Goal: Task Accomplishment & Management: Manage account settings

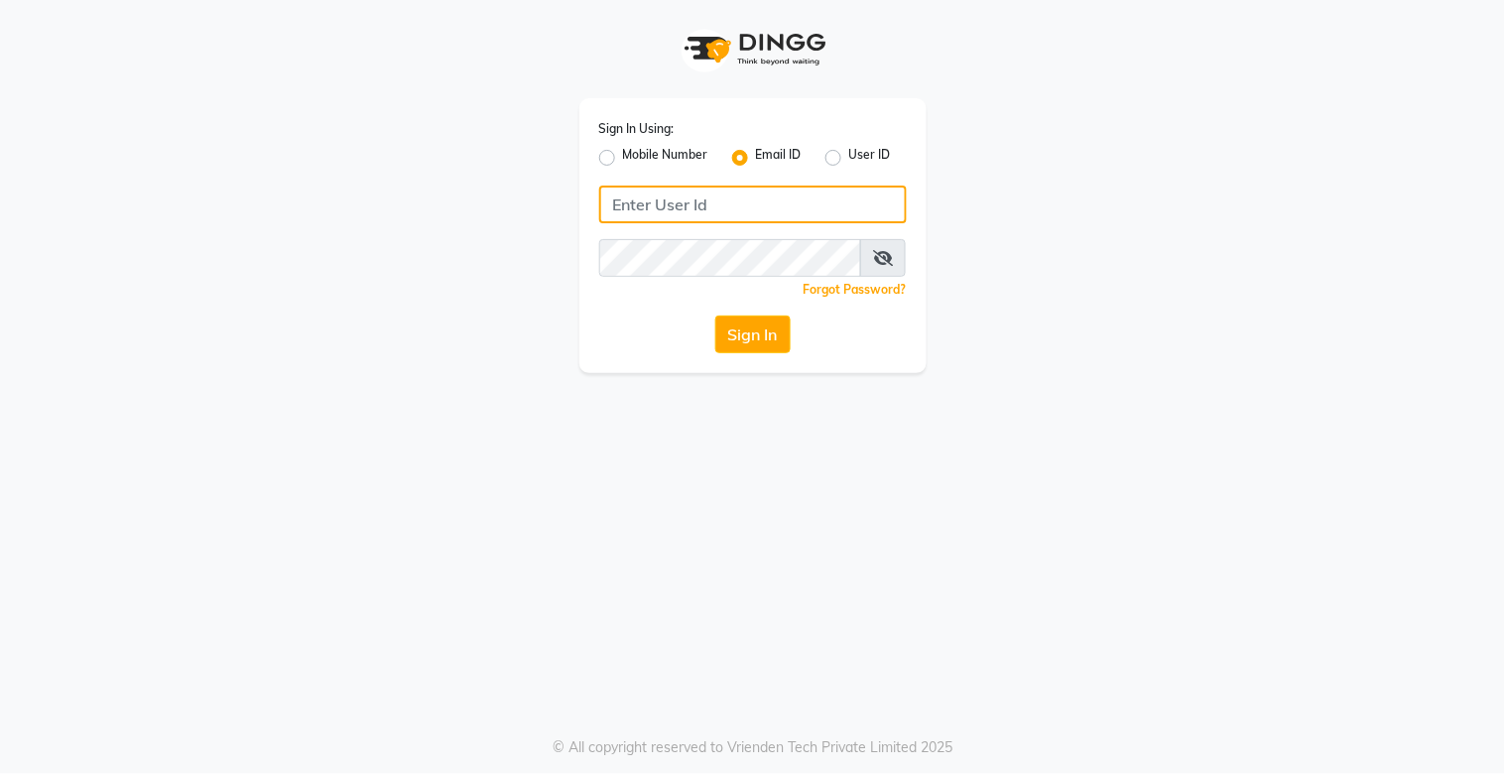
click at [734, 218] on input "Username" at bounding box center [753, 205] width 308 height 38
type input "[EMAIL_ADDRESS][DOMAIN_NAME]"
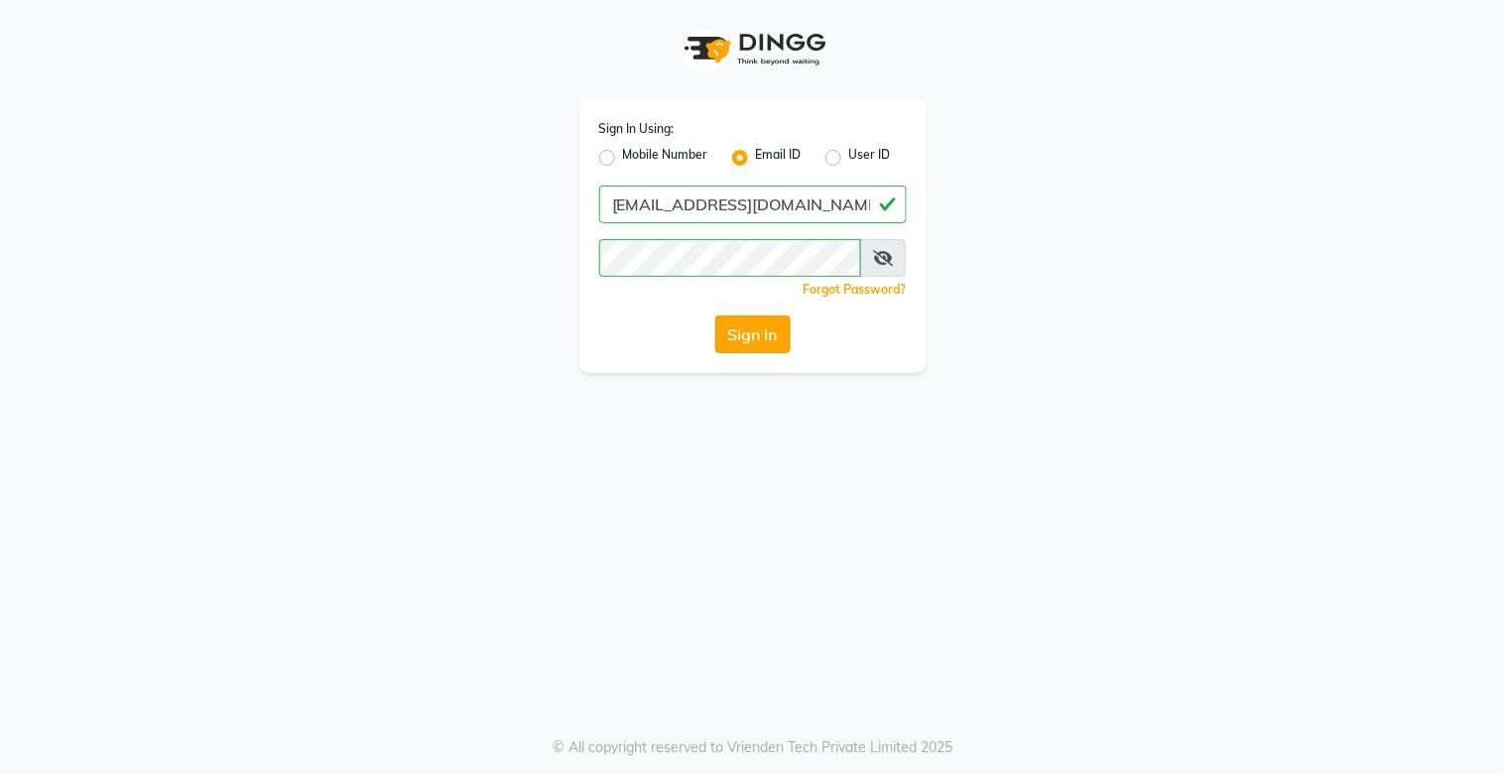
click at [750, 320] on button "Sign In" at bounding box center [752, 334] width 75 height 38
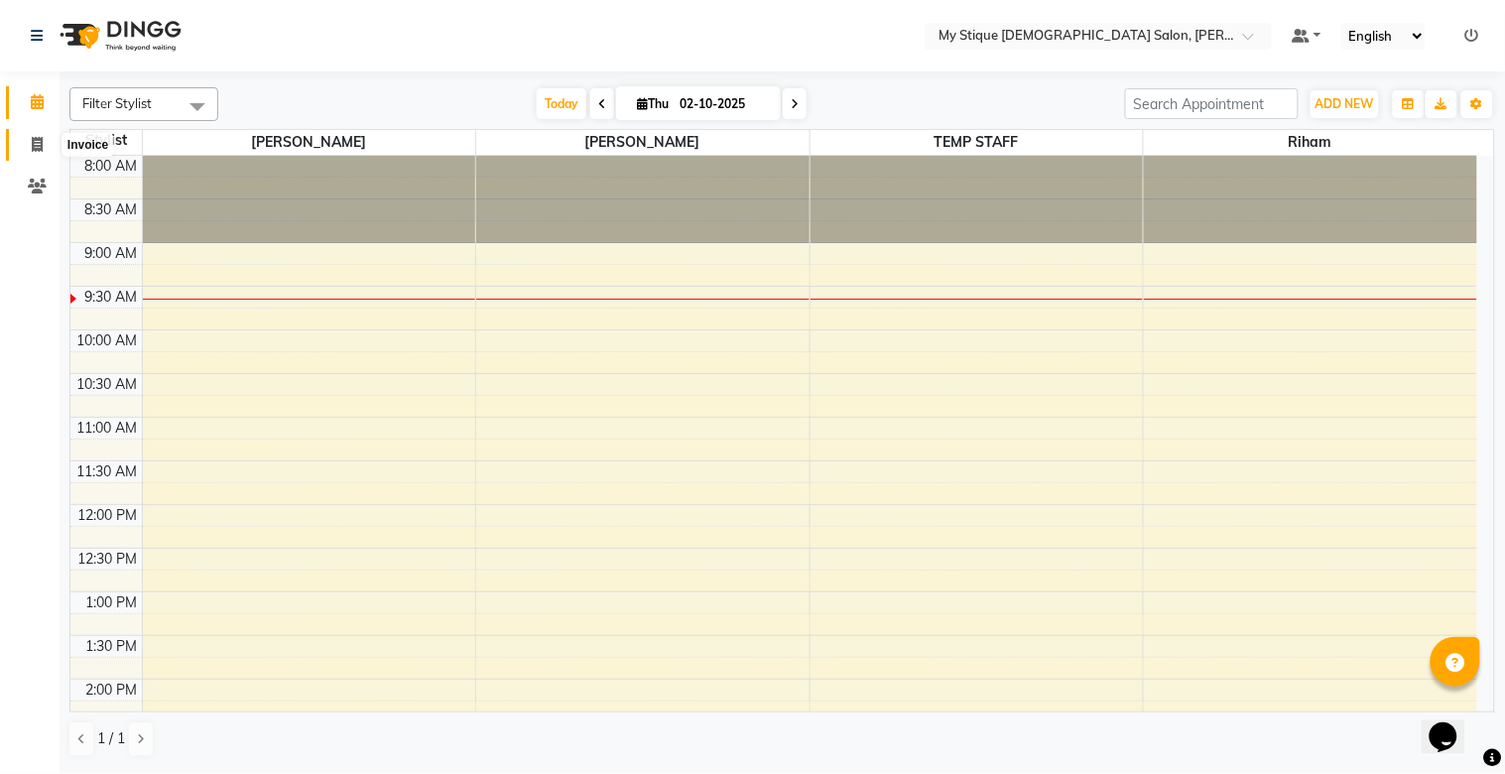
click at [51, 140] on span at bounding box center [37, 145] width 35 height 23
select select "7457"
select select "service"
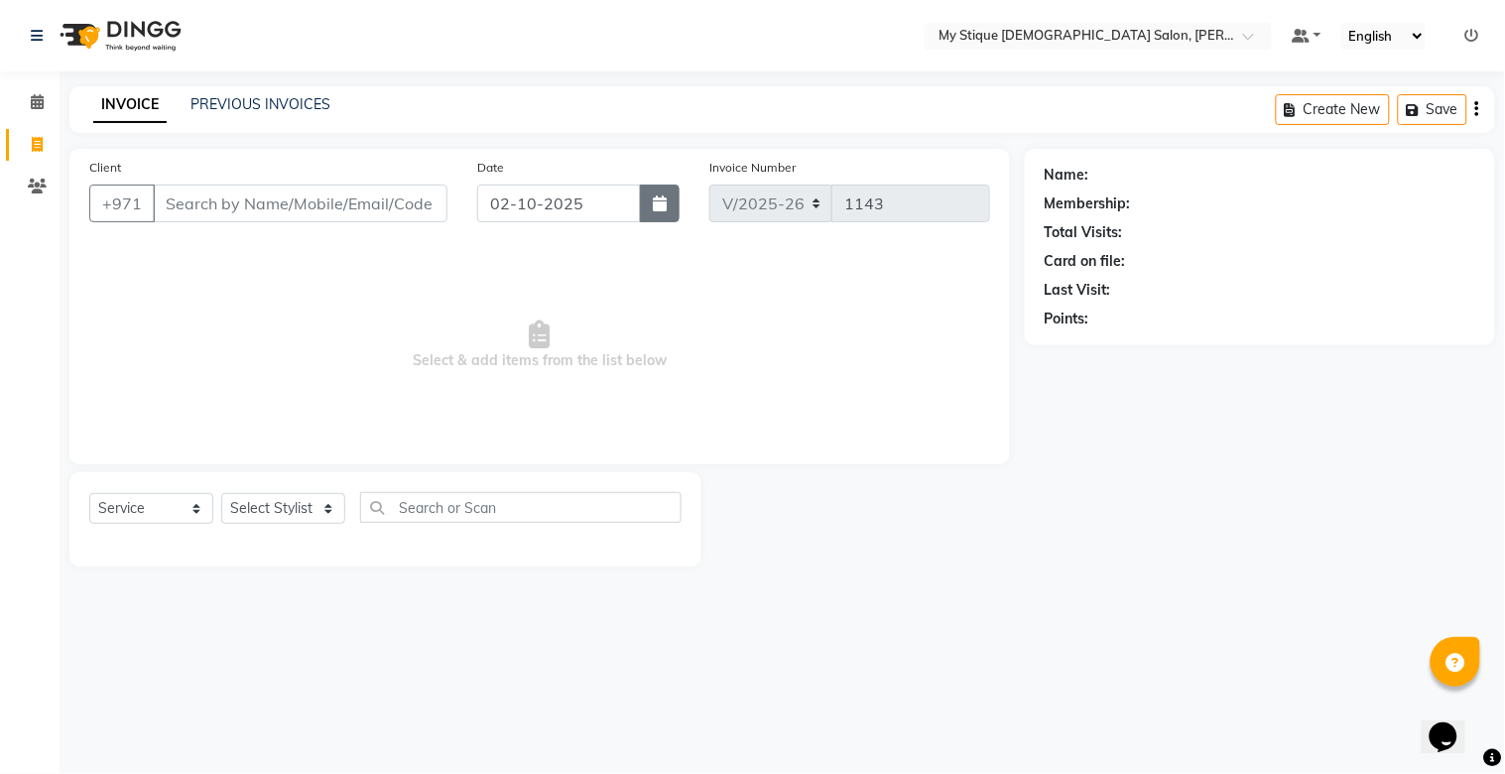
click at [649, 201] on button "button" at bounding box center [660, 204] width 40 height 38
select select "10"
select select "2025"
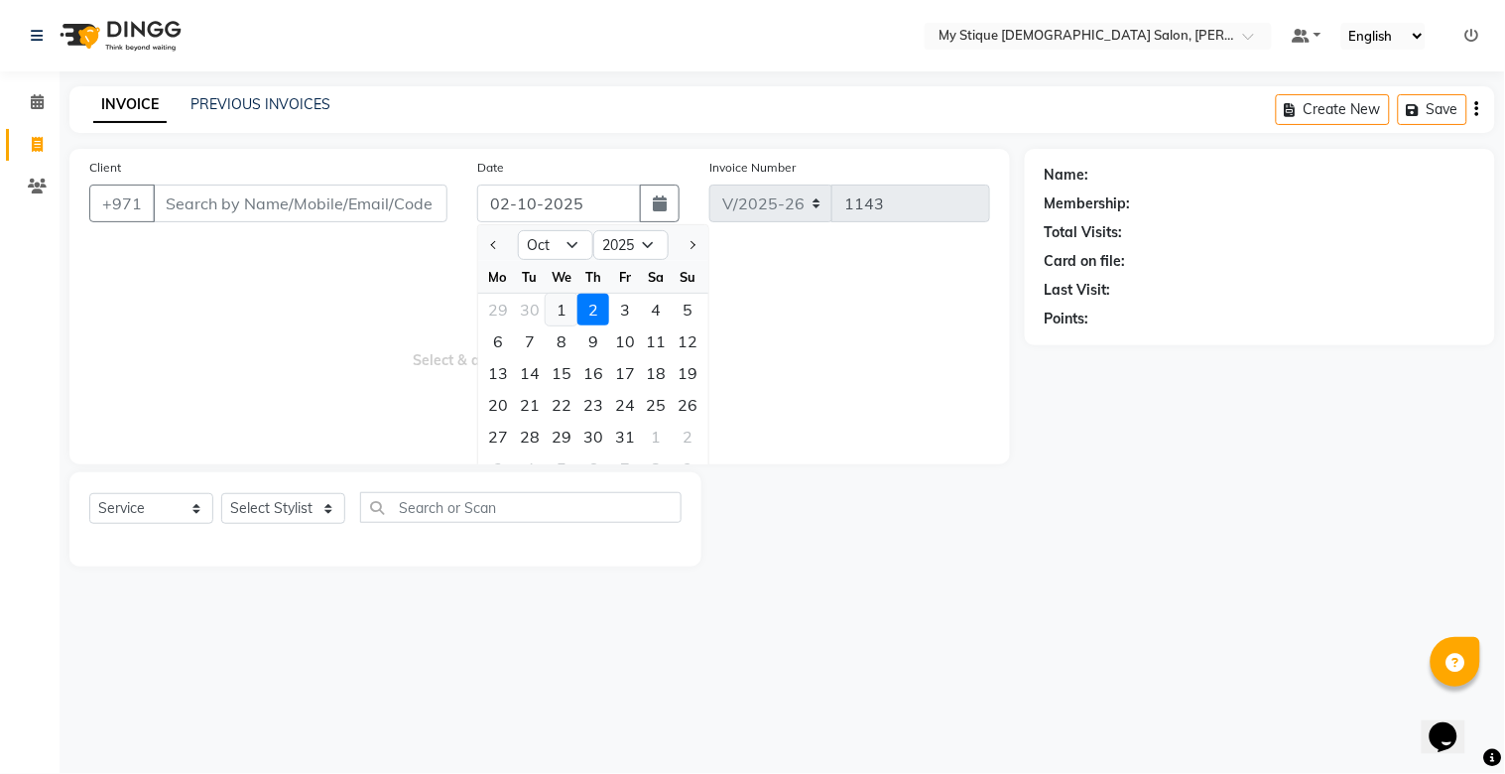
click at [563, 313] on div "1" at bounding box center [562, 310] width 32 height 32
type input "01-10-2025"
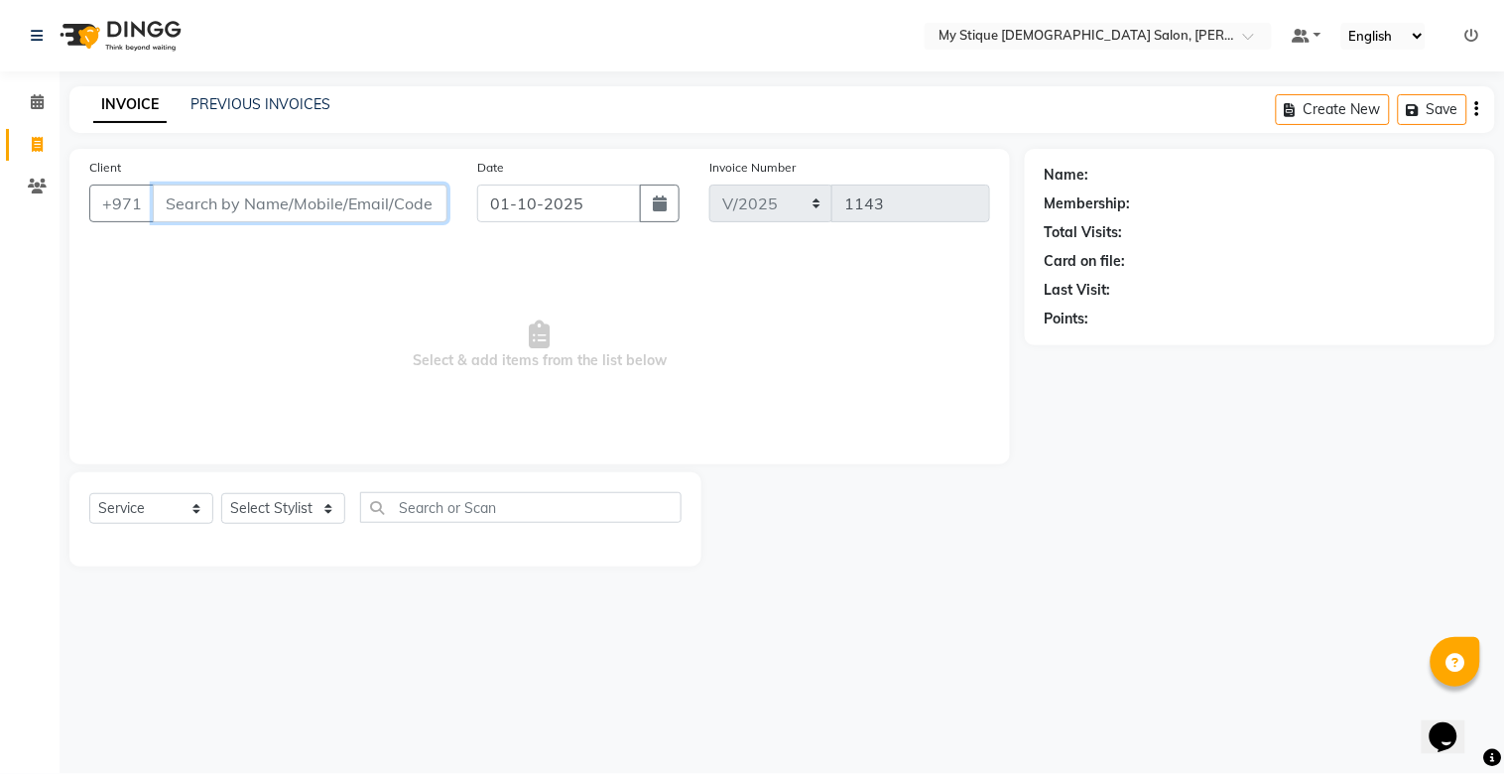
click at [390, 209] on input "Client" at bounding box center [300, 204] width 295 height 38
type input "farzana"
click at [390, 208] on span "Add Client" at bounding box center [396, 203] width 78 height 20
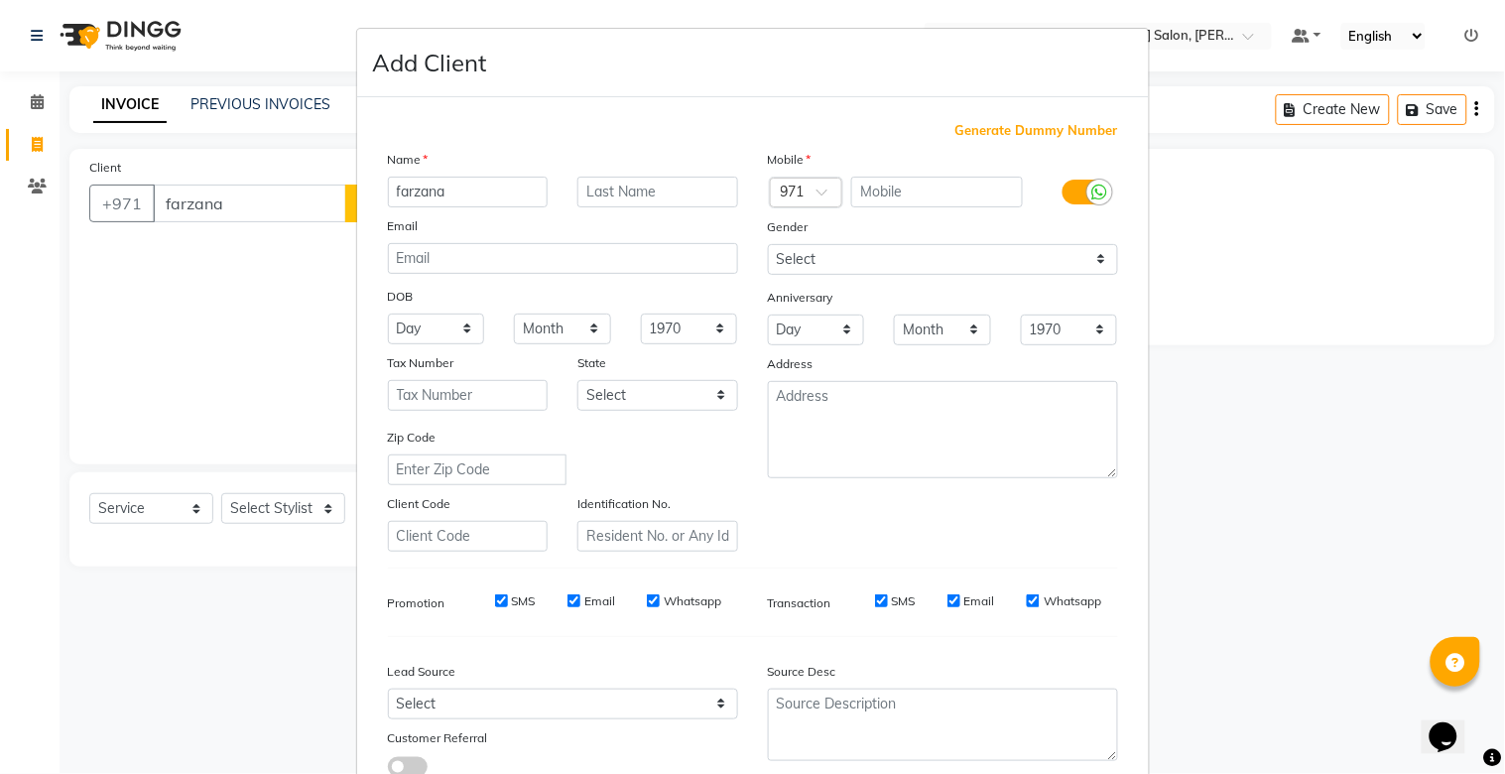
click at [309, 219] on ngb-modal-window "Add Client Generate Dummy Number Name farzana Email DOB Day 01 02 03 04 05 06 0…" at bounding box center [752, 387] width 1505 height 774
click at [284, 206] on ngb-modal-window "Add Client Generate Dummy Number Name farzana Email DOB Day 01 02 03 04 05 06 0…" at bounding box center [752, 387] width 1505 height 774
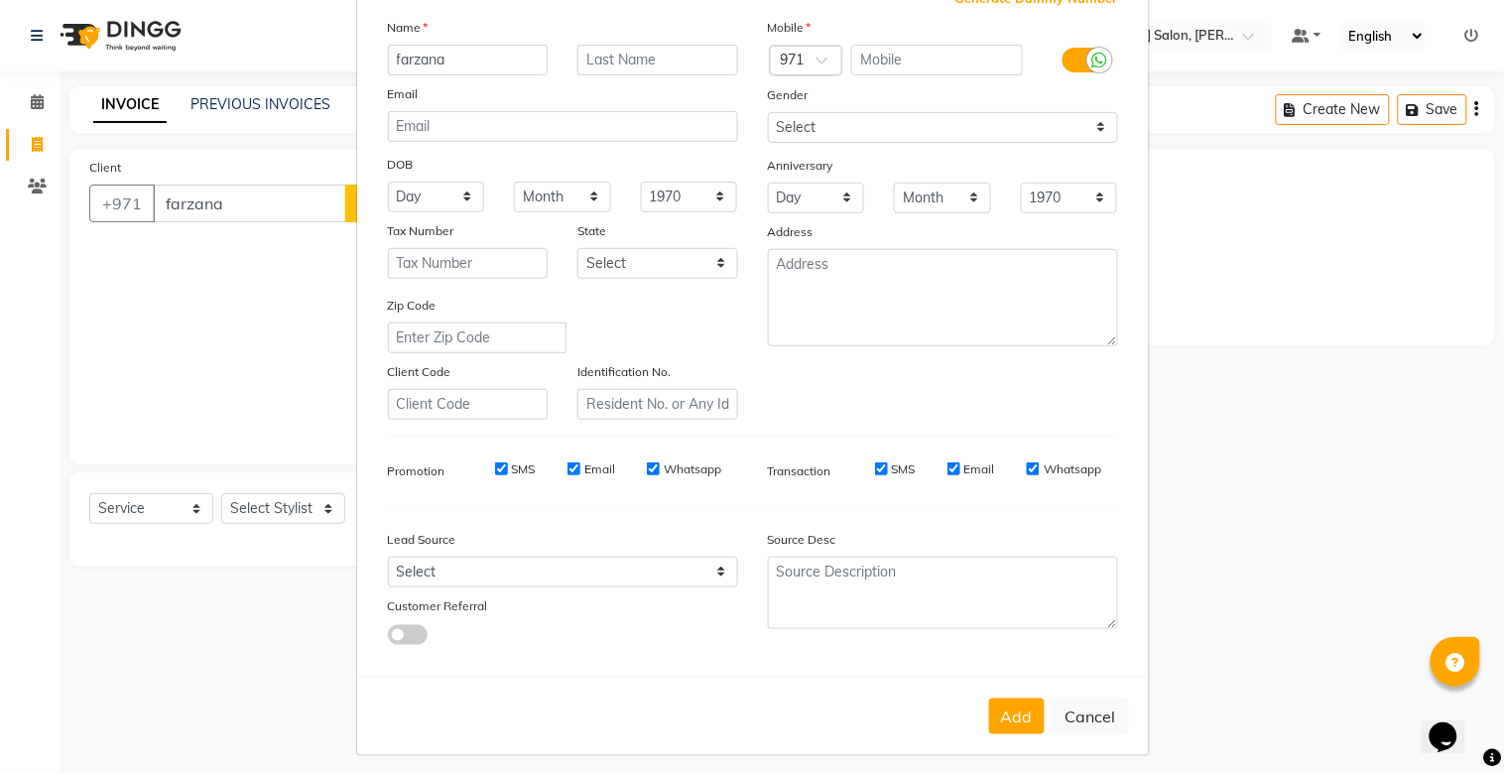
scroll to position [143, 0]
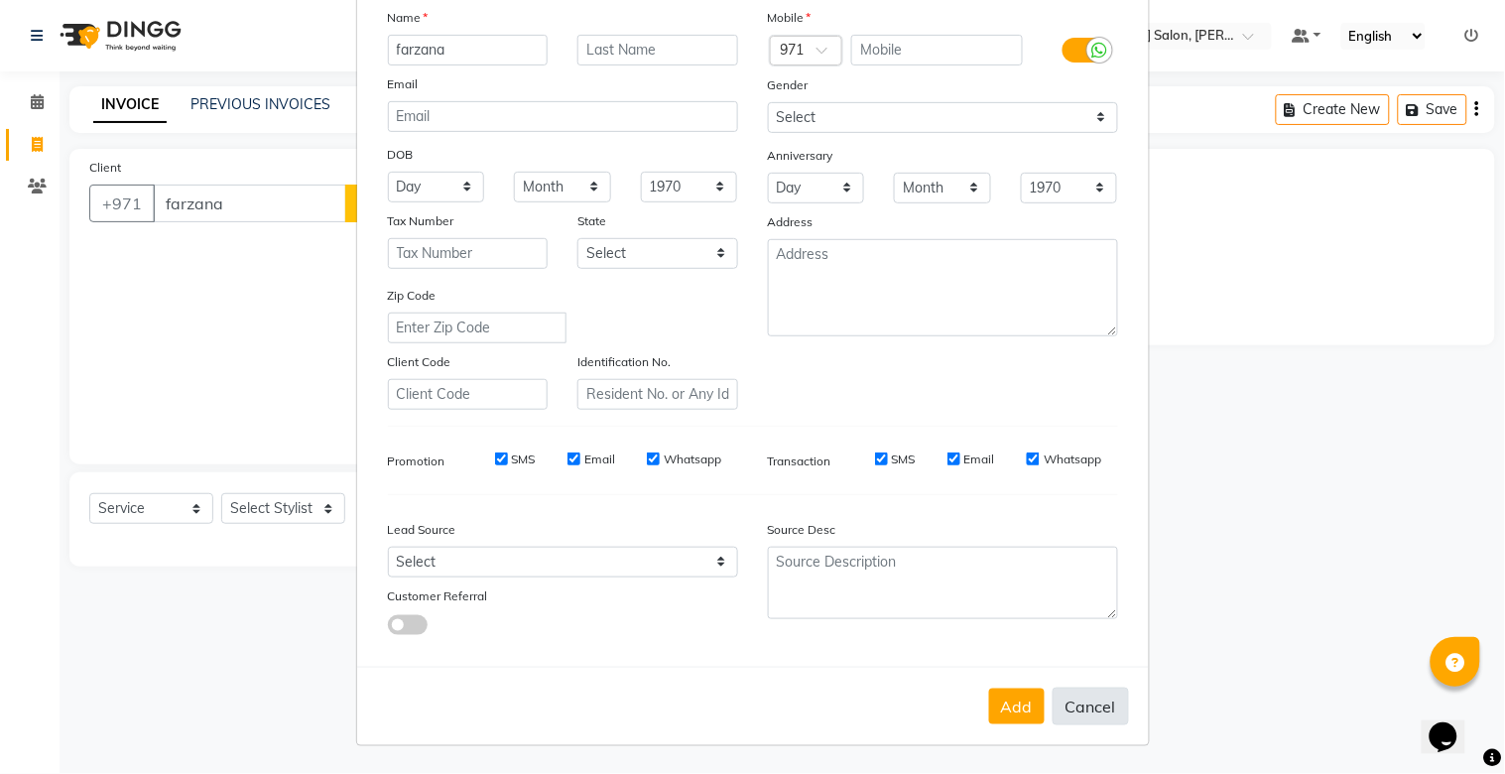
click at [1064, 701] on button "Cancel" at bounding box center [1091, 707] width 76 height 38
select select
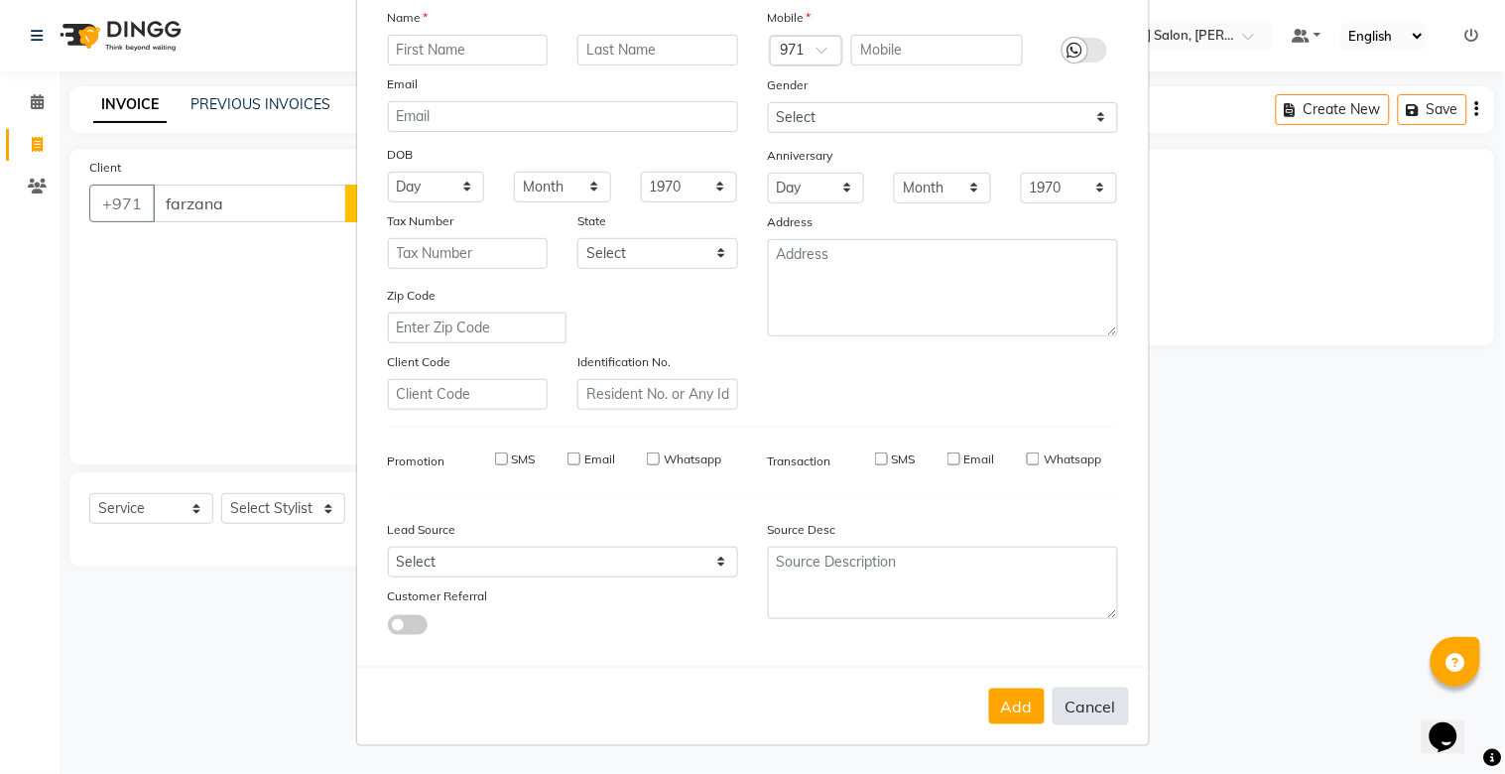
select select
checkbox input "false"
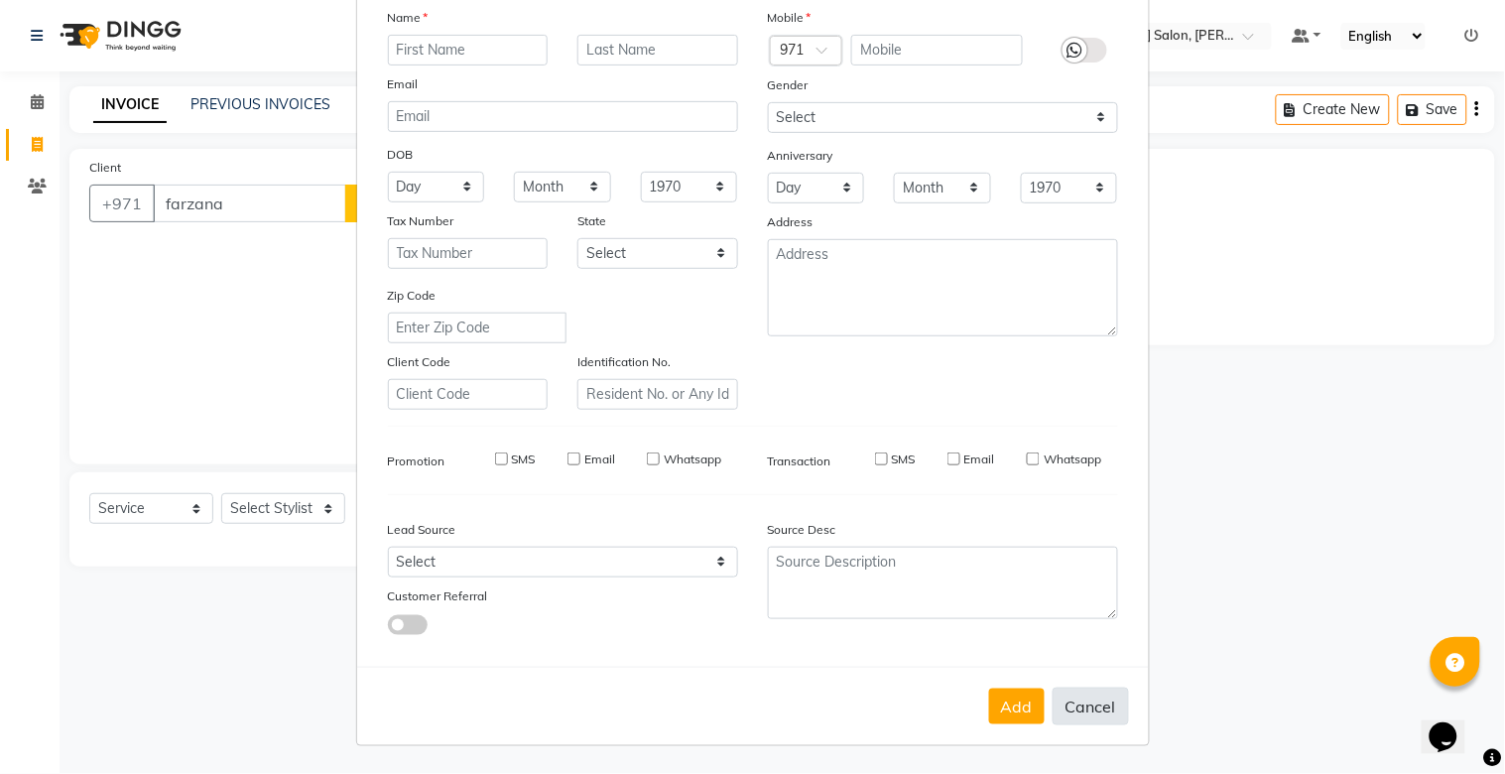
checkbox input "false"
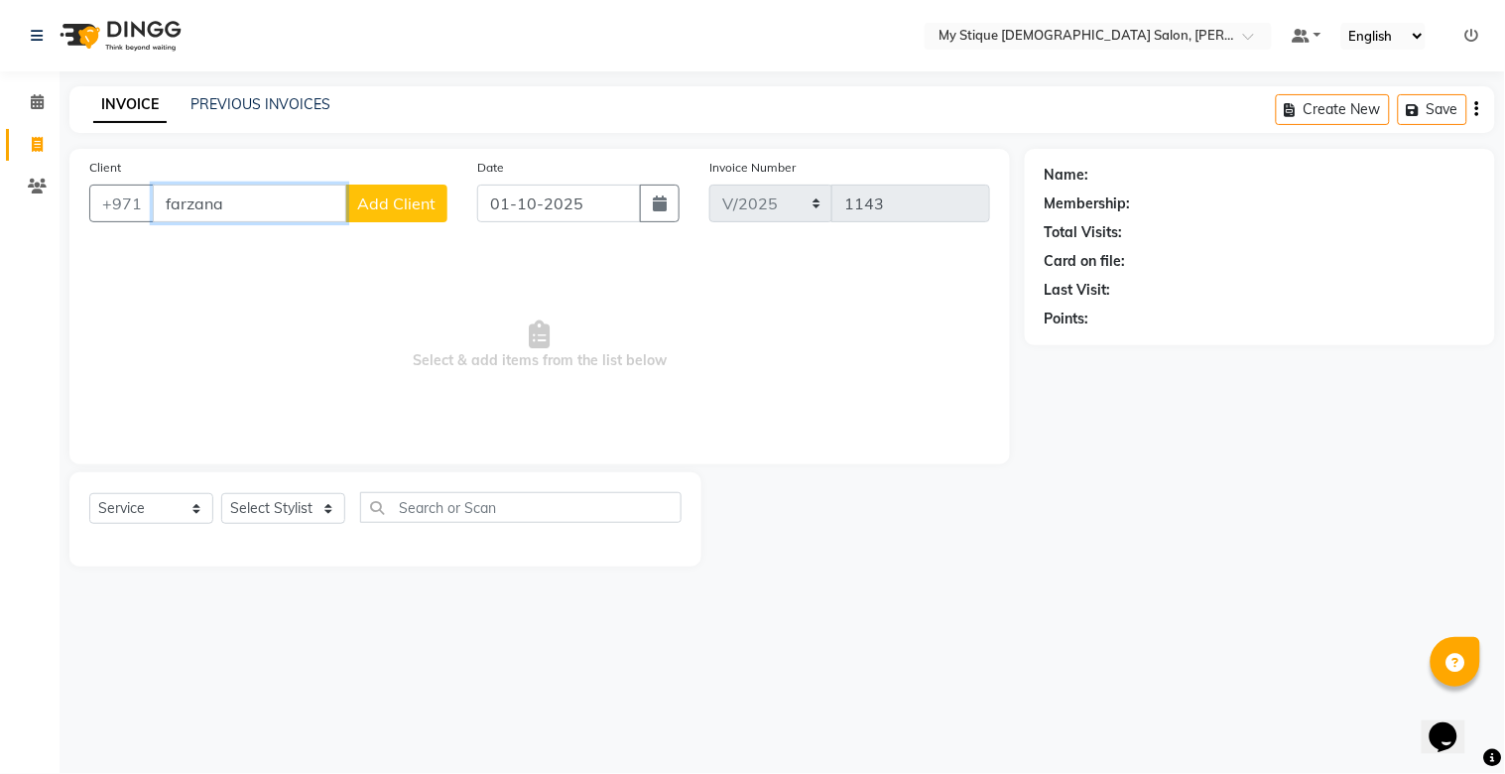
click at [256, 220] on input "farzana" at bounding box center [249, 204] width 193 height 38
click at [163, 200] on input "farzana" at bounding box center [249, 204] width 193 height 38
click at [448, 202] on div "Client +971 dr.farzana Add Client" at bounding box center [268, 197] width 388 height 81
click at [284, 194] on input "dr.farzana" at bounding box center [249, 204] width 193 height 38
click at [252, 205] on input "dr.farzana pk" at bounding box center [249, 204] width 193 height 38
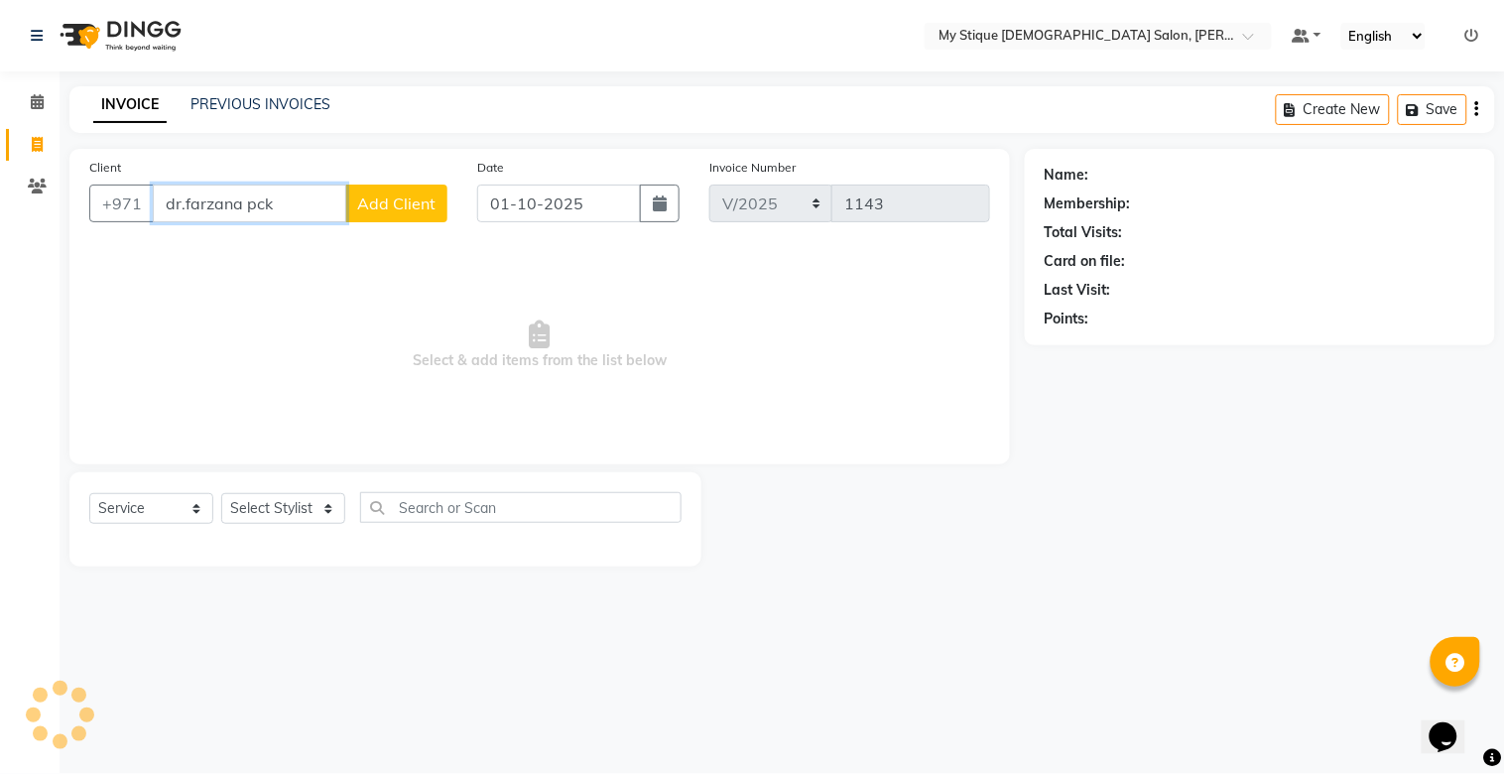
click at [285, 195] on input "dr.farzana pck" at bounding box center [249, 204] width 193 height 38
type input "dr.[PERSON_NAME]"
click at [387, 199] on span "Add Client" at bounding box center [396, 203] width 78 height 20
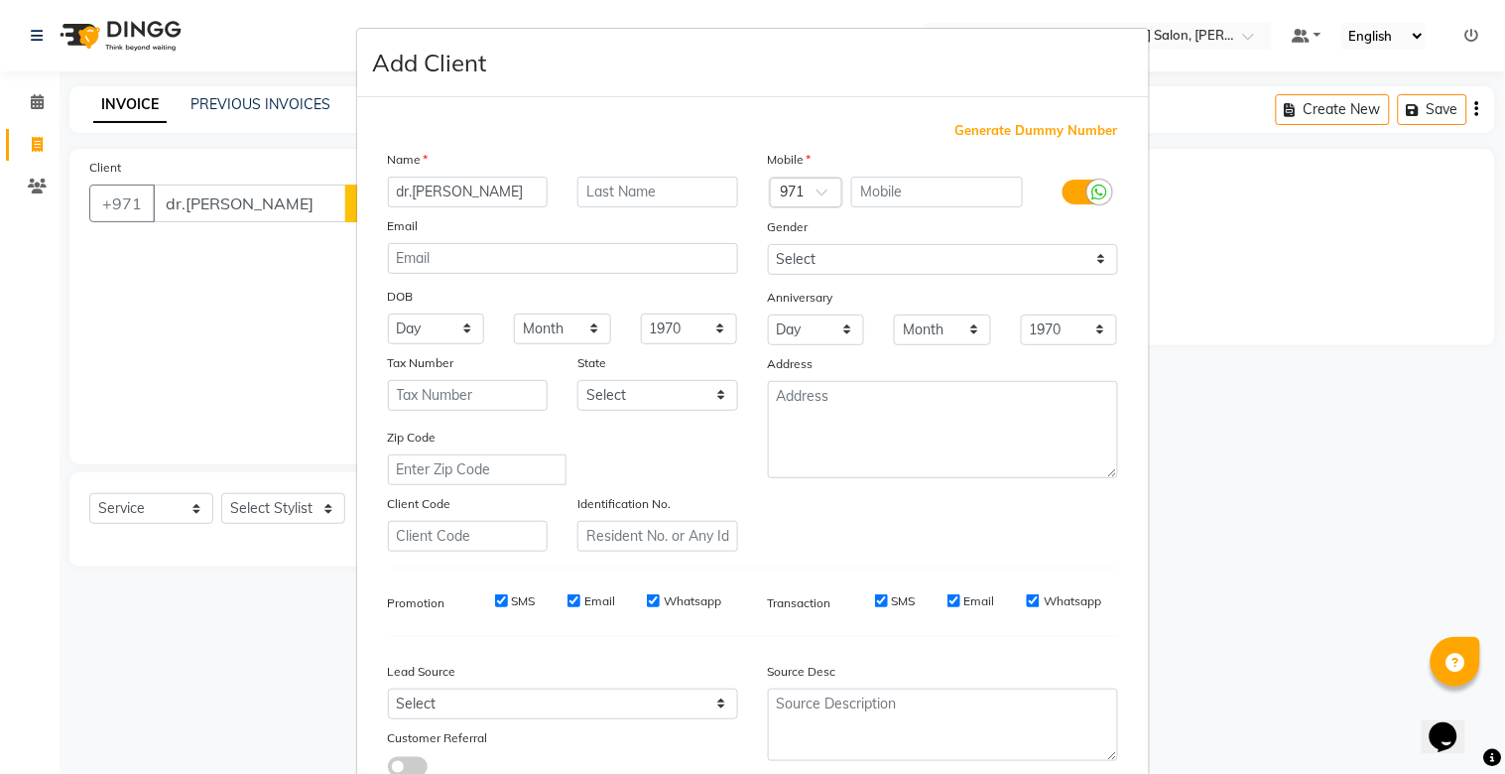
click at [1055, 129] on span "Generate Dummy Number" at bounding box center [1036, 131] width 163 height 20
type input "1329400000414"
checkbox input "false"
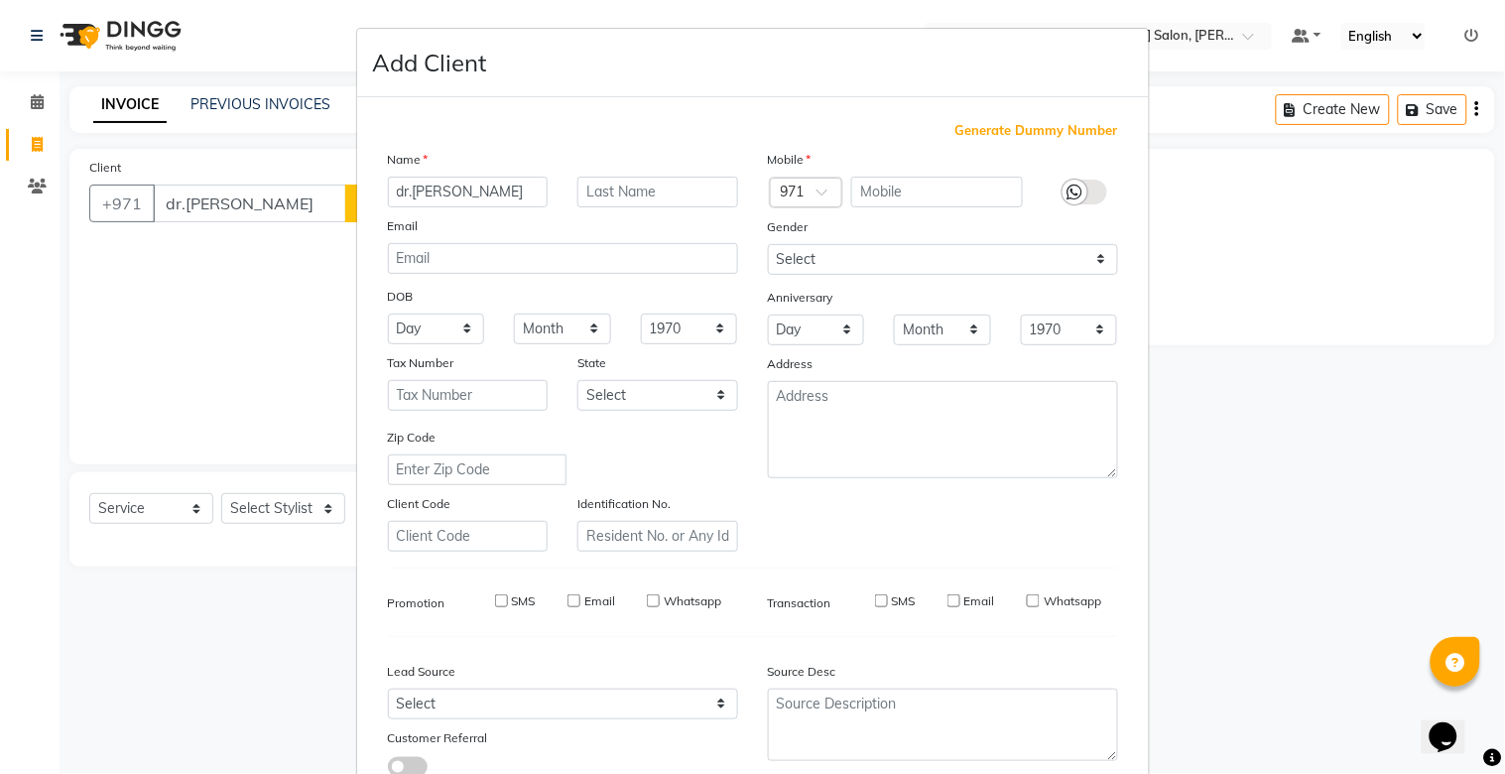
checkbox input "false"
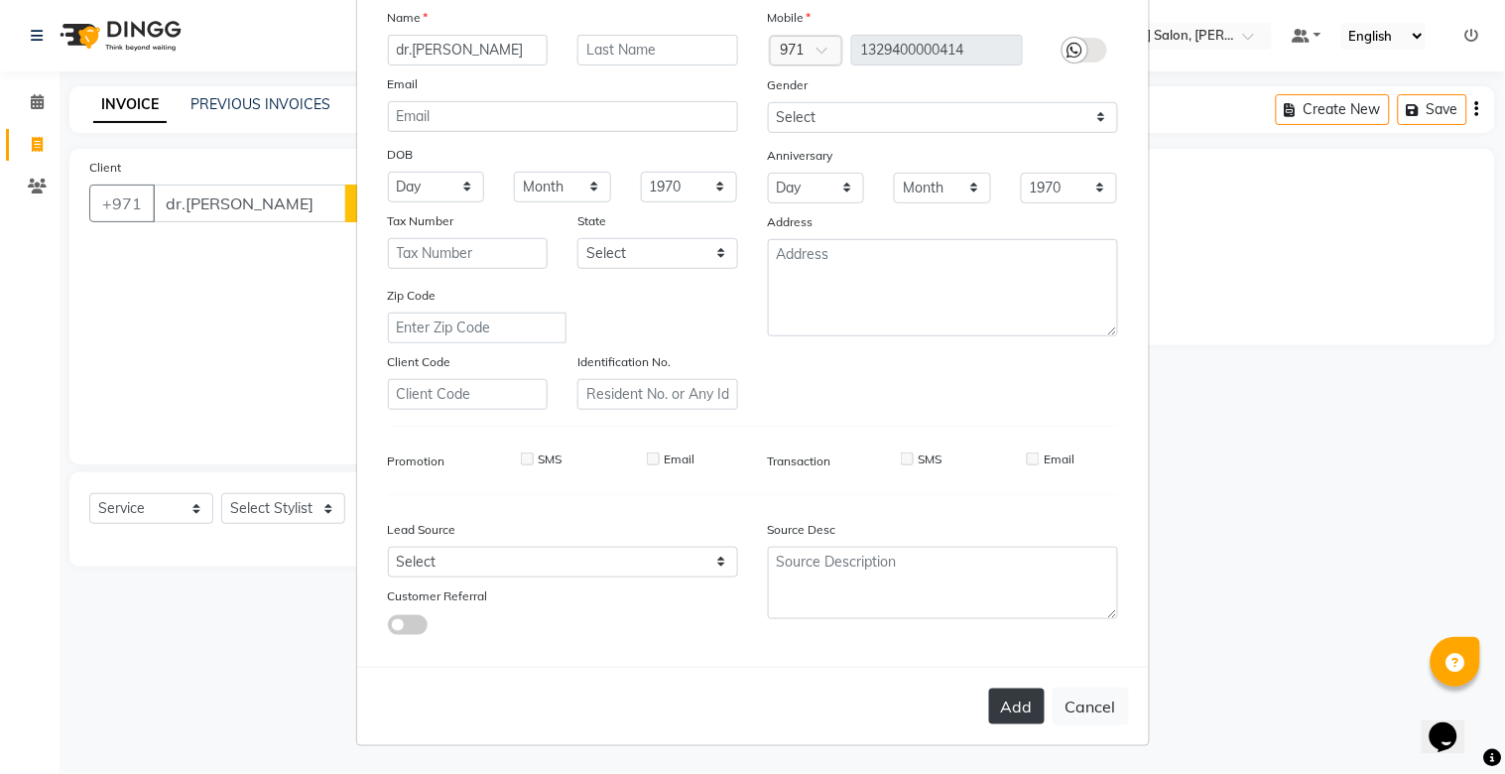
click at [1012, 706] on button "Add" at bounding box center [1017, 706] width 56 height 36
type input "13*********14"
select select
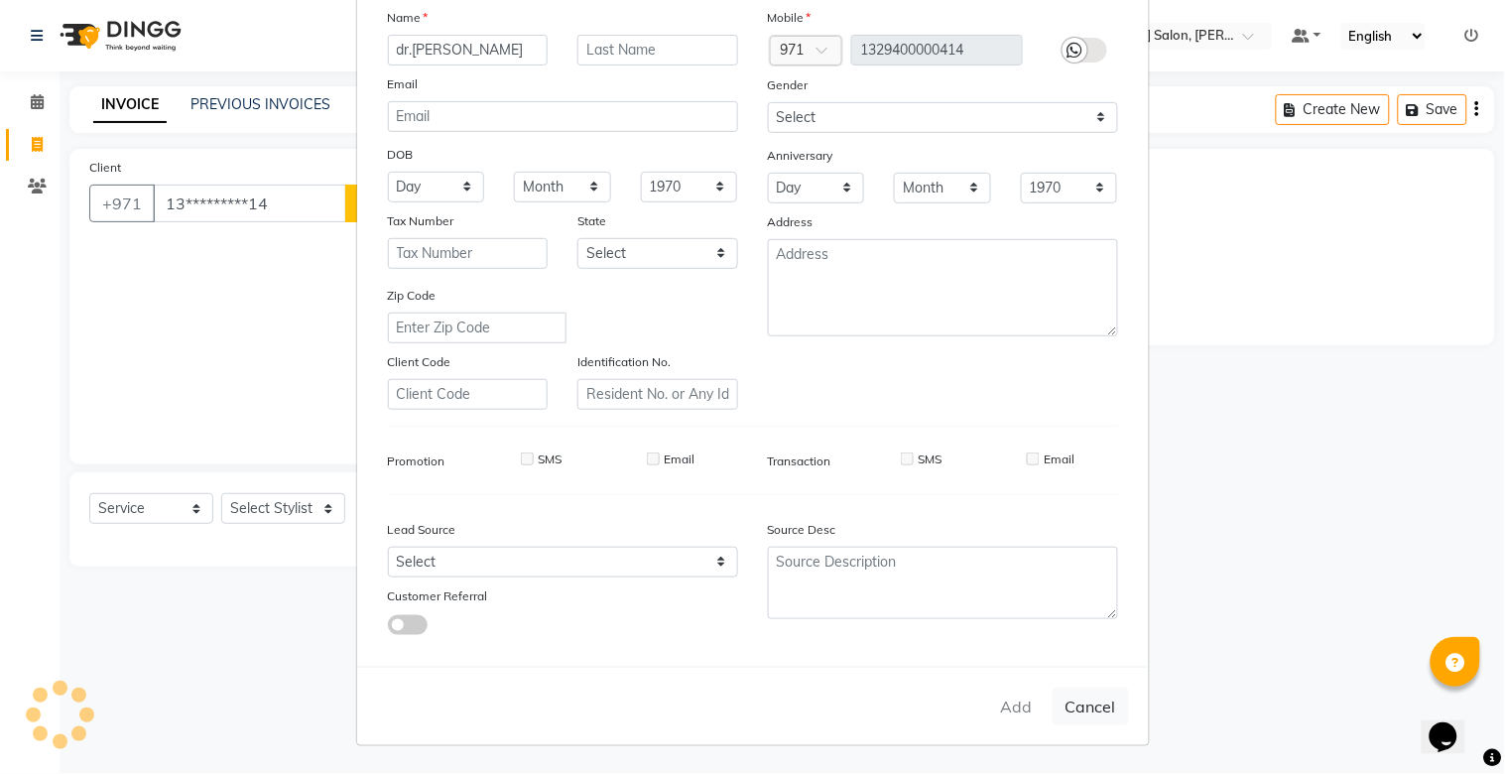
select select
checkbox input "false"
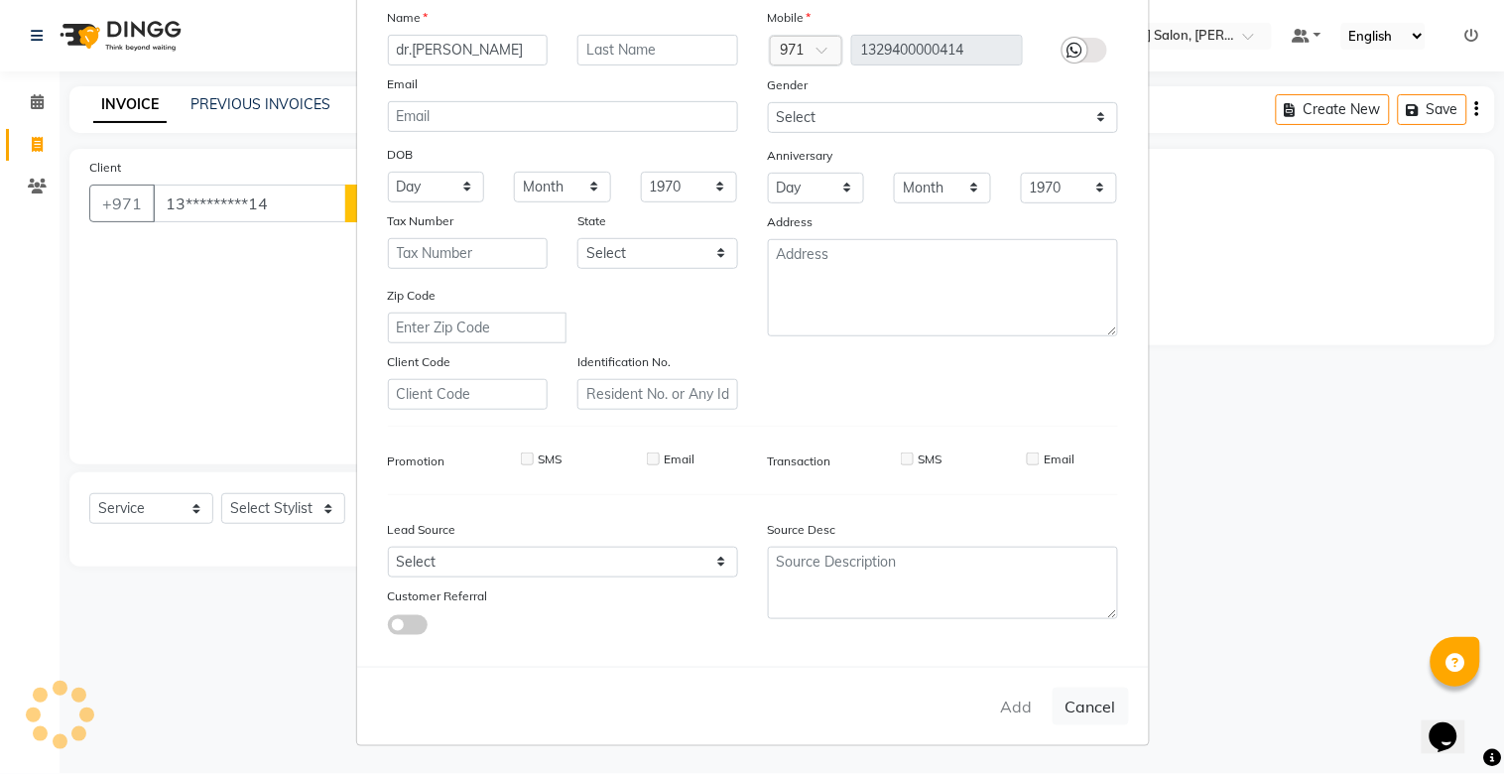
checkbox input "false"
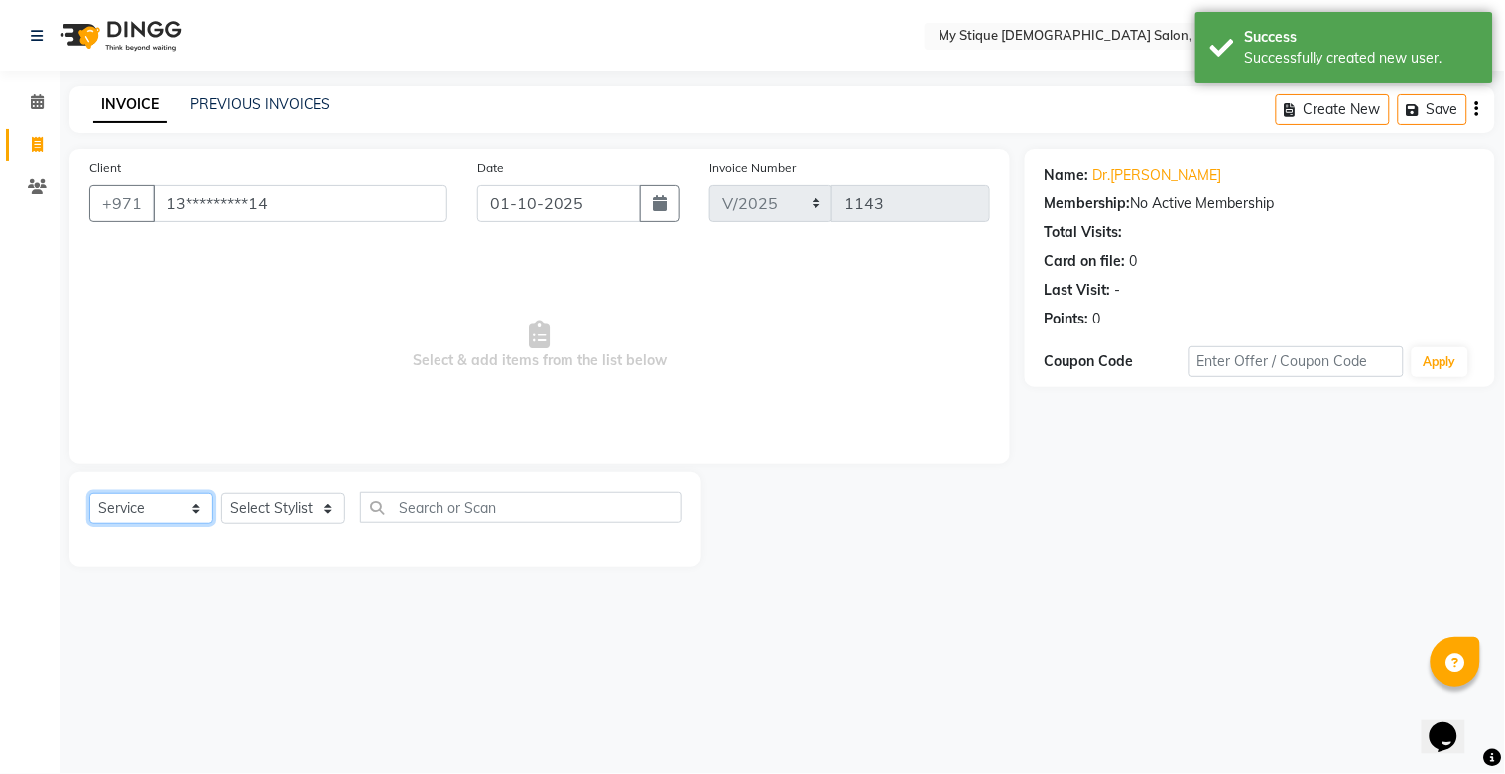
click at [111, 502] on select "Select Service Product Membership Package Voucher Prepaid Gift Card" at bounding box center [151, 508] width 124 height 31
click at [89, 494] on select "Select Service Product Membership Package Voucher Prepaid Gift Card" at bounding box center [151, 508] width 124 height 31
click at [232, 502] on select "Select Stylist [PERSON_NAME] Reshma [PERSON_NAME] Sales [PERSON_NAME] TEMP STAFF" at bounding box center [283, 508] width 124 height 31
click at [116, 513] on select "Select Service Product Membership Package Voucher Prepaid Gift Card" at bounding box center [151, 508] width 124 height 31
select select "package"
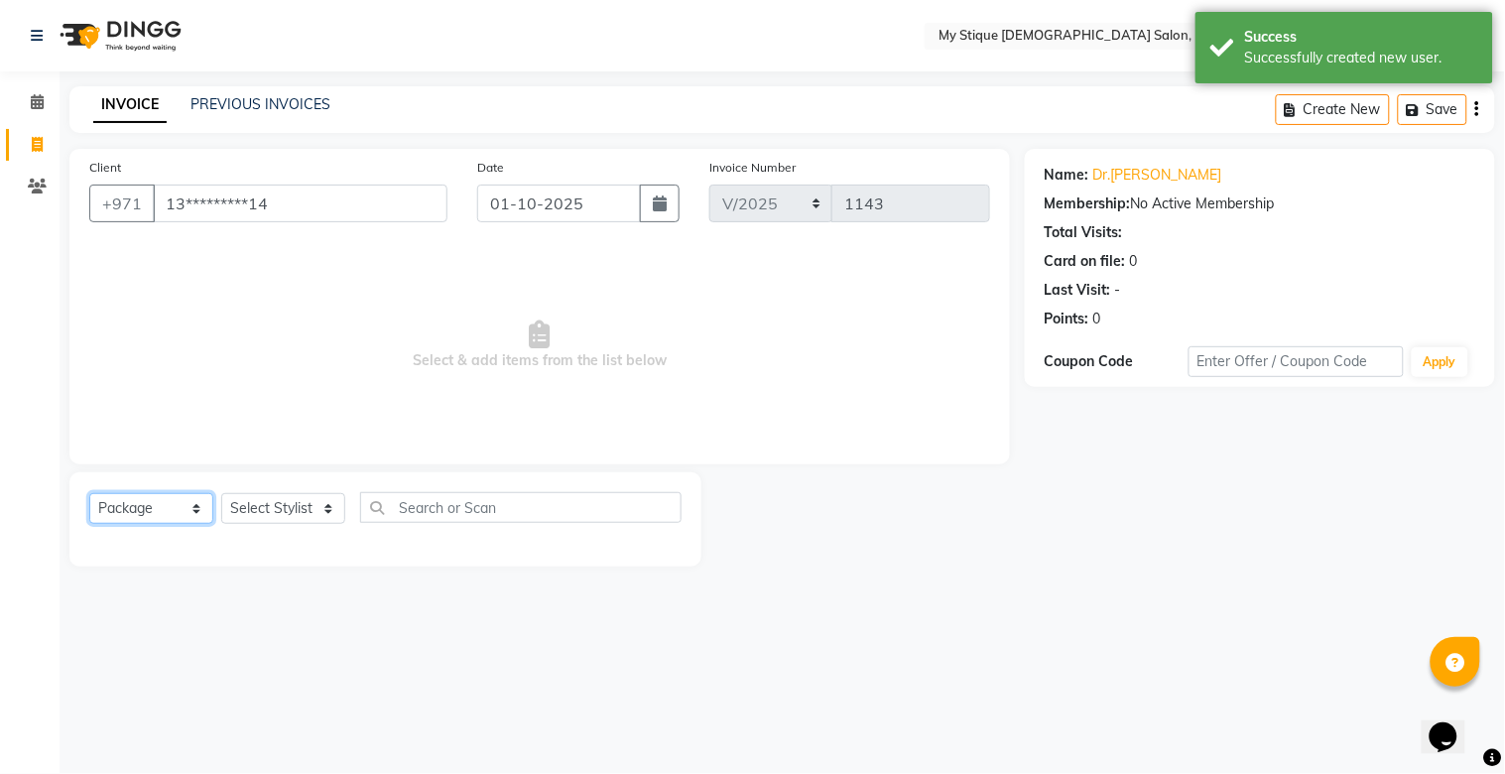
click at [89, 494] on select "Select Service Product Membership Package Voucher Prepaid Gift Card" at bounding box center [151, 508] width 124 height 31
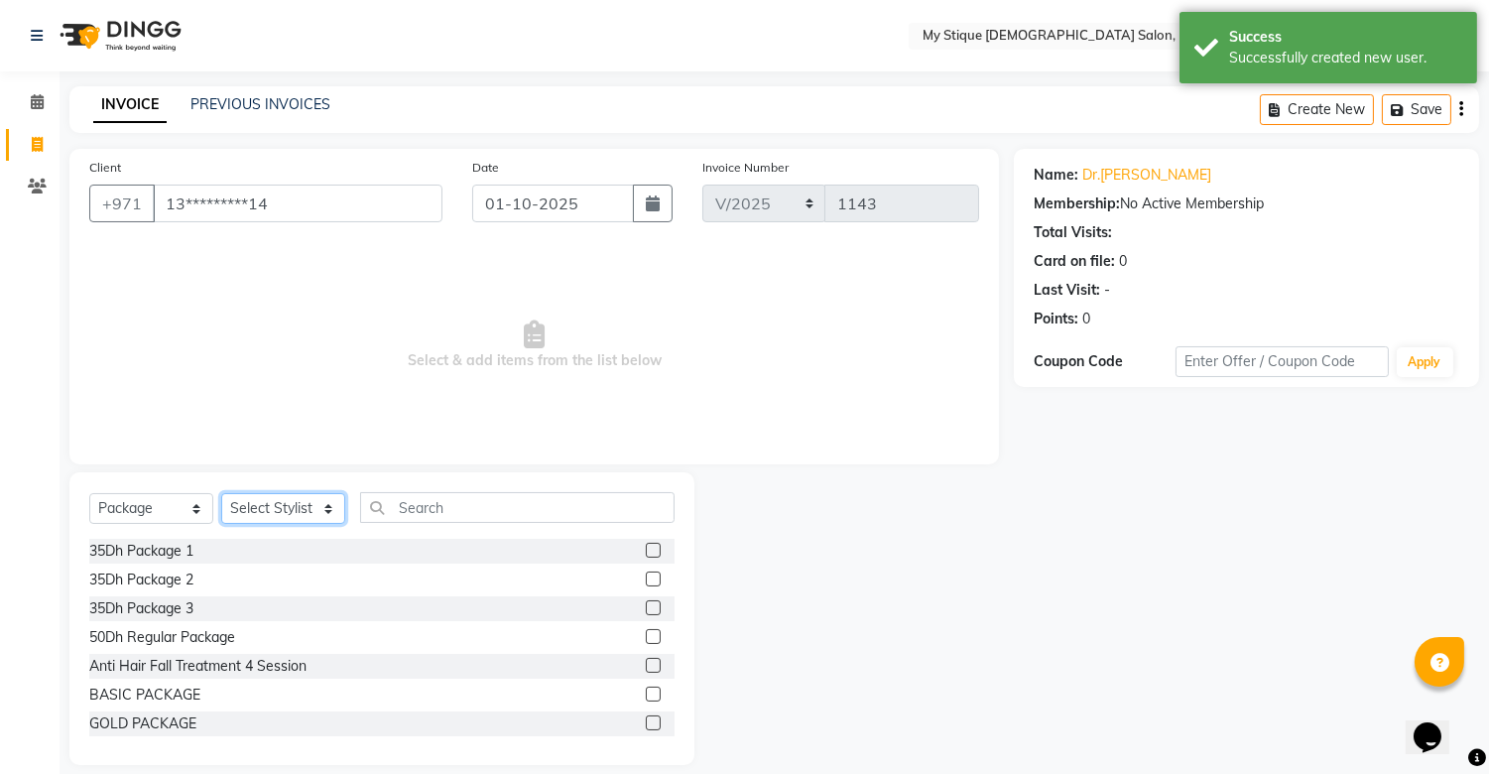
click at [266, 507] on select "Select Stylist [PERSON_NAME] Reshma [PERSON_NAME] Sales [PERSON_NAME] TEMP STAFF" at bounding box center [283, 508] width 124 height 31
select select "83495"
click at [221, 494] on select "Select Stylist [PERSON_NAME] Reshma [PERSON_NAME] Sales [PERSON_NAME] TEMP STAFF" at bounding box center [283, 508] width 124 height 31
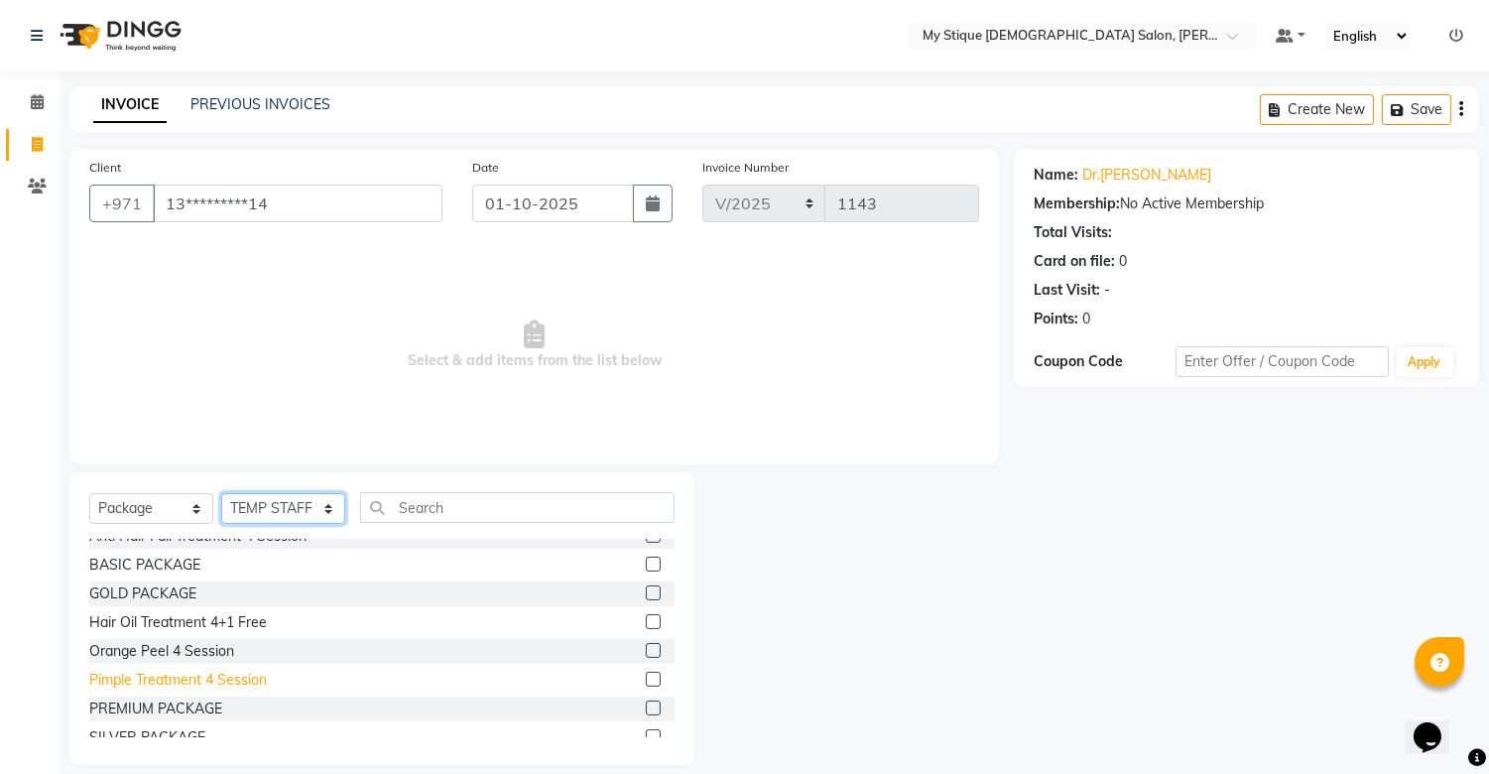
scroll to position [146, 0]
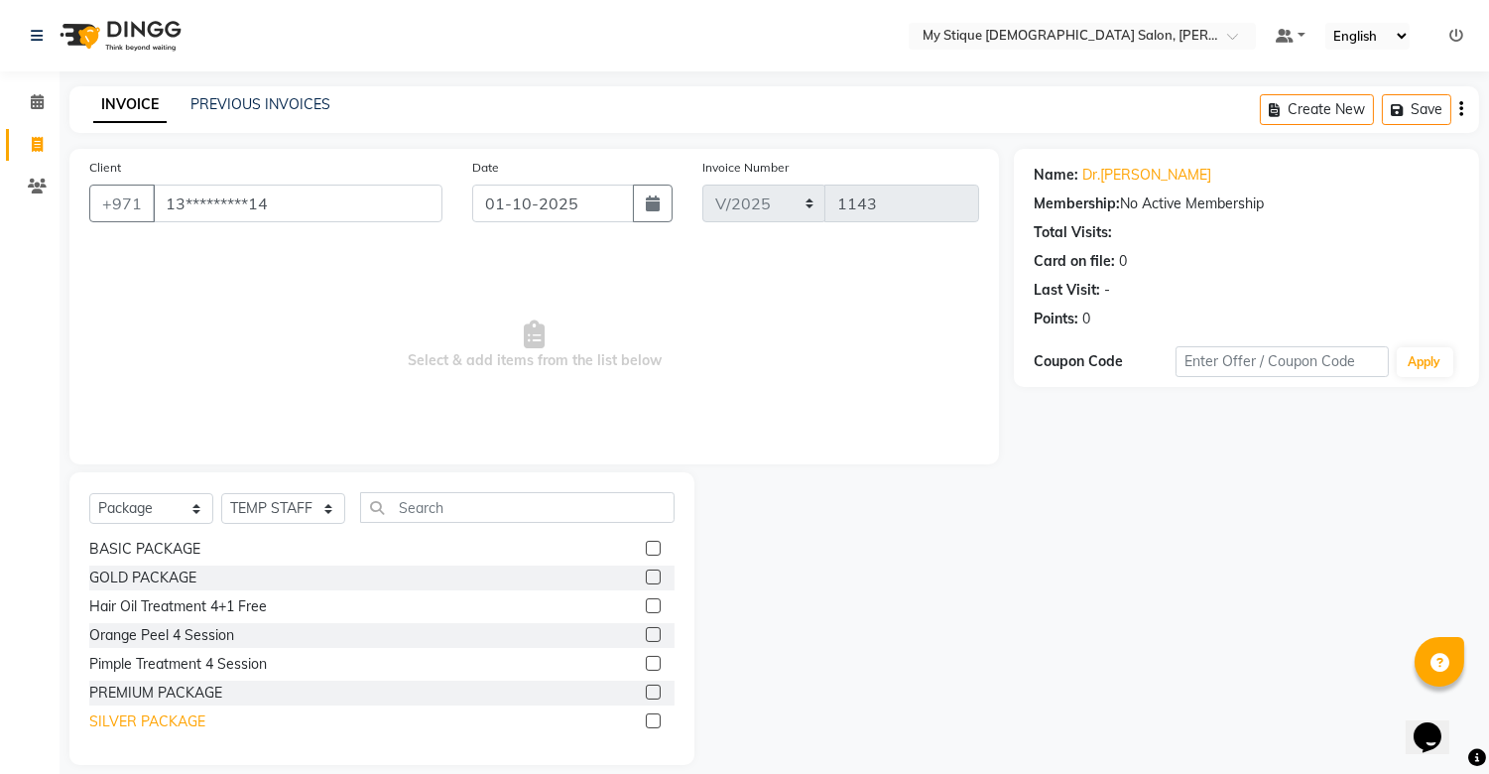
click at [165, 711] on div "SILVER PACKAGE" at bounding box center [147, 721] width 116 height 21
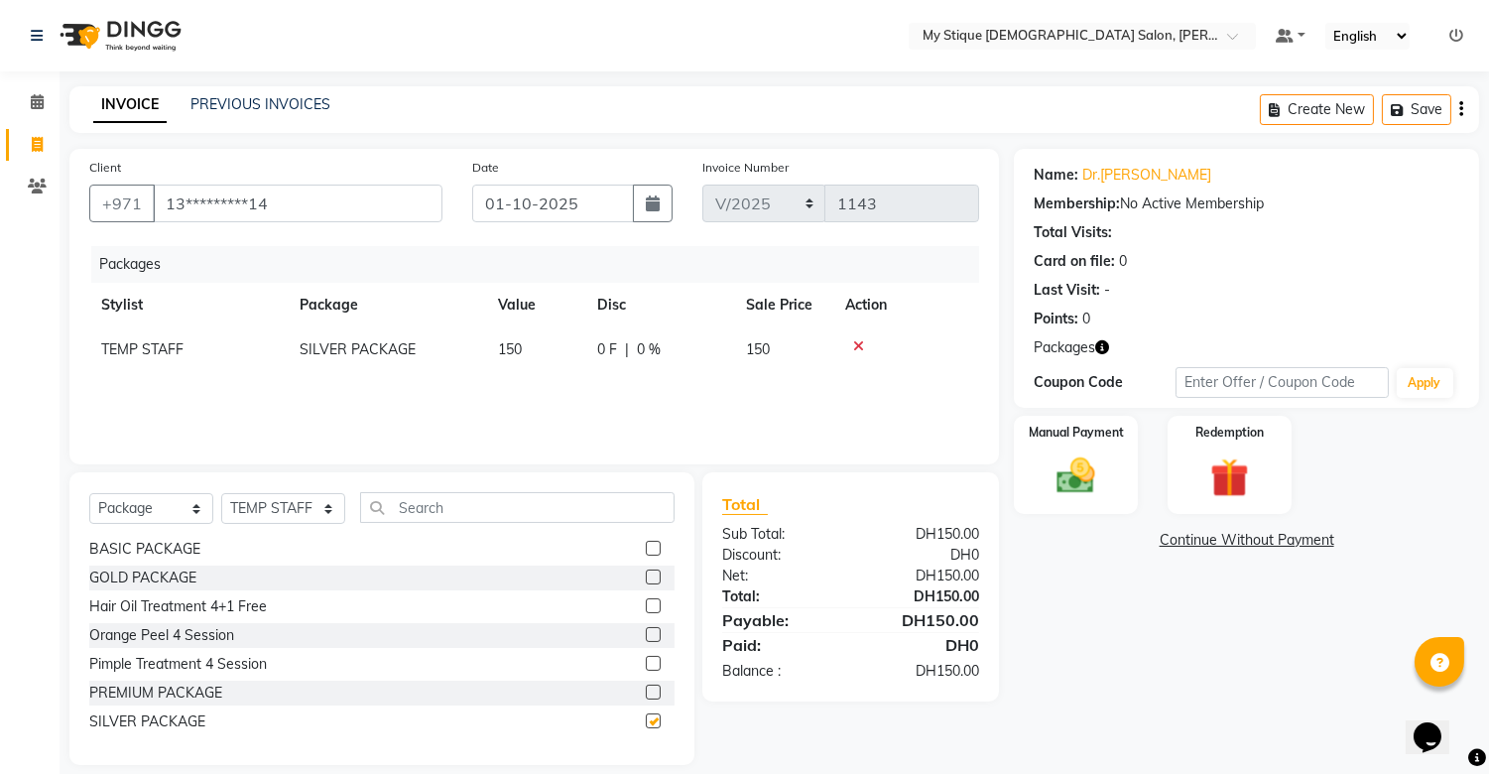
checkbox input "false"
click at [151, 519] on select "Select Service Product Membership Package Voucher Prepaid Gift Card" at bounding box center [151, 508] width 124 height 31
select select "service"
click at [89, 494] on select "Select Service Product Membership Package Voucher Prepaid Gift Card" at bounding box center [151, 508] width 124 height 31
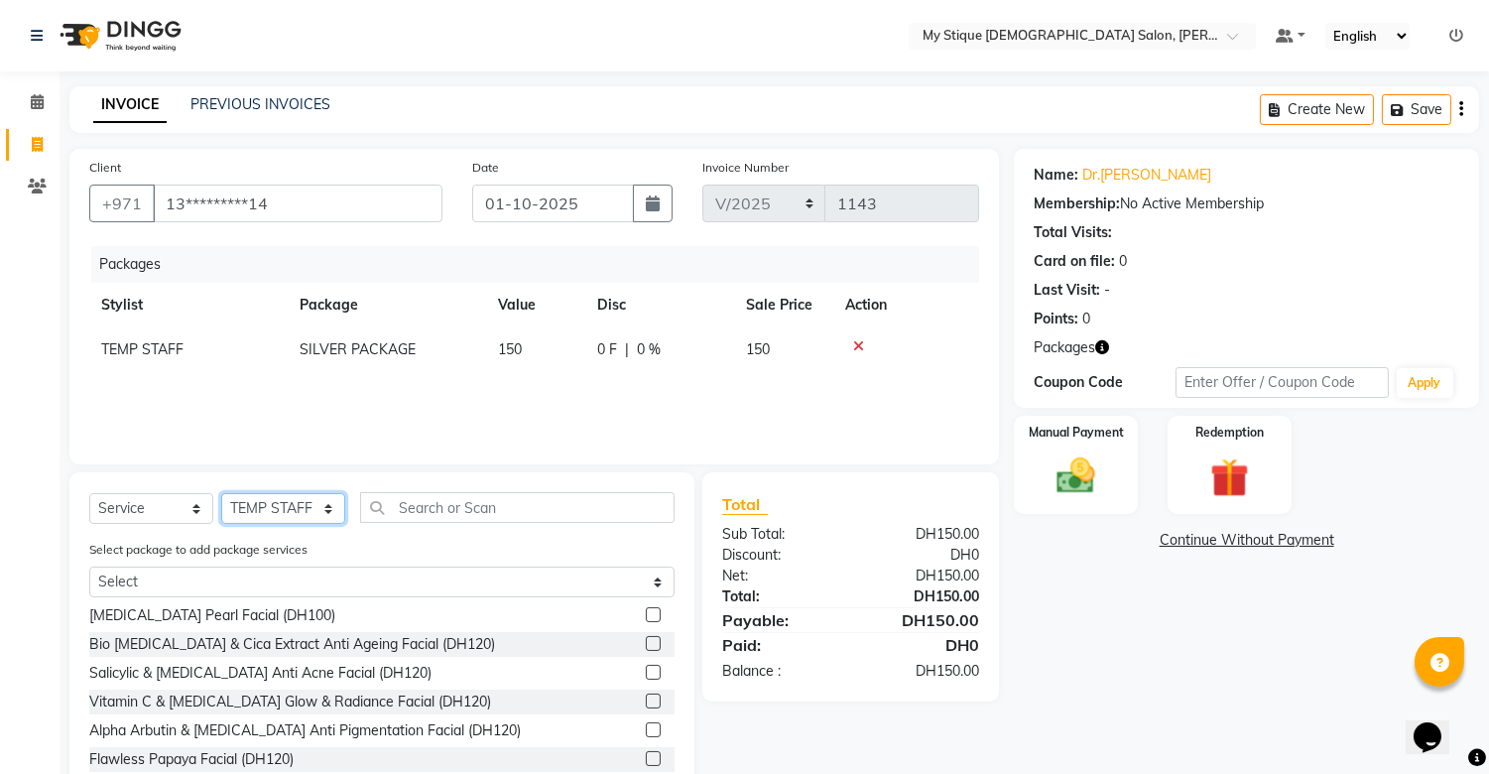
click at [236, 506] on select "Select Stylist [PERSON_NAME] Reshma [PERSON_NAME] Sales [PERSON_NAME] TEMP STAFF" at bounding box center [283, 508] width 124 height 31
select select "65420"
click at [221, 494] on select "Select Stylist [PERSON_NAME] Reshma [PERSON_NAME] Sales [PERSON_NAME] TEMP STAFF" at bounding box center [283, 508] width 124 height 31
click at [428, 506] on input "text" at bounding box center [517, 507] width 314 height 31
type input "i"
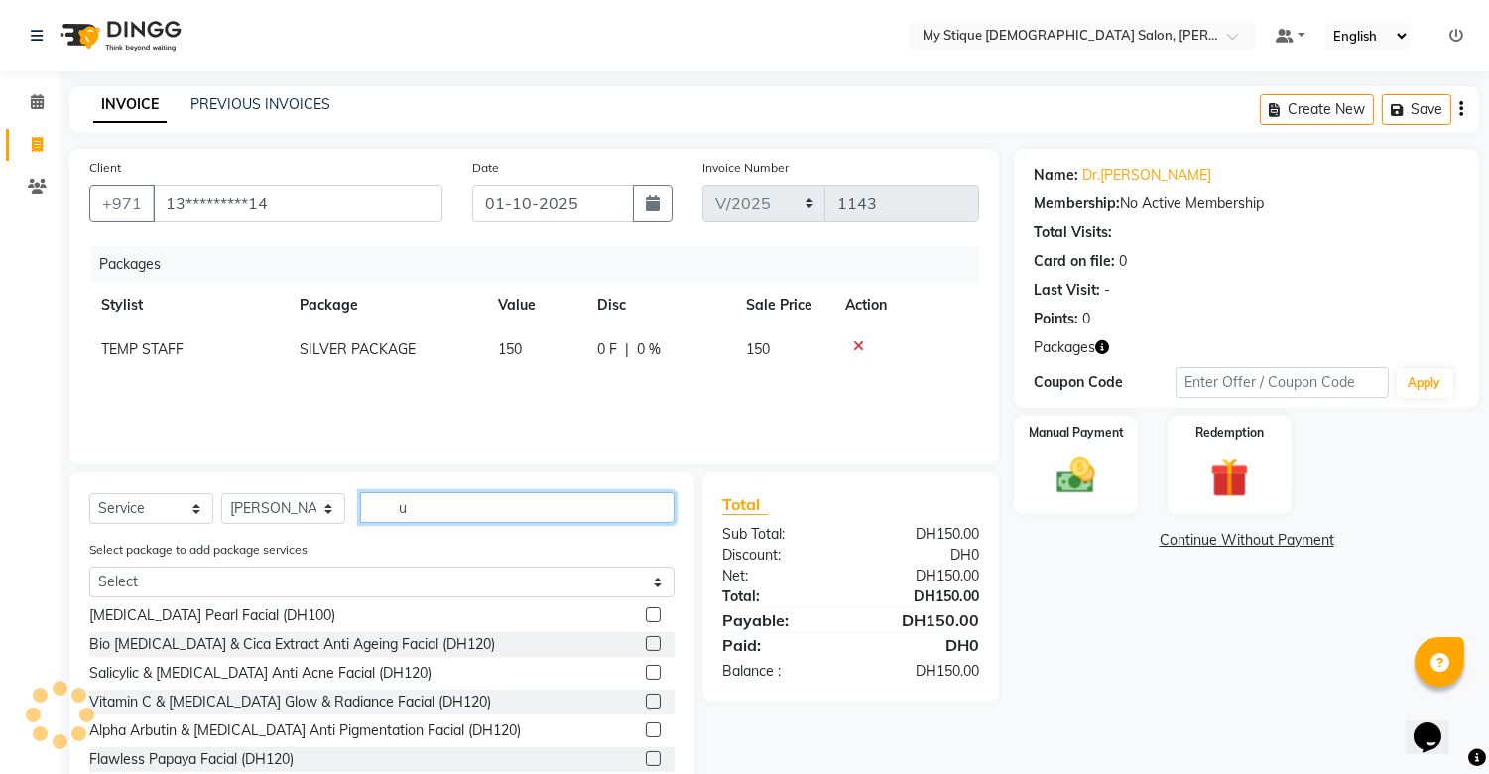
scroll to position [0, 0]
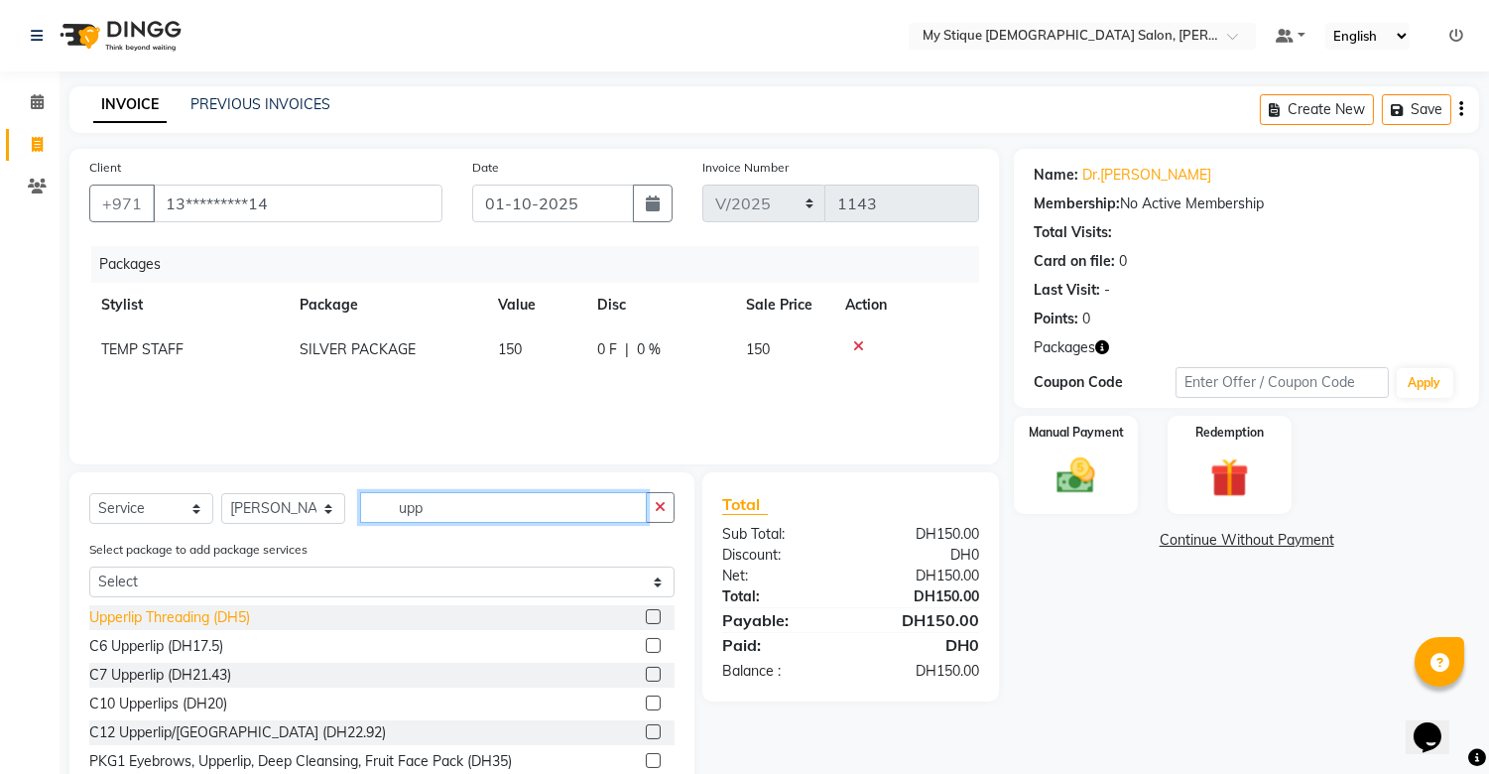
type input "upp"
click at [238, 616] on div "Upperlip Threading (DH5)" at bounding box center [169, 617] width 161 height 21
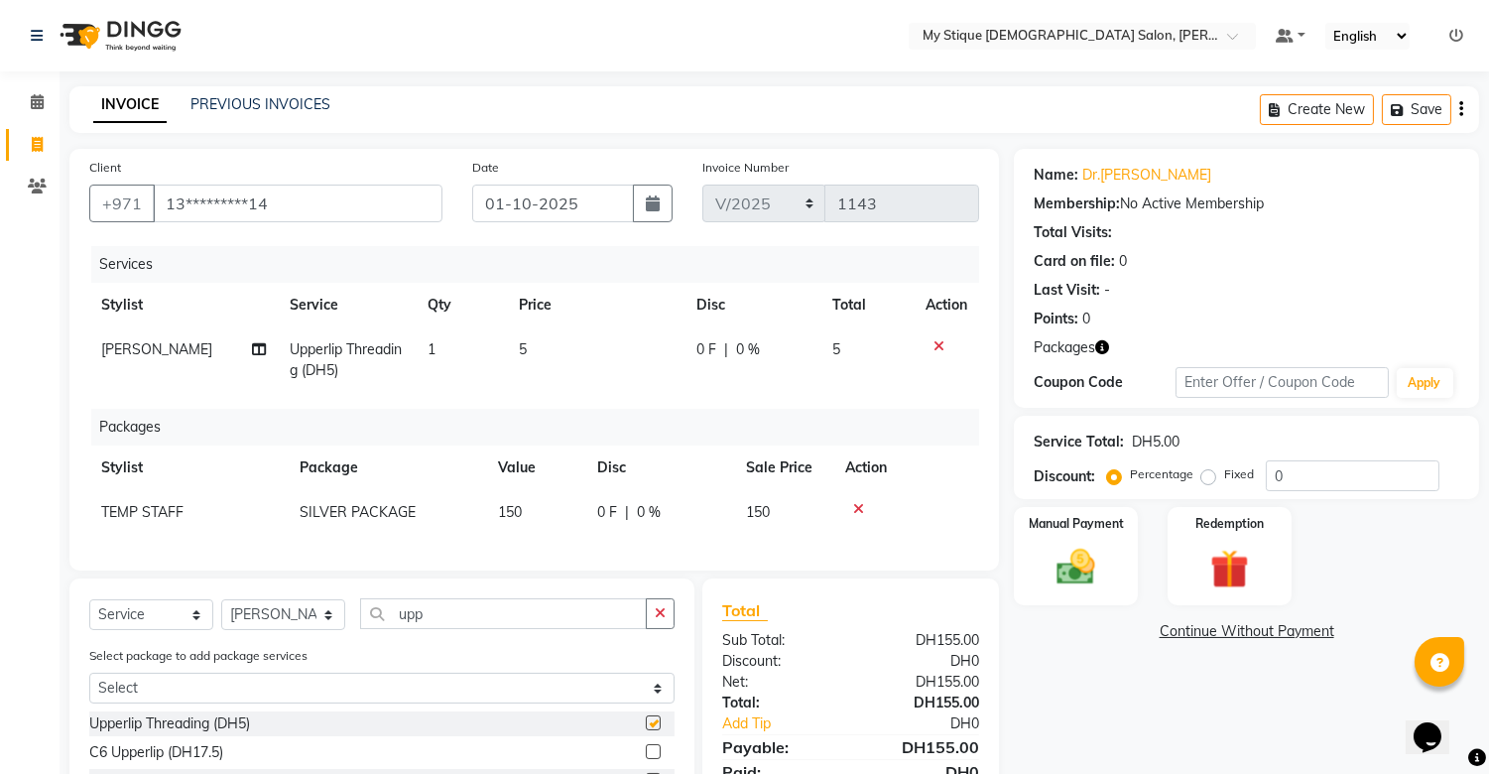
checkbox input "false"
click at [1103, 545] on img at bounding box center [1076, 568] width 65 height 47
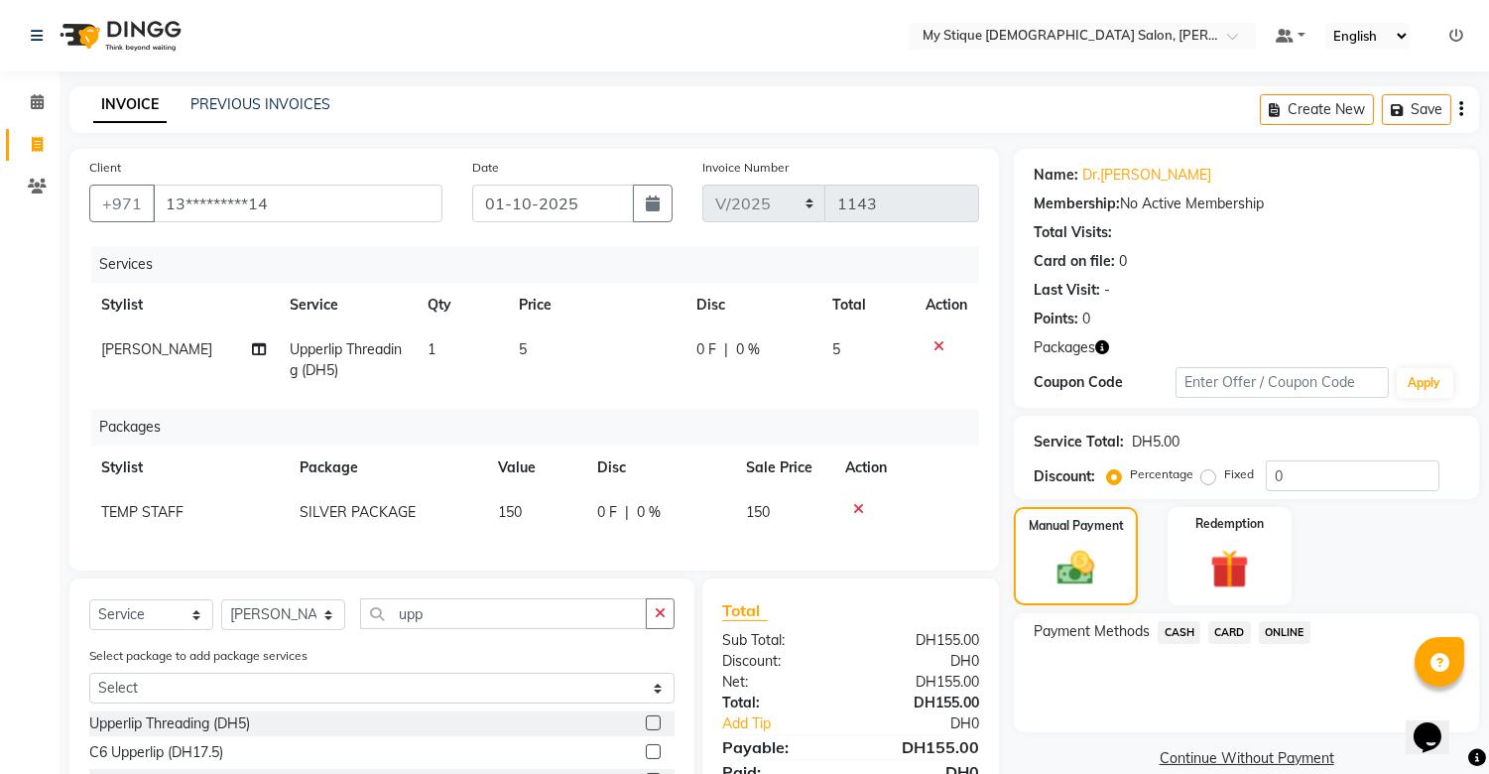
click at [1138, 627] on span "CASH" at bounding box center [1179, 632] width 43 height 23
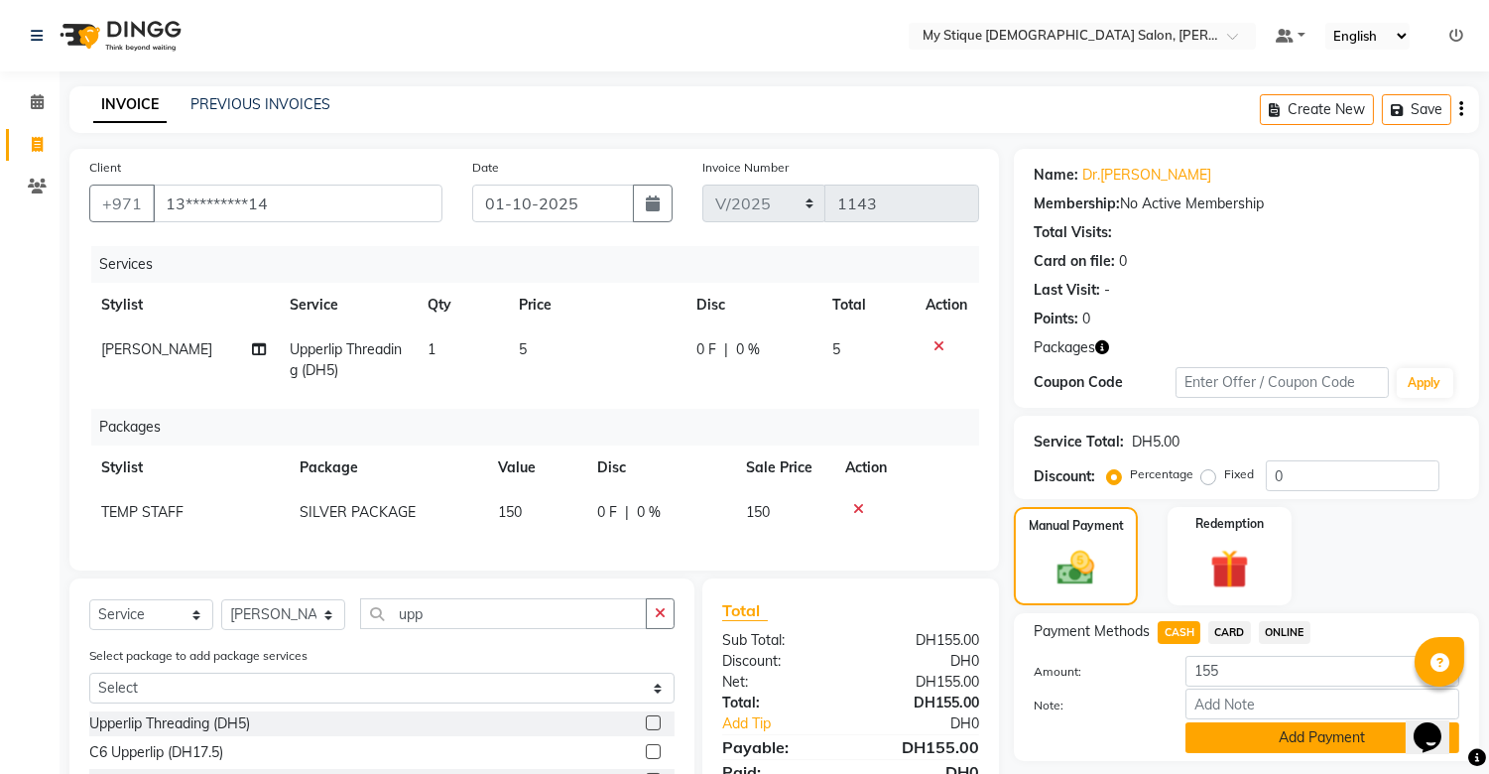
click at [1138, 733] on button "Add Payment" at bounding box center [1323, 737] width 274 height 31
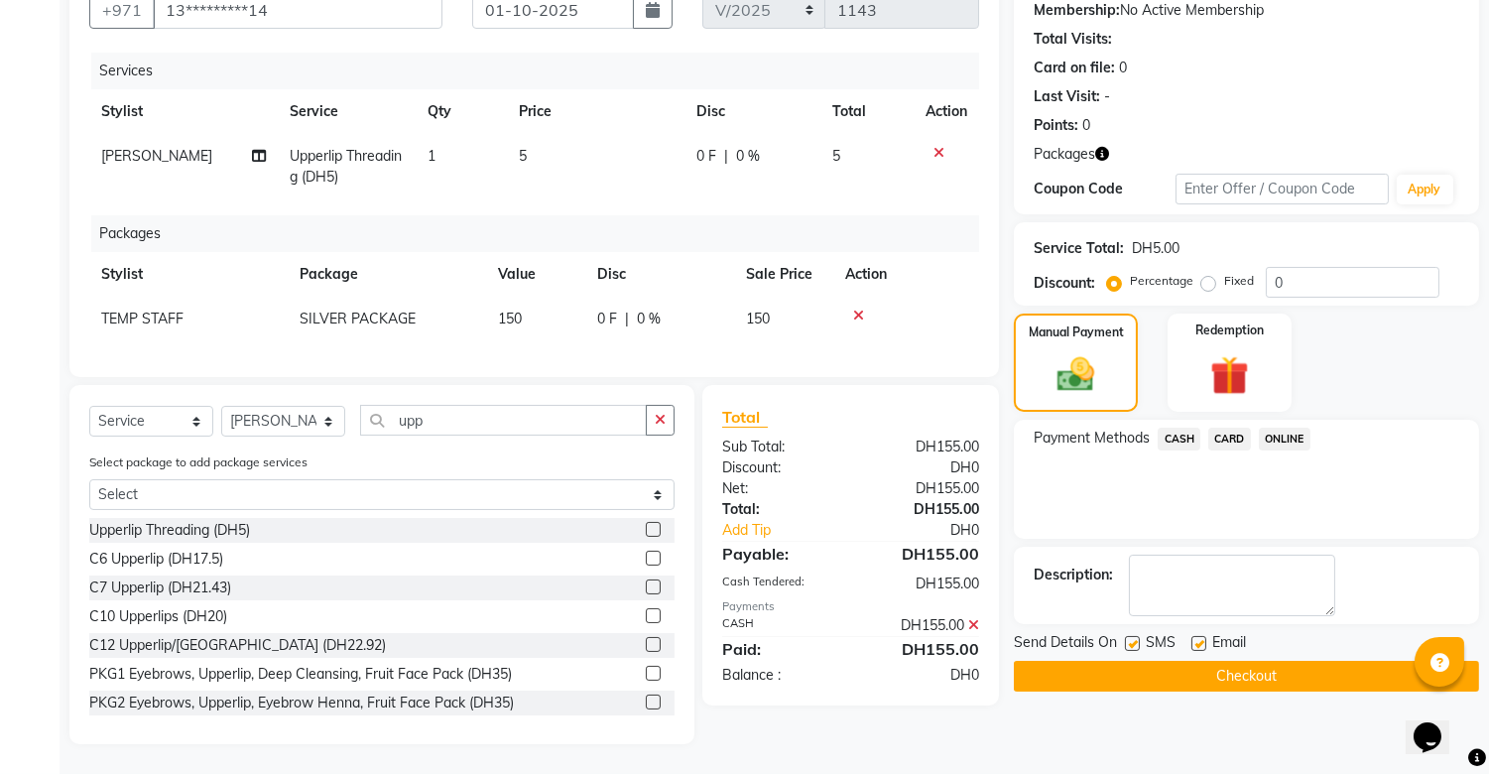
scroll to position [210, 0]
click at [1138, 662] on button "Checkout" at bounding box center [1246, 676] width 465 height 31
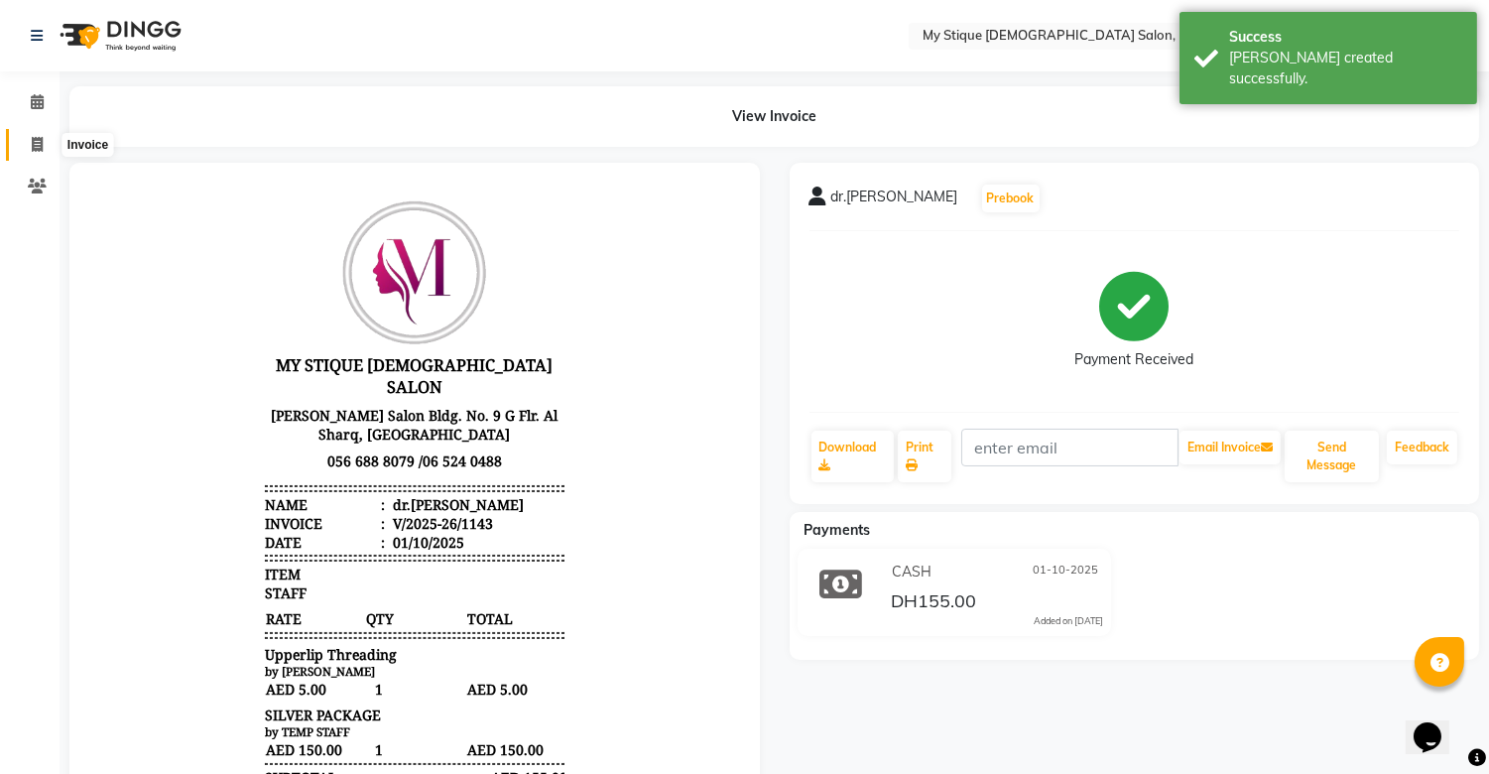
click at [32, 150] on icon at bounding box center [37, 144] width 11 height 15
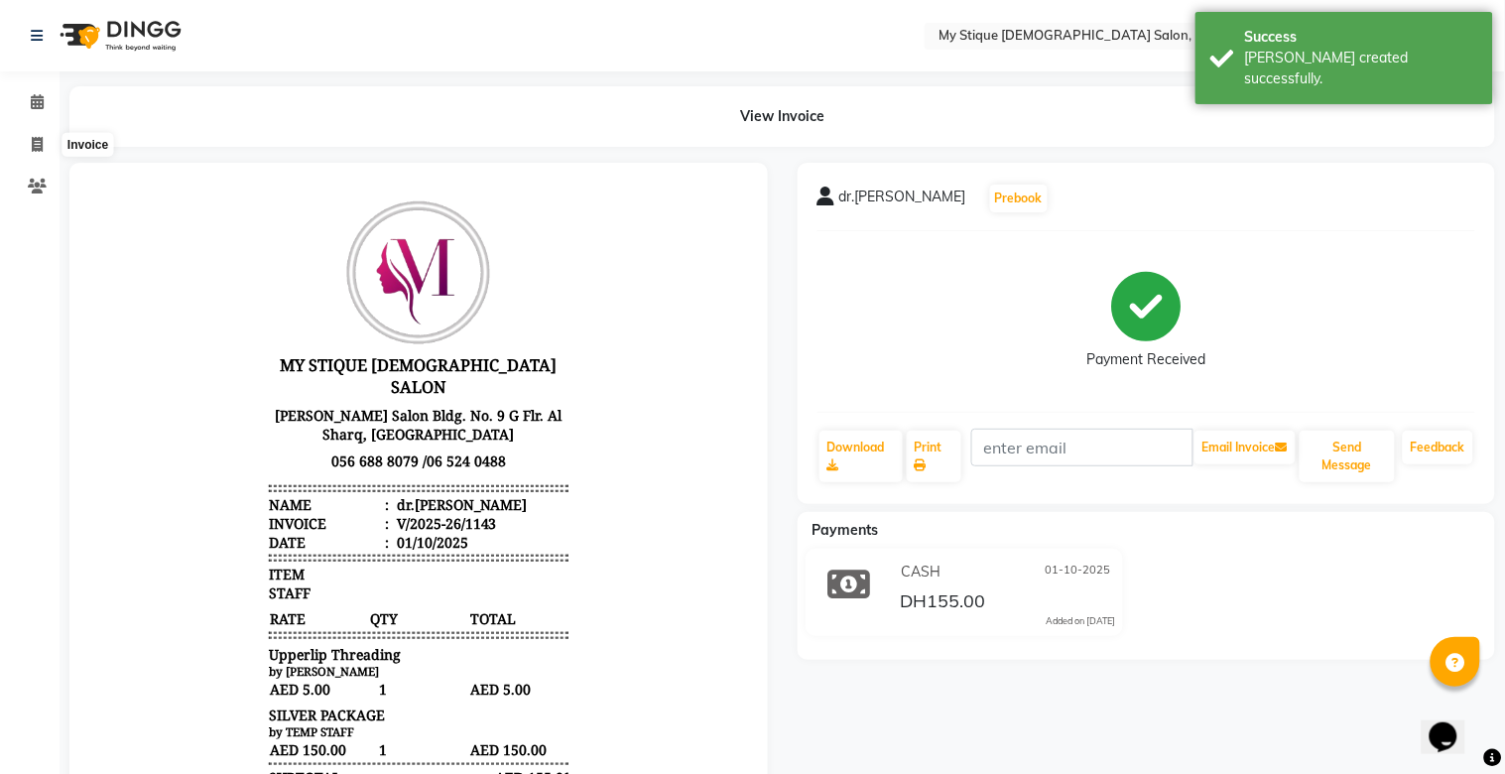
select select "7457"
select select "service"
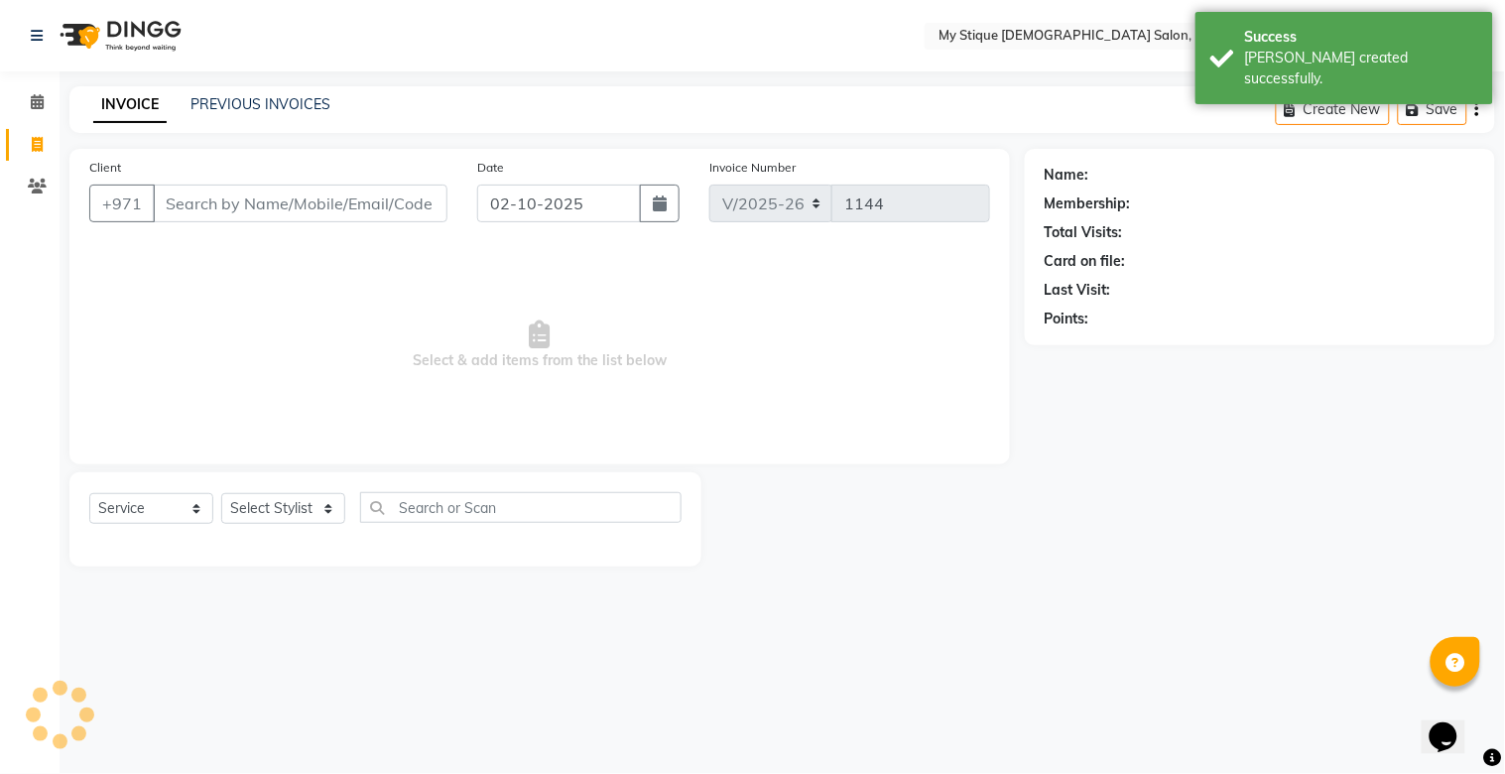
click at [383, 210] on input "Client" at bounding box center [300, 204] width 295 height 38
click at [656, 214] on button "button" at bounding box center [660, 204] width 40 height 38
select select "10"
select select "2025"
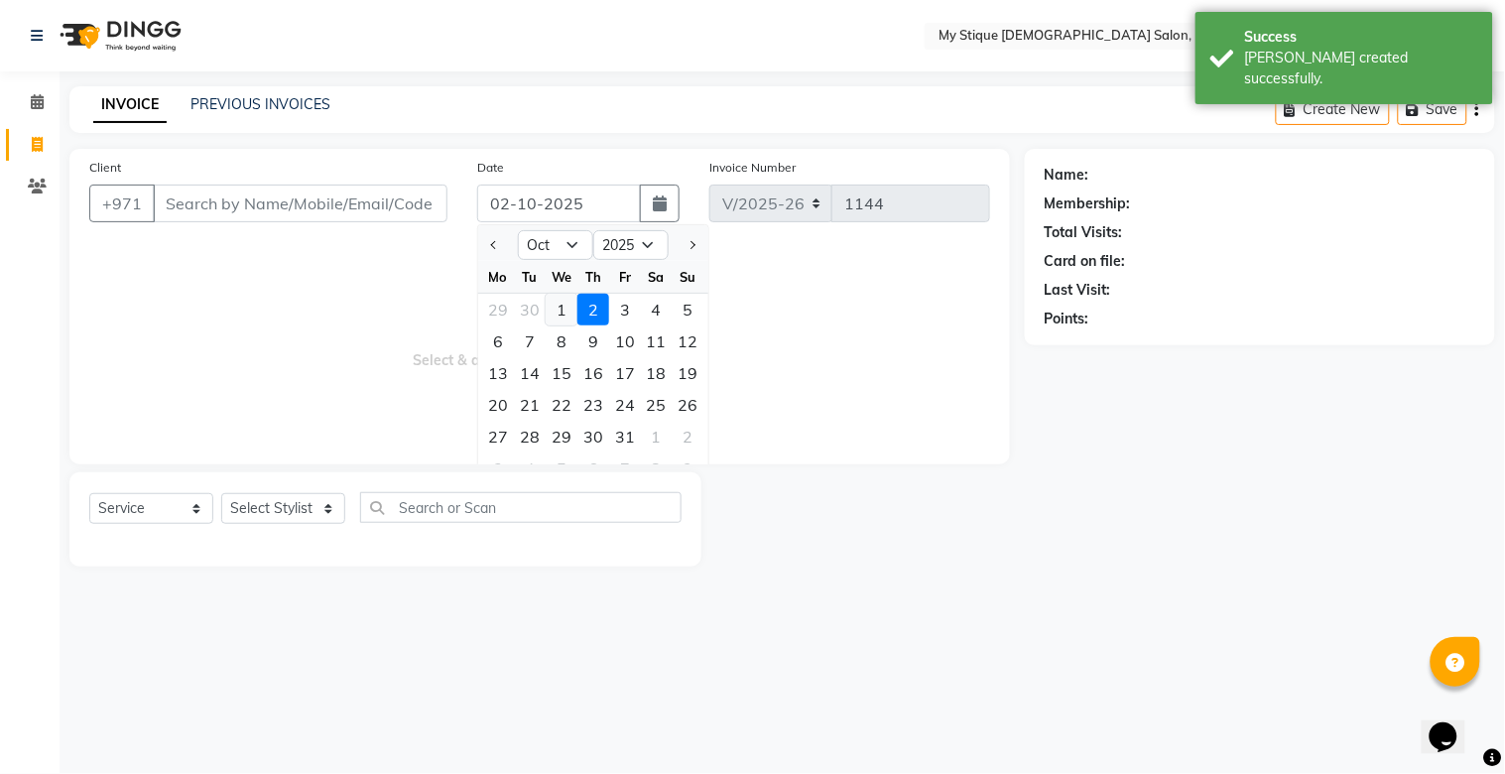
click at [562, 319] on div "1" at bounding box center [562, 310] width 32 height 32
type input "01-10-2025"
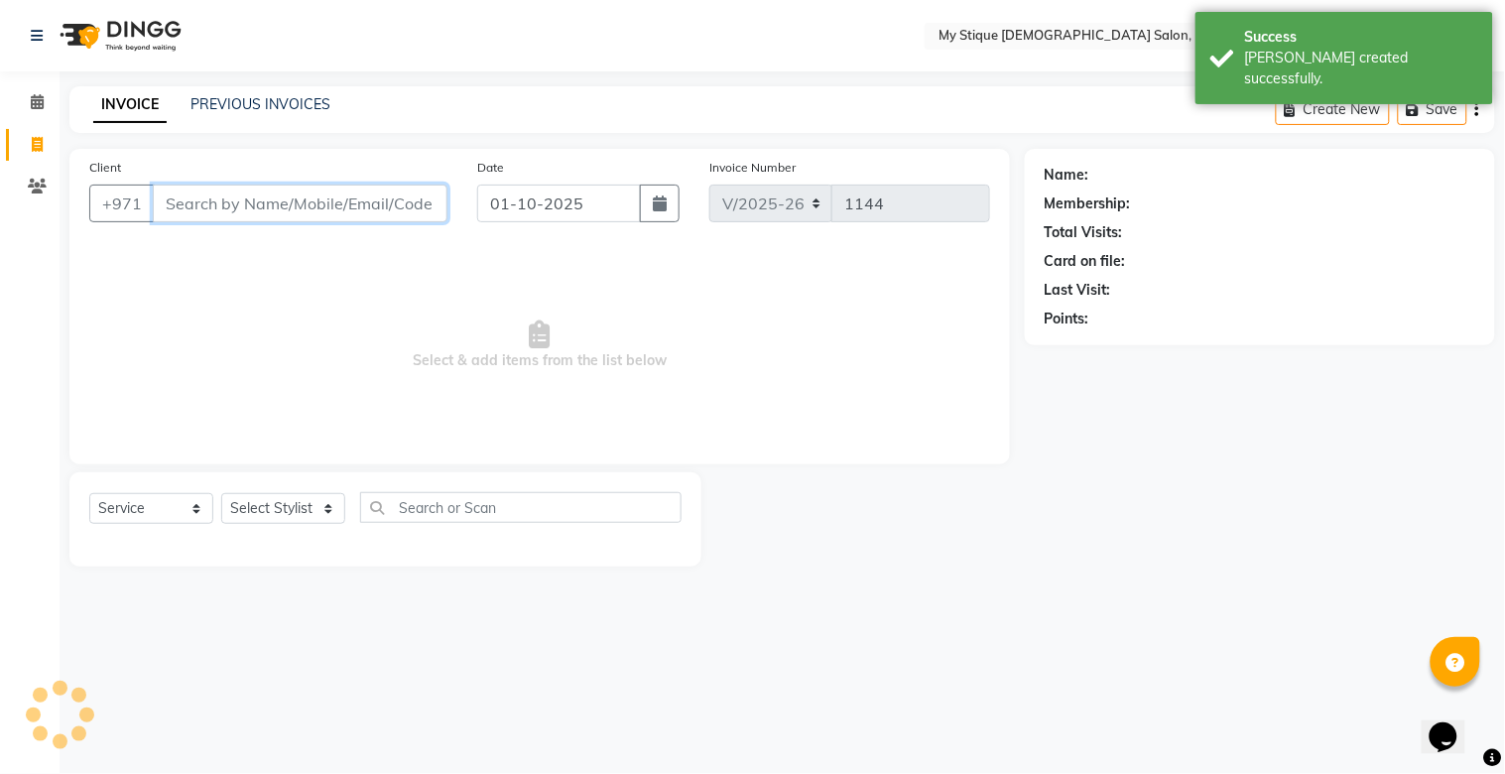
click at [390, 220] on input "Client" at bounding box center [300, 204] width 295 height 38
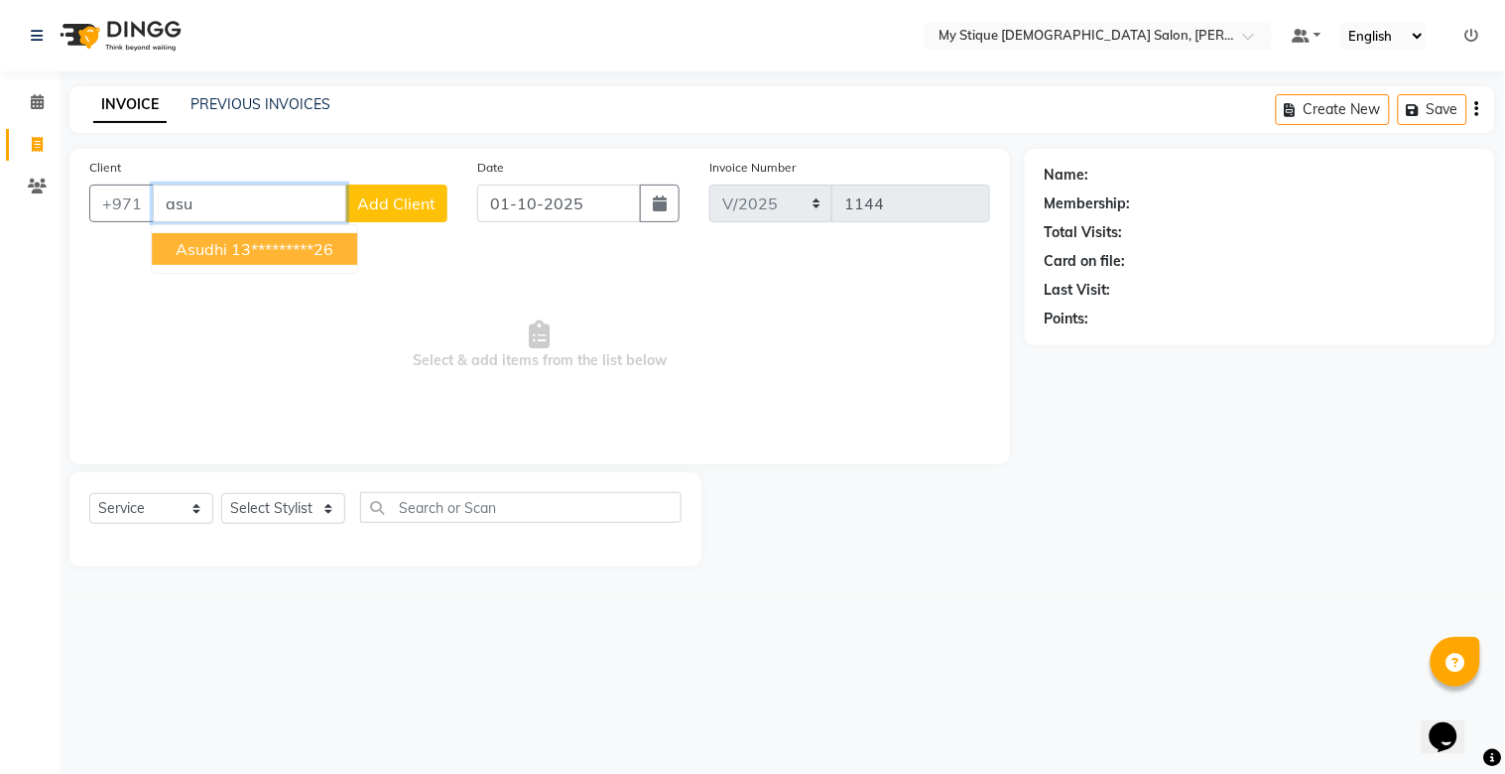
click at [324, 239] on ngb-highlight "13*********26" at bounding box center [282, 249] width 102 height 20
type input "13*********26"
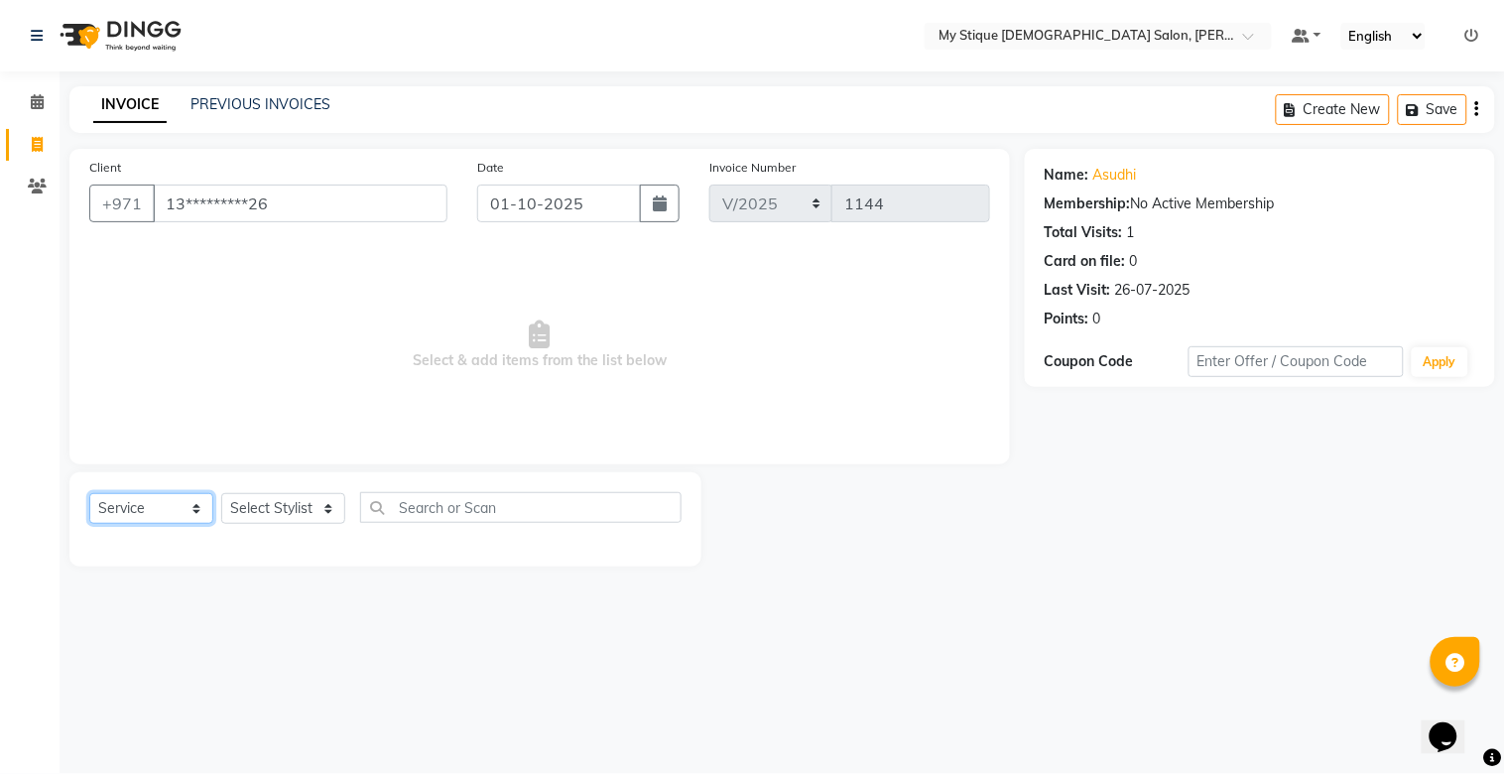
click at [124, 506] on select "Select Service Product Membership Package Voucher Prepaid Gift Card" at bounding box center [151, 508] width 124 height 31
click at [89, 494] on select "Select Service Product Membership Package Voucher Prepaid Gift Card" at bounding box center [151, 508] width 124 height 31
click at [285, 492] on div "Select Service Product Membership Package Voucher Prepaid Gift Card Select Styl…" at bounding box center [385, 515] width 592 height 47
click at [285, 508] on select "Select Stylist [PERSON_NAME] Reshma [PERSON_NAME] Sales [PERSON_NAME] TEMP STAFF" at bounding box center [283, 508] width 124 height 31
select select "83492"
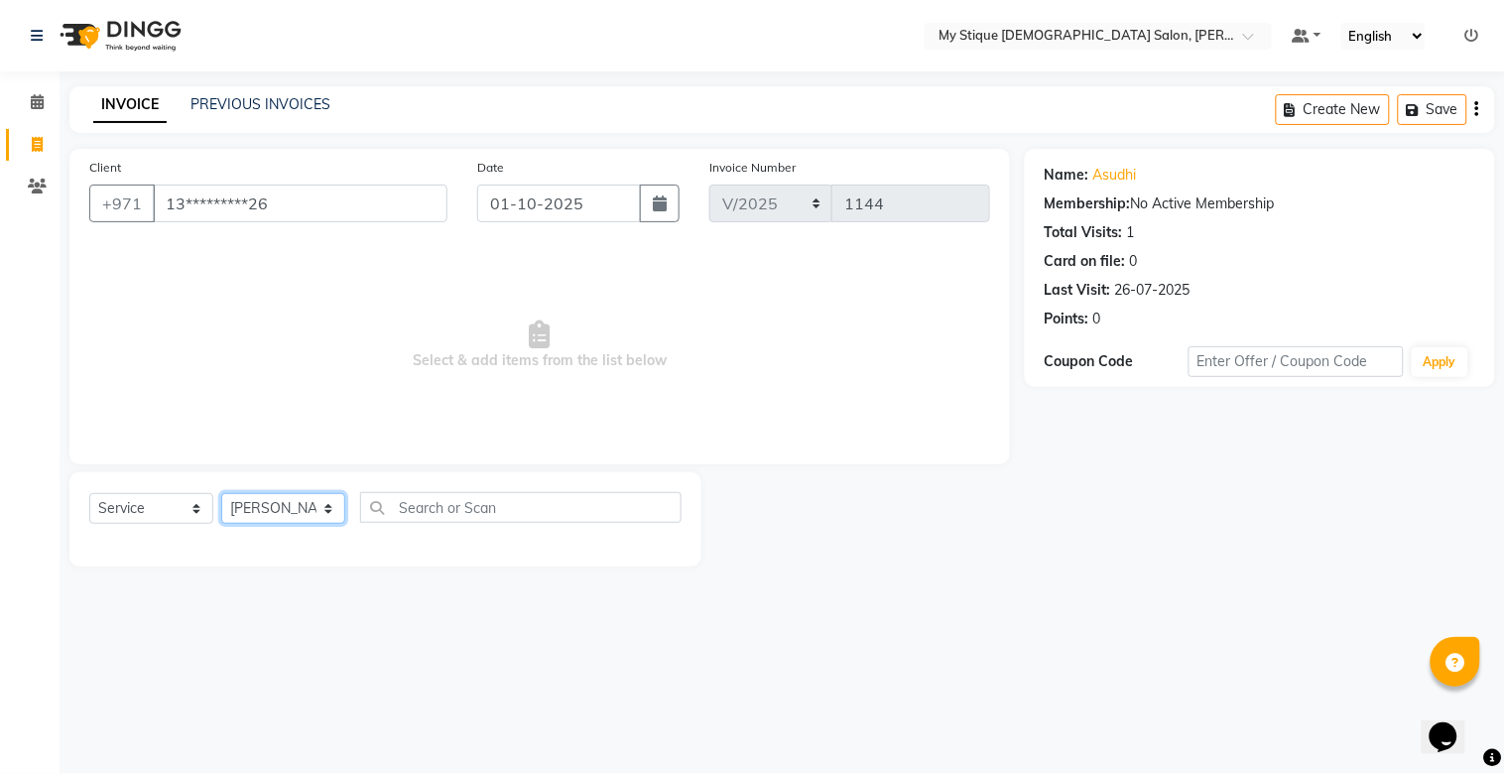
click at [221, 494] on select "Select Stylist [PERSON_NAME] Reshma [PERSON_NAME] Sales [PERSON_NAME] TEMP STAFF" at bounding box center [283, 508] width 124 height 31
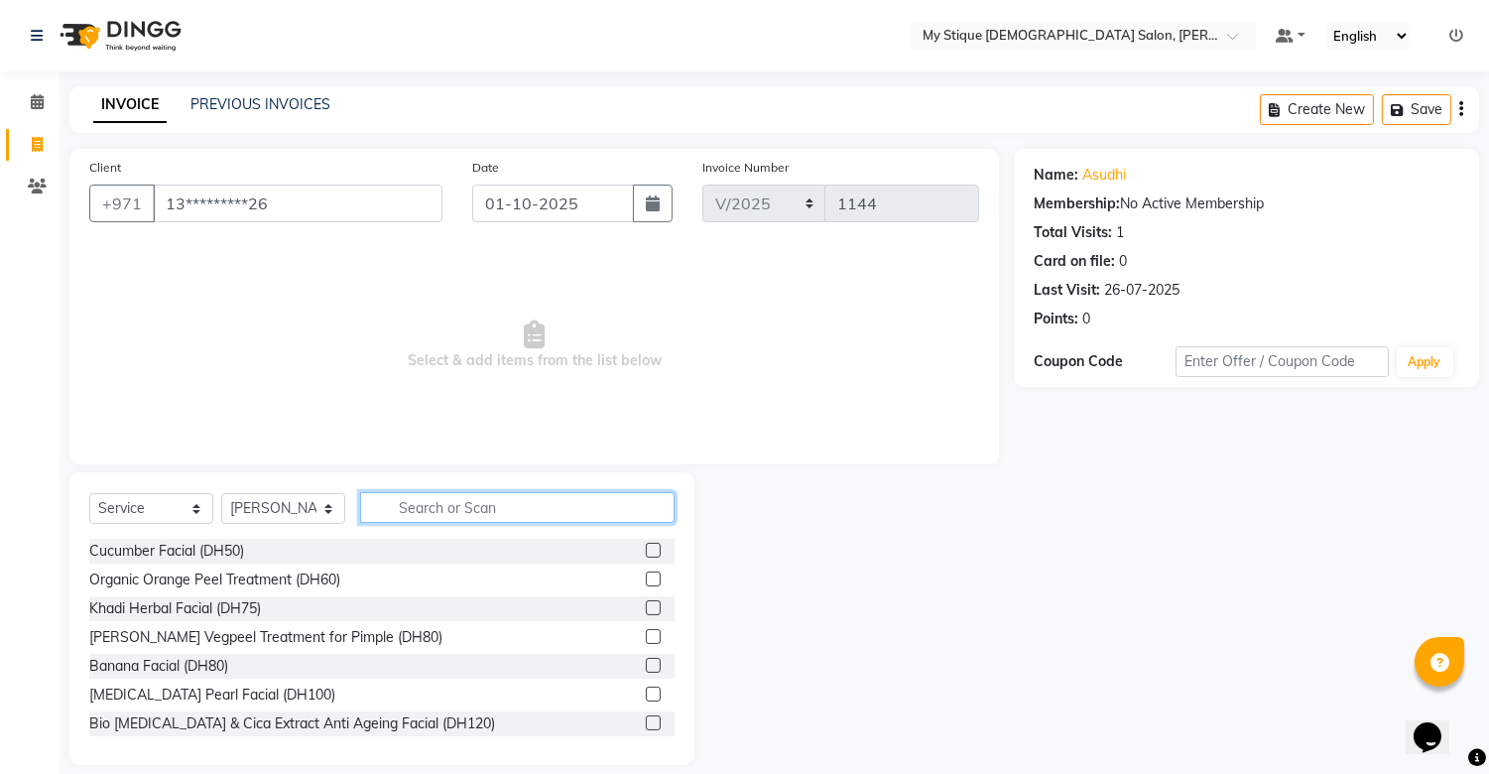
click at [471, 509] on input "text" at bounding box center [517, 507] width 314 height 31
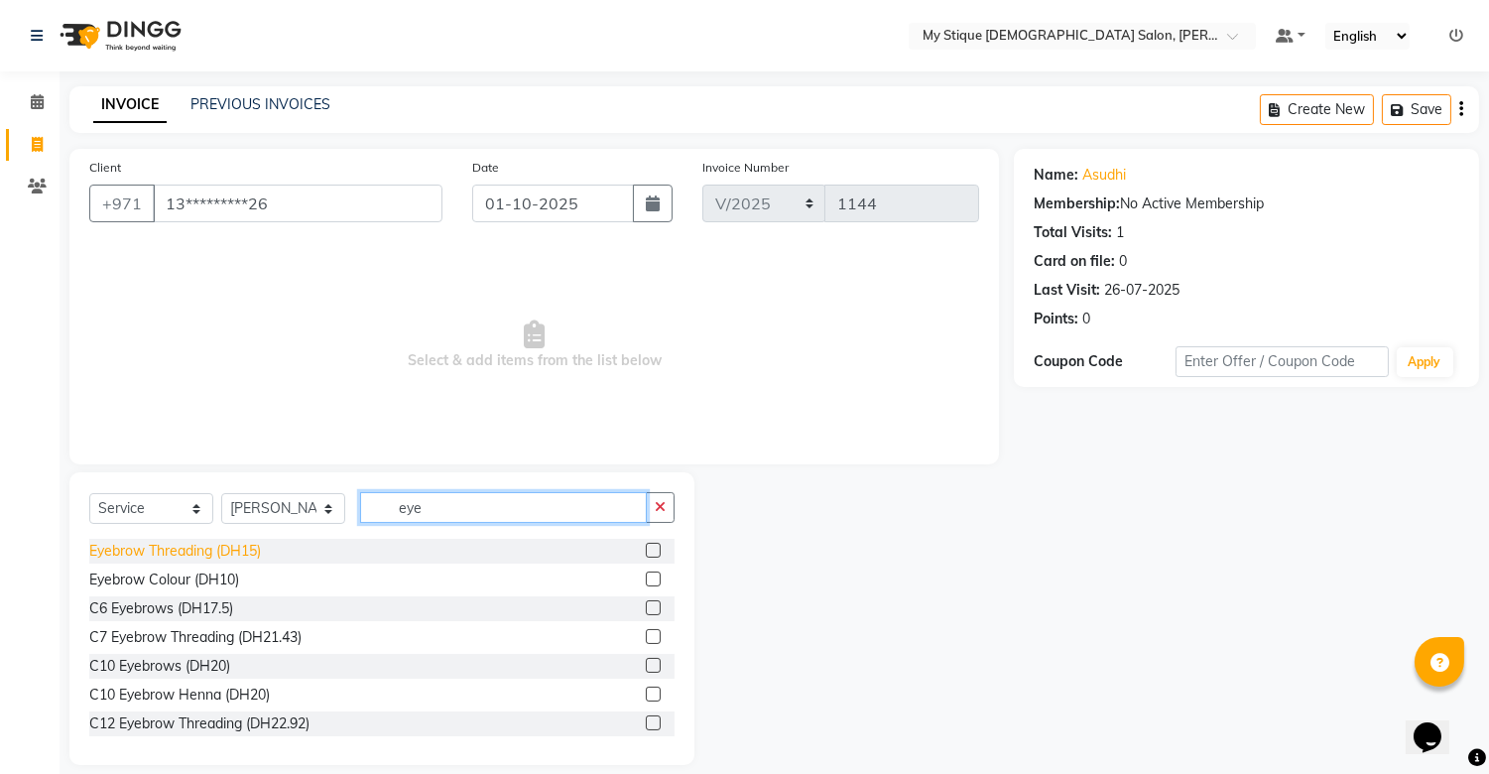
type input "eye"
click at [251, 560] on div "Eyebrow Threading (DH15)" at bounding box center [175, 551] width 172 height 21
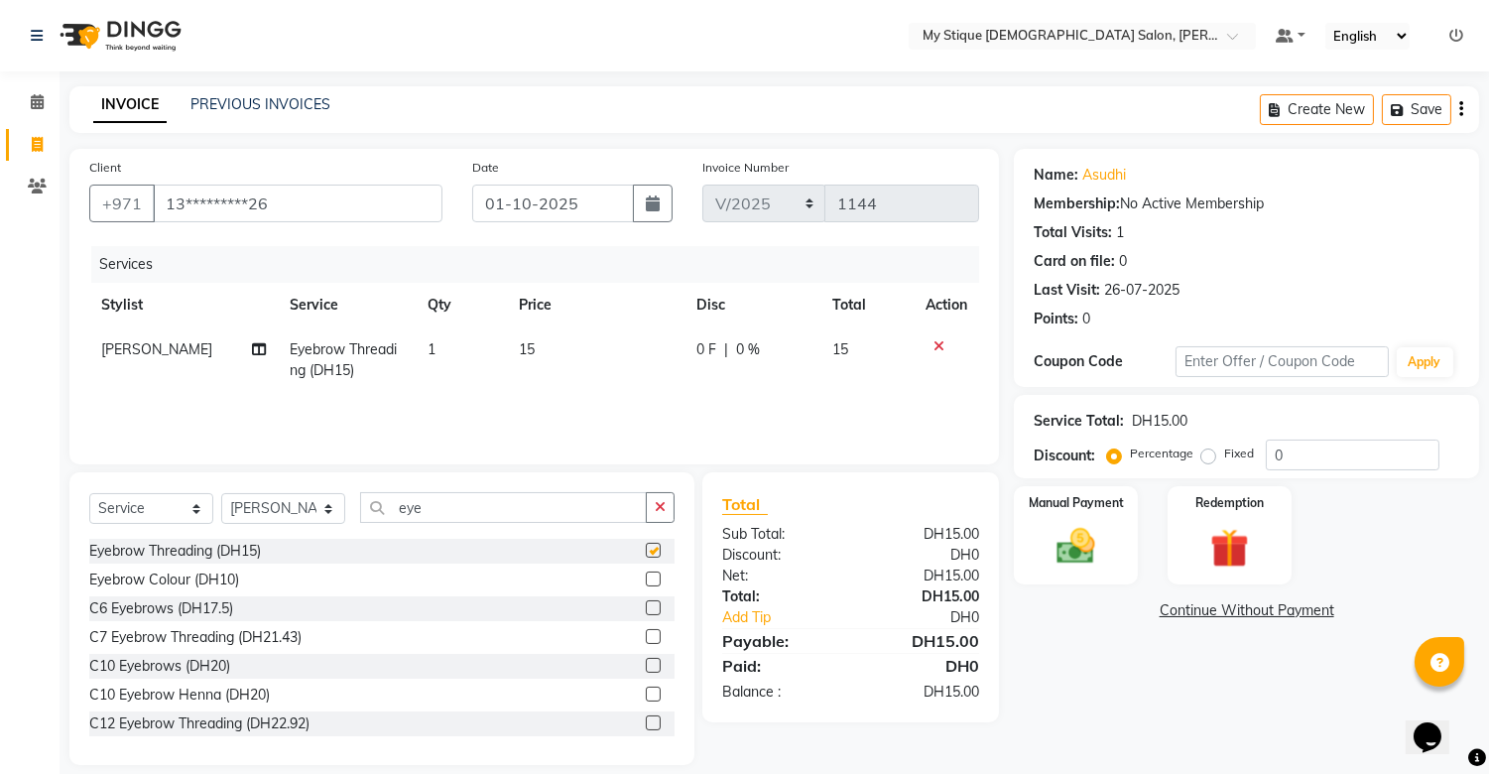
checkbox input "false"
click at [1111, 547] on div "Manual Payment" at bounding box center [1076, 534] width 129 height 101
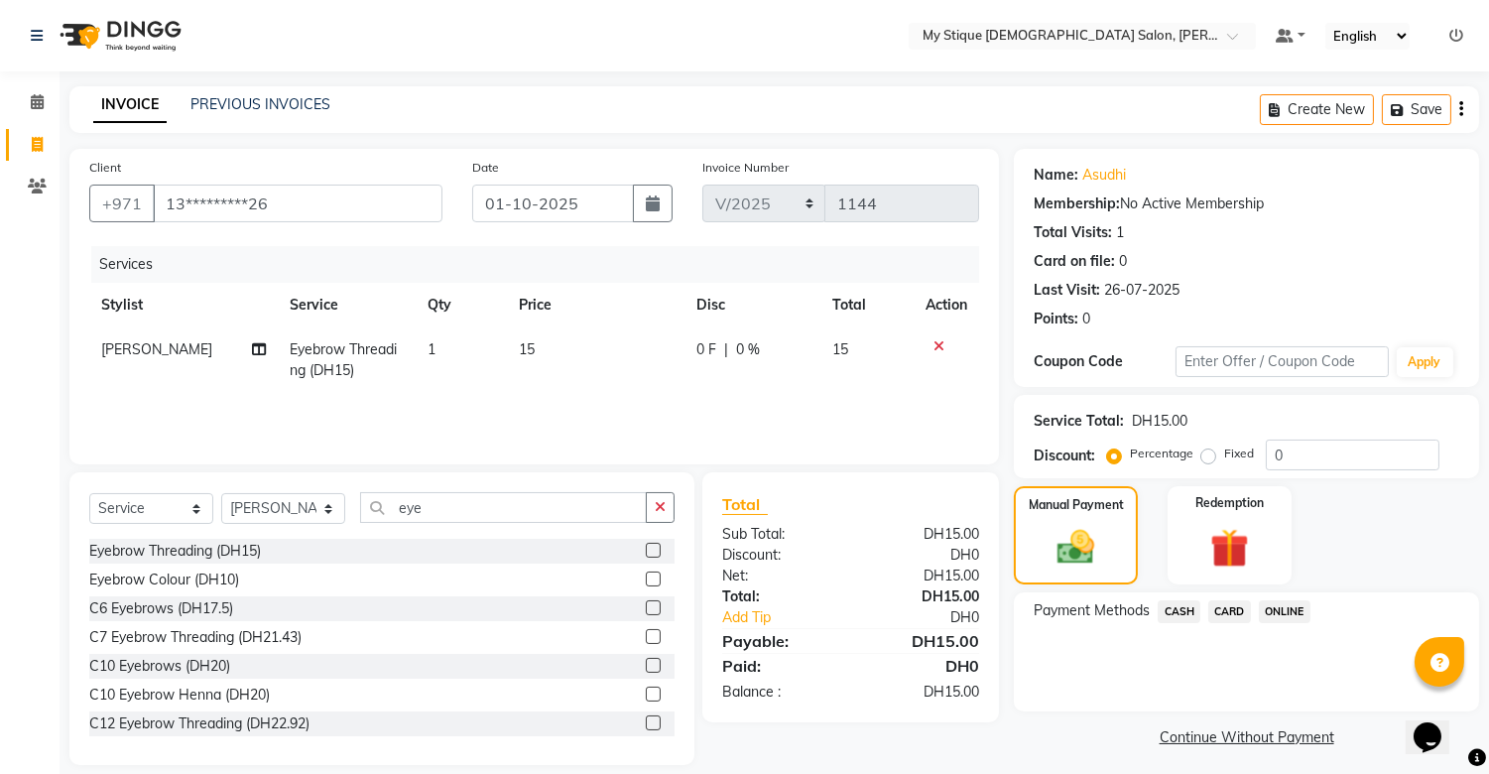
click at [1138, 627] on div "Payment Methods CASH CARD ONLINE" at bounding box center [1246, 651] width 465 height 119
click at [1138, 601] on span "CASH" at bounding box center [1179, 611] width 43 height 23
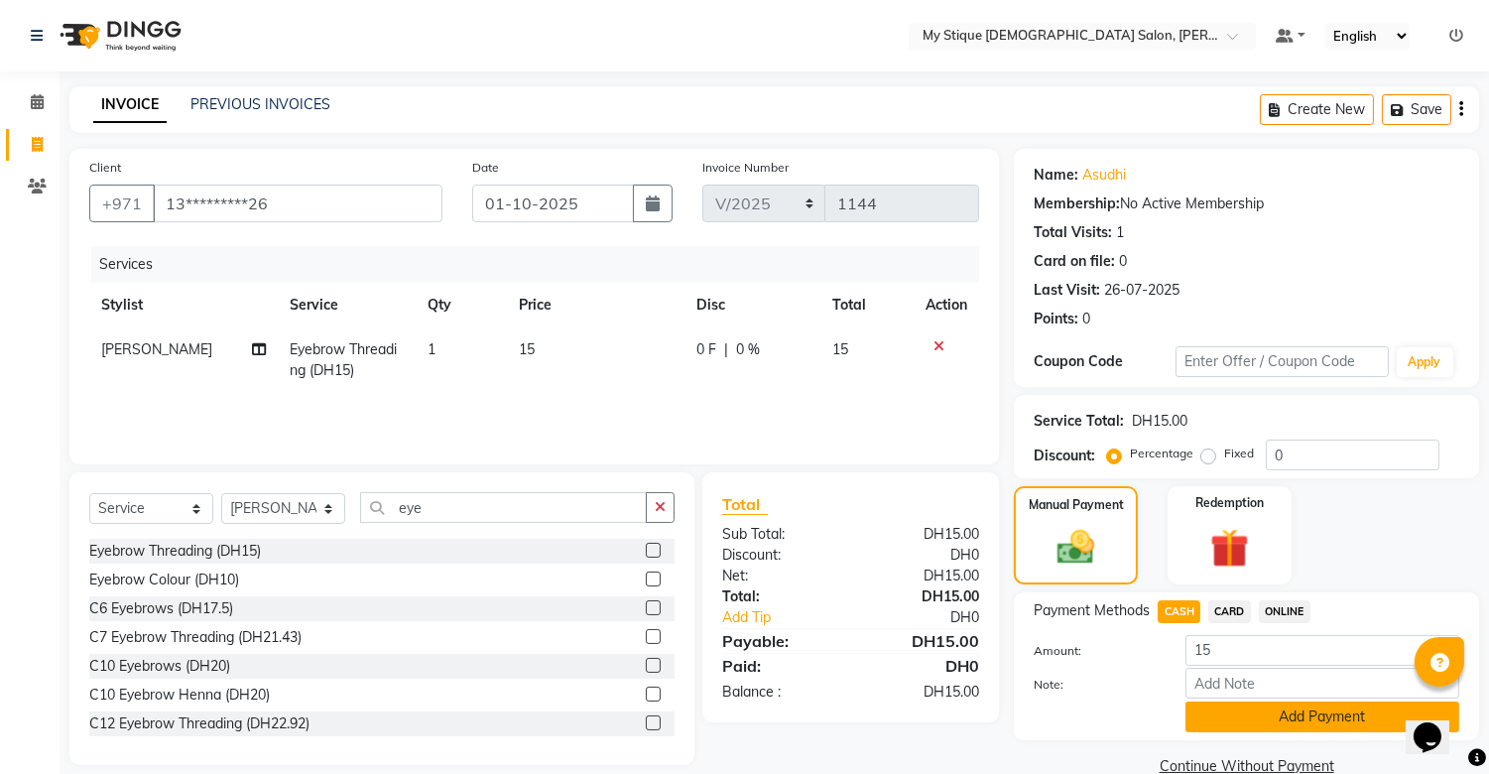
click at [1138, 706] on button "Add Payment" at bounding box center [1323, 716] width 274 height 31
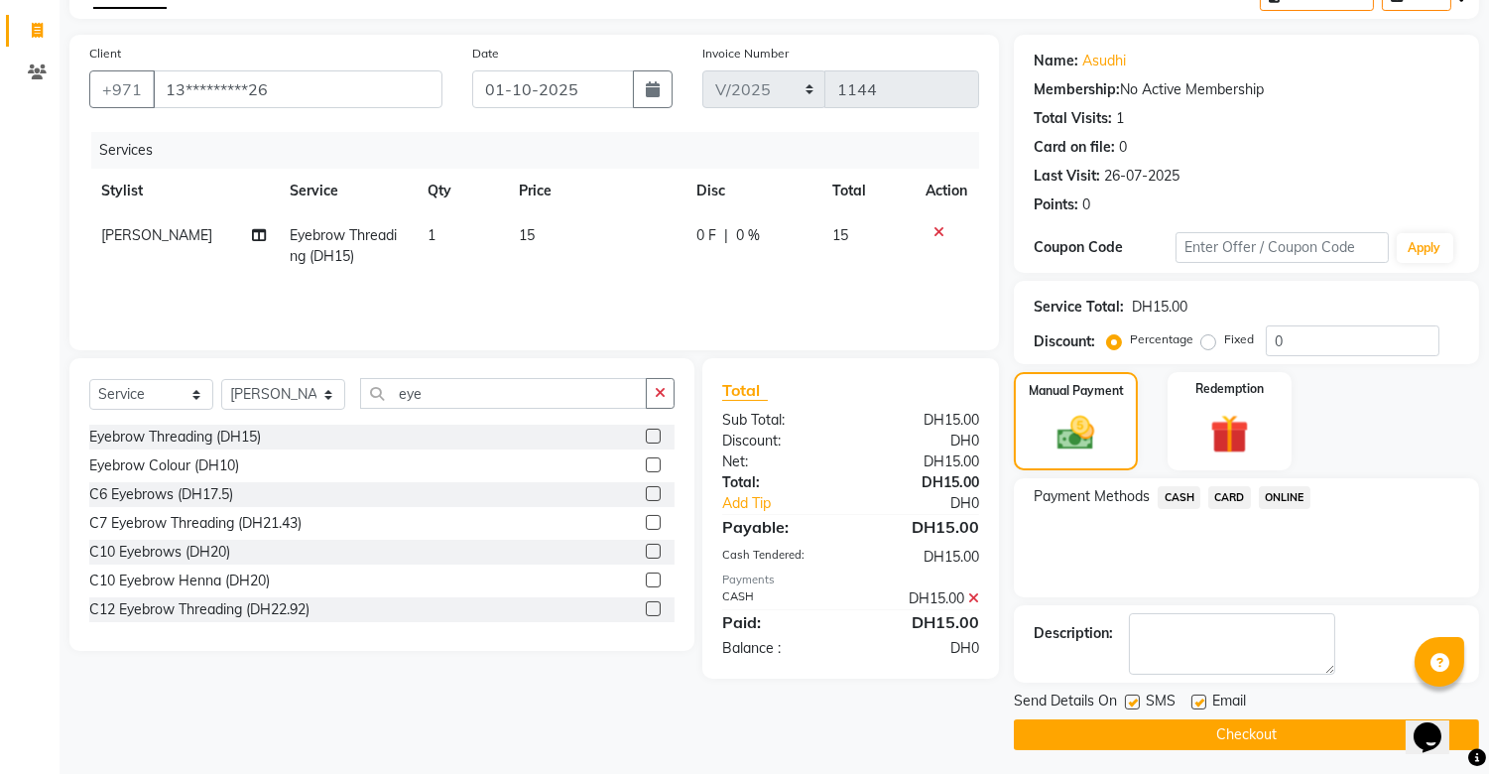
scroll to position [119, 0]
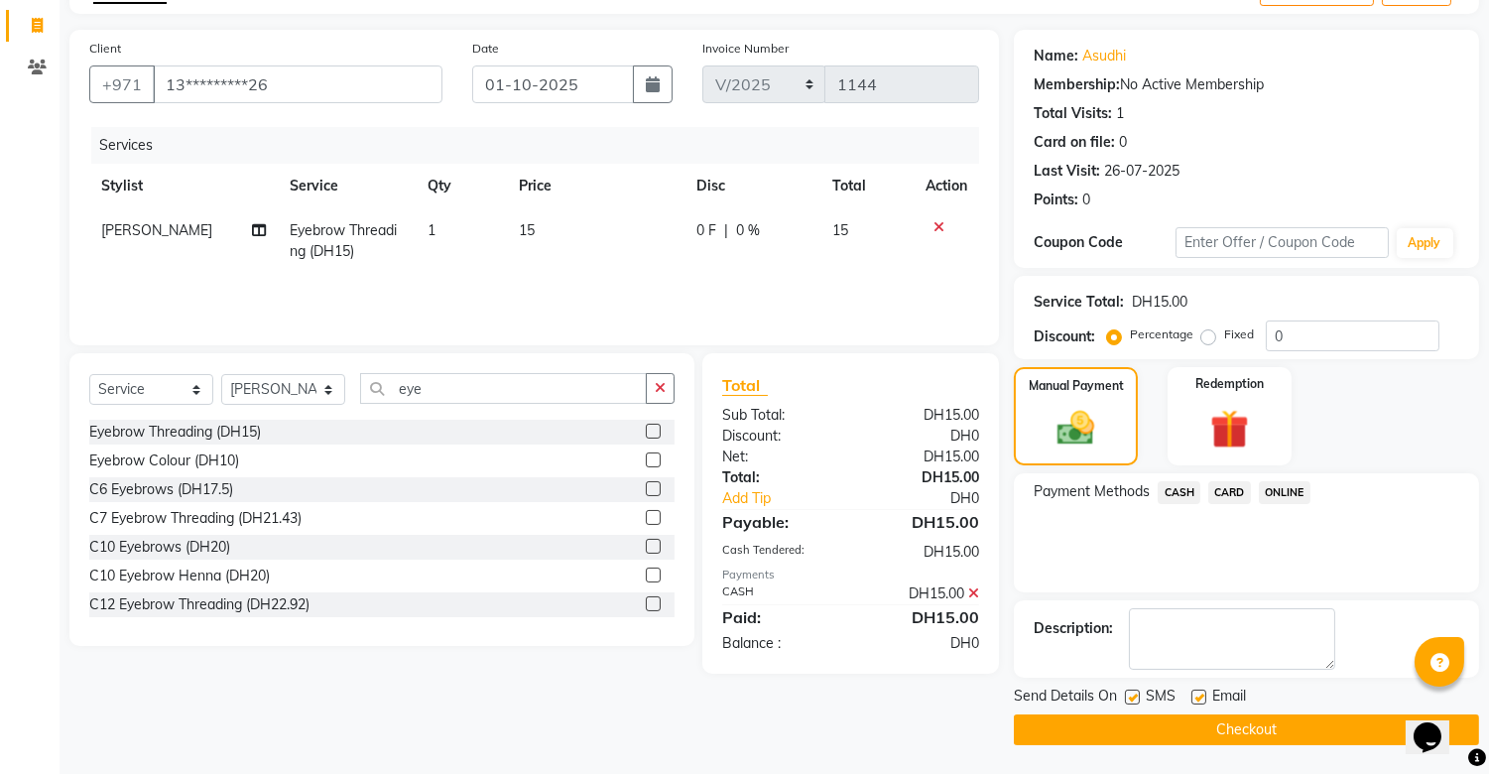
click at [1138, 731] on button "Checkout" at bounding box center [1246, 729] width 465 height 31
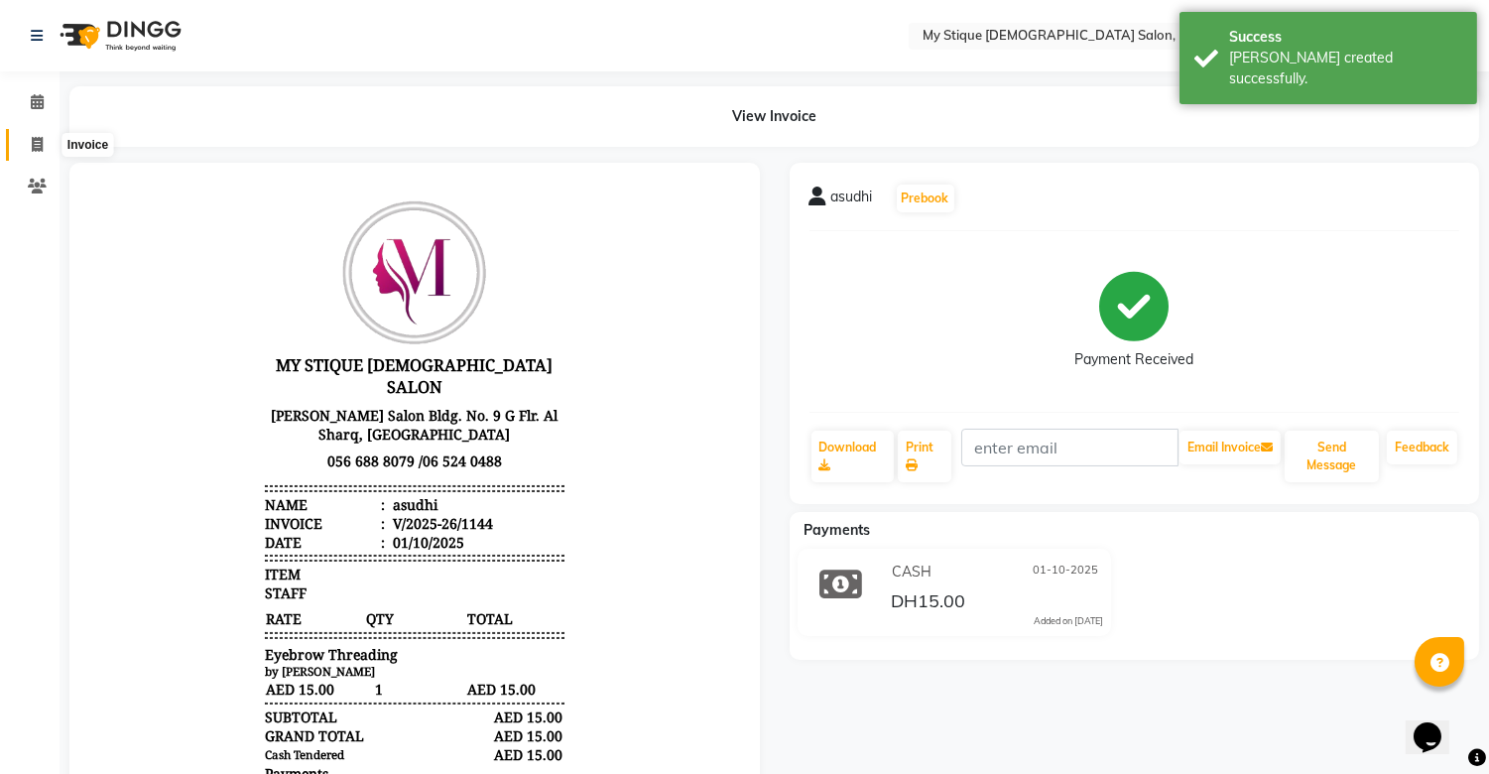
click at [45, 139] on span at bounding box center [37, 145] width 35 height 23
select select "7457"
select select "service"
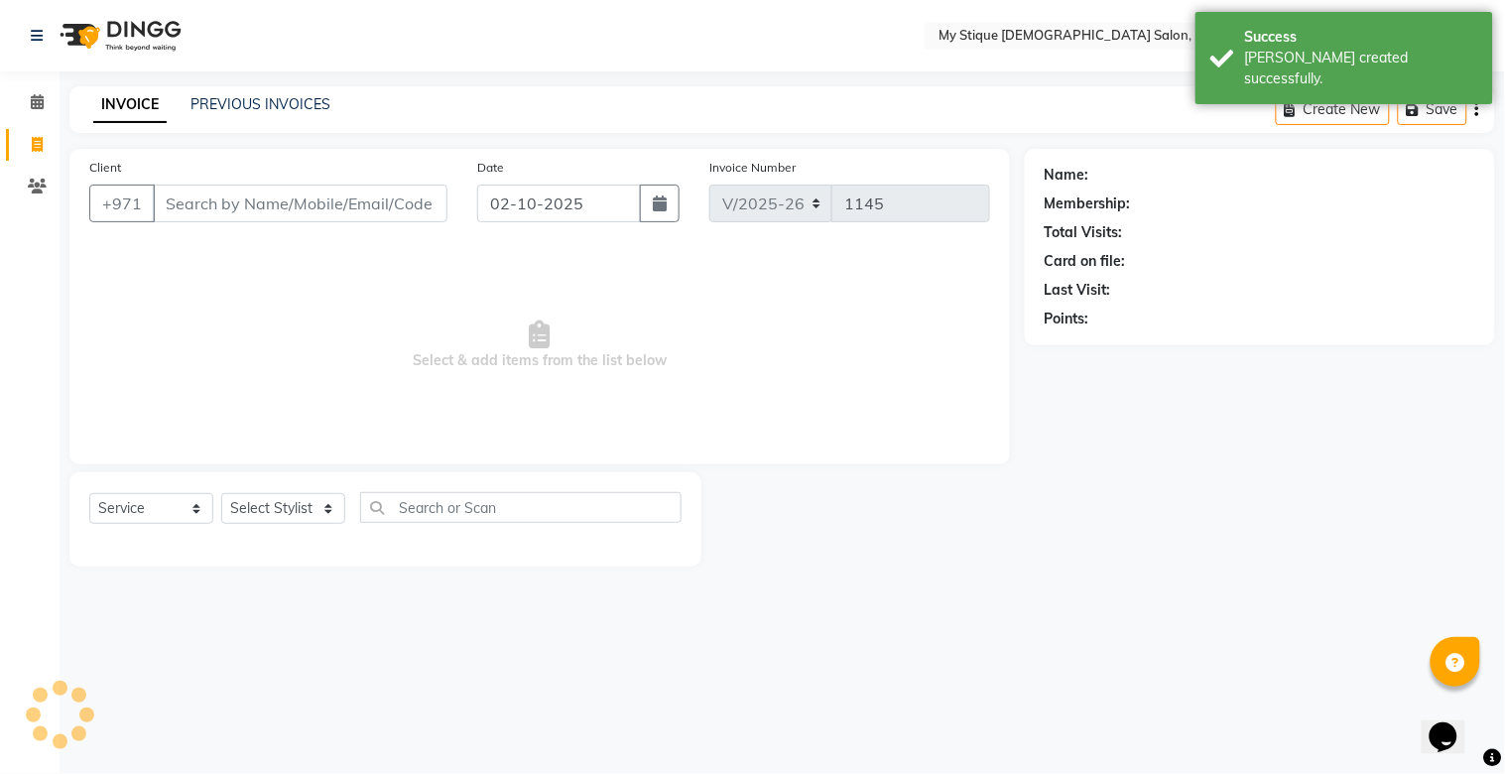
click at [328, 194] on input "Client" at bounding box center [300, 204] width 295 height 38
click at [669, 201] on button "button" at bounding box center [660, 204] width 40 height 38
select select "10"
select select "2025"
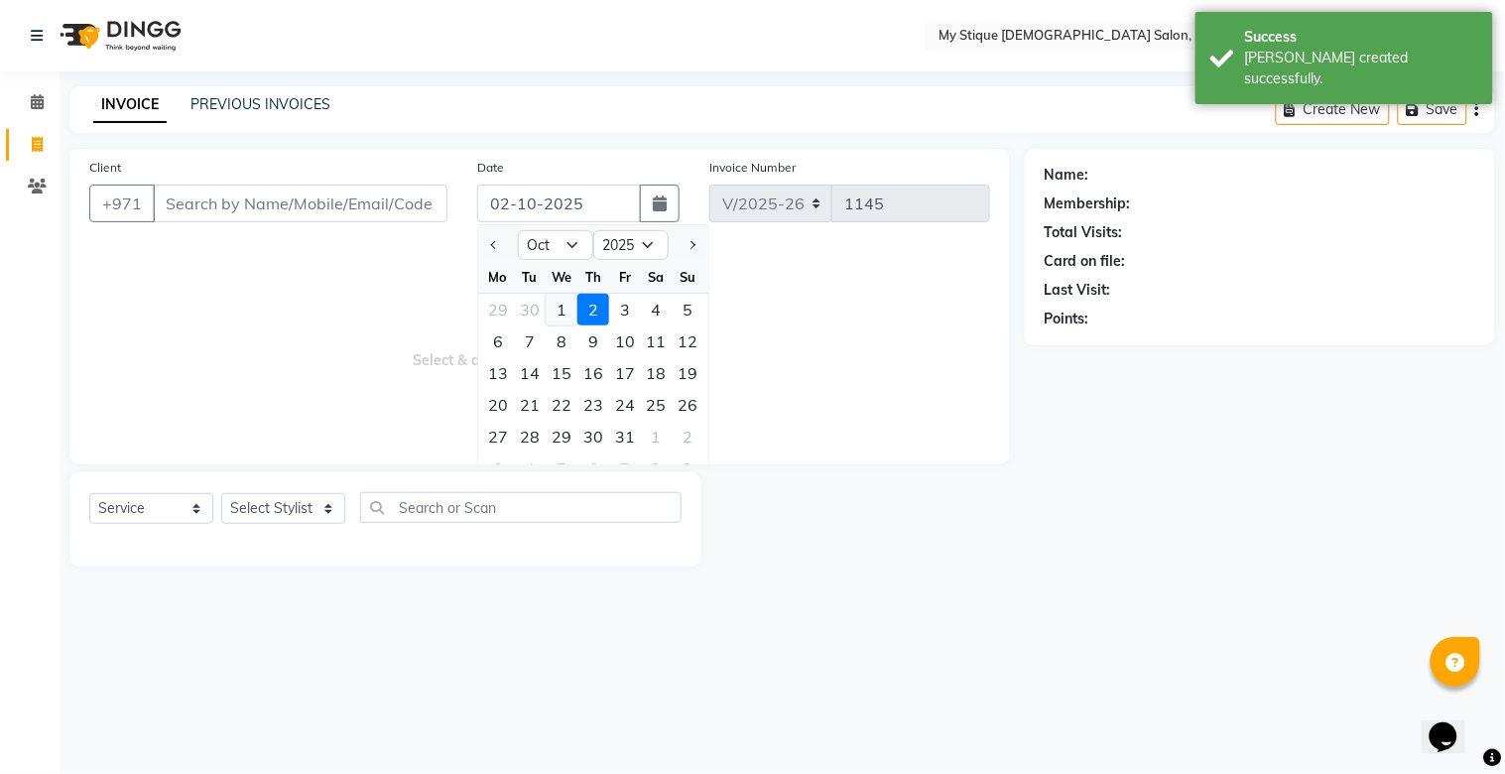
click at [568, 301] on div "1" at bounding box center [562, 310] width 32 height 32
type input "01-10-2025"
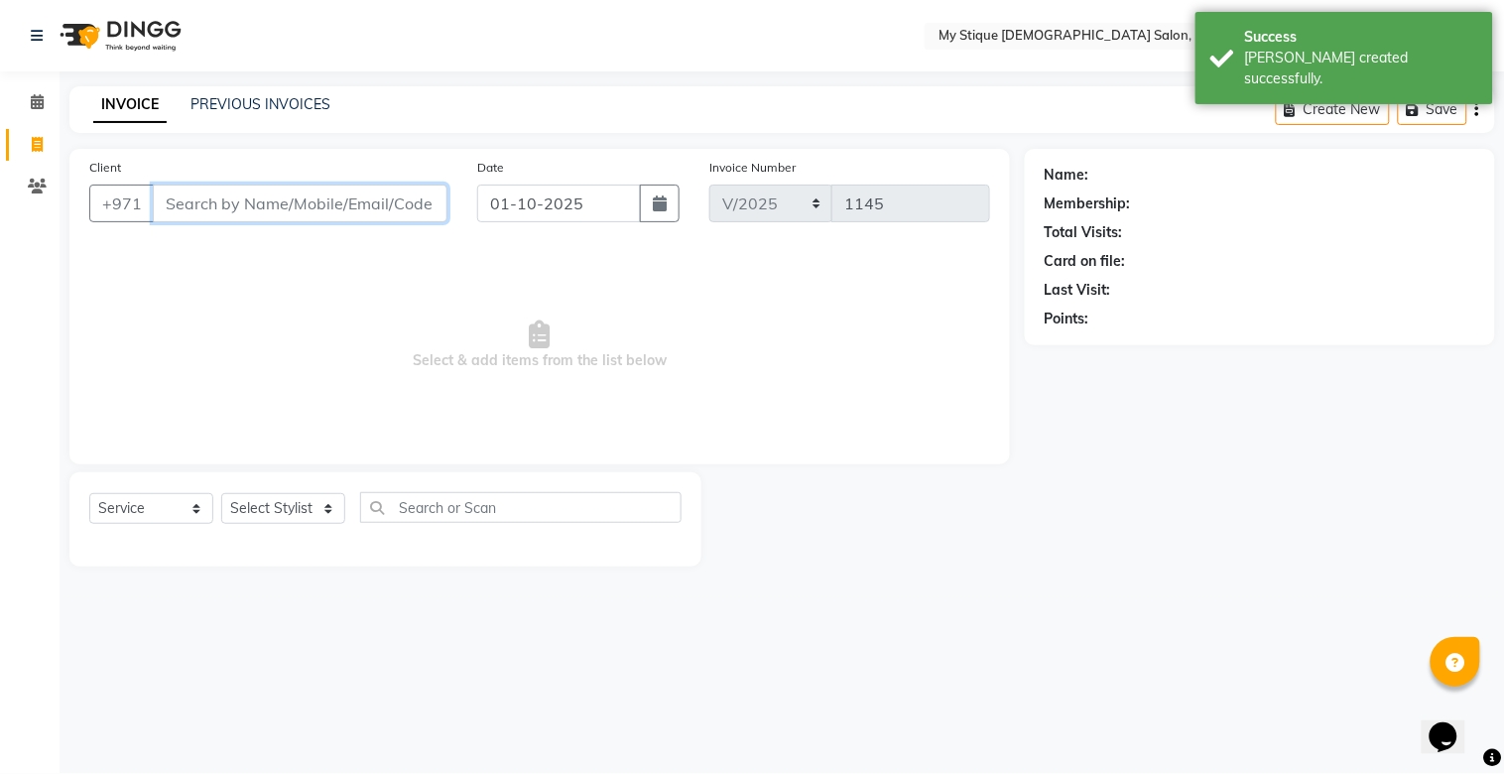
click at [418, 210] on input "Client" at bounding box center [300, 204] width 295 height 38
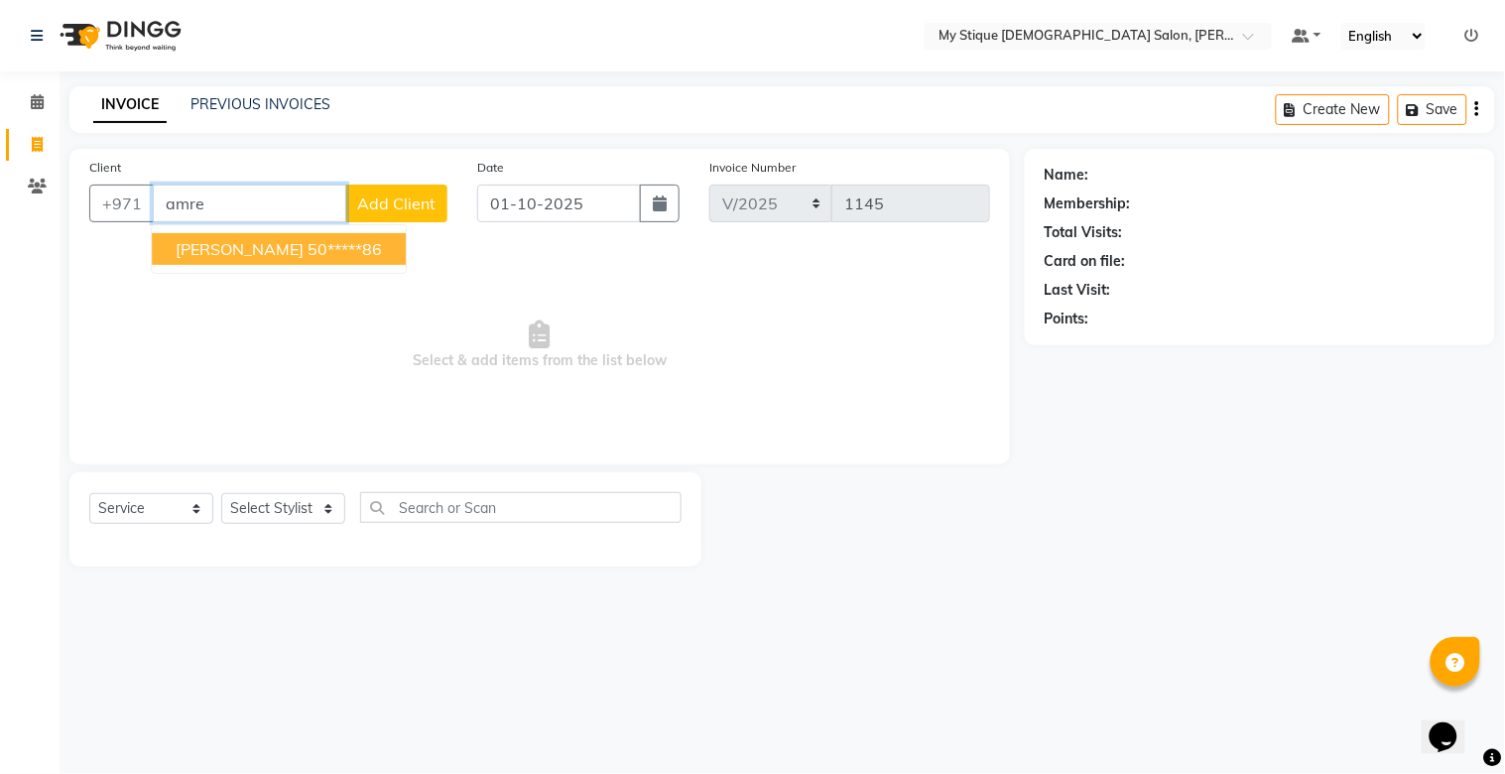
click at [308, 255] on ngb-highlight "50*****86" at bounding box center [345, 249] width 74 height 20
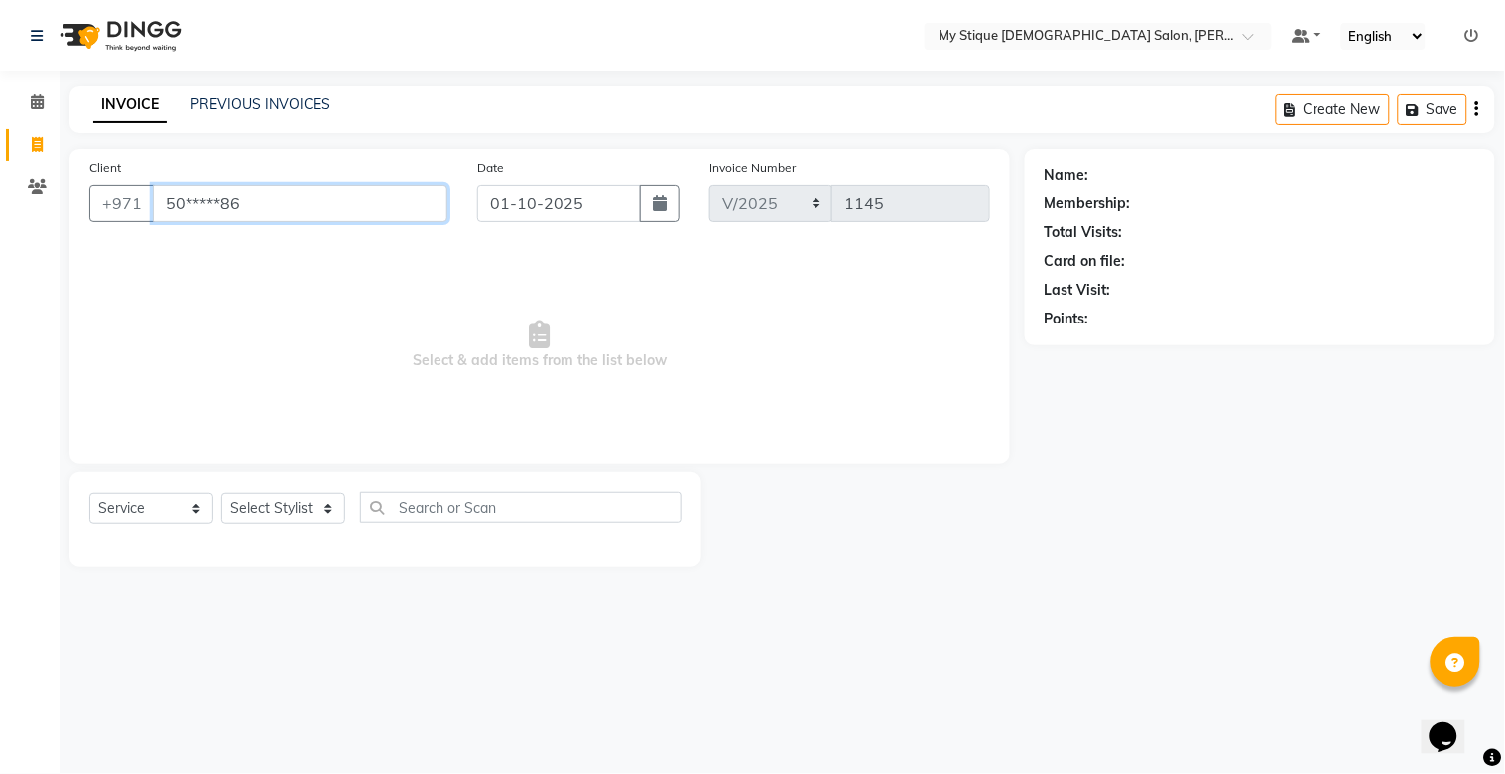
type input "50*****86"
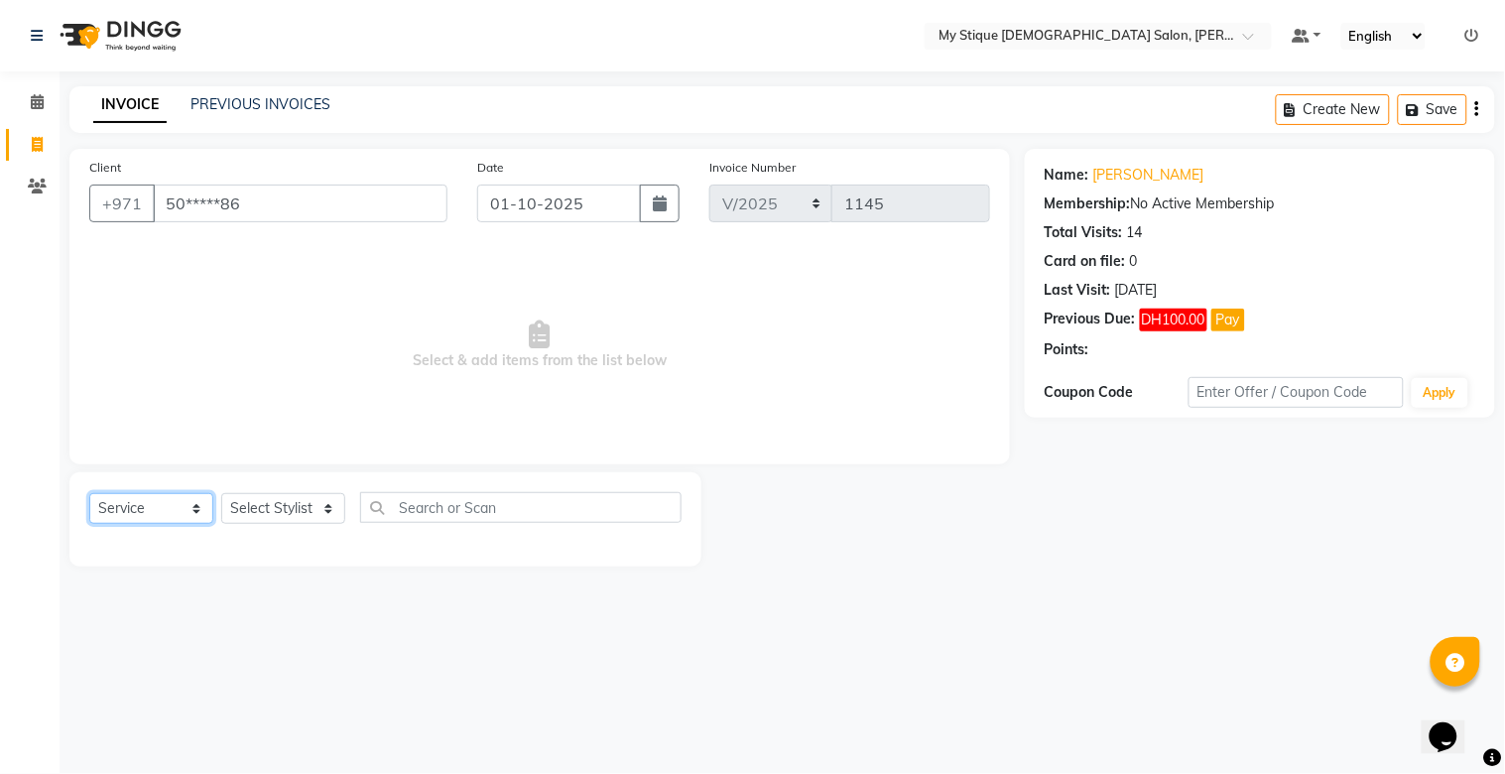
click at [120, 516] on select "Select Service Product Membership Package Voucher Prepaid Gift Card" at bounding box center [151, 508] width 124 height 31
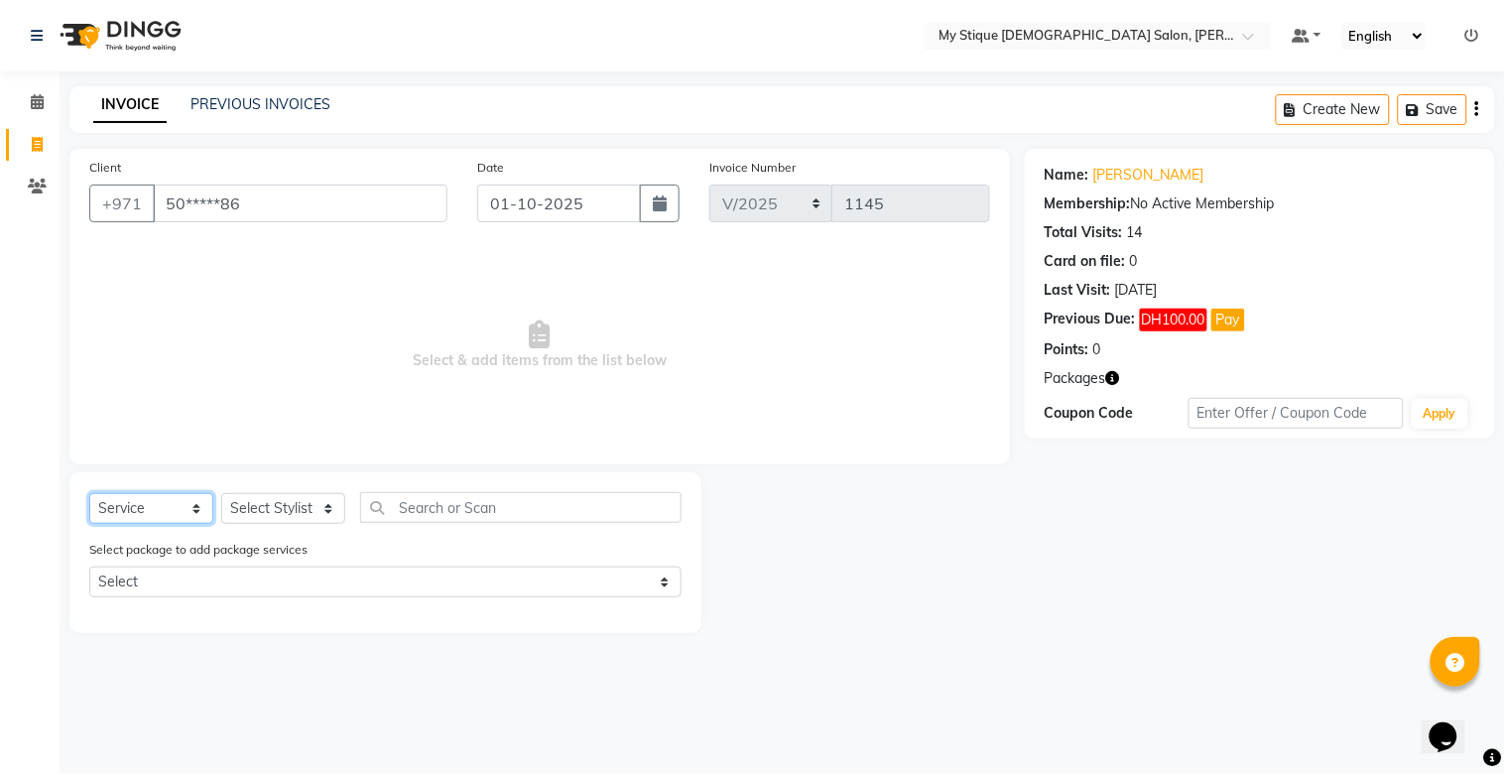
click at [89, 494] on select "Select Service Product Membership Package Voucher Prepaid Gift Card" at bounding box center [151, 508] width 124 height 31
click at [256, 497] on select "Select Stylist [PERSON_NAME] Reshma [PERSON_NAME] Sales [PERSON_NAME] TEMP STAFF" at bounding box center [283, 508] width 124 height 31
select select "65420"
click at [221, 494] on select "Select Stylist [PERSON_NAME] Reshma [PERSON_NAME] Sales [PERSON_NAME] TEMP STAFF" at bounding box center [283, 508] width 124 height 31
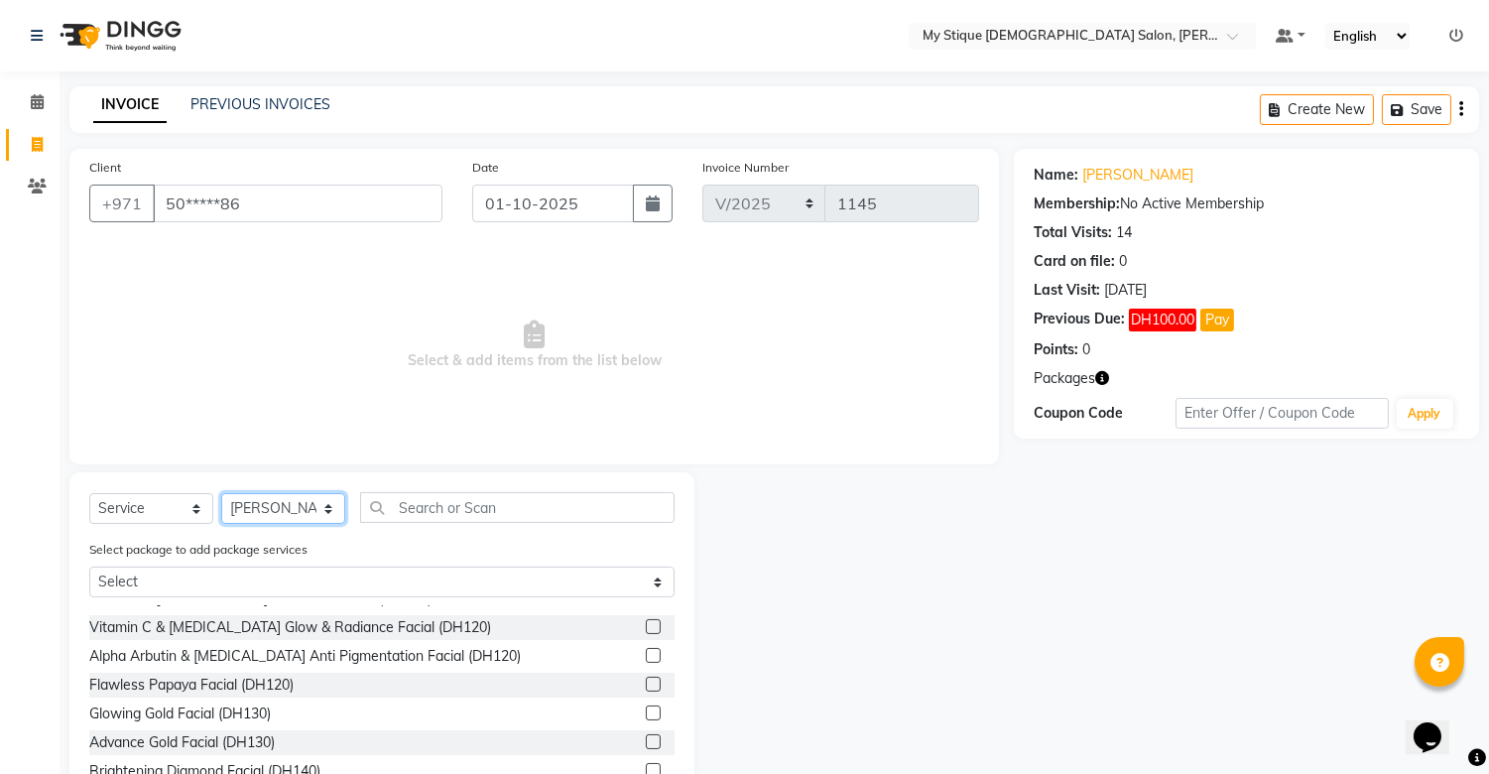
scroll to position [330, 0]
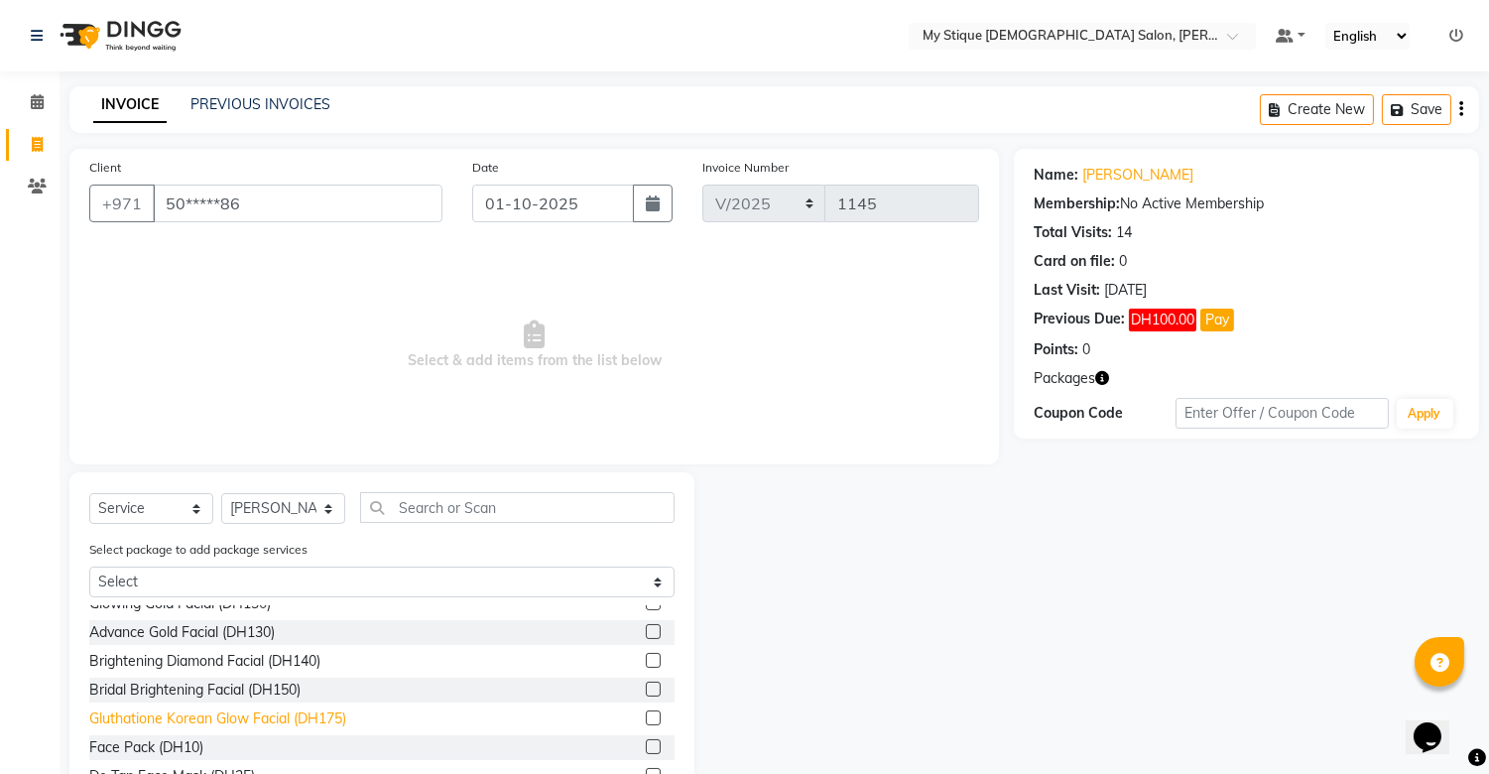
click at [305, 711] on div "Gluthatione Korean Glow Facial (DH175)" at bounding box center [217, 718] width 257 height 21
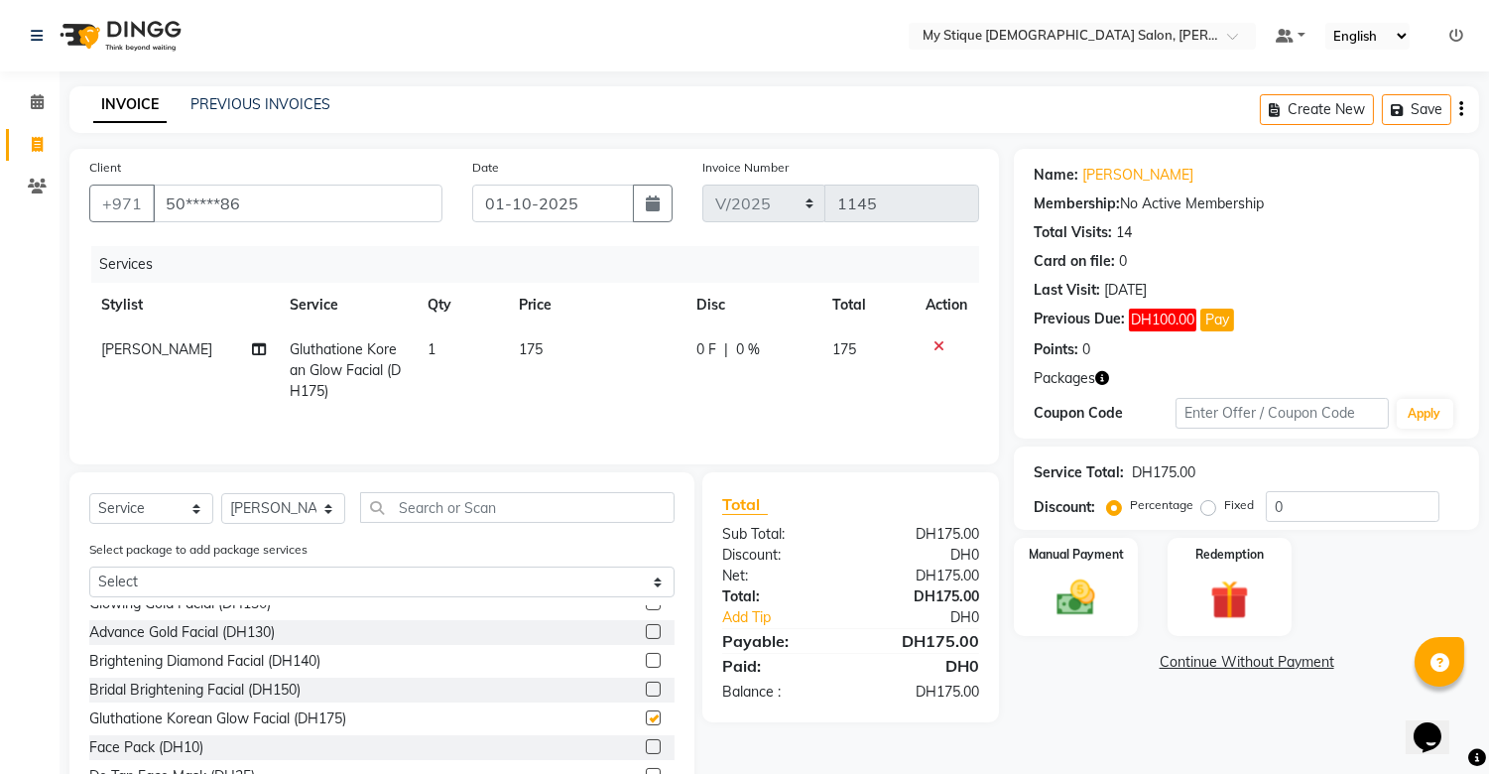
checkbox input "false"
click at [1058, 587] on img at bounding box center [1076, 598] width 65 height 47
click at [1138, 671] on span "CASH" at bounding box center [1179, 663] width 43 height 23
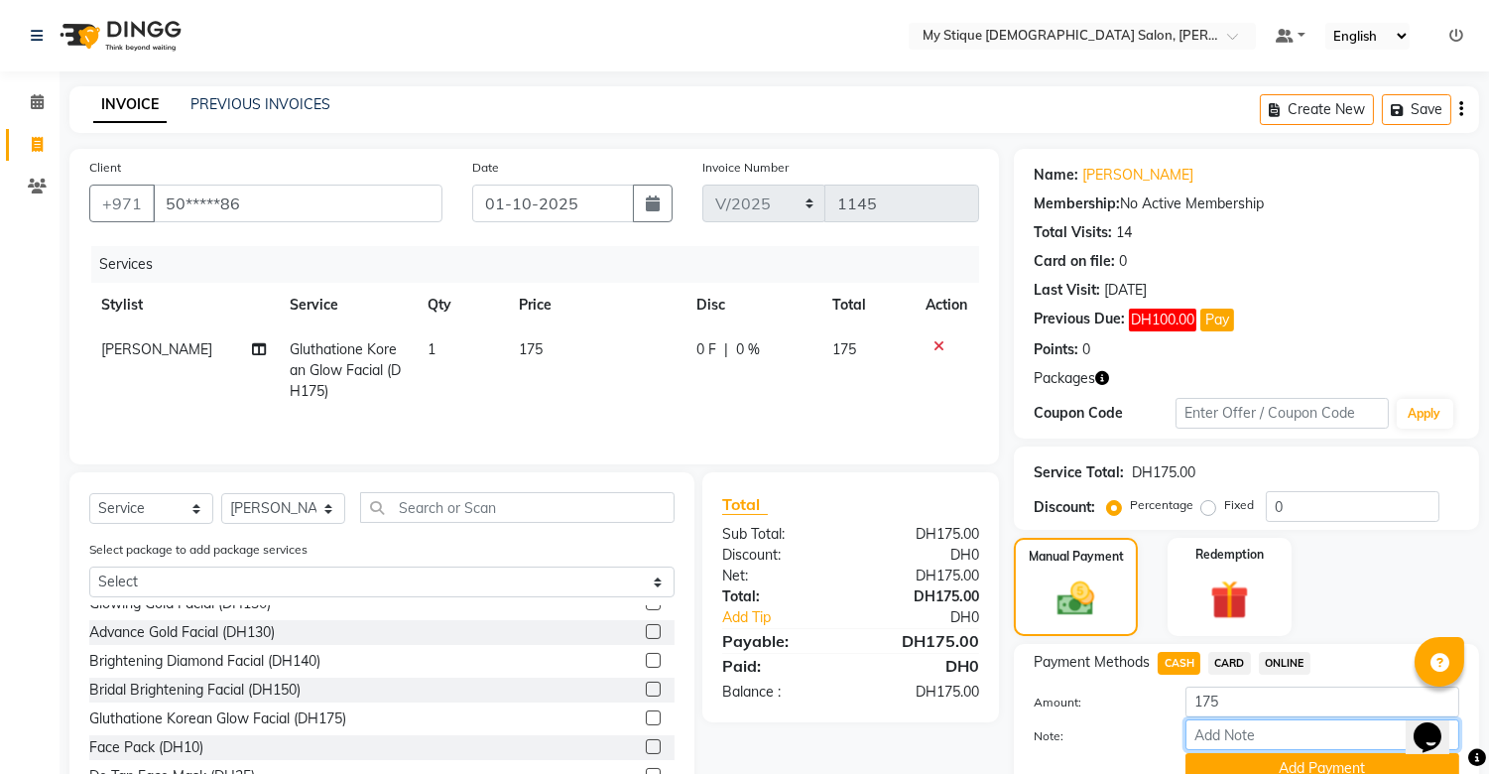
click at [1138, 733] on input "Note:" at bounding box center [1323, 734] width 274 height 31
click at [1138, 733] on button "Add Payment" at bounding box center [1323, 768] width 274 height 31
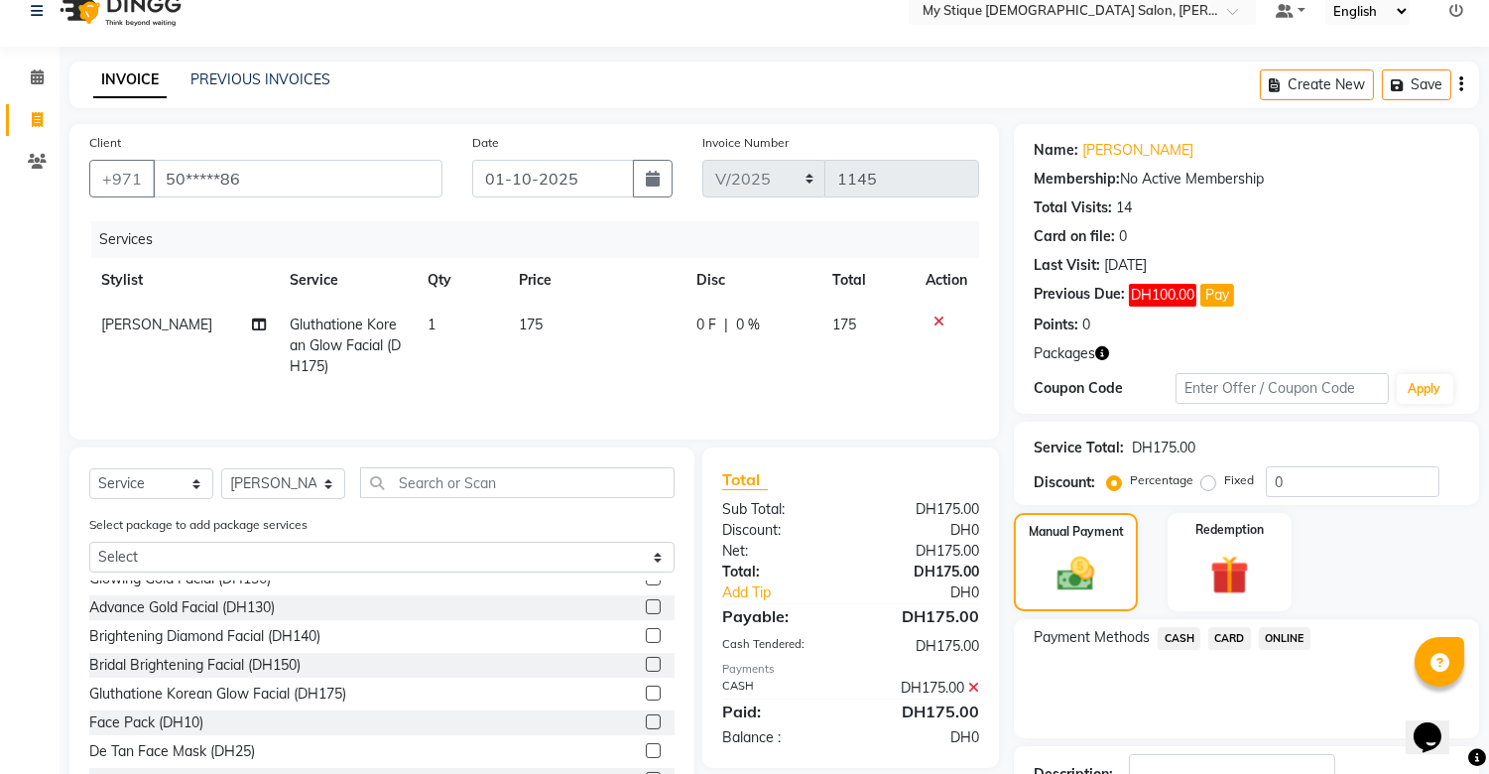
scroll to position [0, 0]
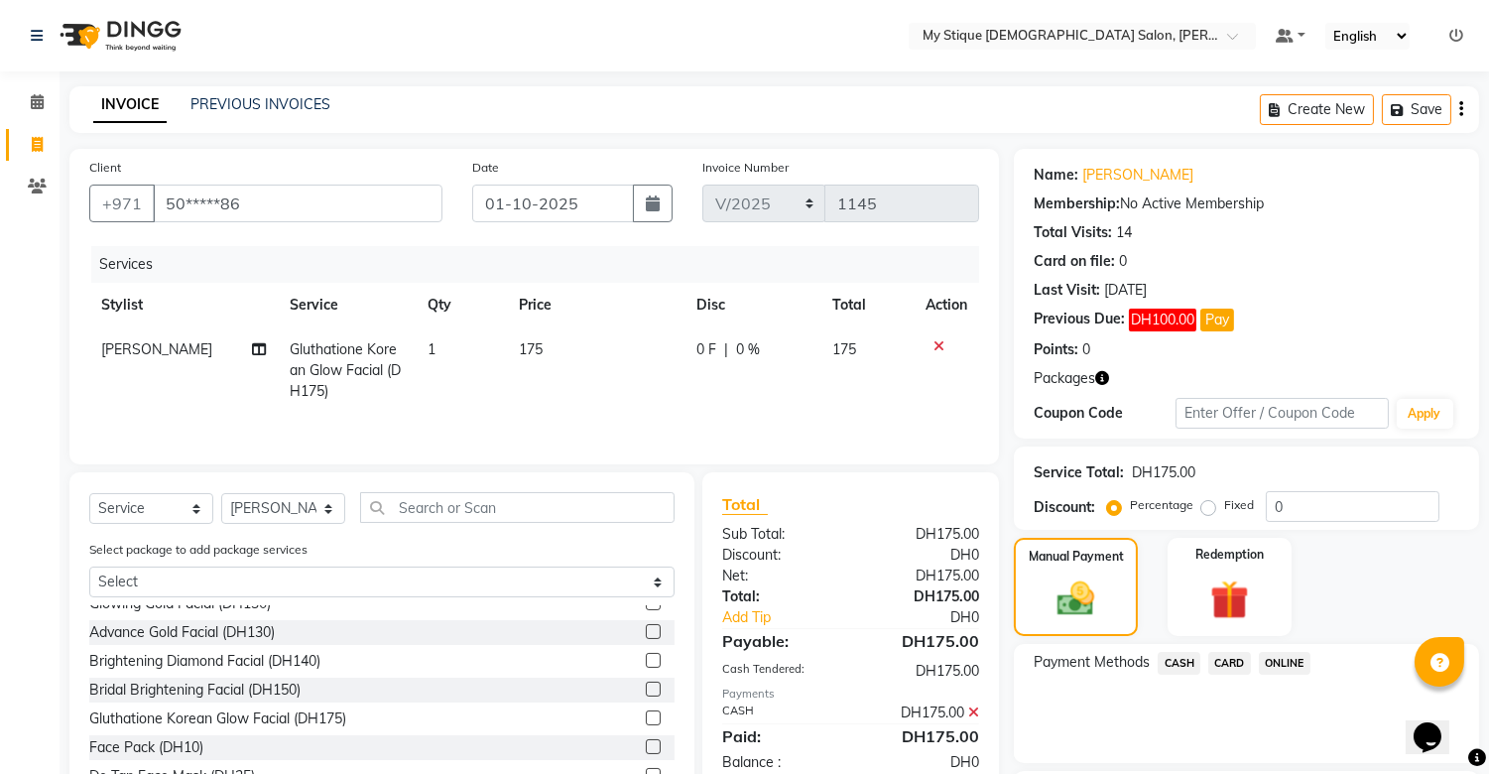
click at [935, 339] on icon at bounding box center [939, 346] width 11 height 14
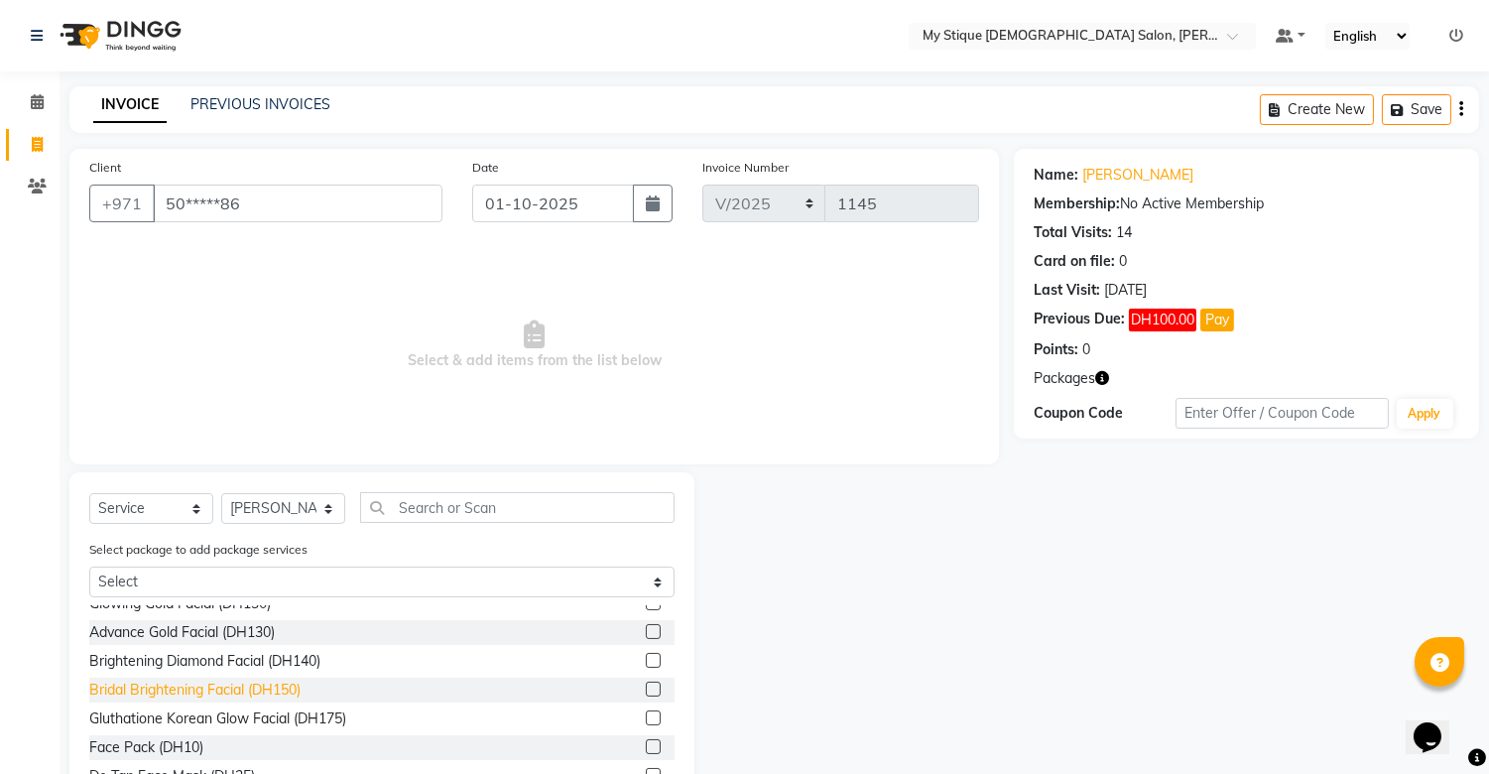
click at [250, 687] on div "Bridal Brightening Facial (DH150)" at bounding box center [194, 690] width 211 height 21
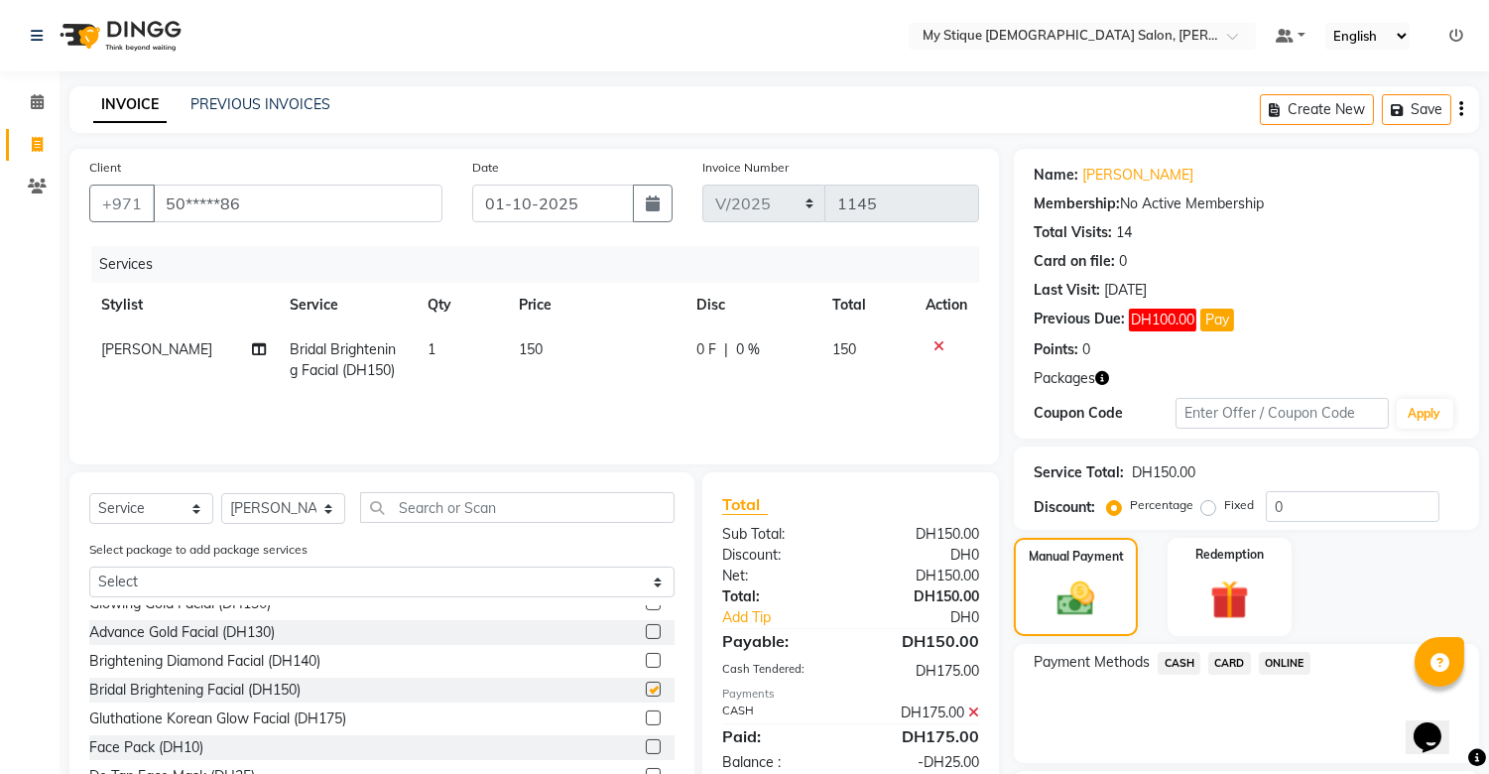
checkbox input "false"
click at [412, 506] on input "text" at bounding box center [517, 507] width 314 height 31
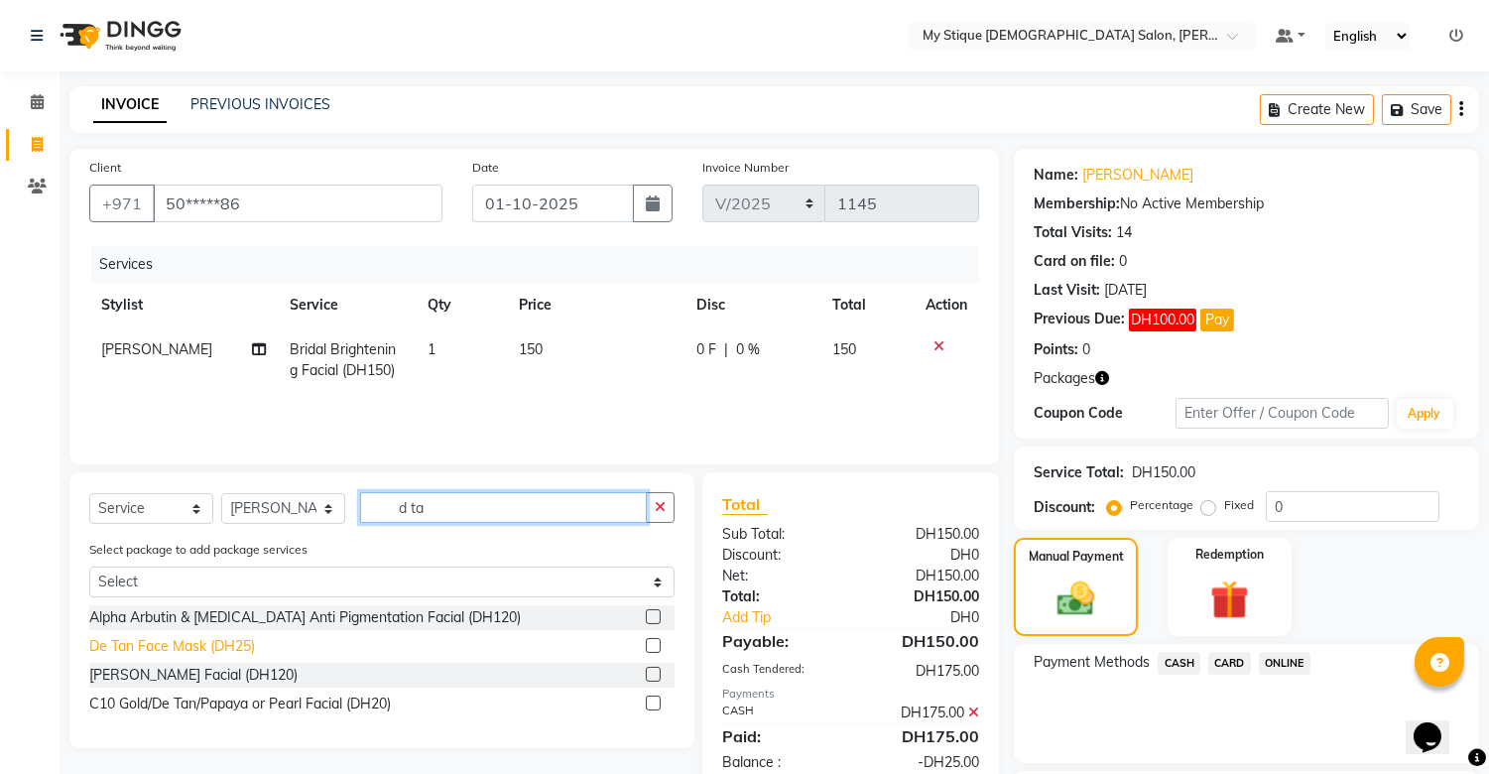
type input "d ta"
click at [189, 636] on div "De Tan Face Mask (DH25)" at bounding box center [172, 646] width 166 height 21
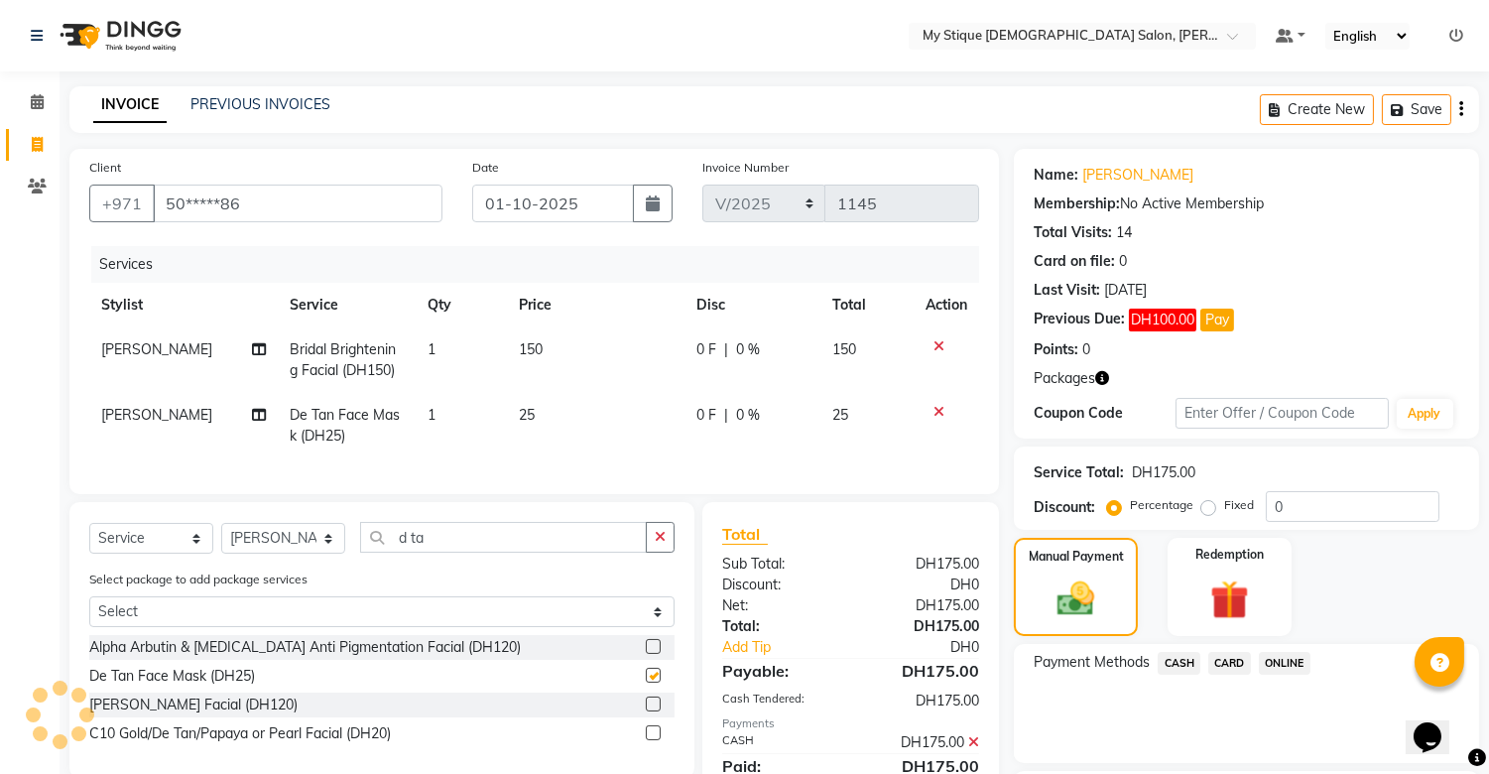
checkbox input "false"
click at [1138, 660] on span "CASH" at bounding box center [1179, 663] width 43 height 23
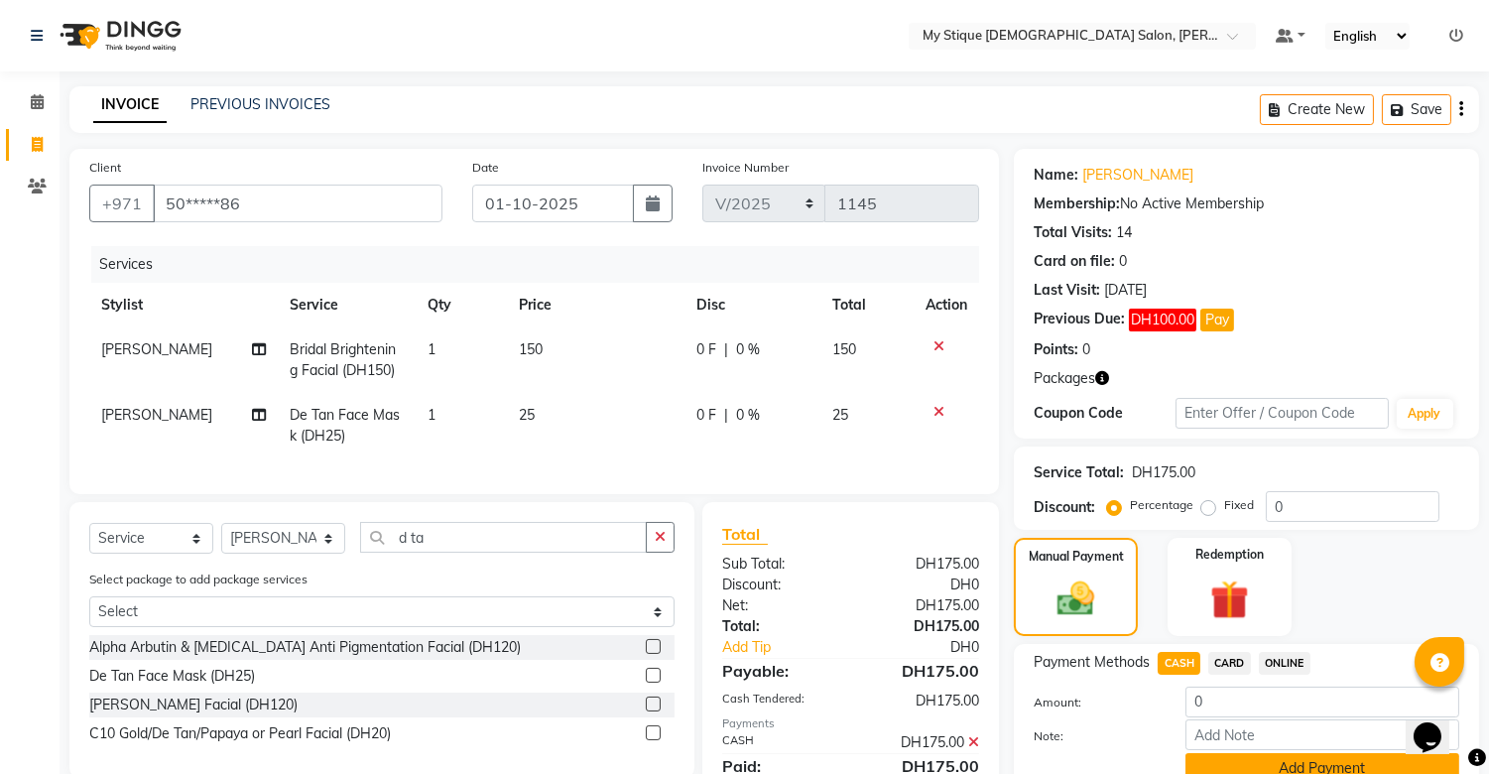
click at [1138, 733] on button "Add Payment" at bounding box center [1323, 768] width 274 height 31
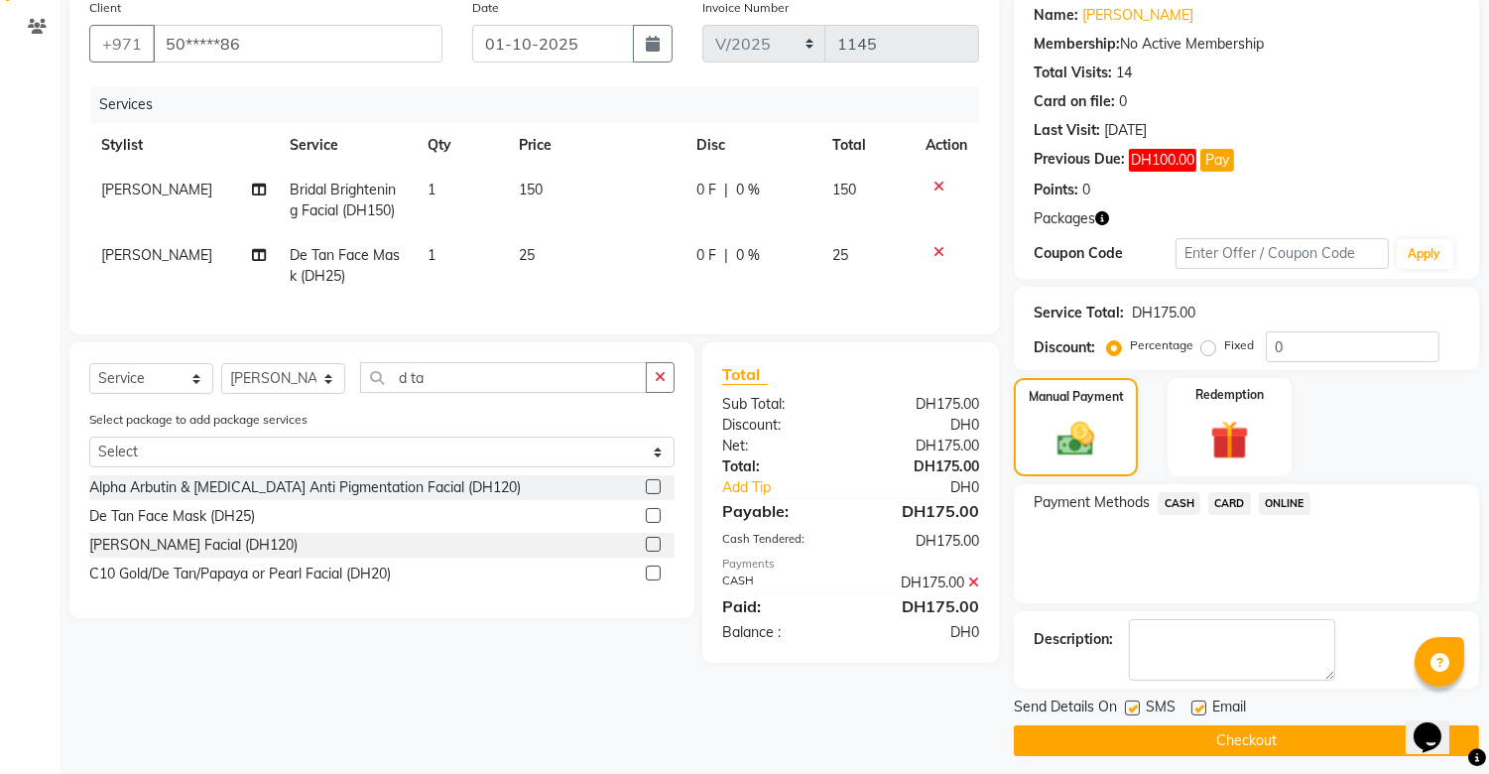
scroll to position [171, 0]
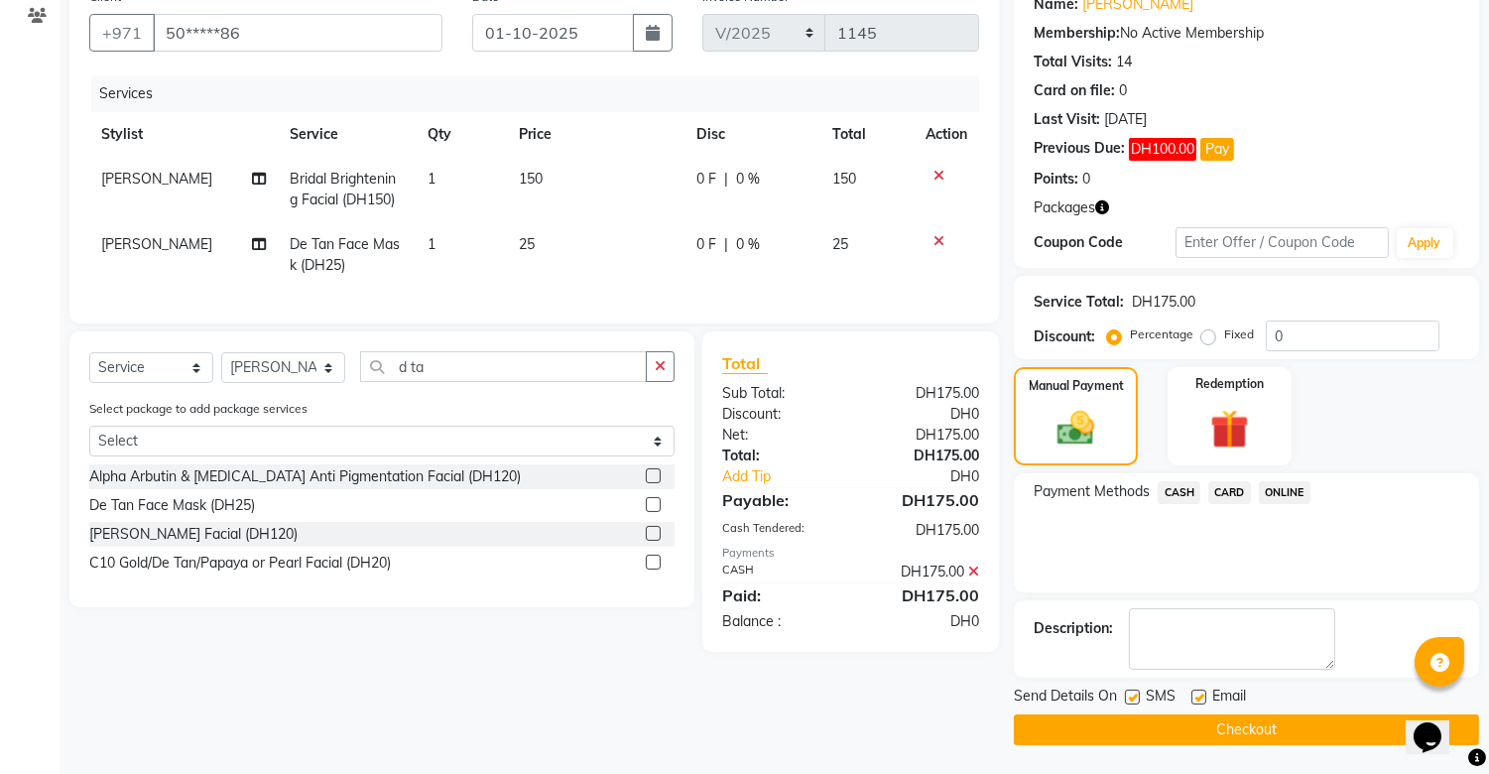
click at [1138, 731] on button "Checkout" at bounding box center [1246, 729] width 465 height 31
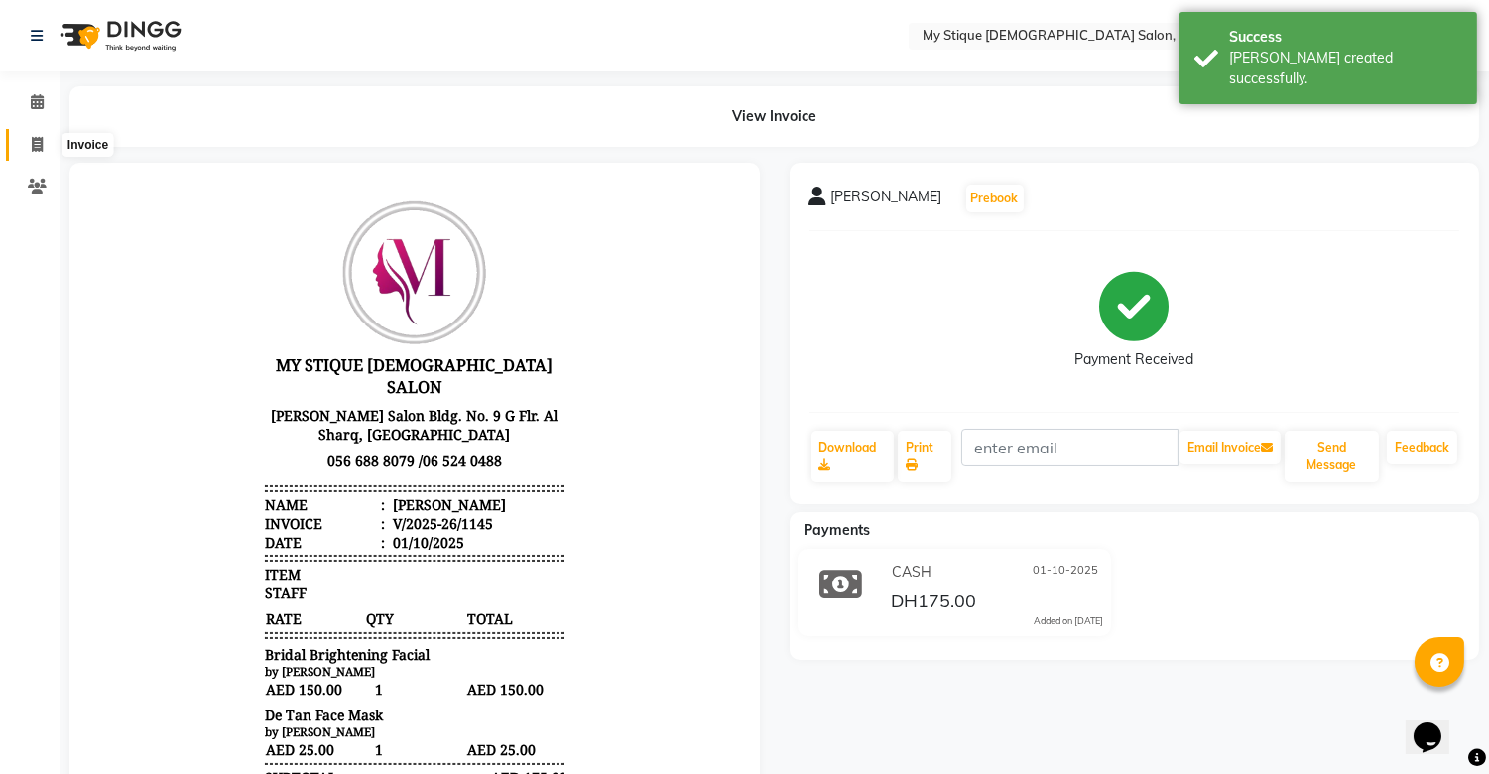
click at [32, 150] on icon at bounding box center [37, 144] width 11 height 15
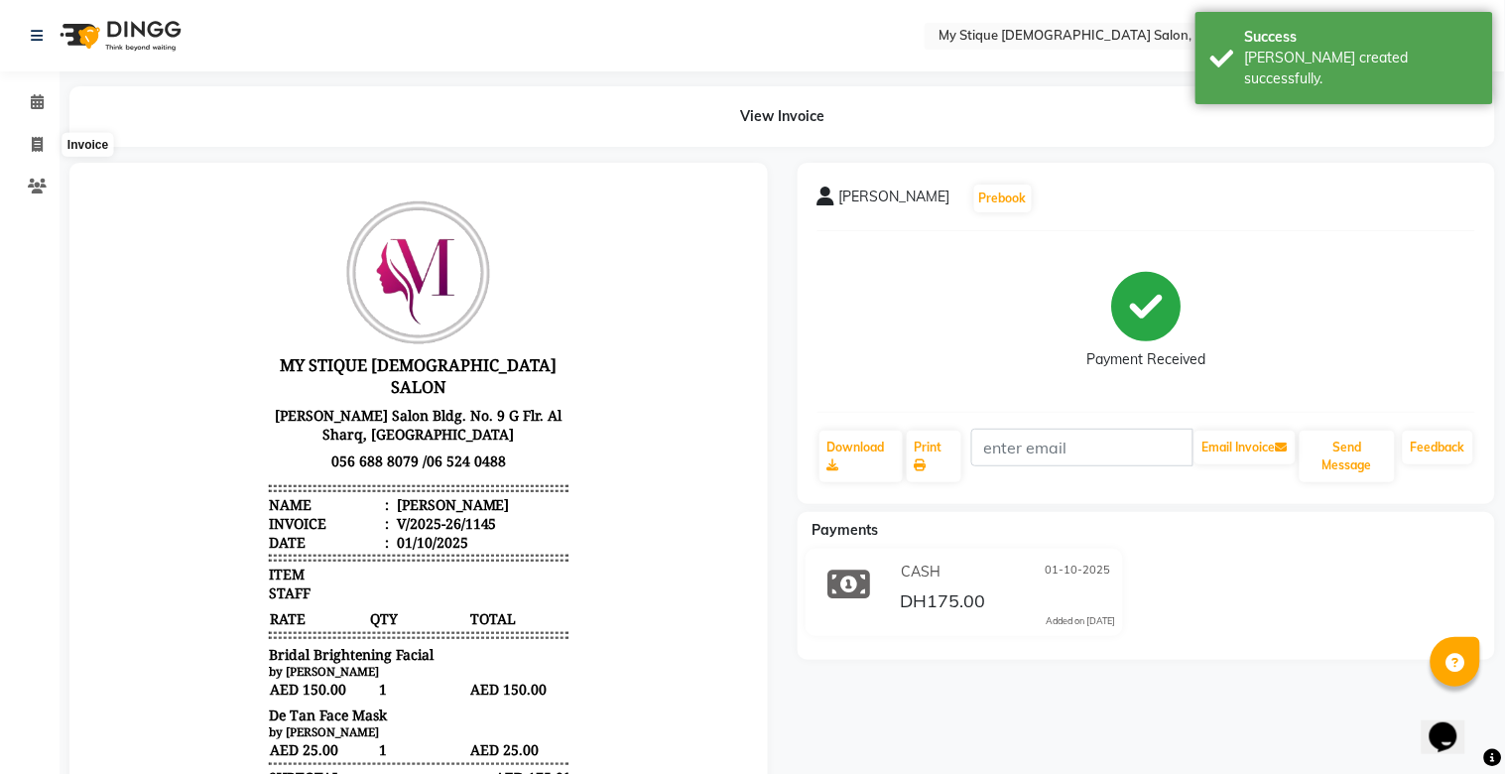
select select "7457"
select select "service"
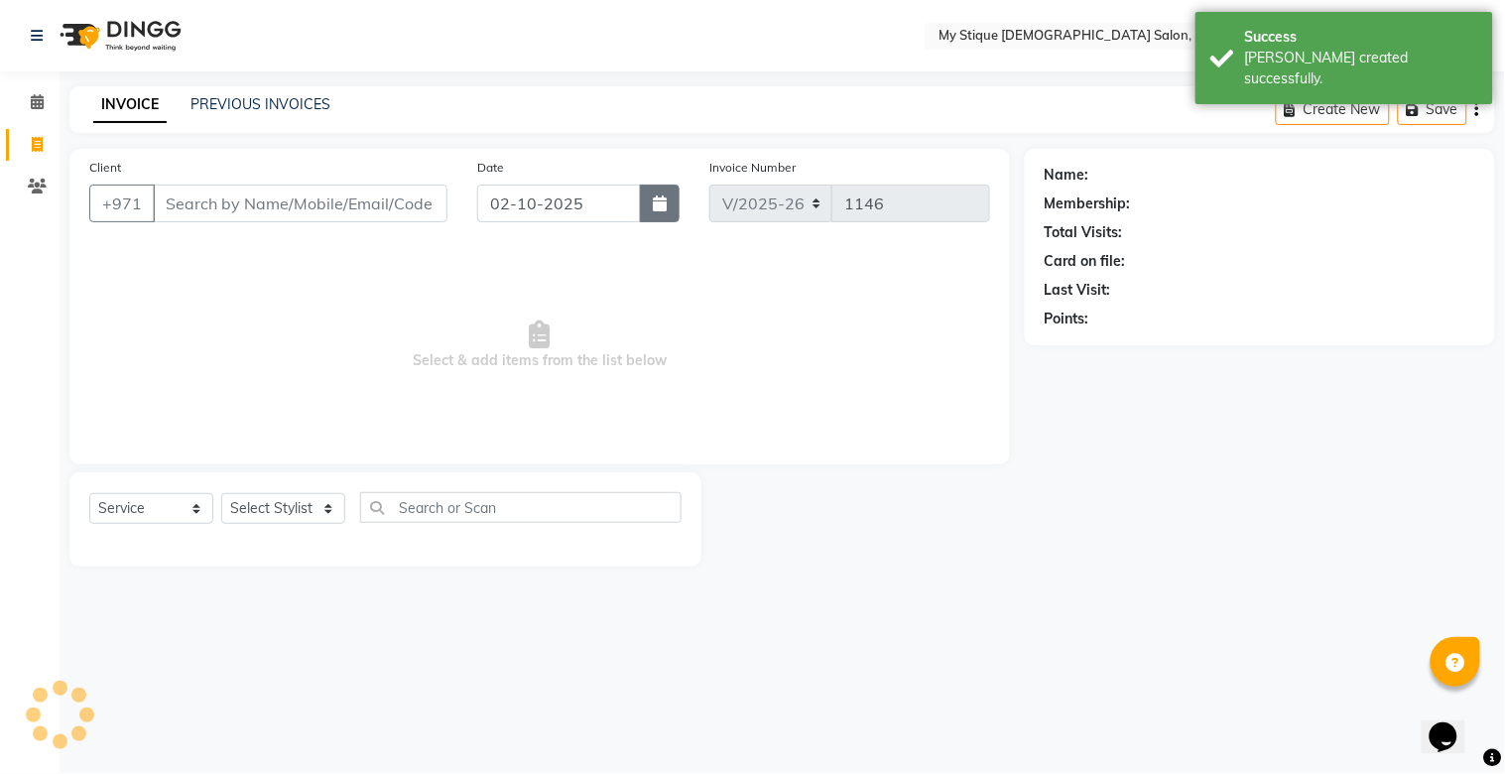
click at [653, 212] on button "button" at bounding box center [660, 204] width 40 height 38
select select "10"
select select "2025"
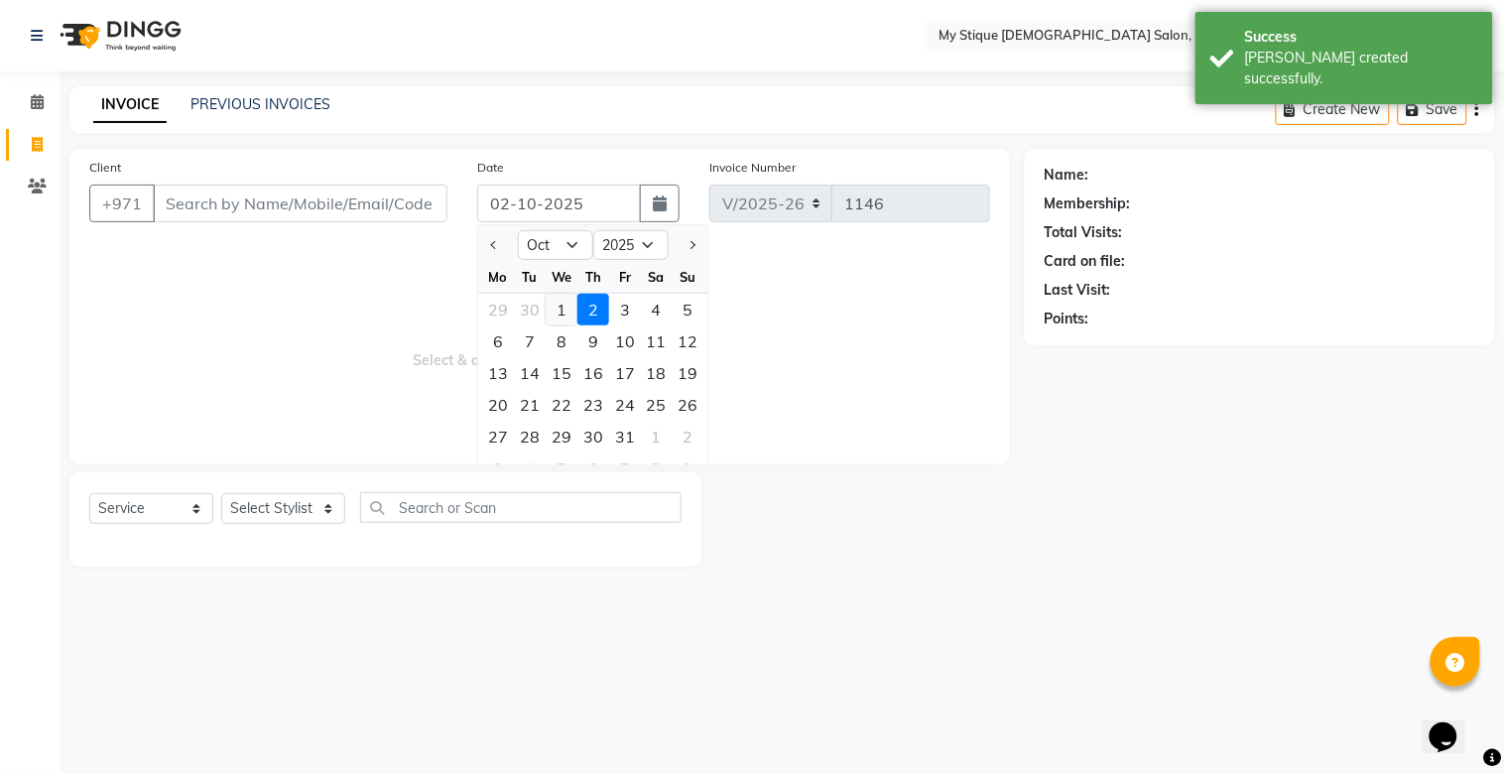
click at [566, 310] on div "1" at bounding box center [562, 310] width 32 height 32
type input "01-10-2025"
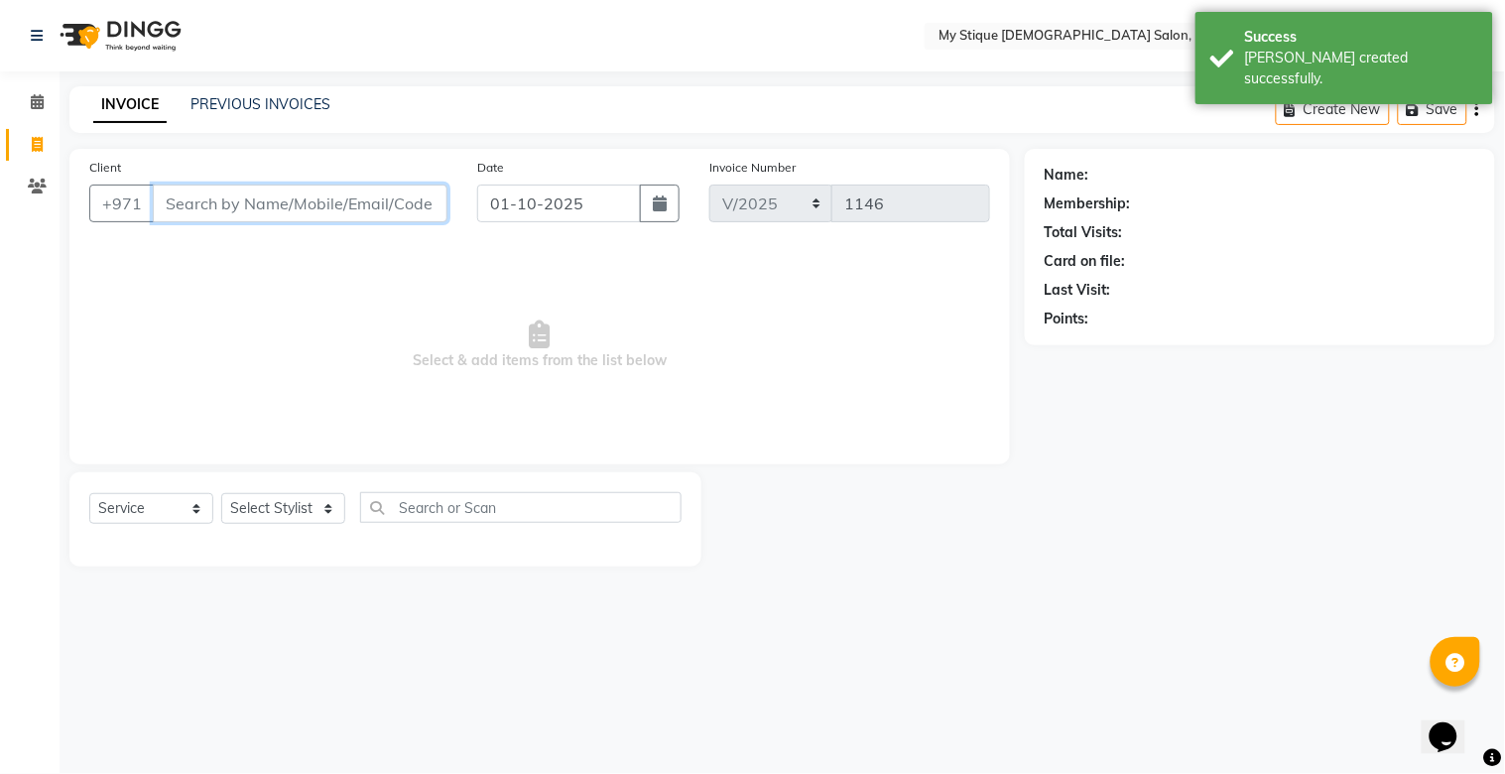
click at [390, 203] on input "Client" at bounding box center [300, 204] width 295 height 38
type input "no name"
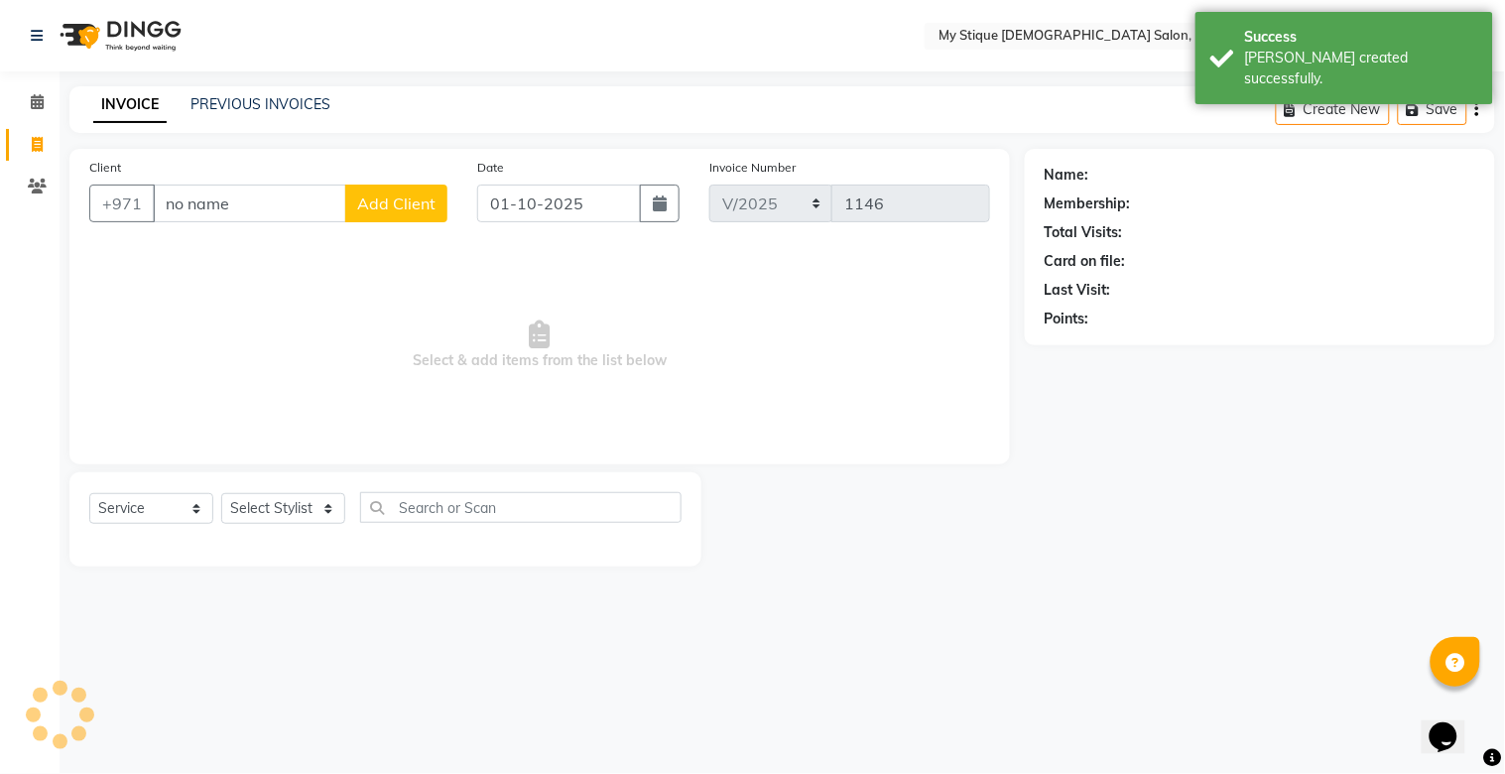
click at [390, 203] on span "Add Client" at bounding box center [396, 203] width 78 height 20
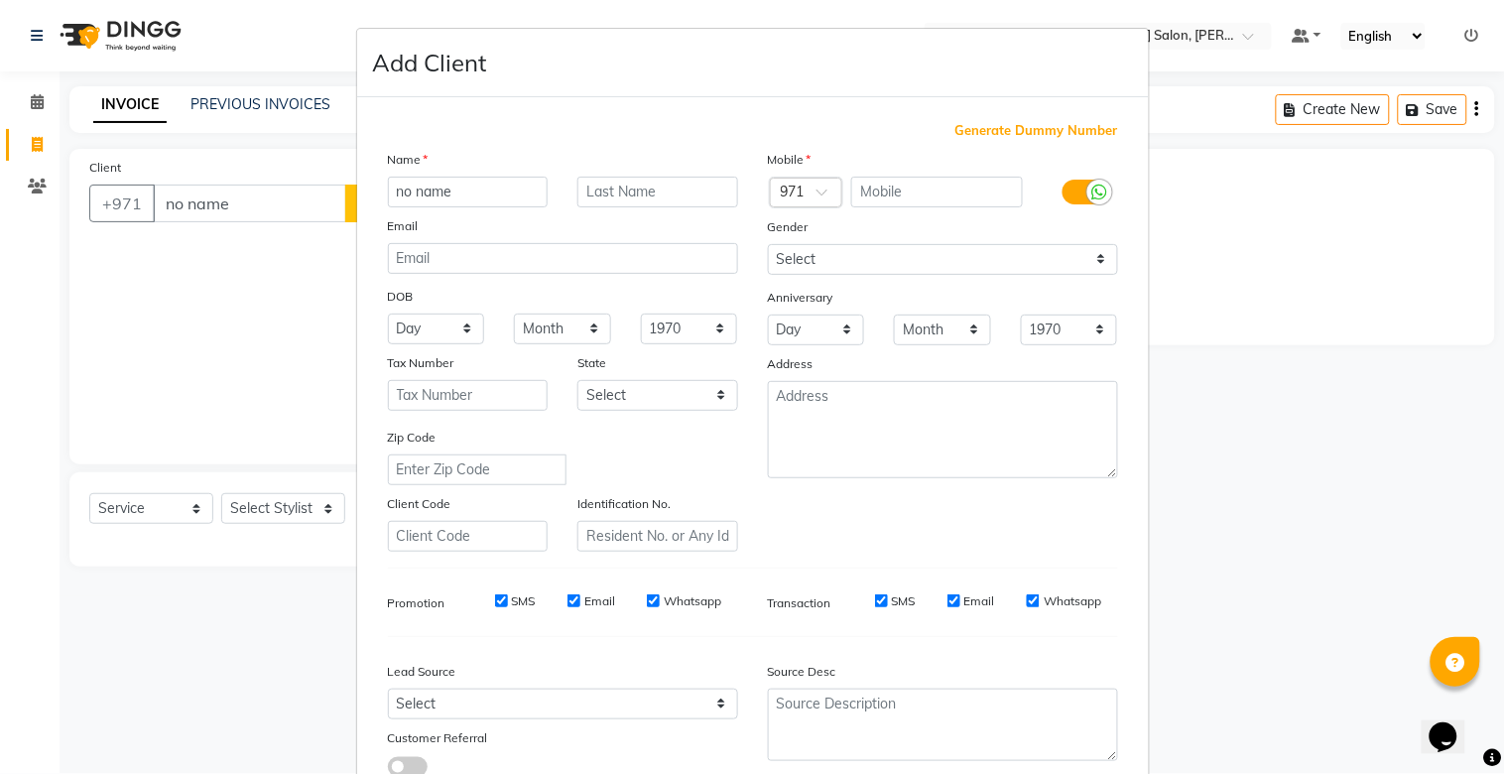
click at [1029, 127] on span "Generate Dummy Number" at bounding box center [1036, 131] width 163 height 20
type input "1329400000415"
checkbox input "false"
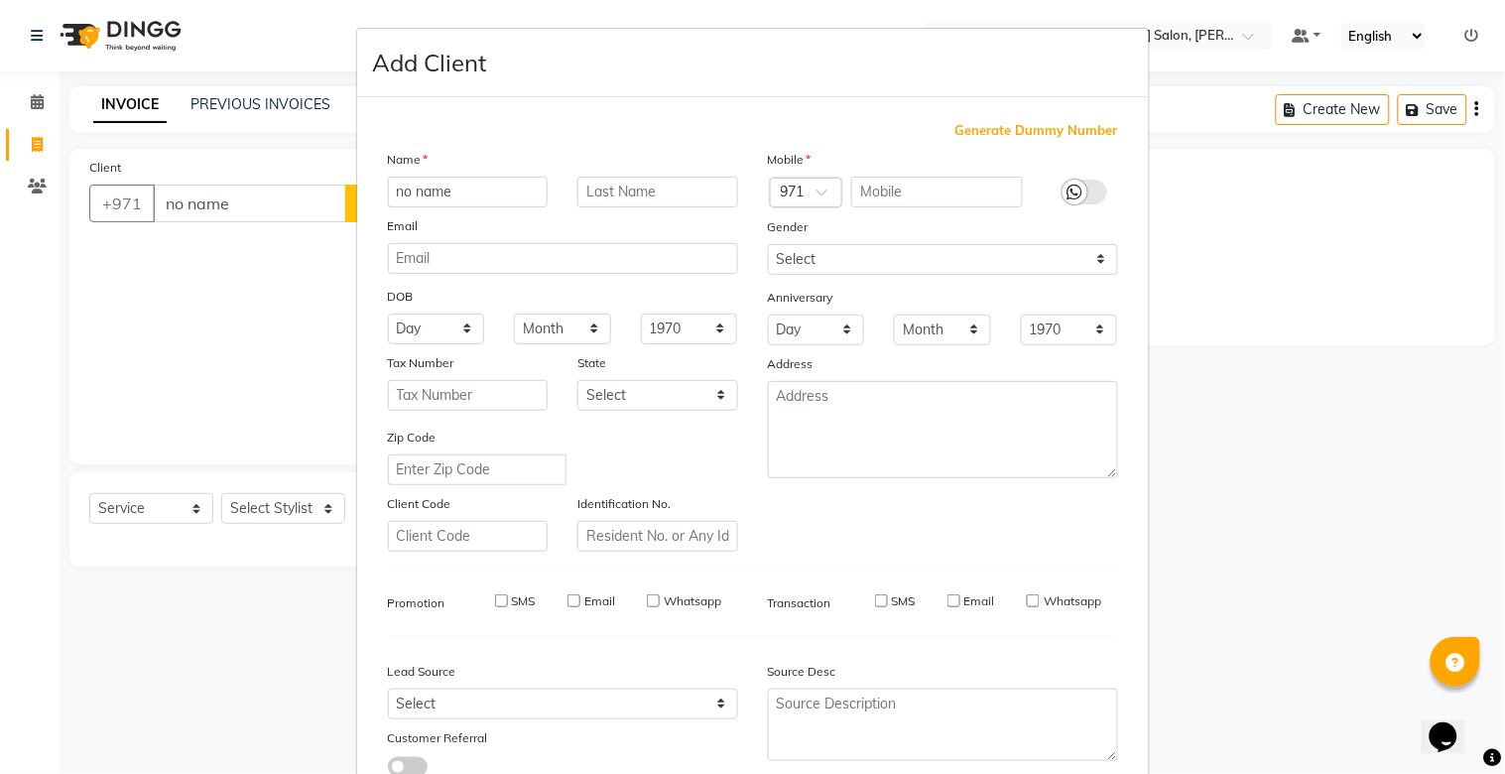
checkbox input "false"
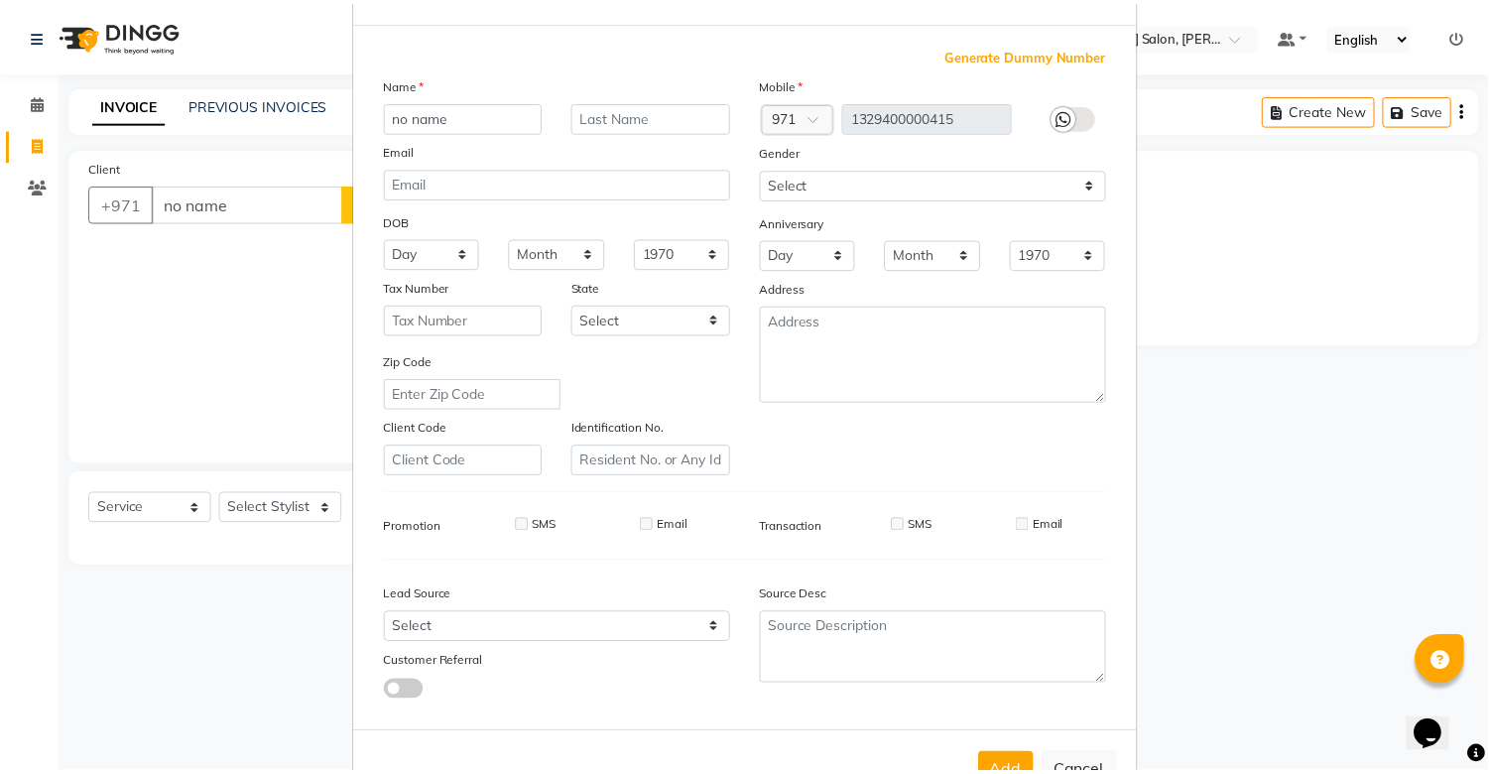
scroll to position [143, 0]
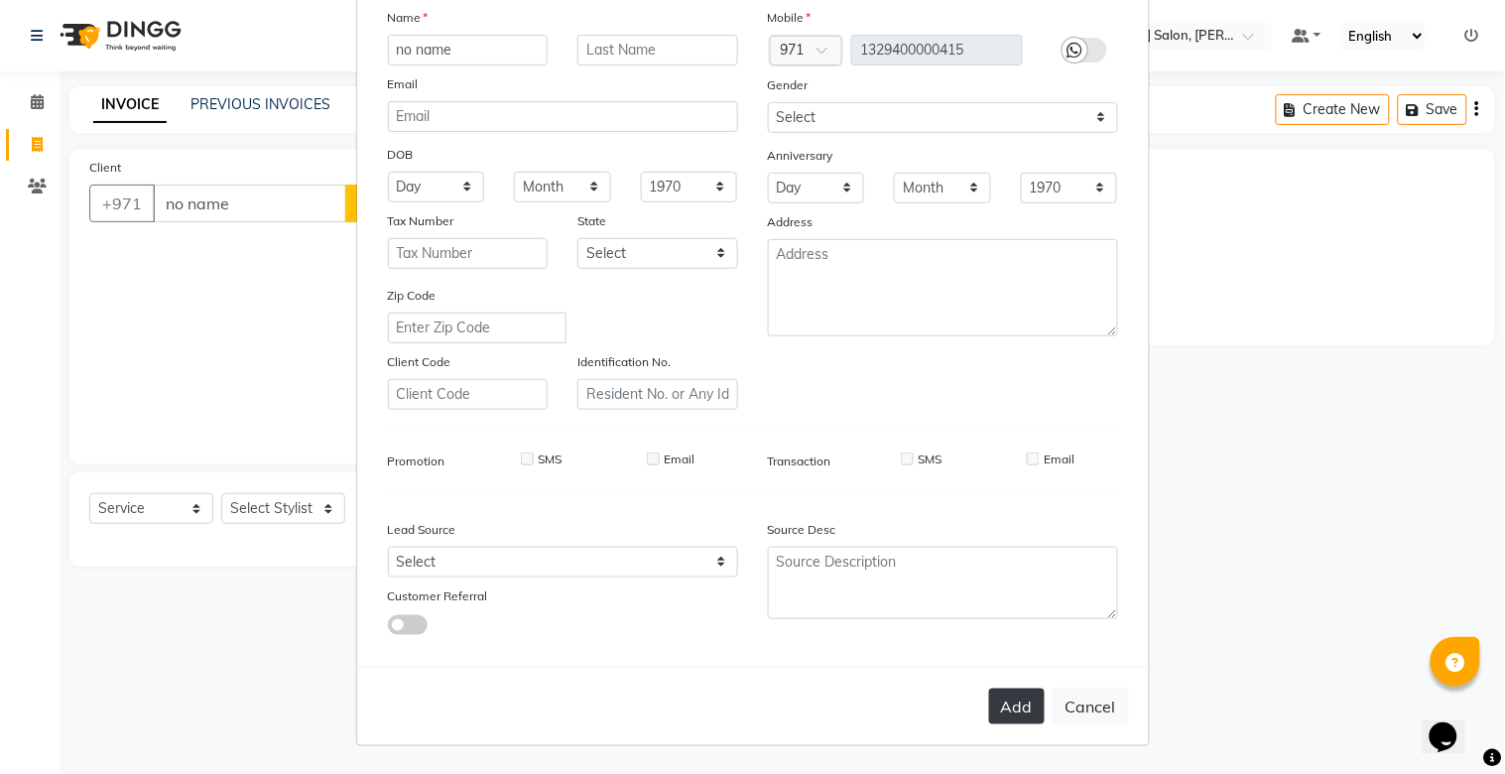
click at [1009, 700] on button "Add" at bounding box center [1017, 706] width 56 height 36
type input "13*********15"
select select
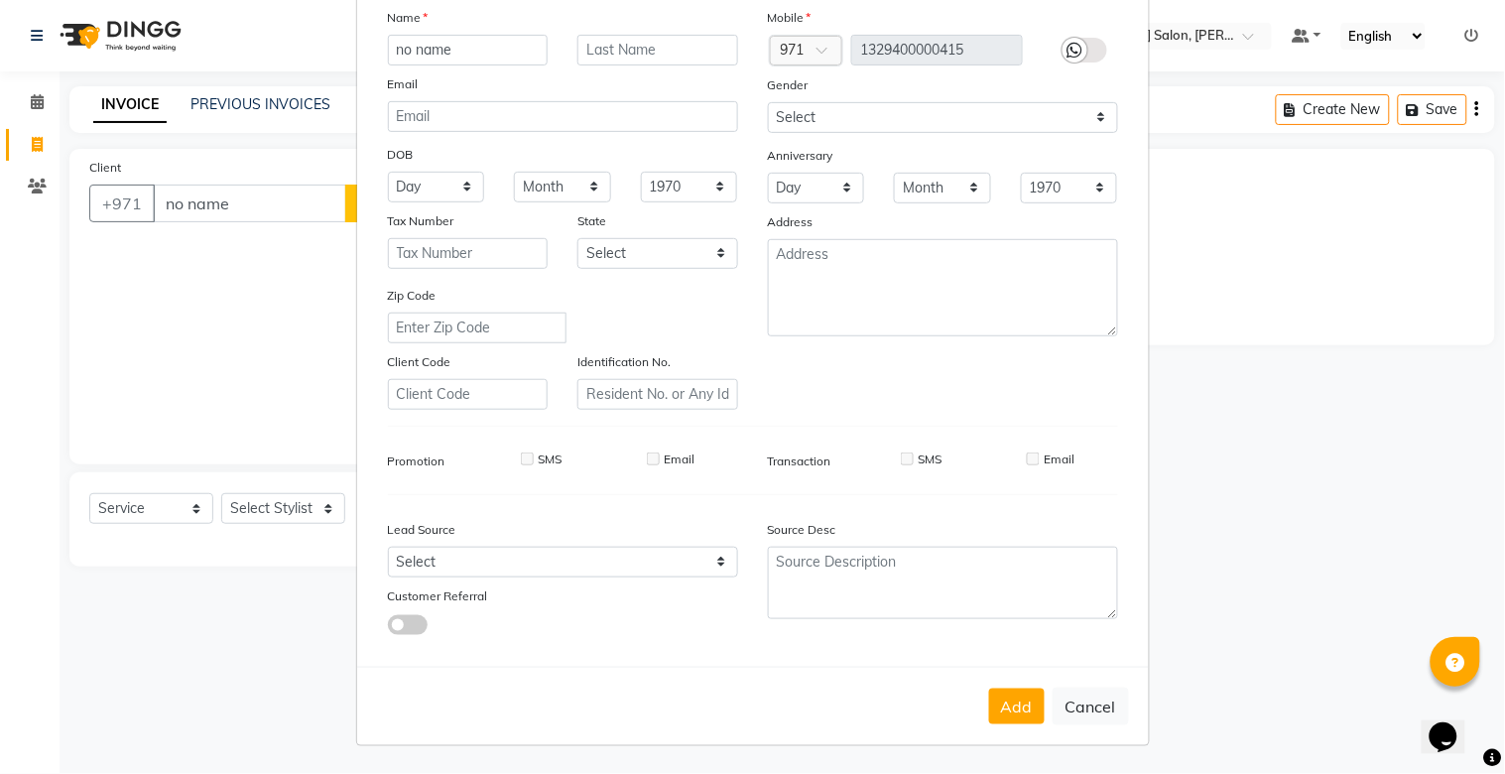
select select
checkbox input "false"
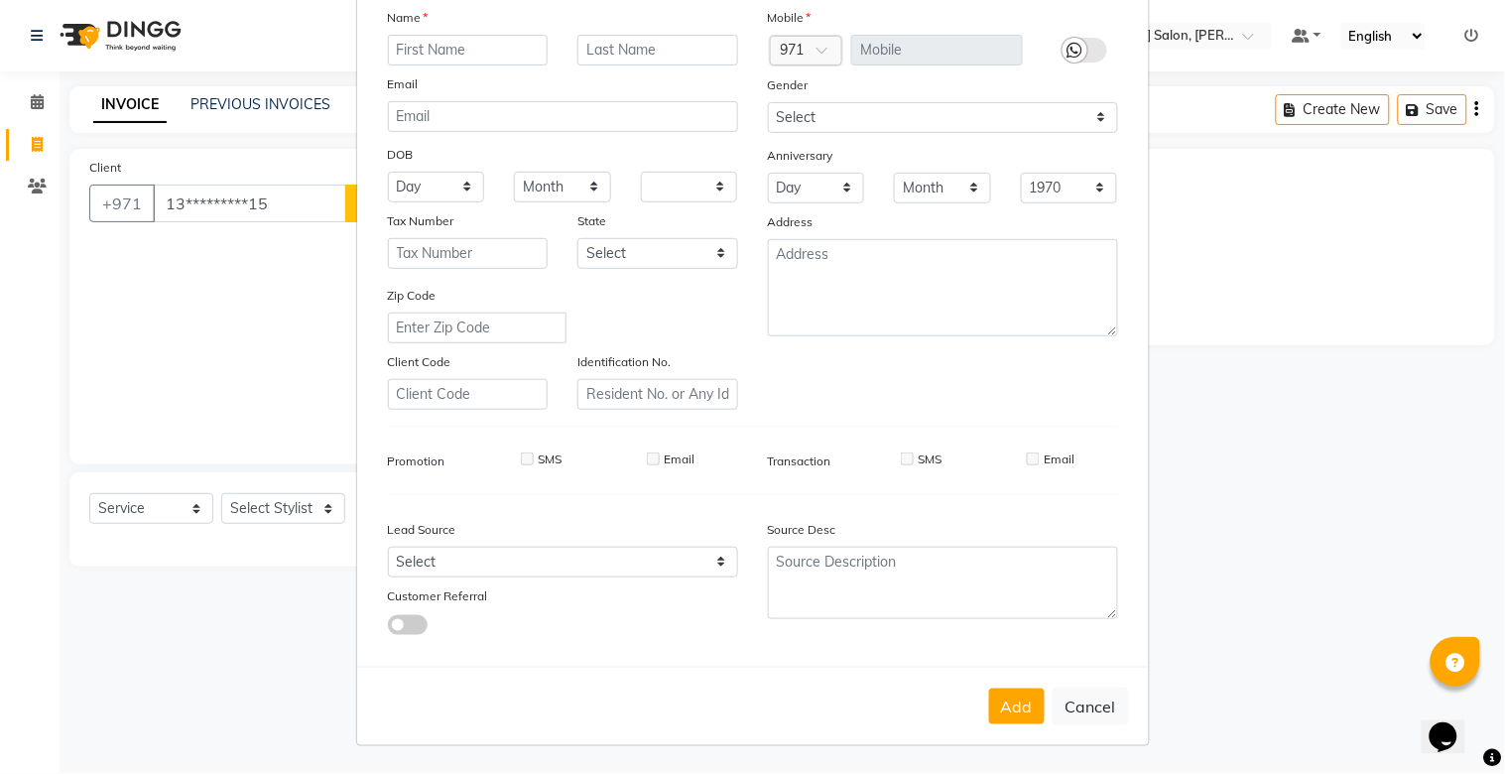
checkbox input "false"
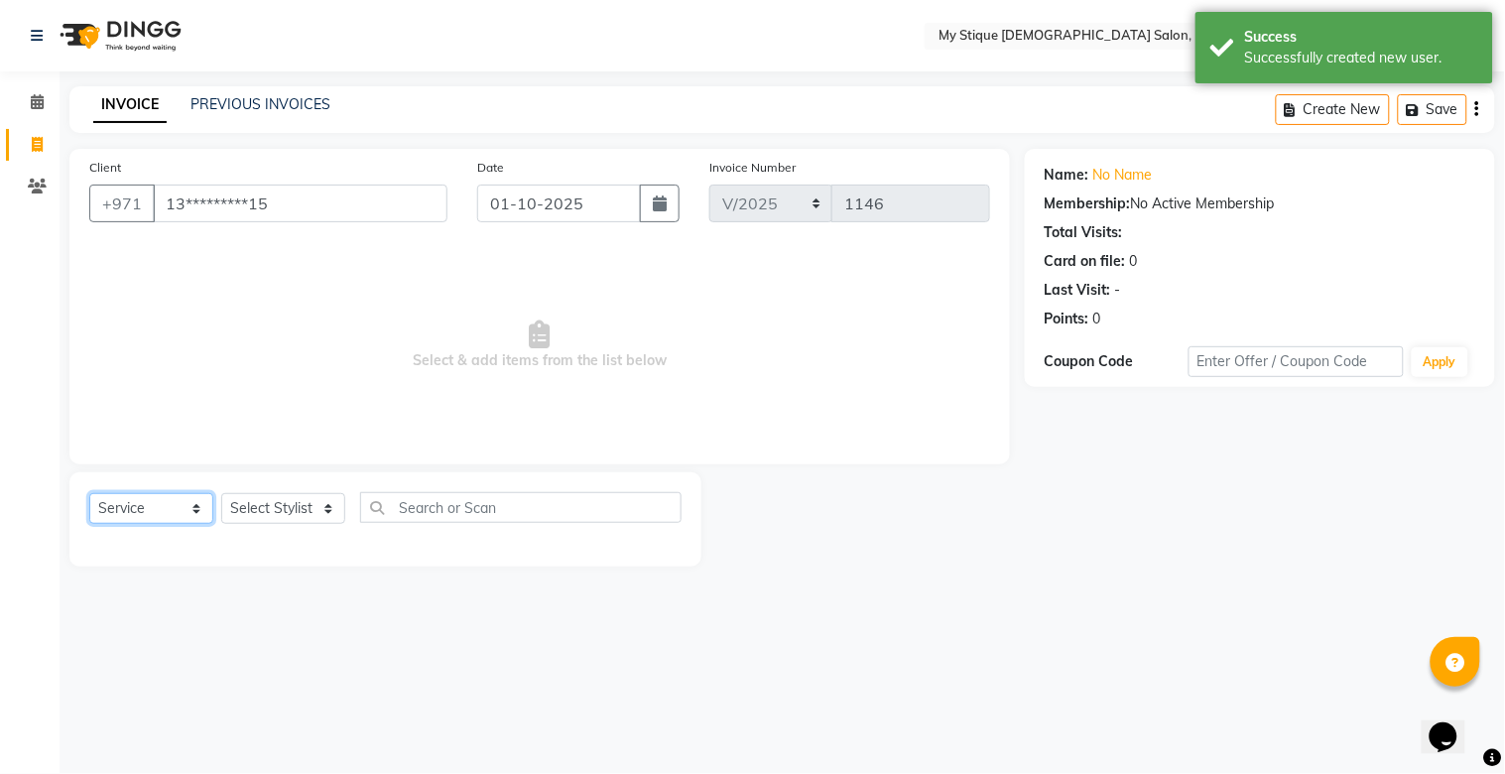
click at [120, 519] on select "Select Service Product Membership Package Voucher Prepaid Gift Card" at bounding box center [151, 508] width 124 height 31
click at [89, 494] on select "Select Service Product Membership Package Voucher Prepaid Gift Card" at bounding box center [151, 508] width 124 height 31
click at [284, 512] on select "Select Stylist [PERSON_NAME] Reshma [PERSON_NAME] Sales [PERSON_NAME] TEMP STAFF" at bounding box center [283, 508] width 124 height 31
select select "65420"
click at [221, 494] on select "Select Stylist [PERSON_NAME] Reshma [PERSON_NAME] Sales [PERSON_NAME] TEMP STAFF" at bounding box center [283, 508] width 124 height 31
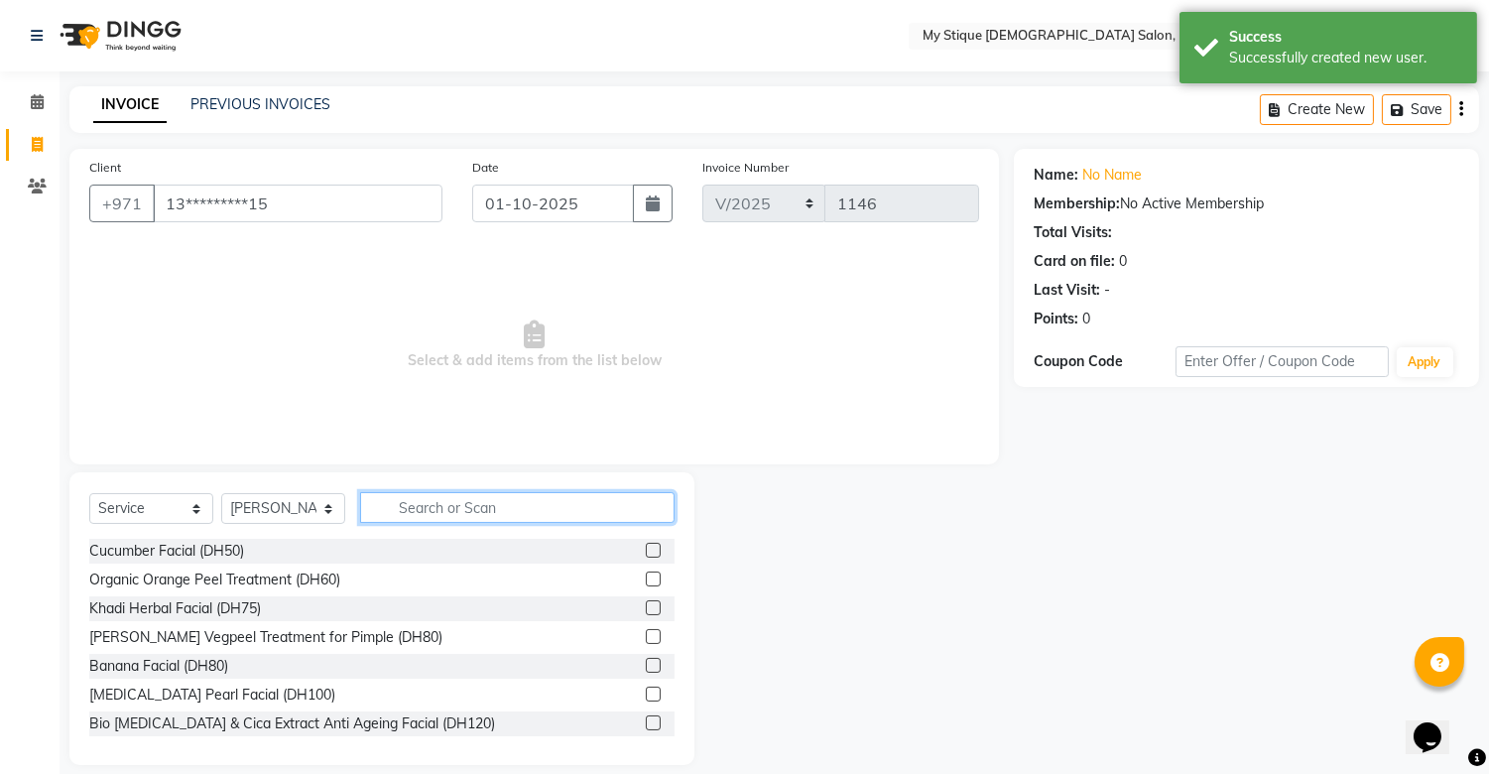
click at [458, 514] on input "text" at bounding box center [517, 507] width 314 height 31
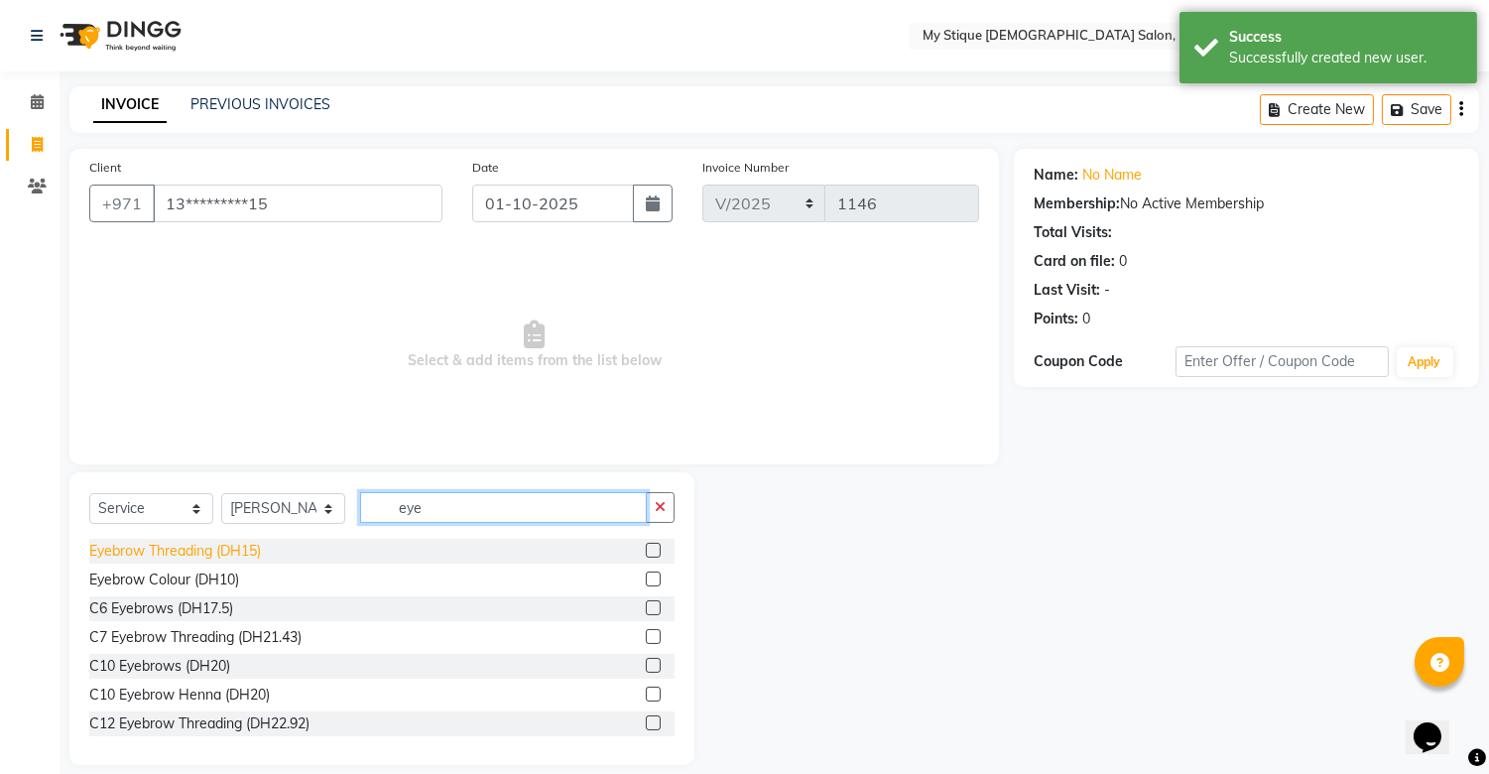
type input "eye"
click at [252, 541] on div "Eyebrow Threading (DH15)" at bounding box center [175, 551] width 172 height 21
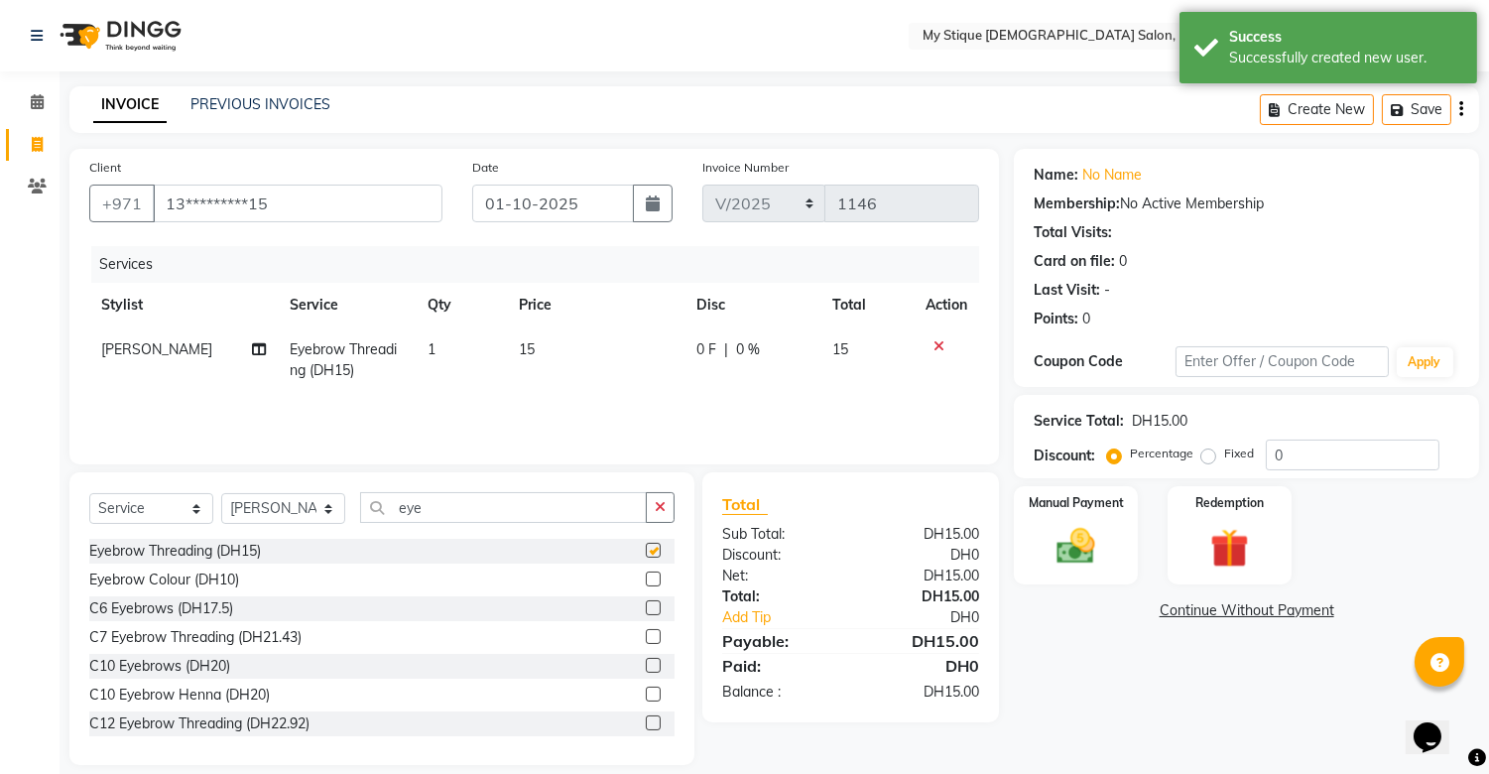
checkbox input "false"
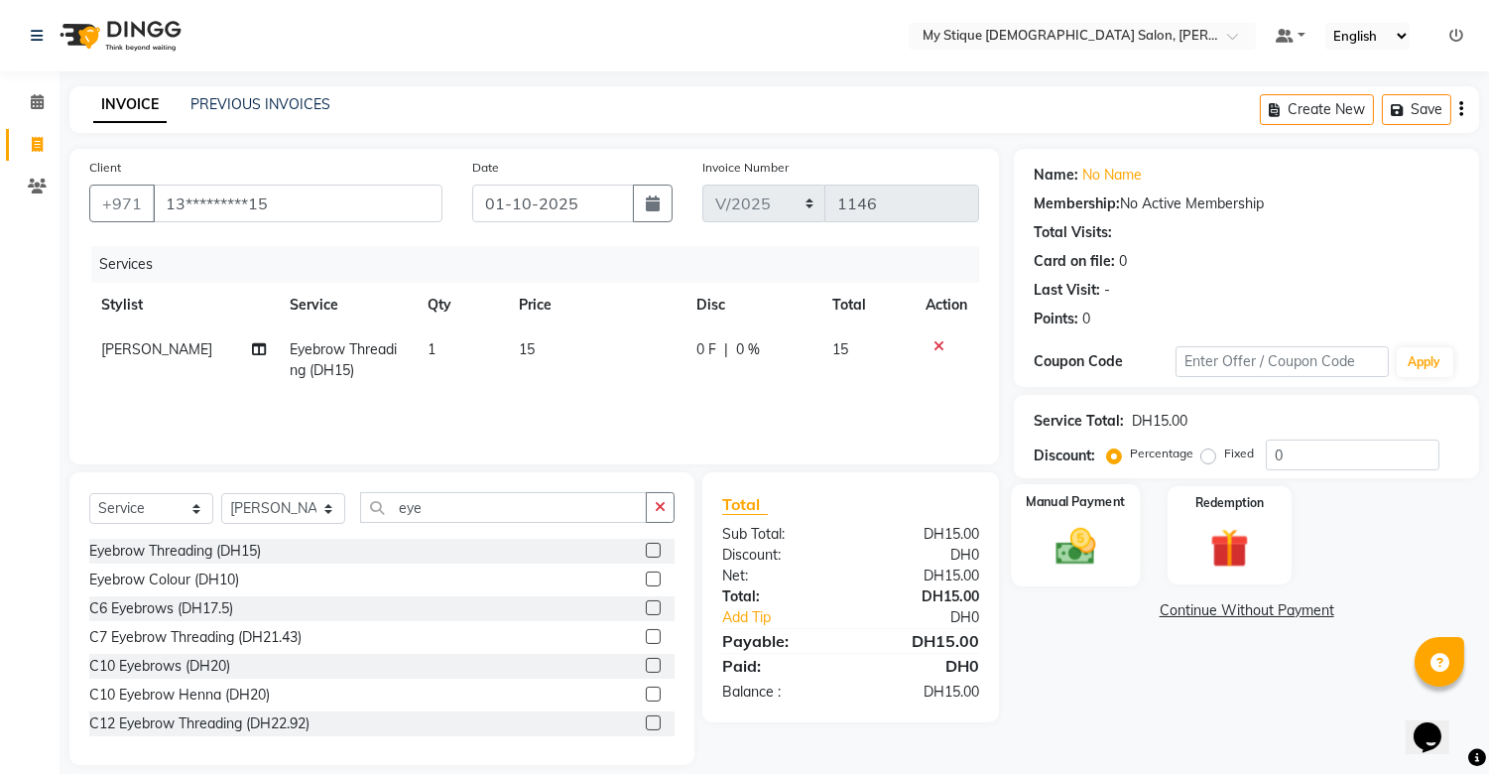
click at [1055, 530] on img at bounding box center [1076, 547] width 65 height 47
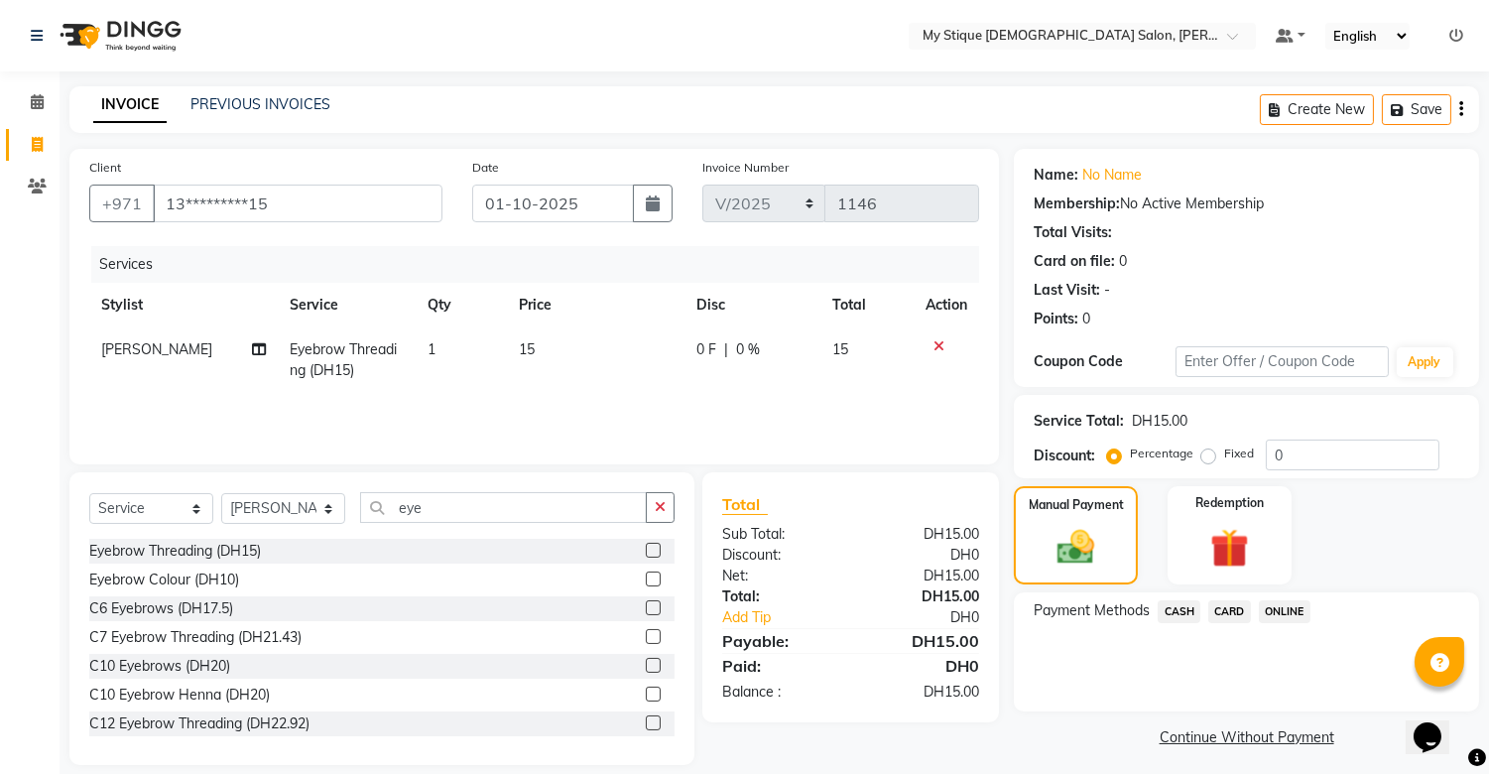
click at [1138, 610] on span "CASH" at bounding box center [1179, 611] width 43 height 23
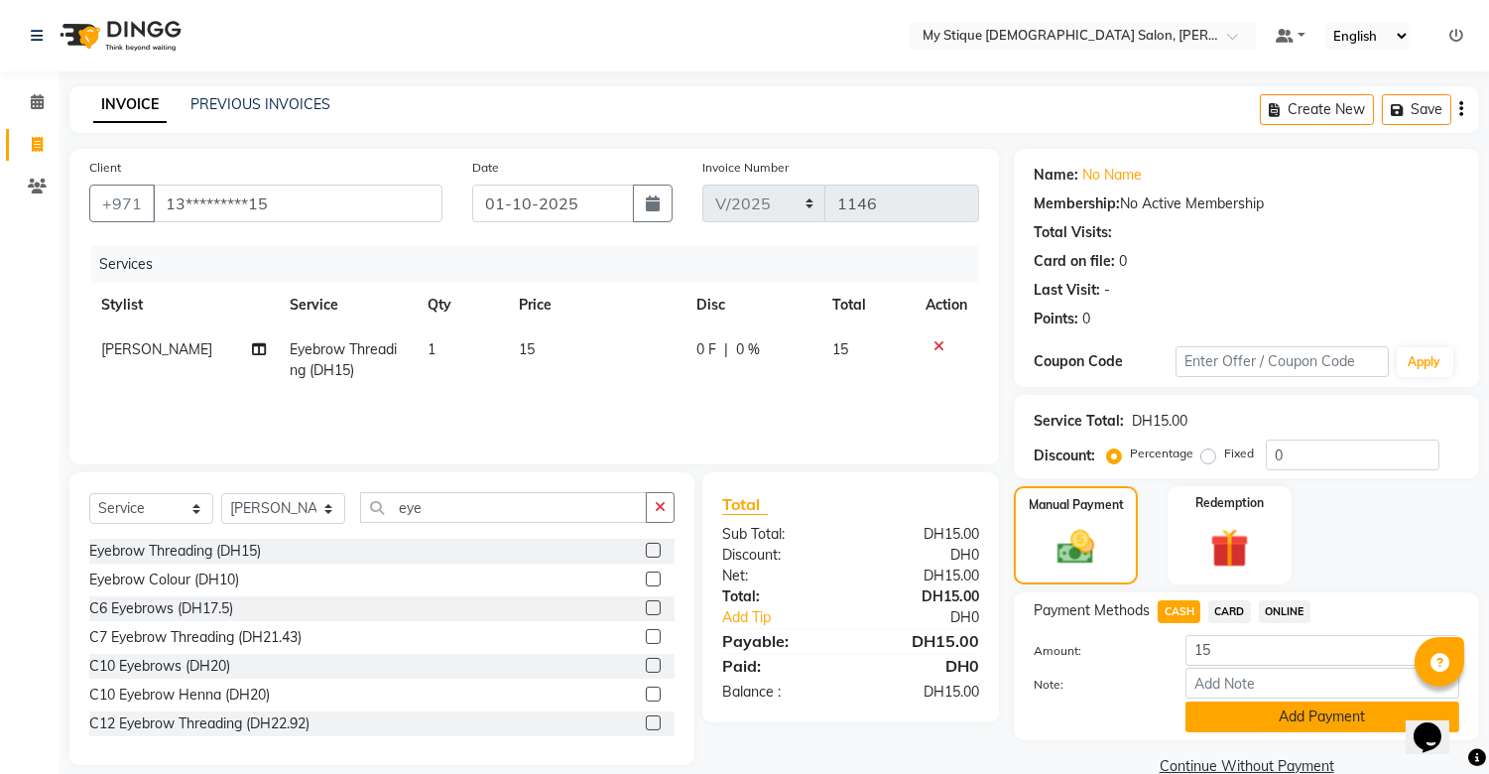
click at [1138, 725] on button "Add Payment" at bounding box center [1323, 716] width 274 height 31
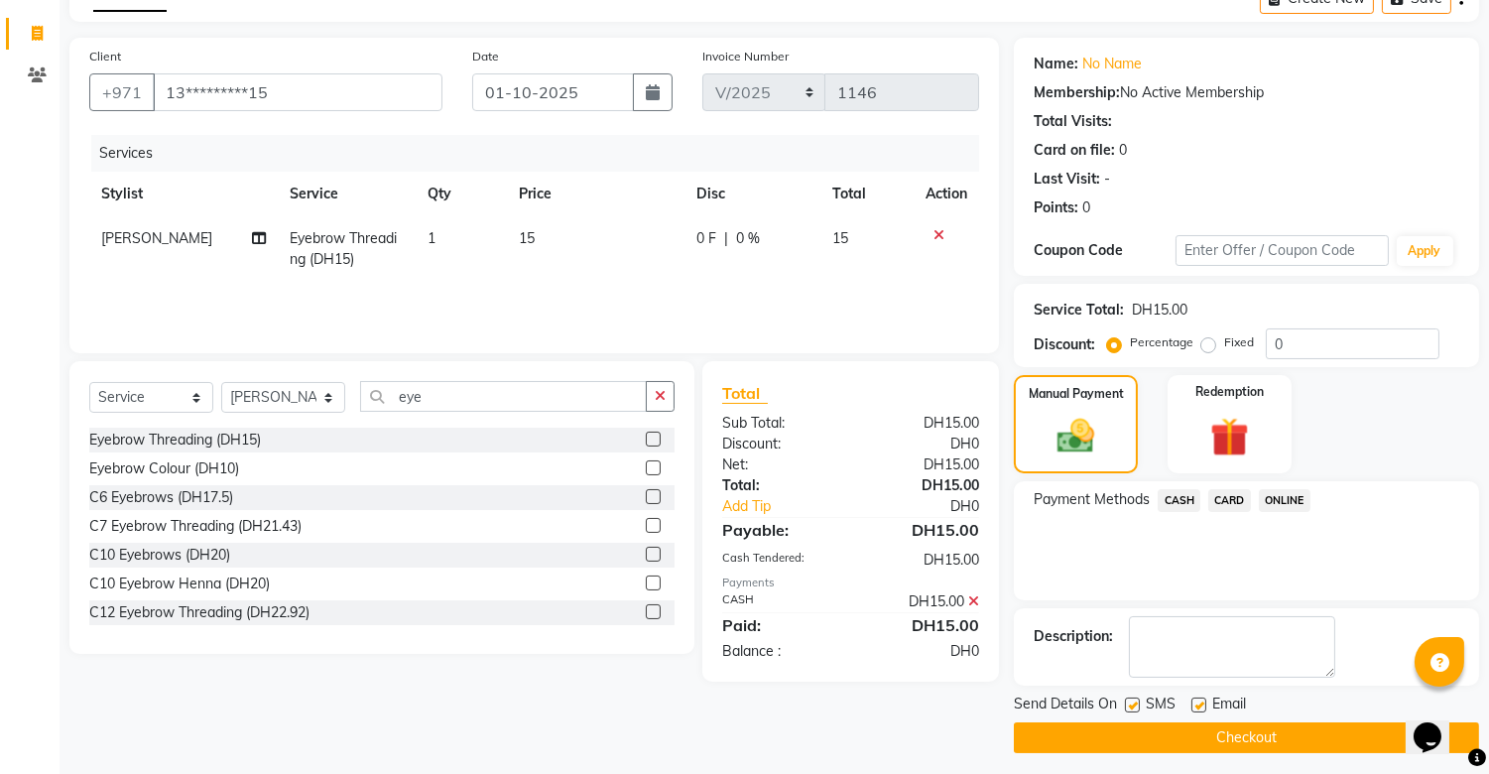
scroll to position [119, 0]
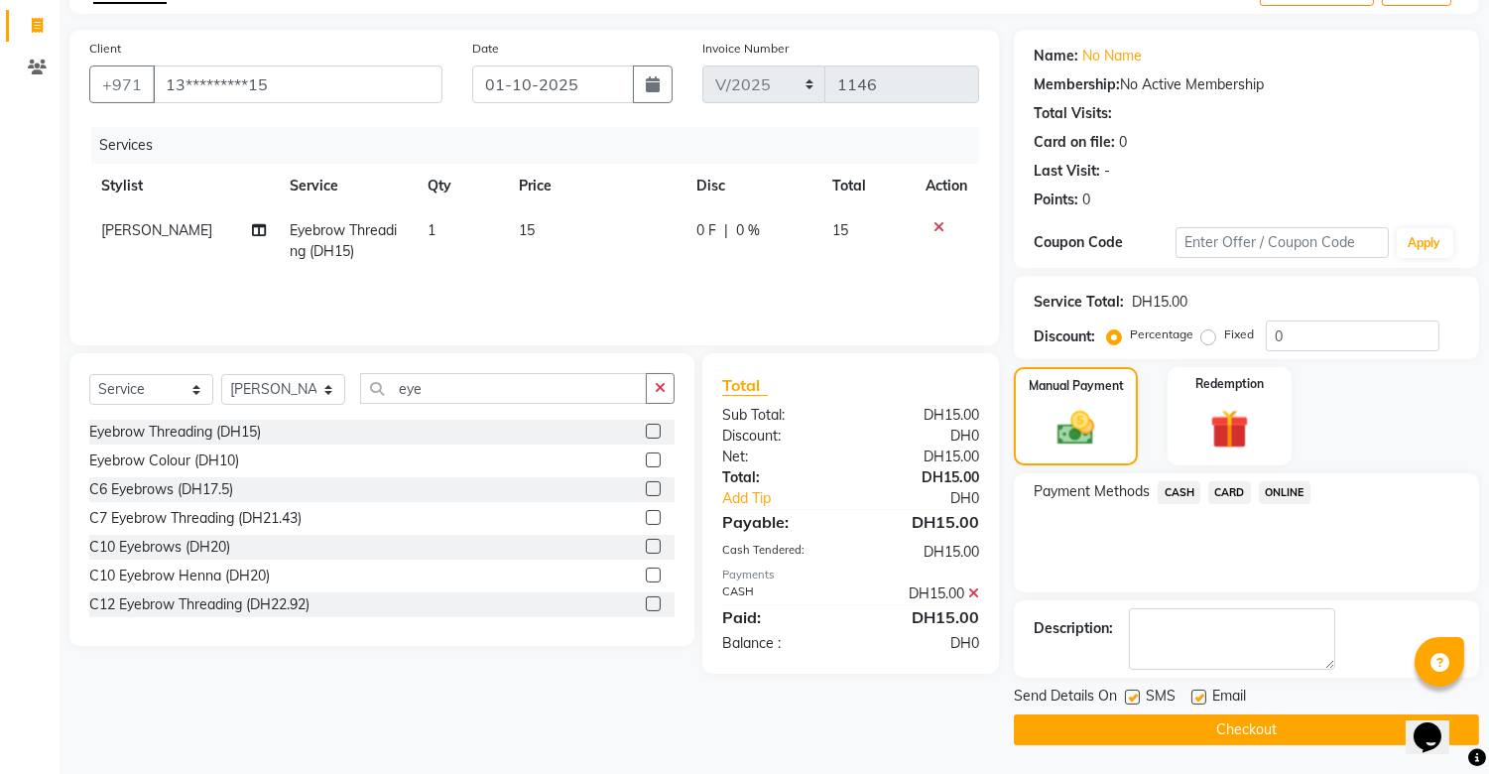
click at [1138, 725] on button "Checkout" at bounding box center [1246, 729] width 465 height 31
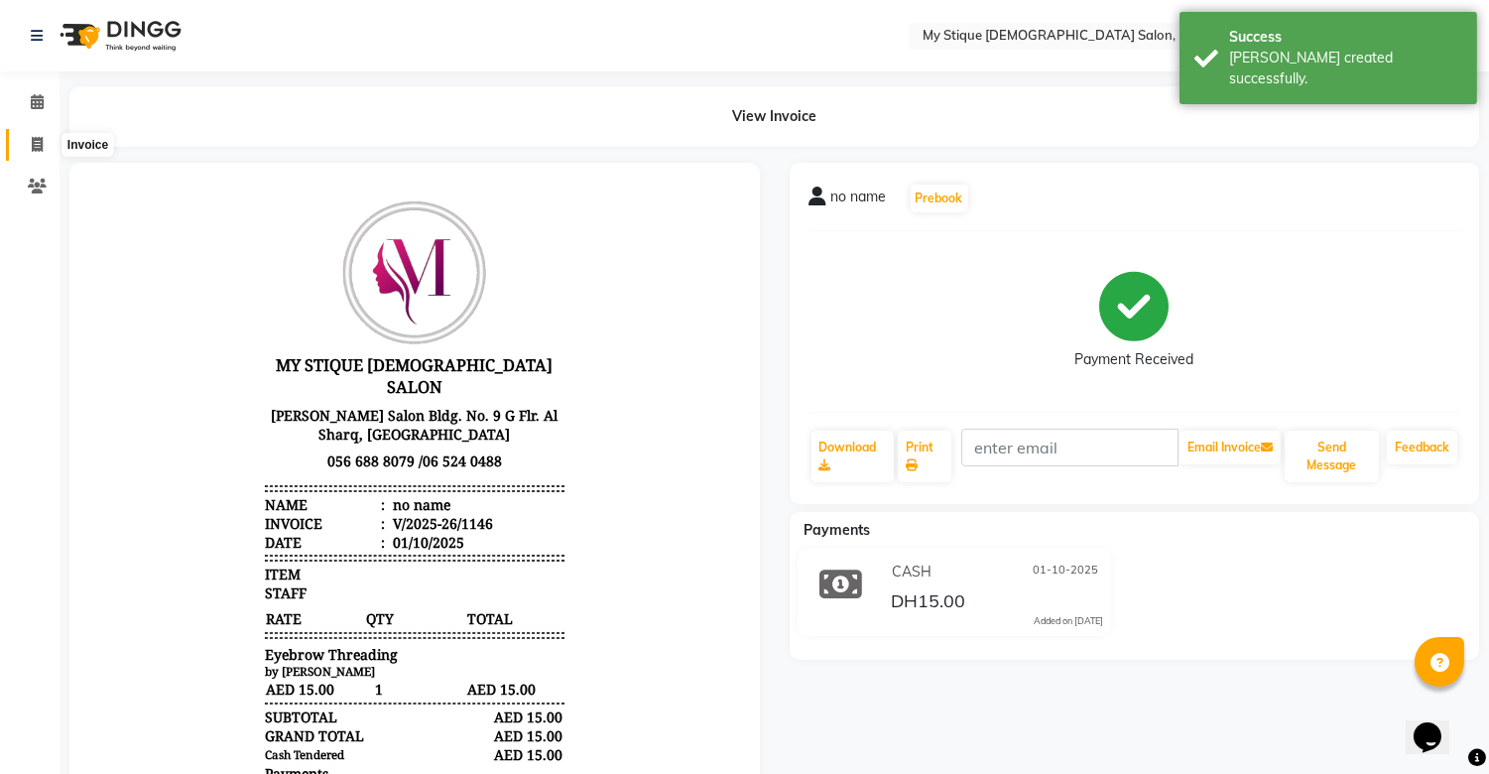
click at [47, 151] on span at bounding box center [37, 145] width 35 height 23
select select "service"
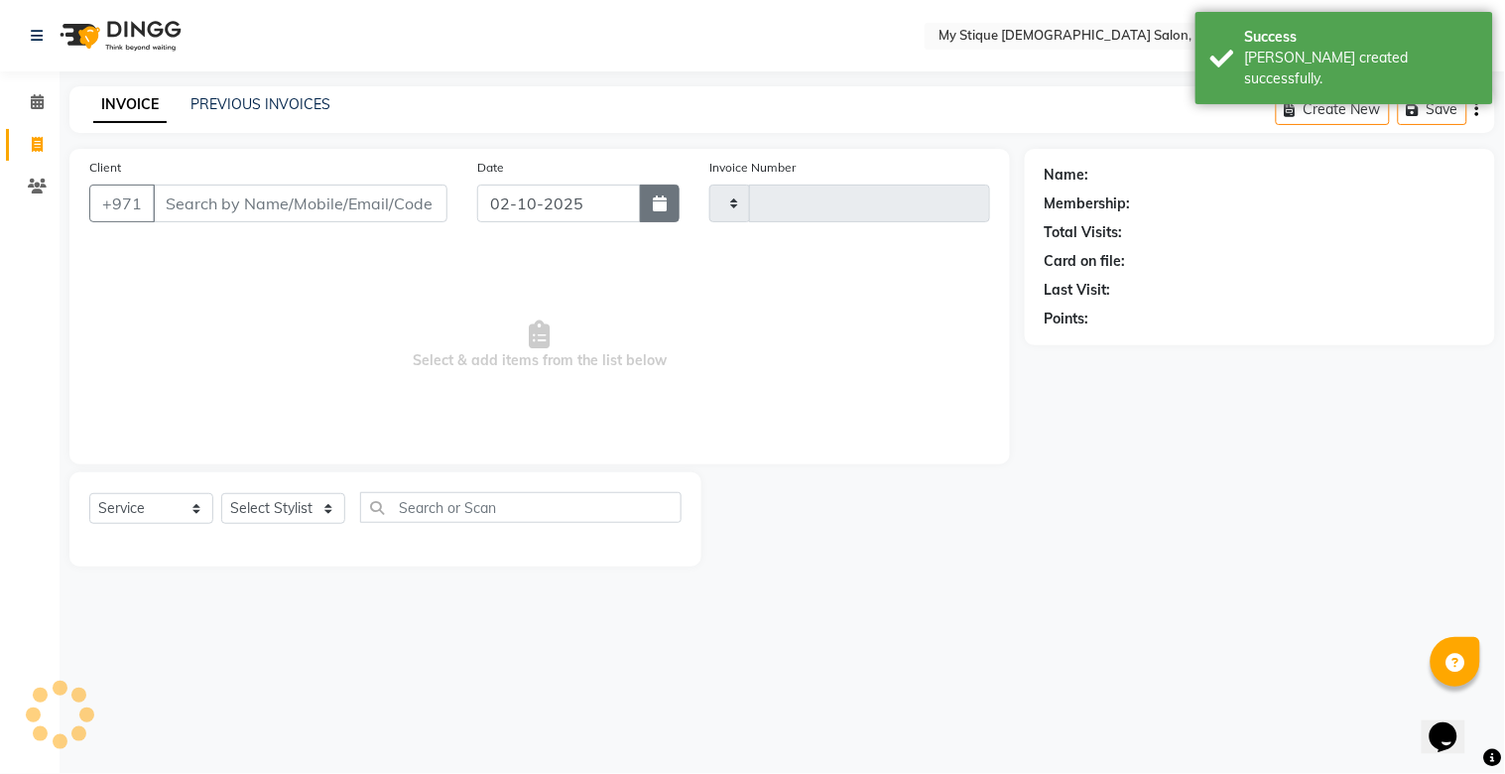
click at [647, 206] on button "button" at bounding box center [660, 204] width 40 height 38
select select "10"
select select "2025"
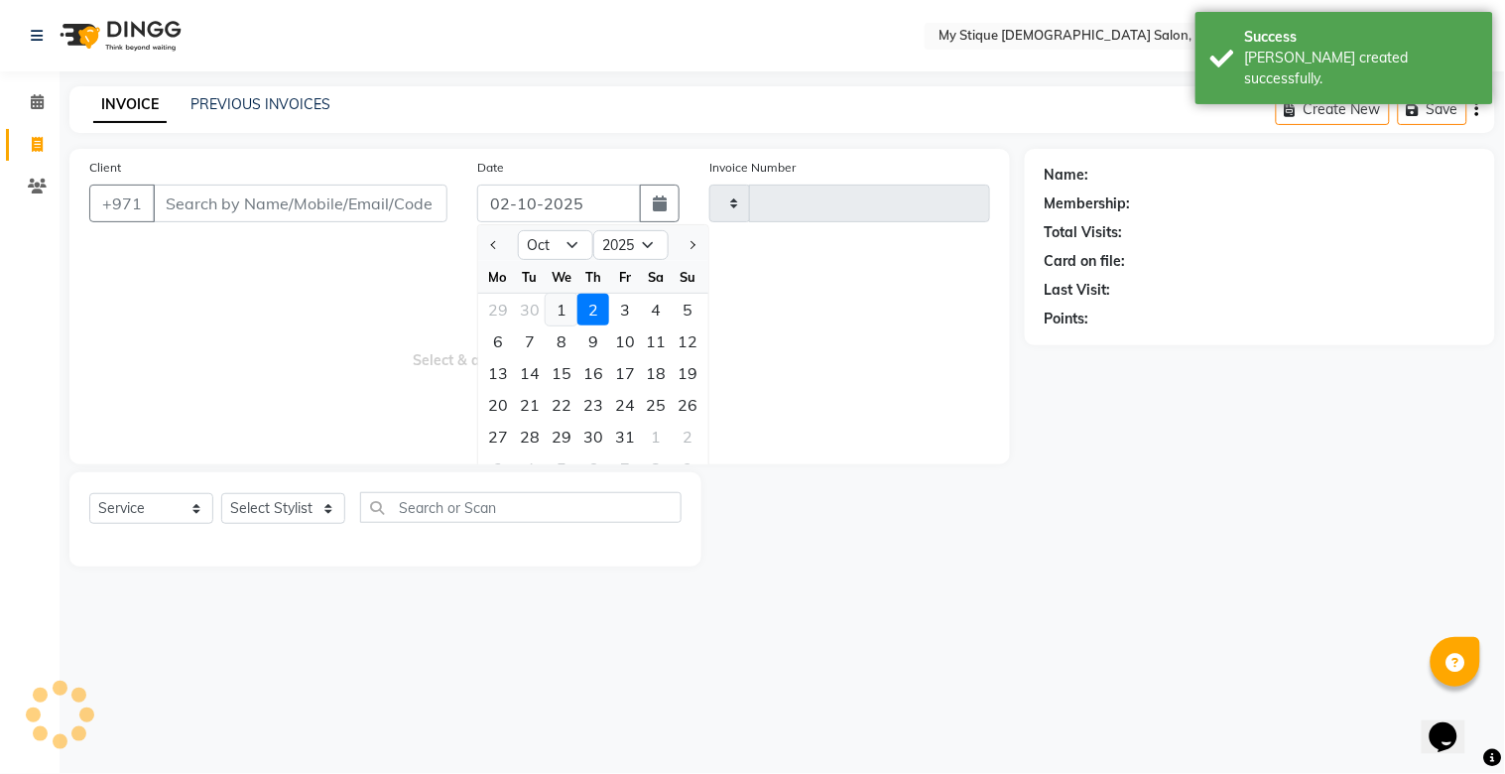
type input "1147"
select select "7457"
click at [562, 310] on div "1" at bounding box center [562, 310] width 32 height 32
type input "01-10-2025"
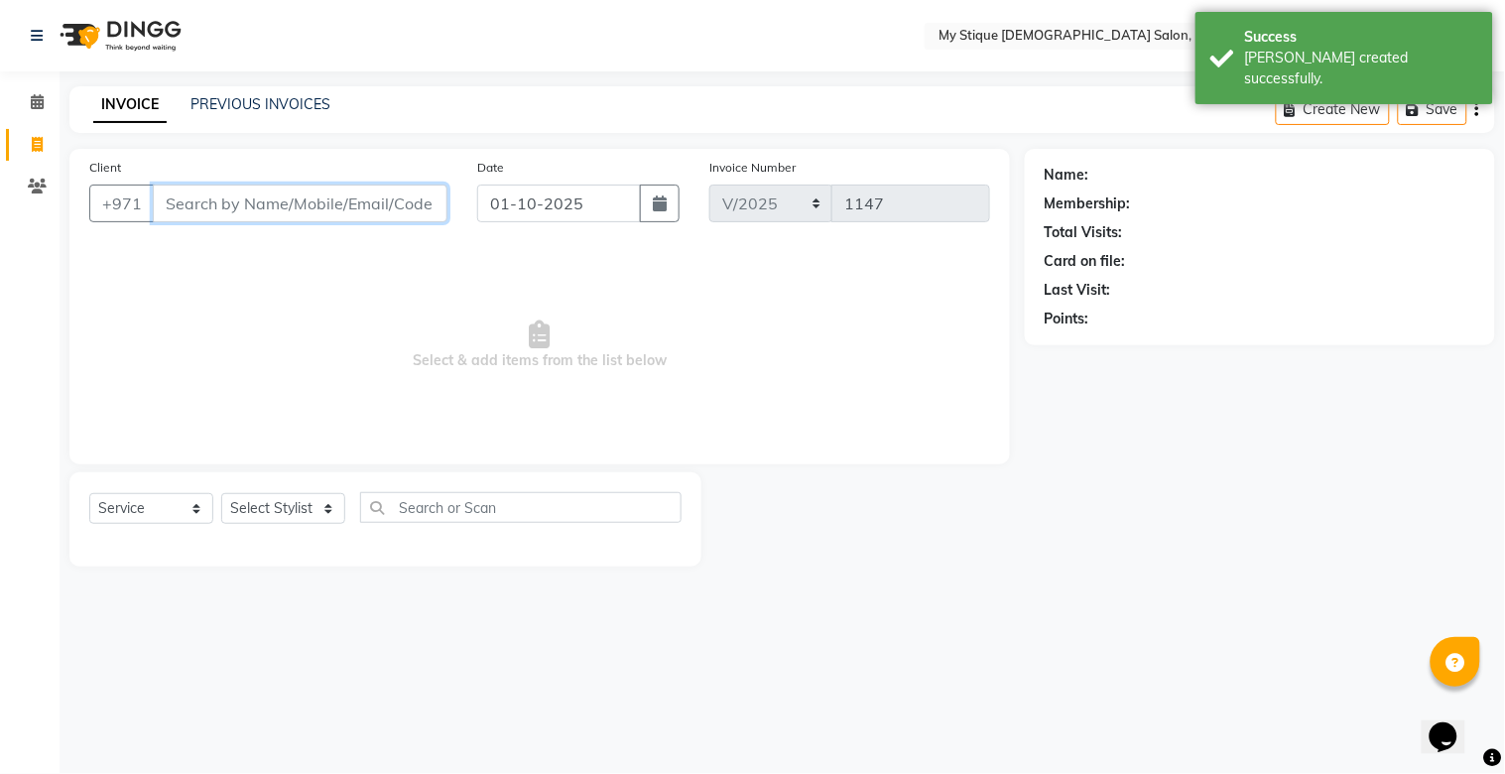
click at [377, 200] on input "Client" at bounding box center [300, 204] width 295 height 38
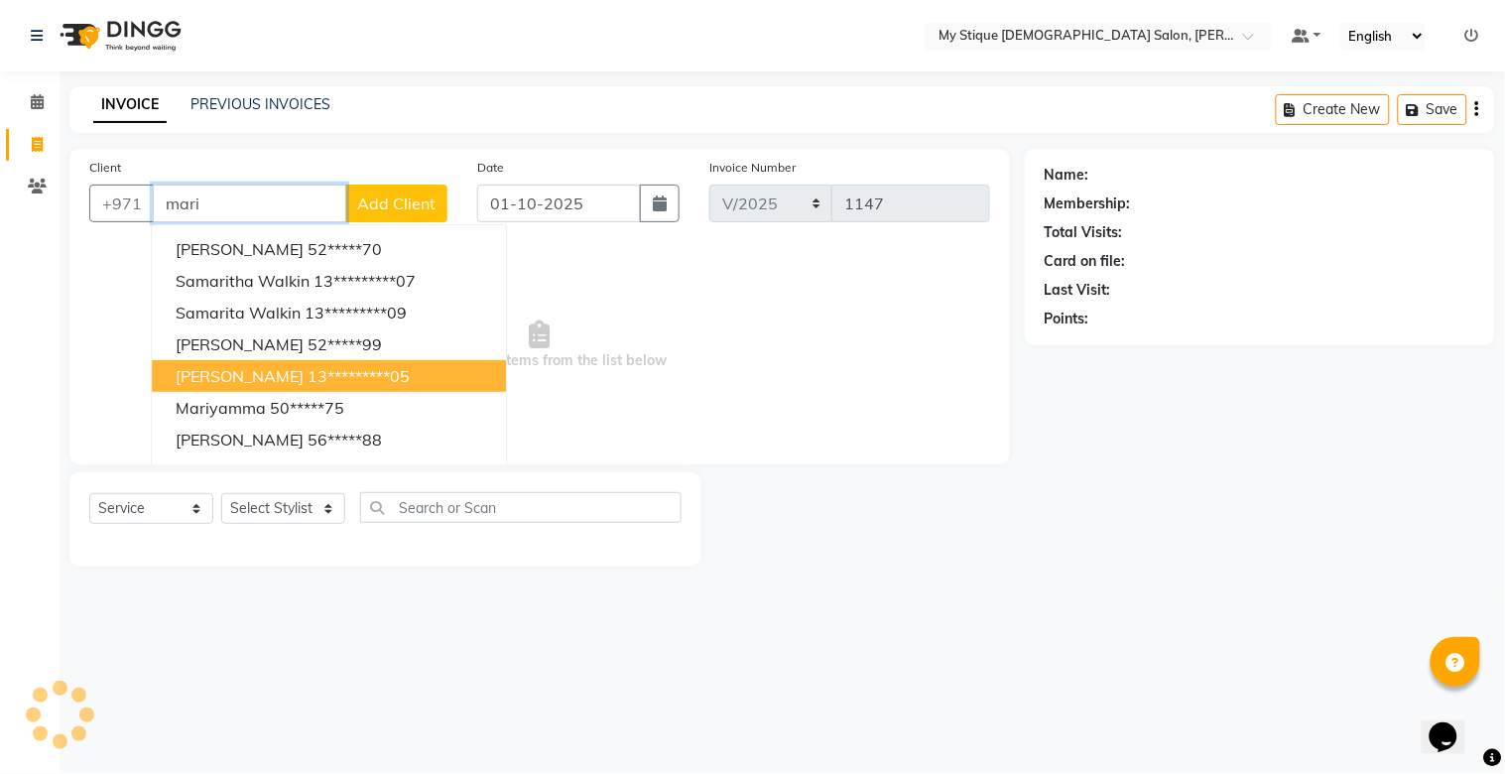
click at [308, 369] on ngb-highlight "13*********05" at bounding box center [359, 376] width 102 height 20
type input "13*********05"
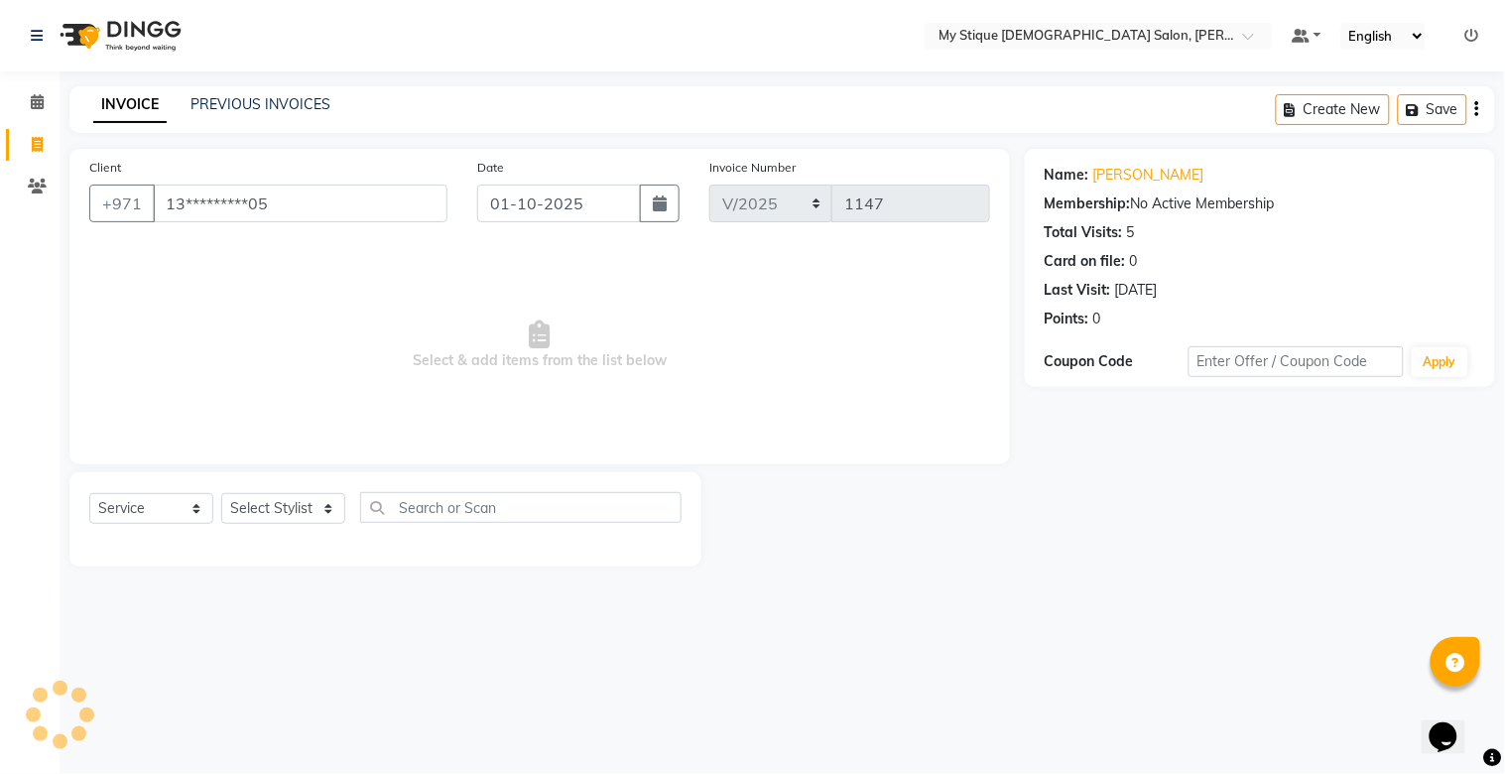
click at [171, 492] on div "Select Service Product Membership Package Voucher Prepaid Gift Card Select Styl…" at bounding box center [385, 515] width 592 height 47
click at [171, 502] on select "Select Service Product Membership Package Voucher Prepaid Gift Card" at bounding box center [151, 508] width 124 height 31
click at [89, 494] on select "Select Service Product Membership Package Voucher Prepaid Gift Card" at bounding box center [151, 508] width 124 height 31
click at [244, 520] on select "Select Stylist [PERSON_NAME] Reshma [PERSON_NAME] Sales [PERSON_NAME] TEMP STAFF" at bounding box center [283, 508] width 124 height 31
select select "83492"
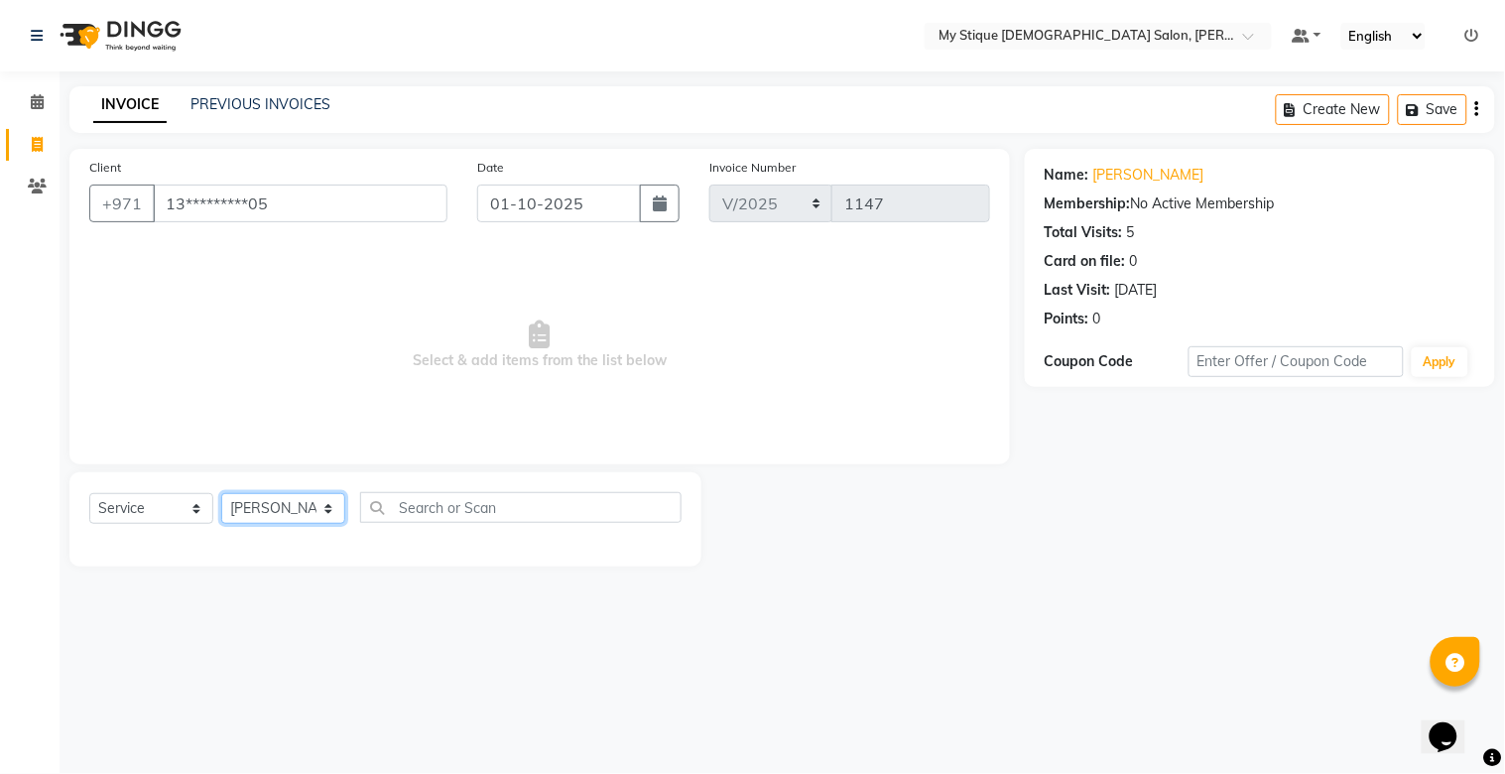
click at [221, 494] on select "Select Stylist [PERSON_NAME] Reshma [PERSON_NAME] Sales [PERSON_NAME] TEMP STAFF" at bounding box center [283, 508] width 124 height 31
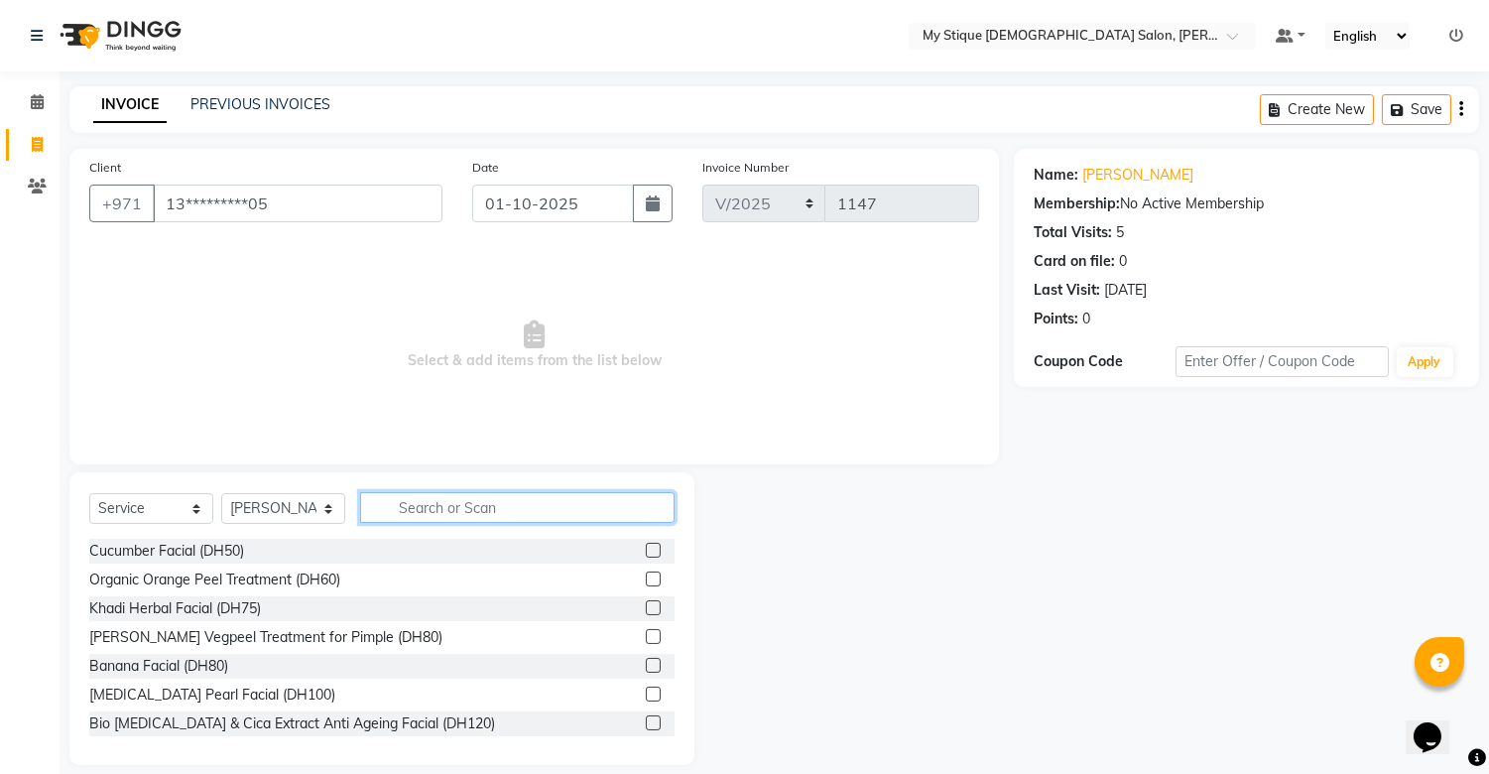
click at [409, 507] on input "text" at bounding box center [517, 507] width 314 height 31
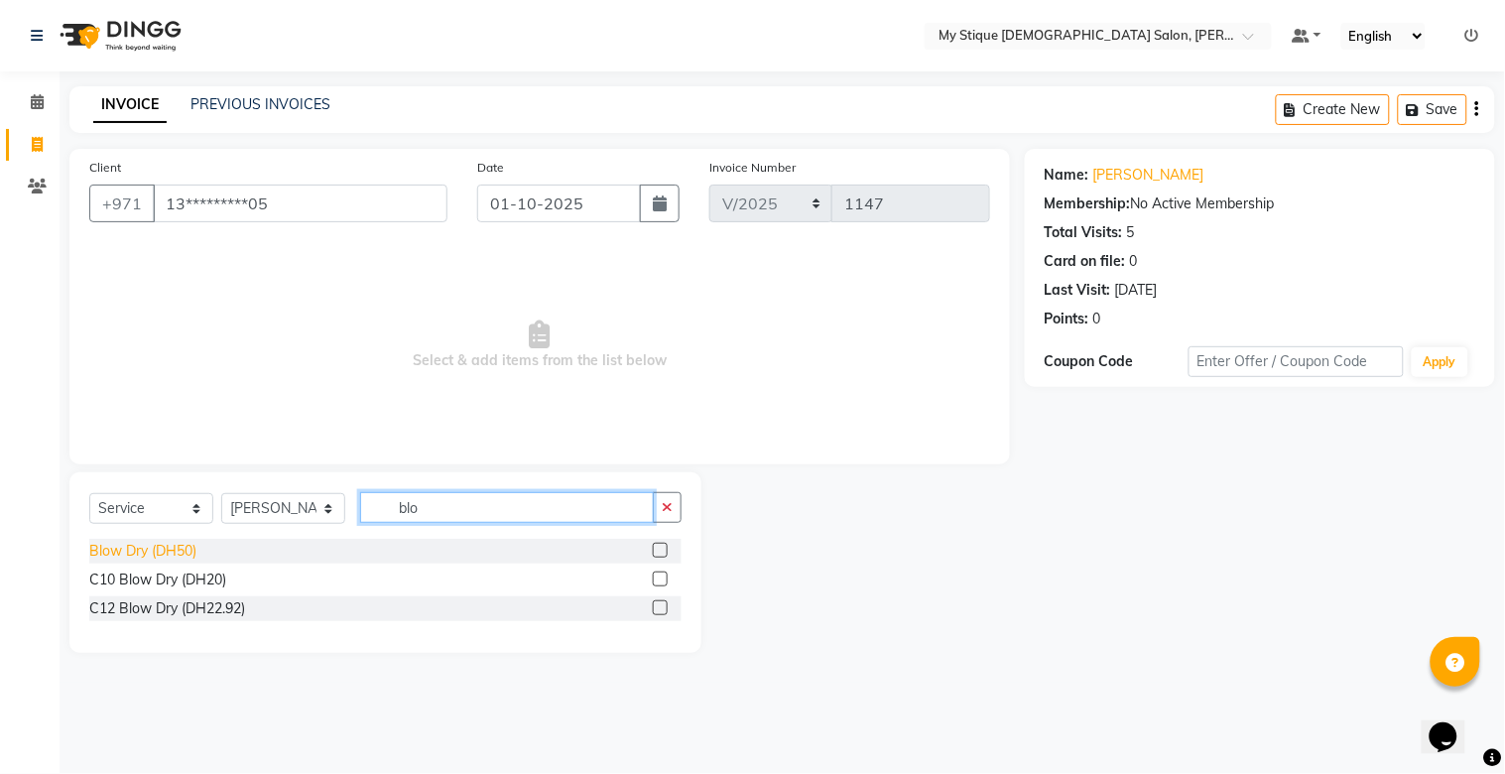
type input "blo"
click at [162, 551] on div "Blow Dry (DH50)" at bounding box center [142, 551] width 107 height 21
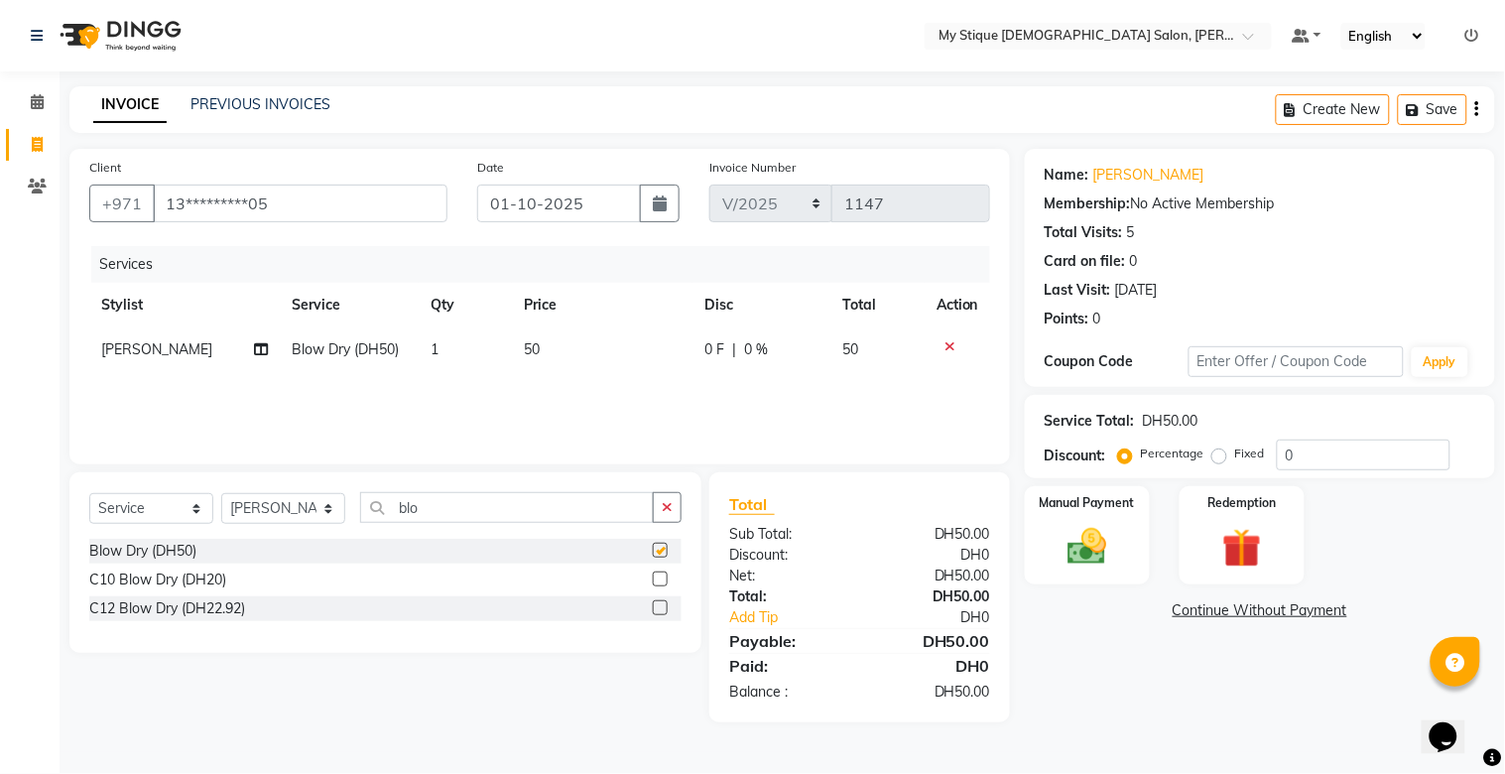
checkbox input "false"
click at [541, 334] on td "50" at bounding box center [602, 349] width 181 height 45
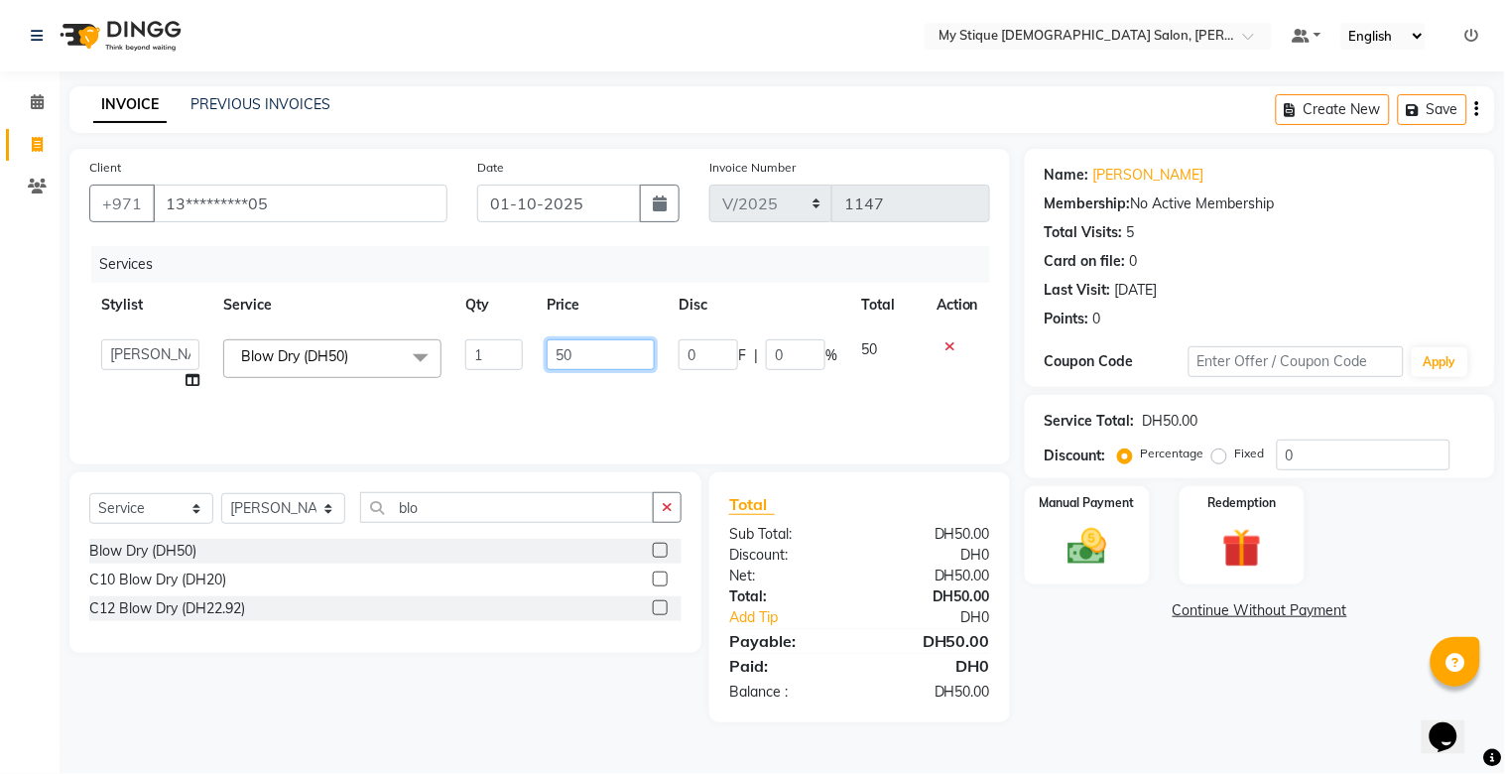
click at [579, 348] on input "50" at bounding box center [601, 354] width 108 height 31
click at [560, 358] on input "50" at bounding box center [601, 354] width 108 height 31
type input "60"
click at [1115, 512] on div "Manual Payment" at bounding box center [1087, 535] width 130 height 102
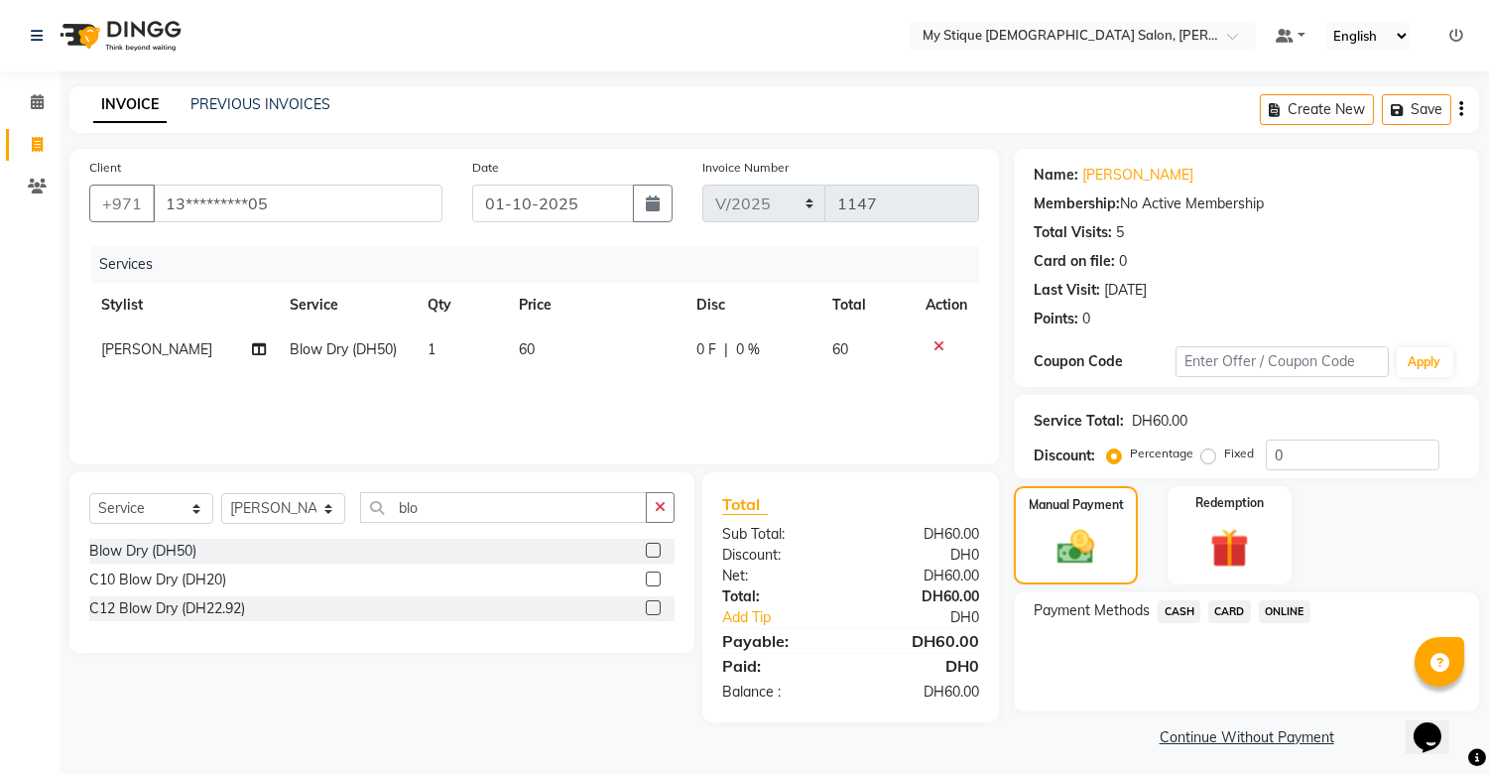
click at [1138, 611] on span "CASH" at bounding box center [1179, 611] width 43 height 23
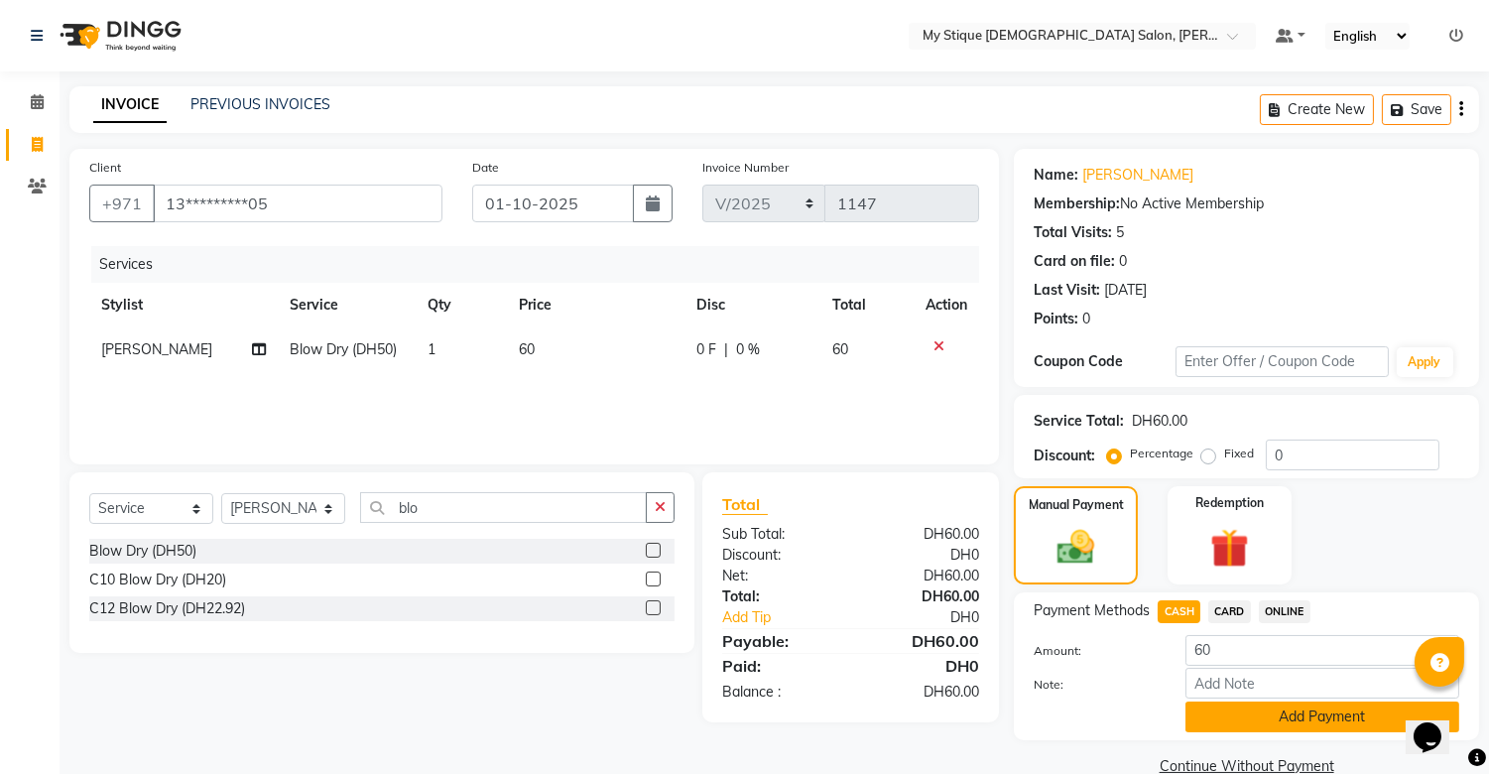
click at [1138, 728] on button "Add Payment" at bounding box center [1323, 716] width 274 height 31
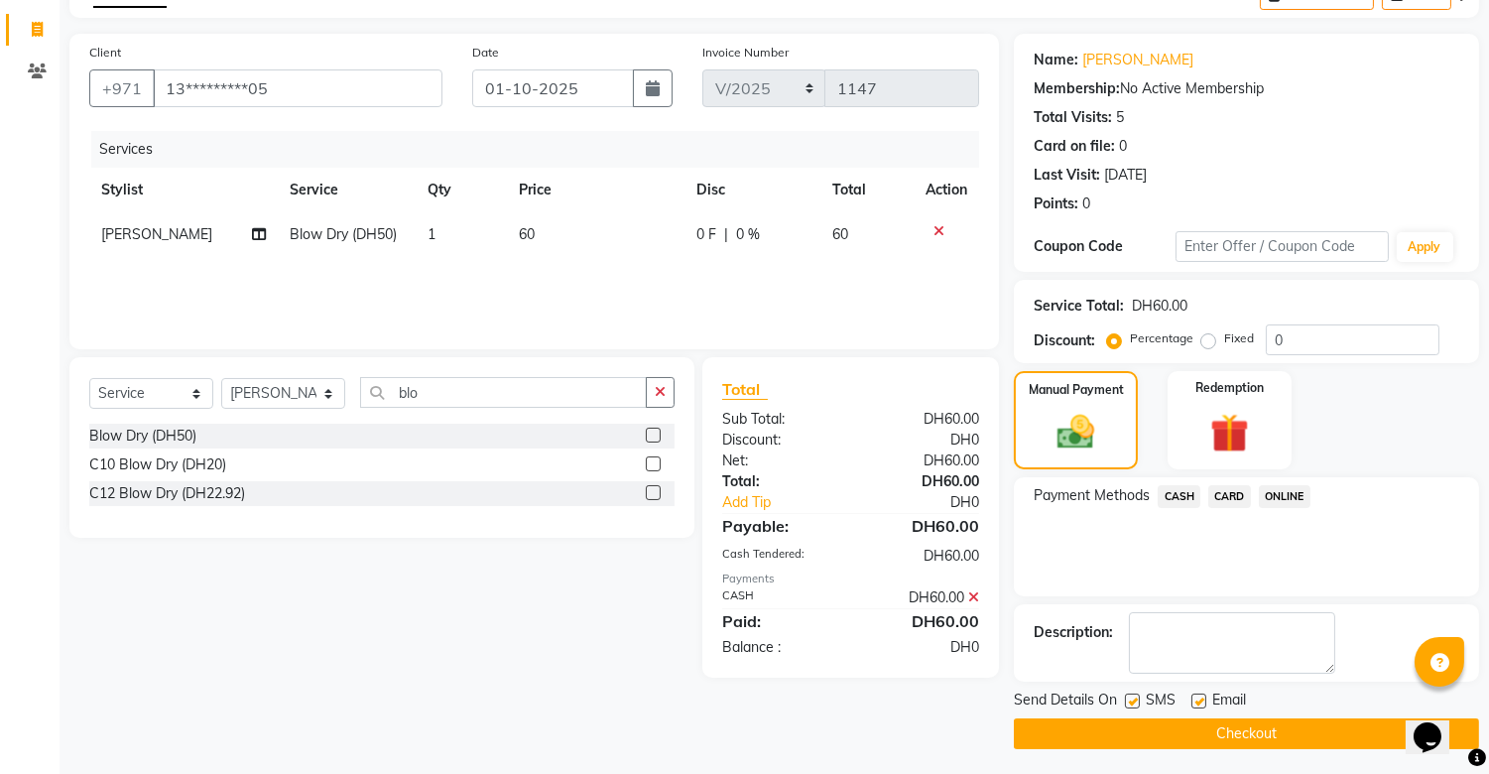
scroll to position [119, 0]
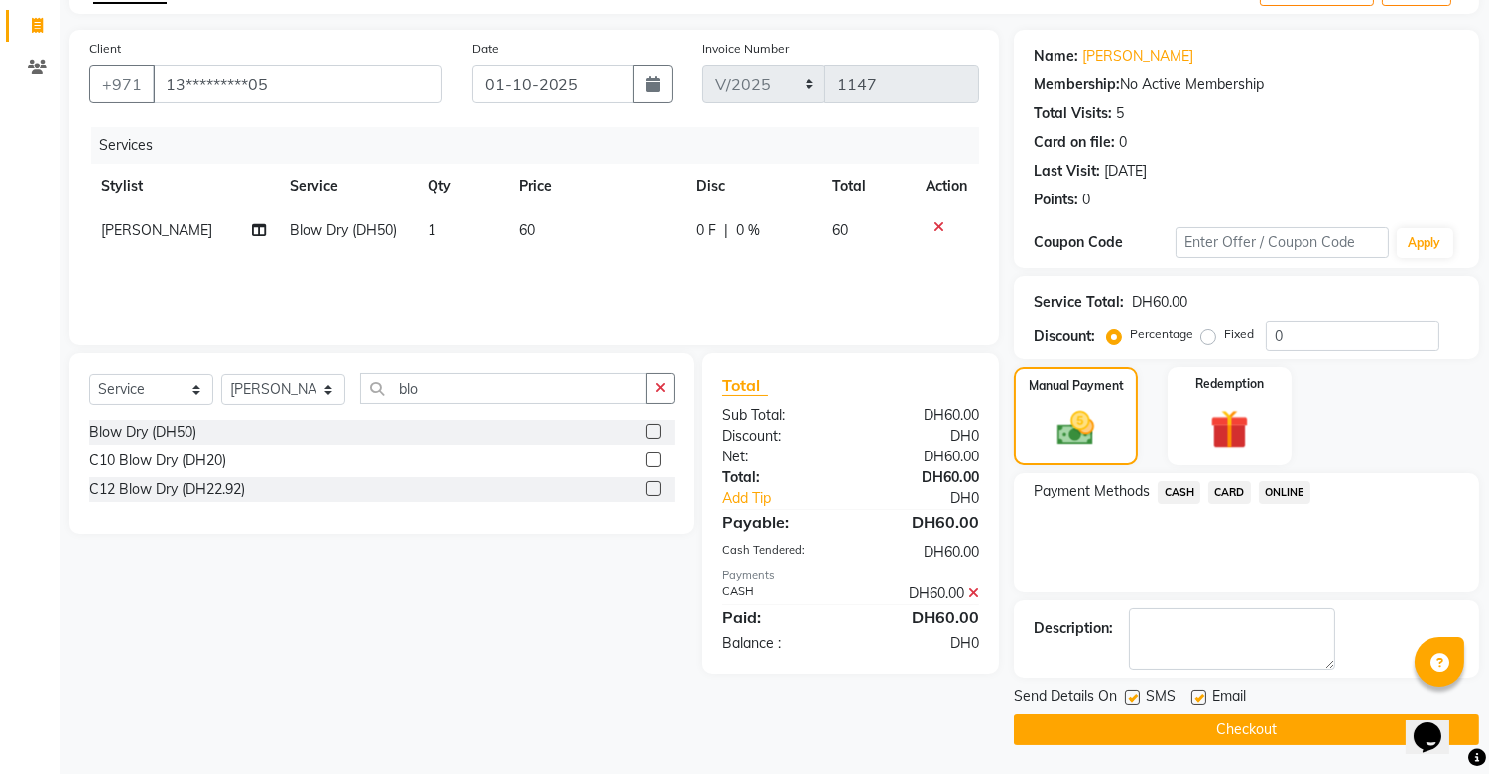
click at [1138, 722] on button "Checkout" at bounding box center [1246, 729] width 465 height 31
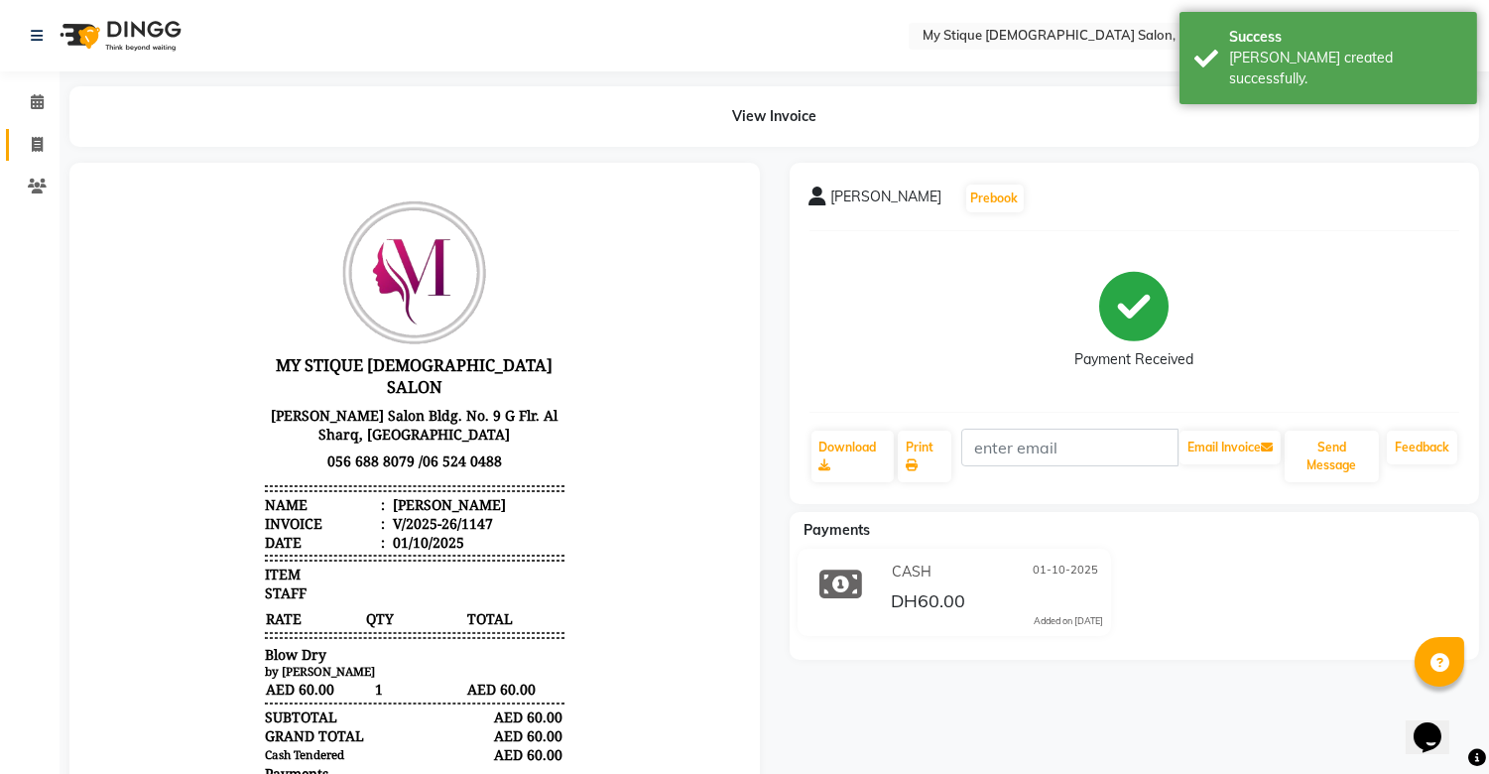
click at [40, 132] on link "Invoice" at bounding box center [30, 145] width 48 height 33
select select "service"
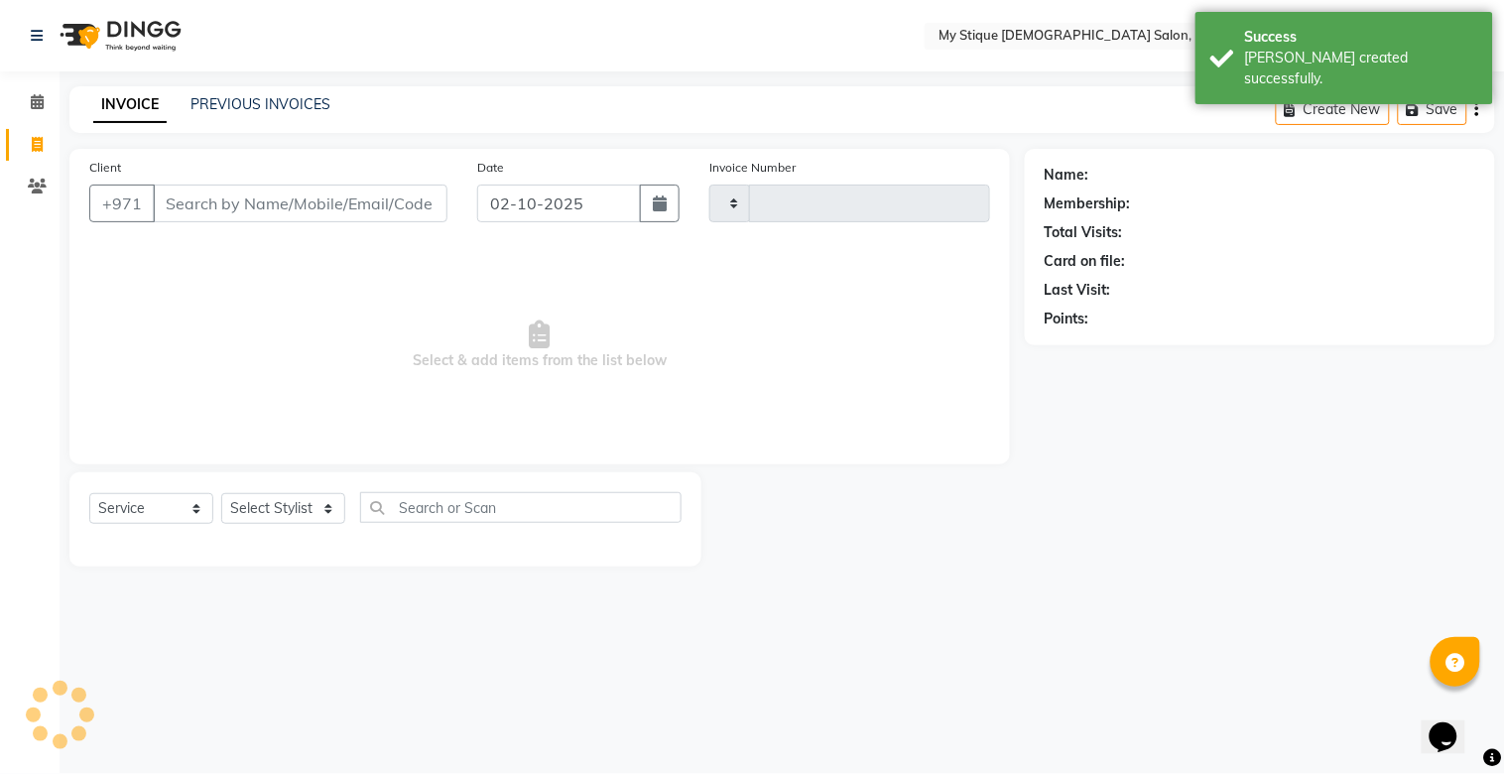
type input "1148"
select select "7457"
click at [646, 205] on button "button" at bounding box center [660, 204] width 40 height 38
select select "10"
select select "2025"
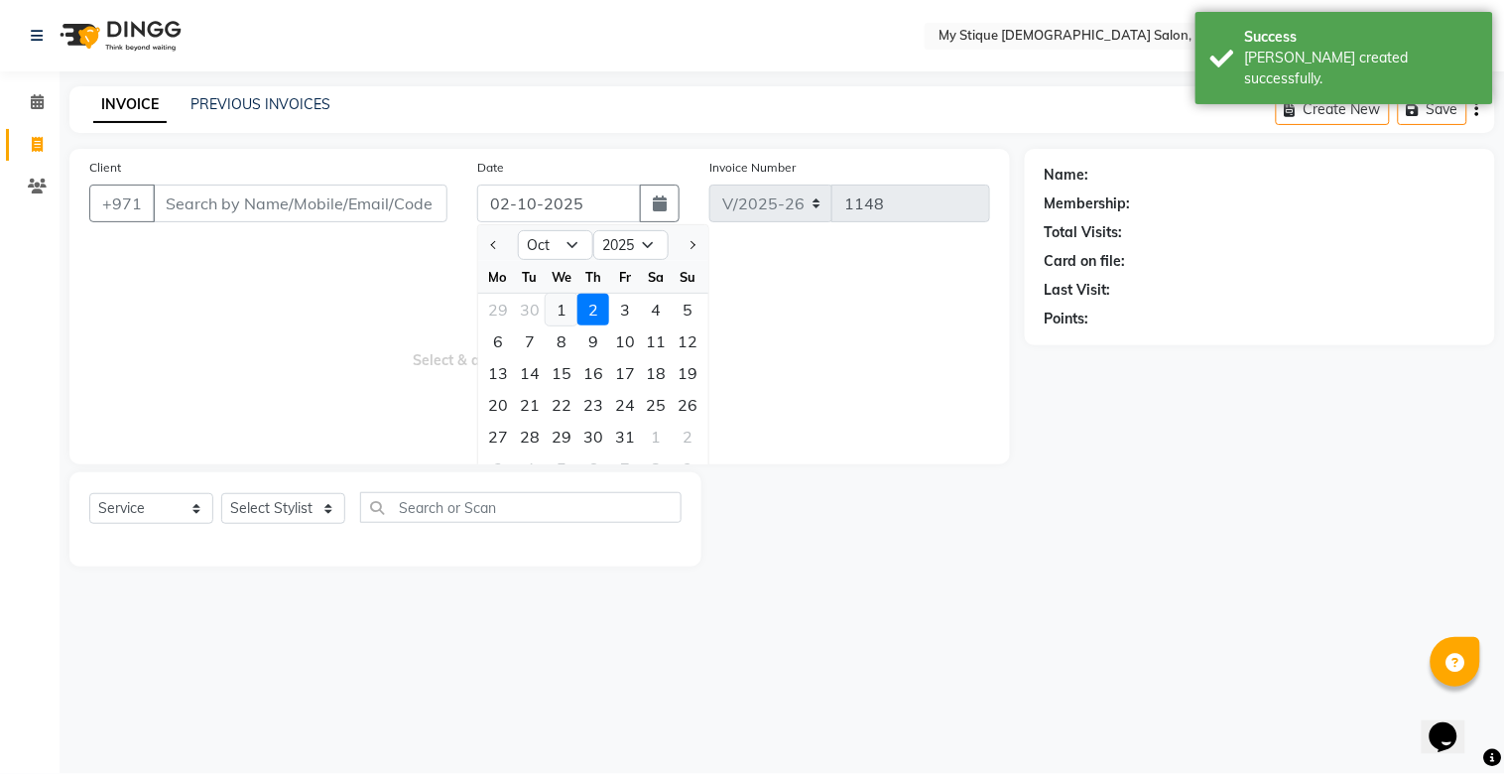
click at [567, 317] on div "1" at bounding box center [562, 310] width 32 height 32
type input "01-10-2025"
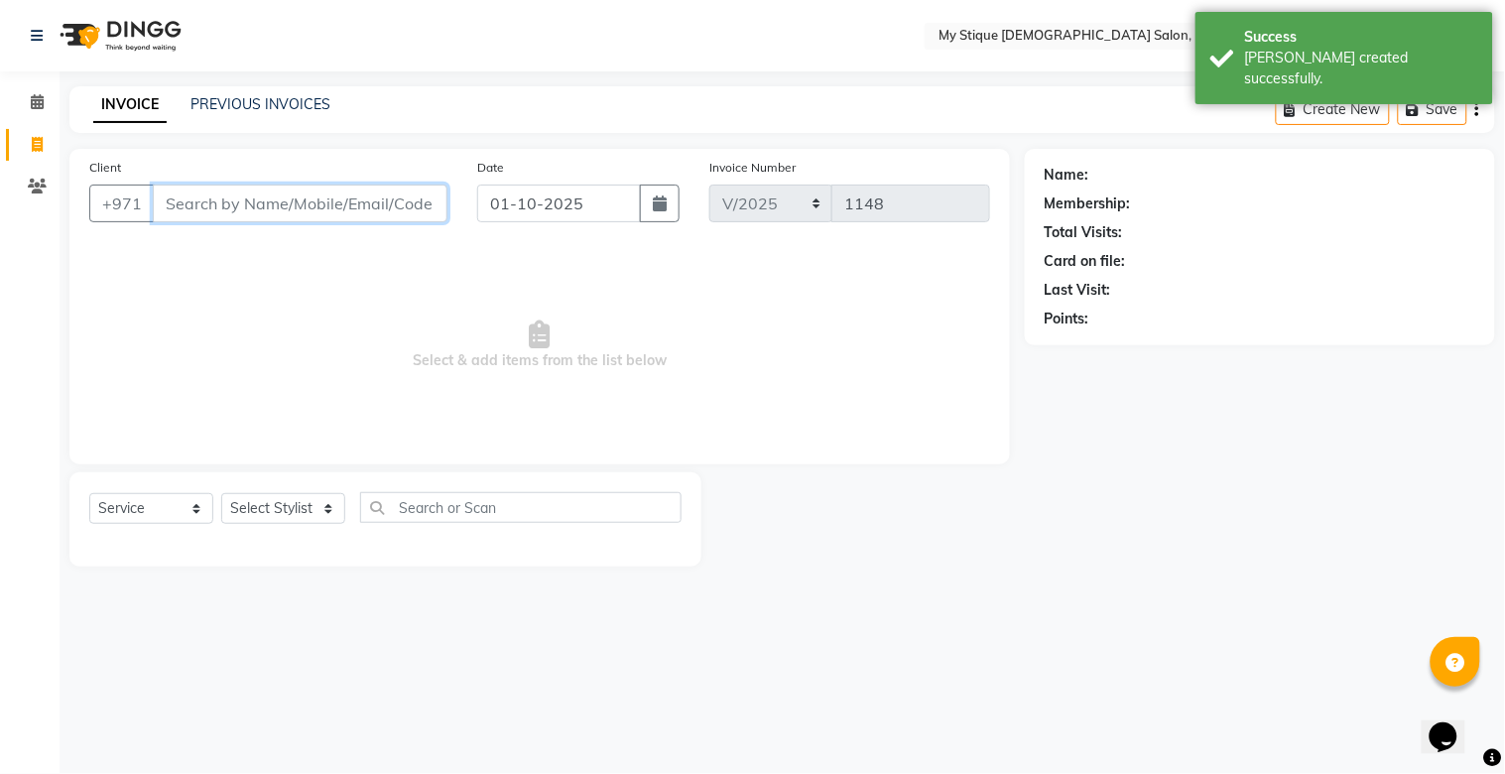
click at [350, 204] on input "Client" at bounding box center [300, 204] width 295 height 38
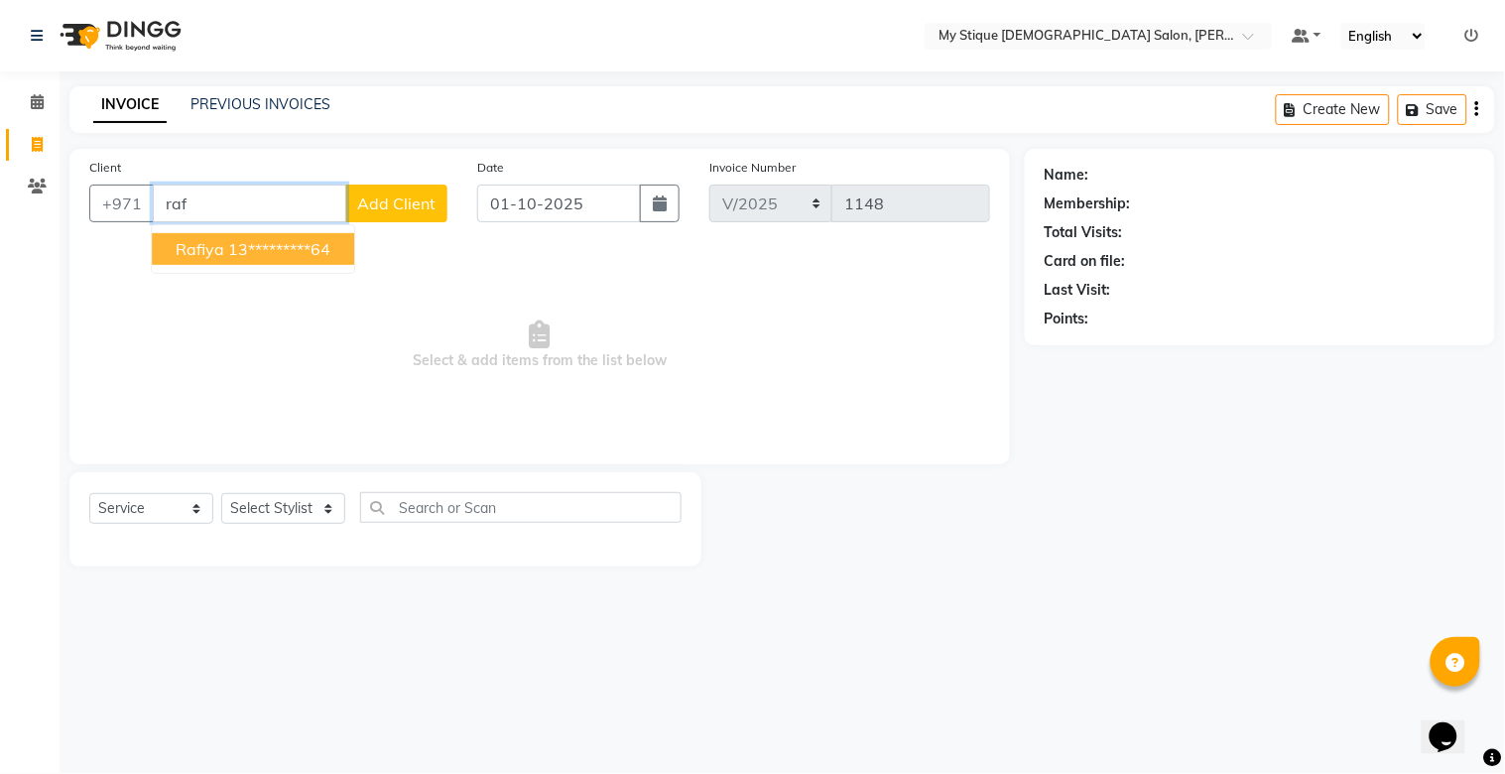
click at [212, 248] on span "Rafiya" at bounding box center [200, 249] width 49 height 20
type input "13*********64"
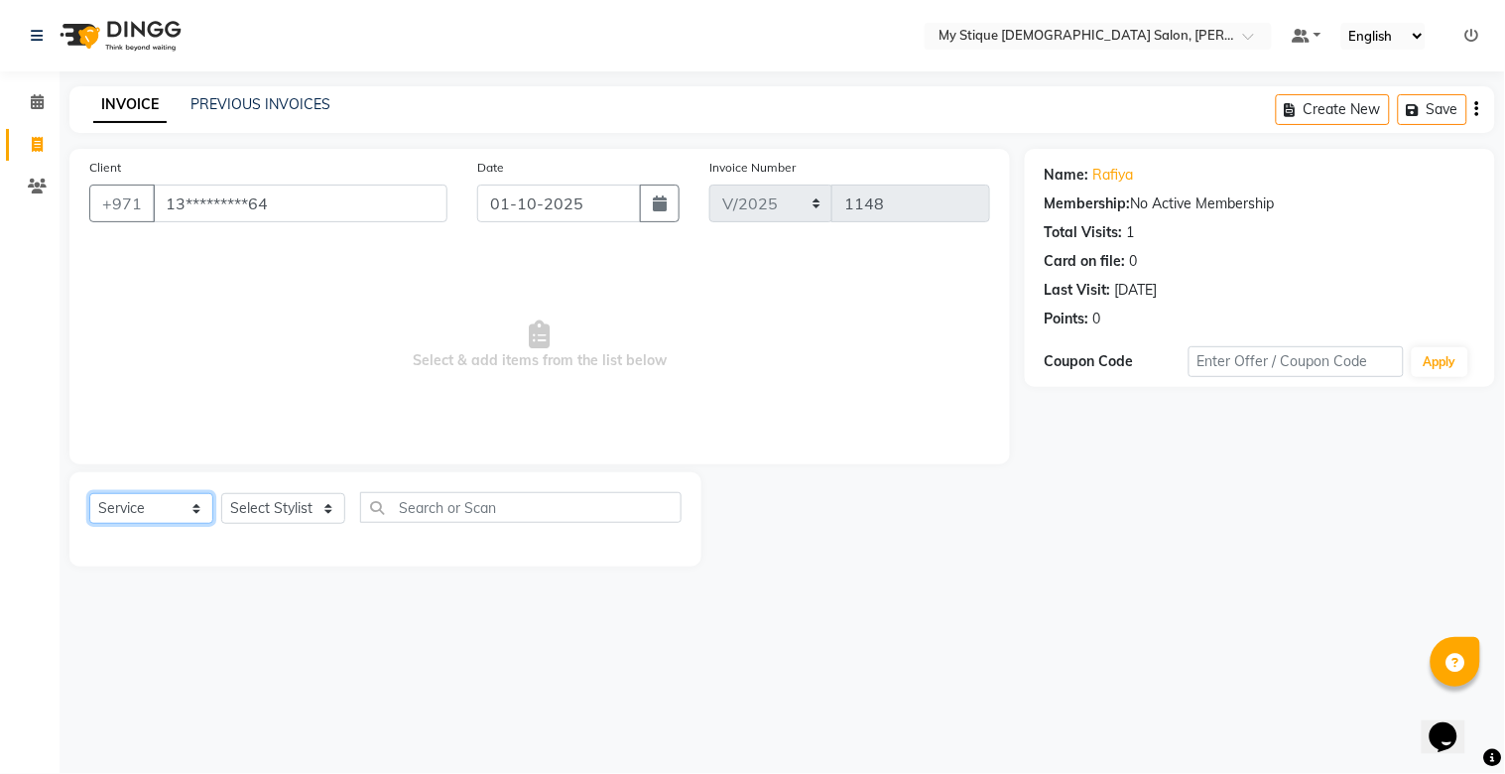
click at [182, 511] on select "Select Service Product Membership Package Voucher Prepaid Gift Card" at bounding box center [151, 508] width 124 height 31
click at [89, 494] on select "Select Service Product Membership Package Voucher Prepaid Gift Card" at bounding box center [151, 508] width 124 height 31
click at [159, 521] on select "Select Service Product Membership Package Voucher Prepaid Gift Card" at bounding box center [151, 508] width 124 height 31
select select "service"
click at [89, 494] on select "Select Service Product Membership Package Voucher Prepaid Gift Card" at bounding box center [151, 508] width 124 height 31
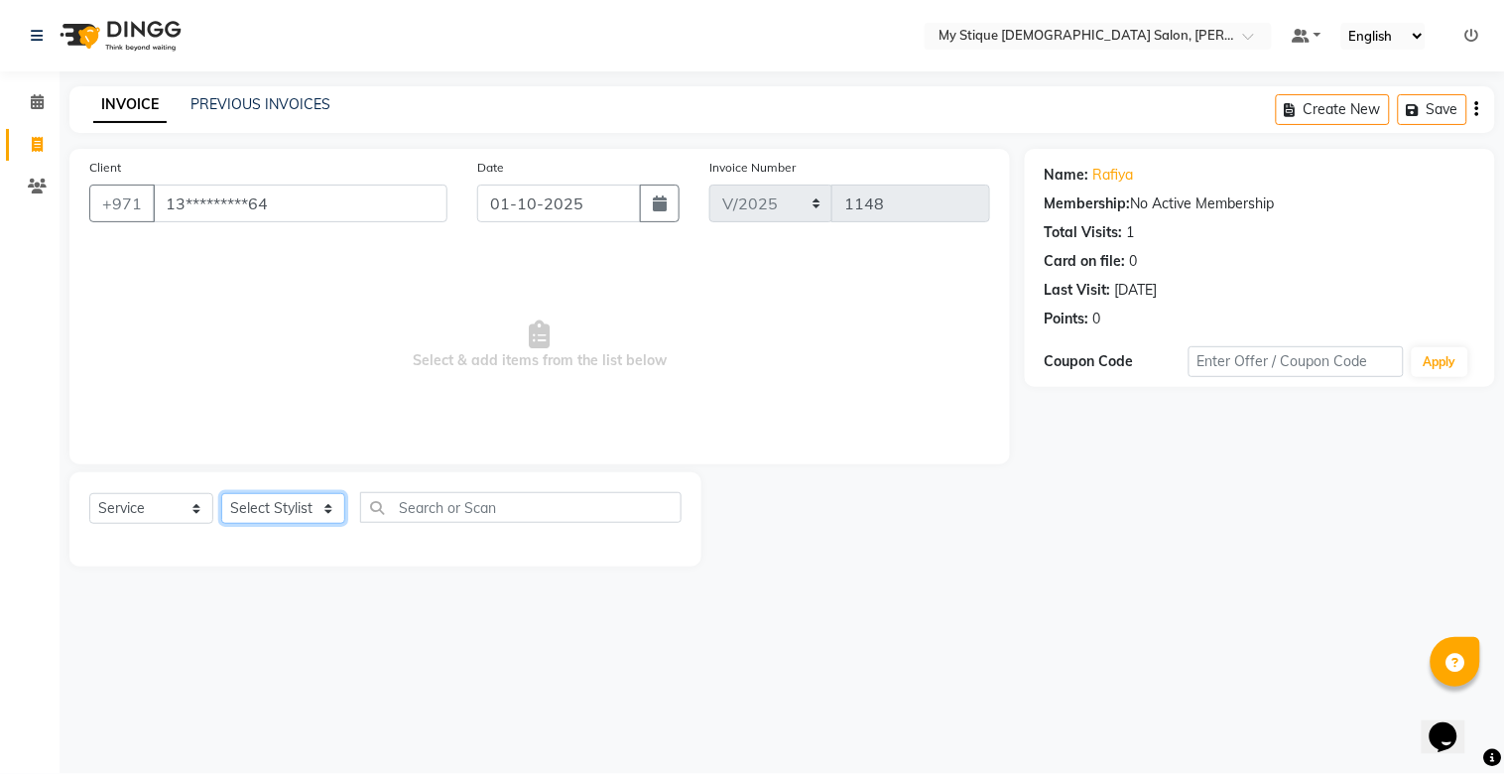
click at [242, 510] on select "Select Stylist [PERSON_NAME] Reshma [PERSON_NAME] Sales [PERSON_NAME] TEMP STAFF" at bounding box center [283, 508] width 124 height 31
select select "65420"
click at [221, 494] on select "Select Stylist [PERSON_NAME] Reshma [PERSON_NAME] Sales [PERSON_NAME] TEMP STAFF" at bounding box center [283, 508] width 124 height 31
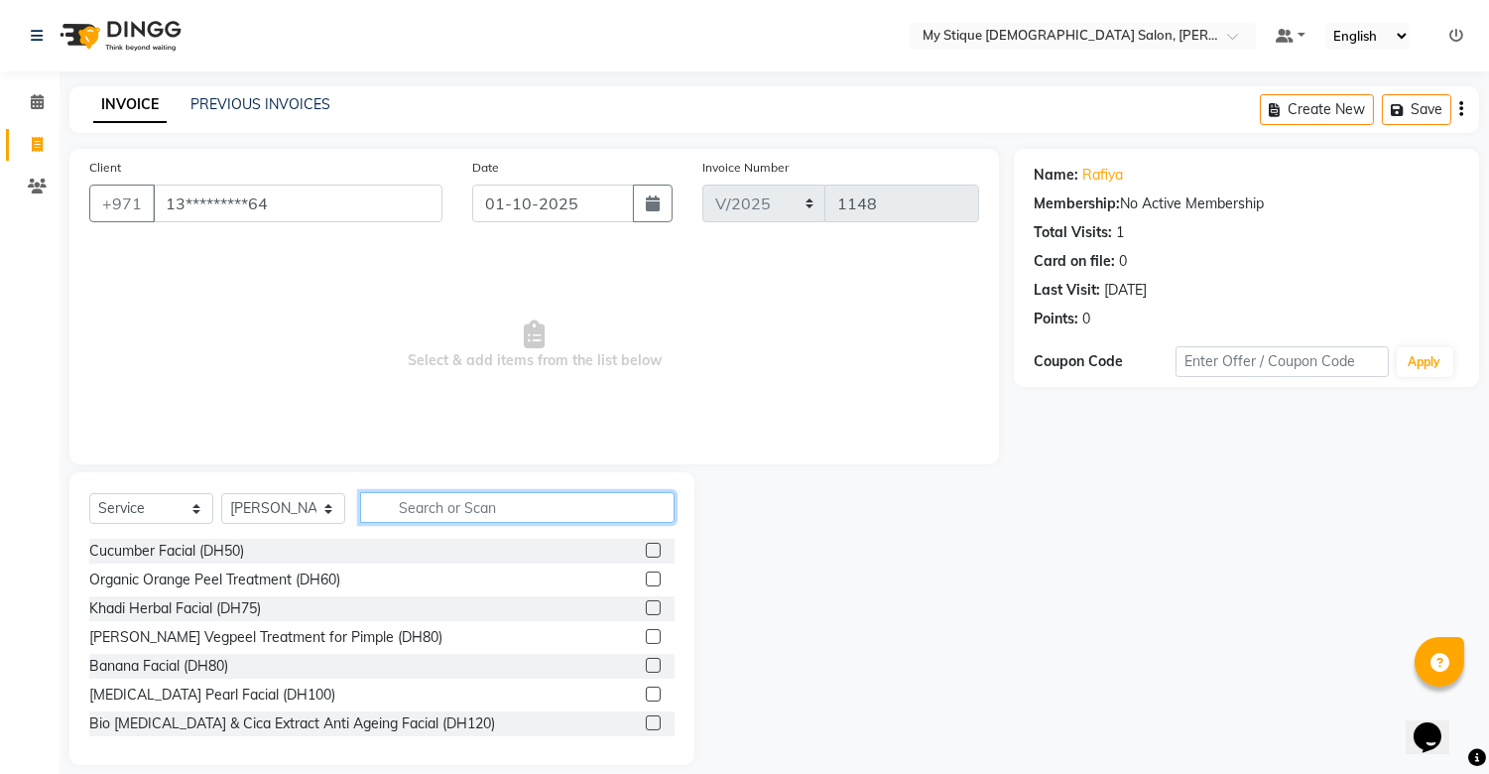
click at [423, 516] on input "text" at bounding box center [517, 507] width 314 height 31
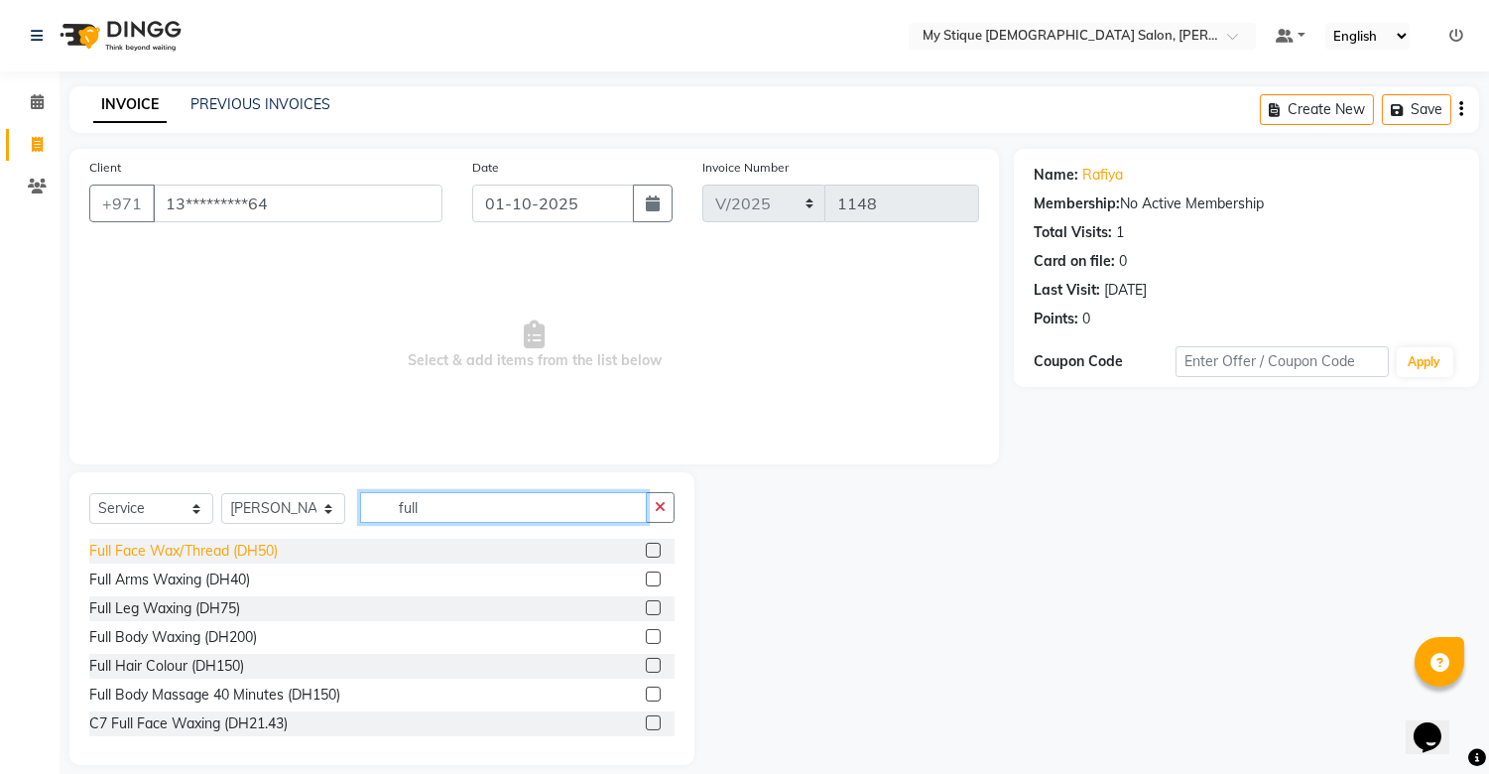
type input "full"
click at [172, 547] on div "Full Face Wax/Thread (DH50)" at bounding box center [183, 551] width 188 height 21
checkbox input "false"
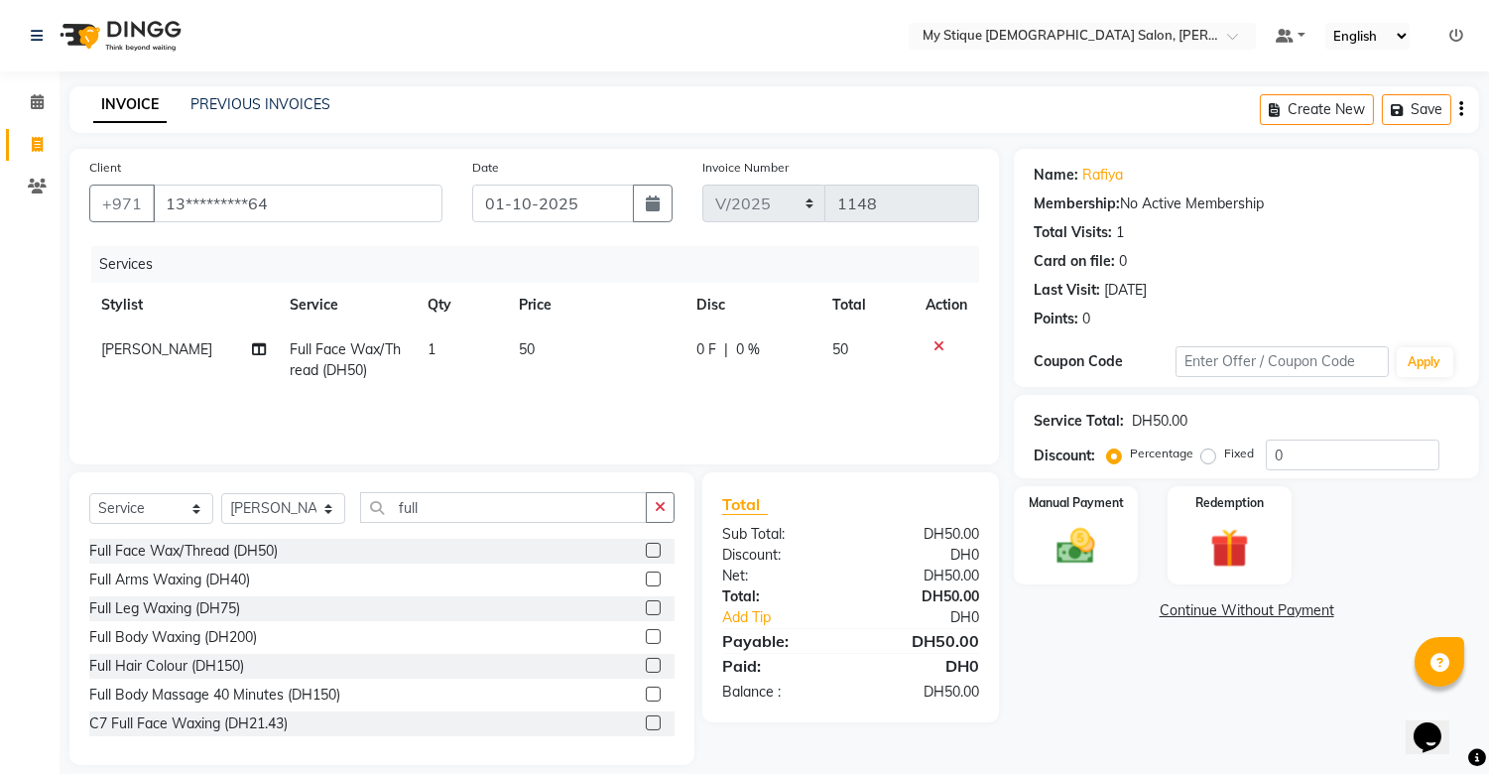
click at [567, 353] on td "50" at bounding box center [596, 359] width 178 height 65
select select "65420"
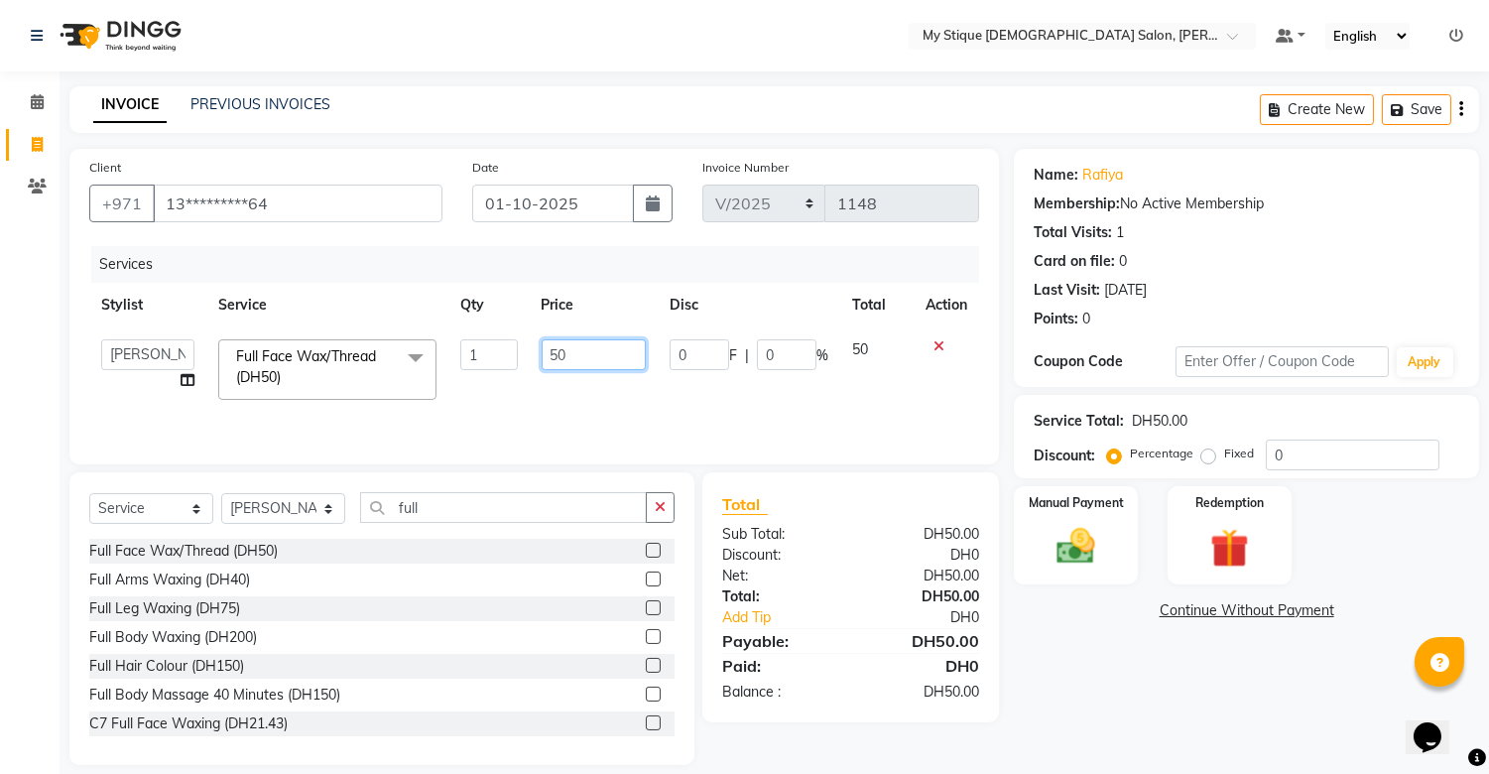
click at [558, 351] on input "50" at bounding box center [594, 354] width 104 height 31
type input "30"
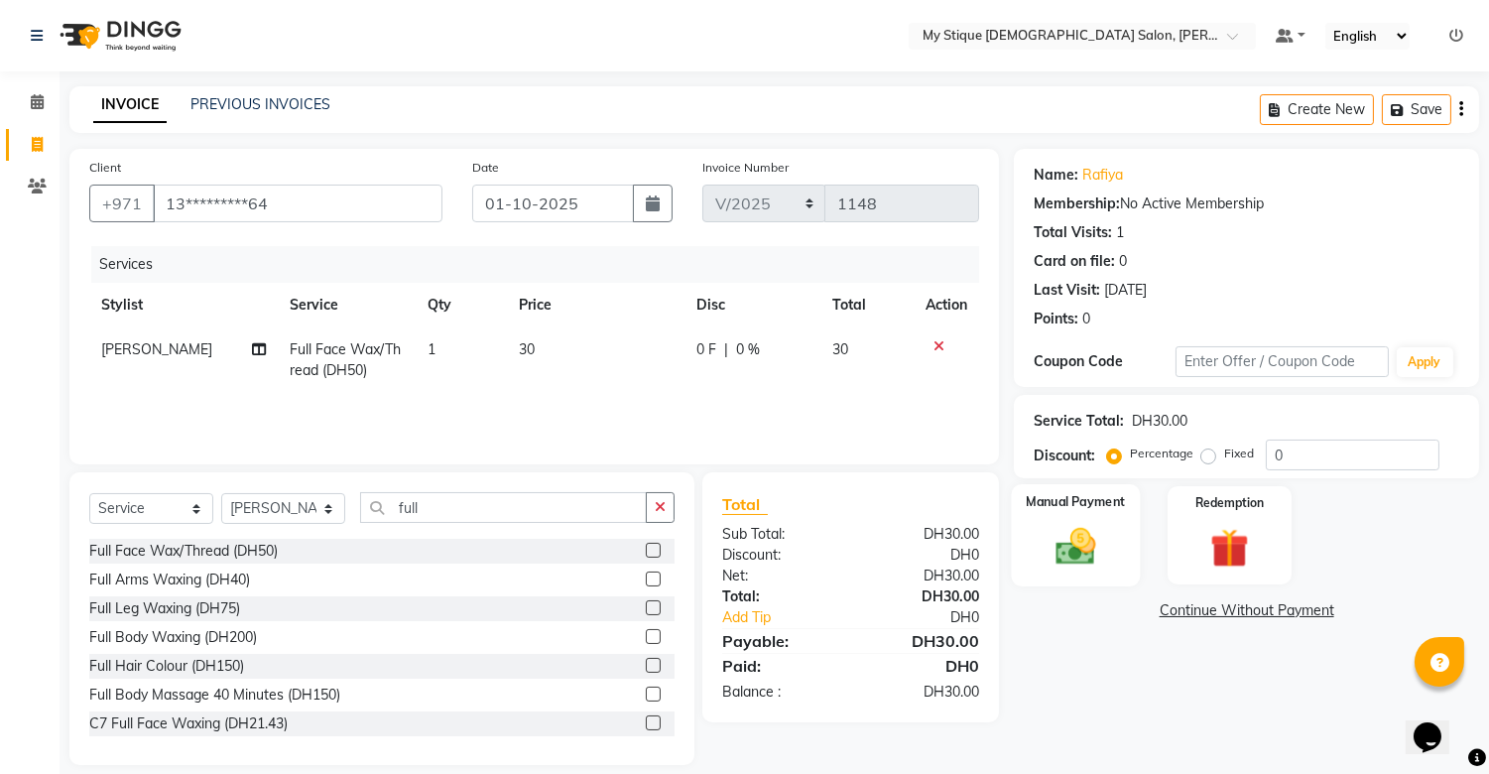
click at [1055, 510] on label "Manual Payment" at bounding box center [1076, 501] width 99 height 19
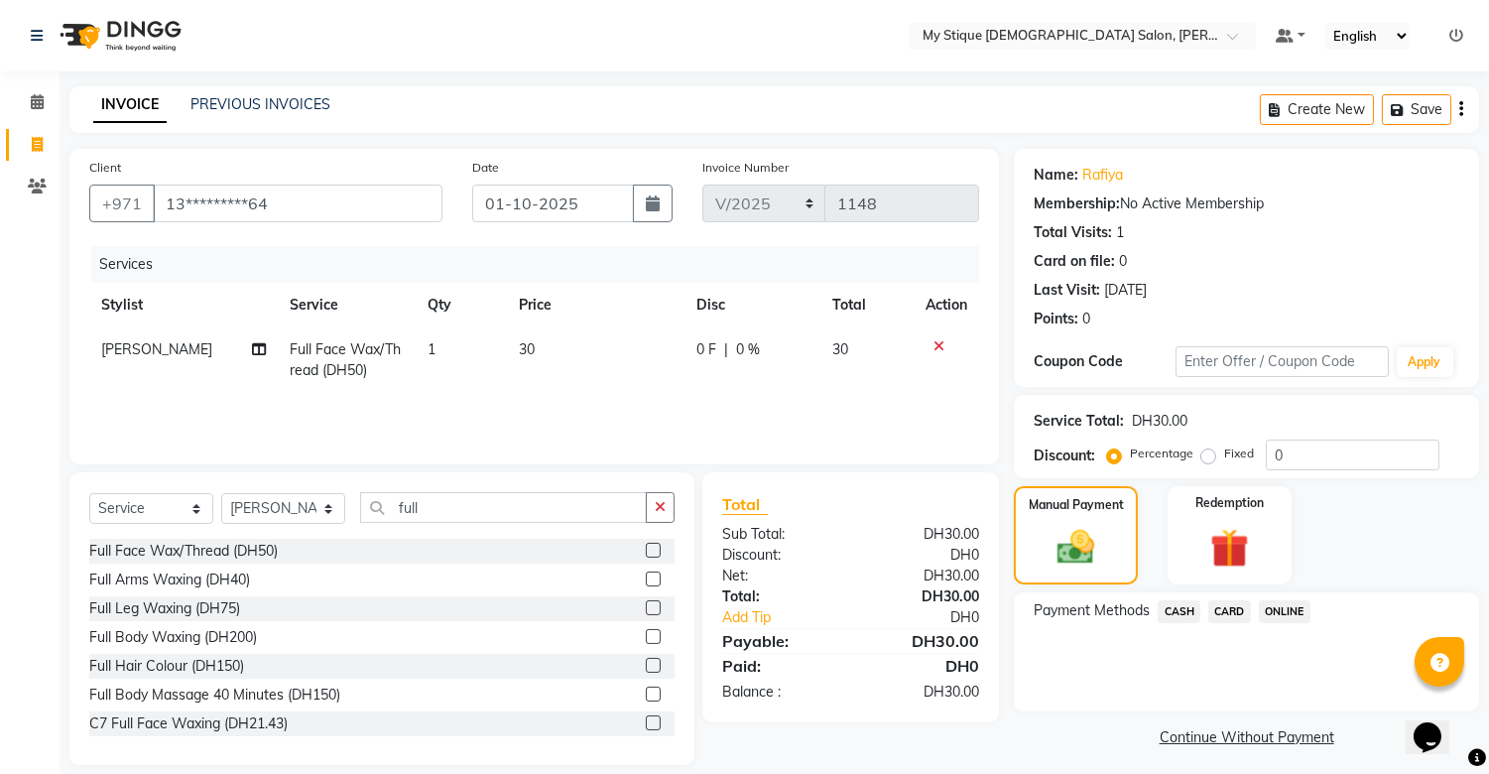
click at [1138, 615] on span "CASH" at bounding box center [1179, 611] width 43 height 23
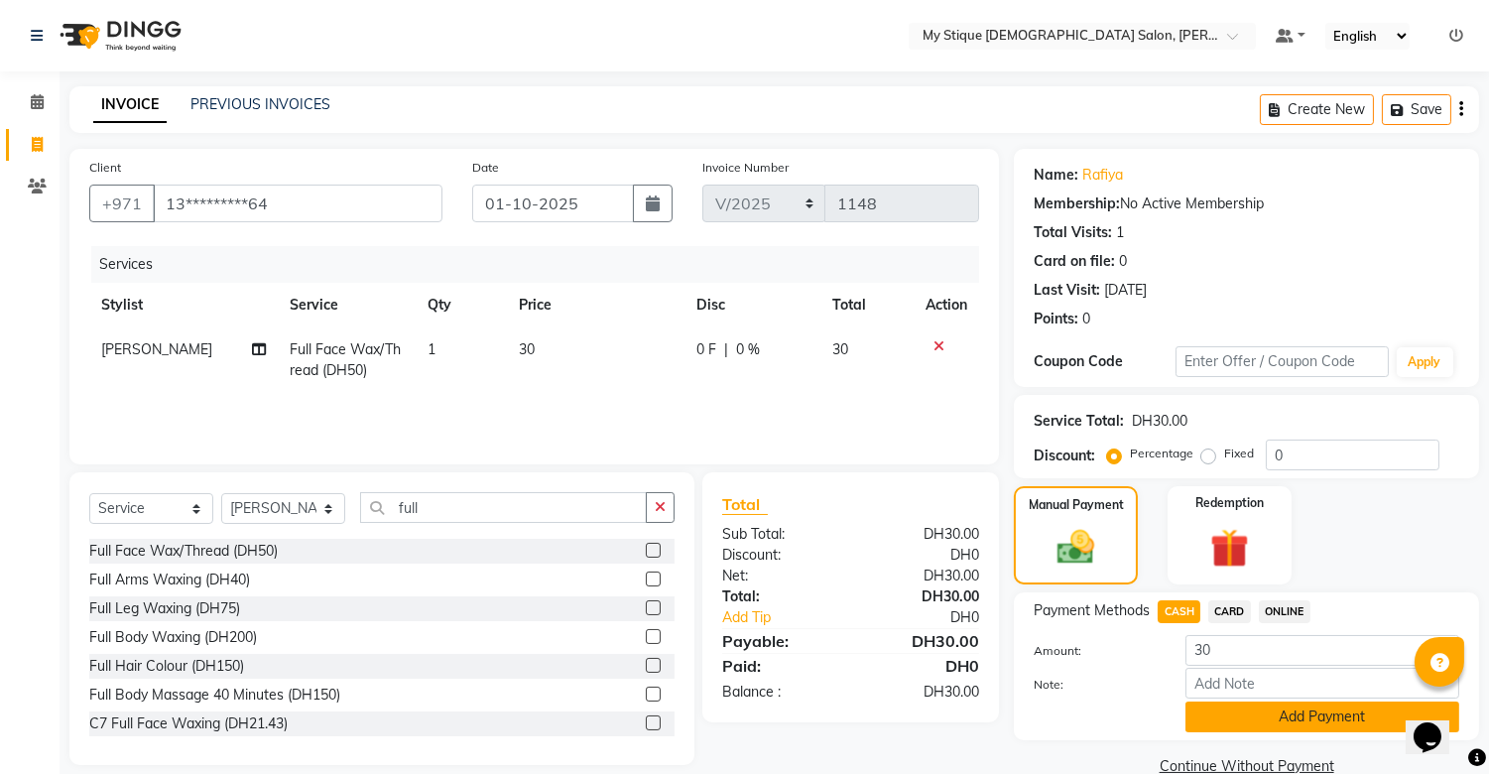
click at [1138, 709] on button "Add Payment" at bounding box center [1323, 716] width 274 height 31
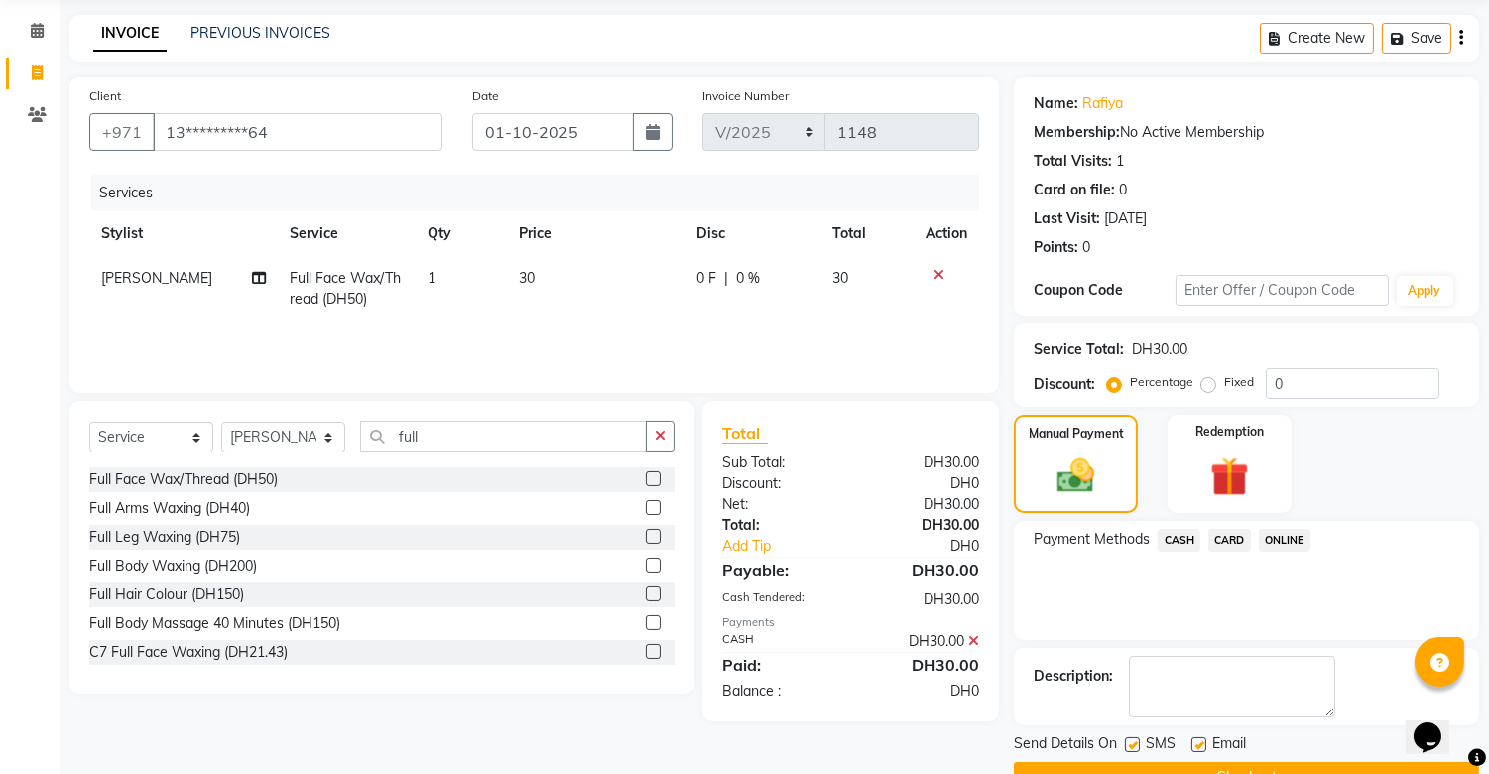
scroll to position [119, 0]
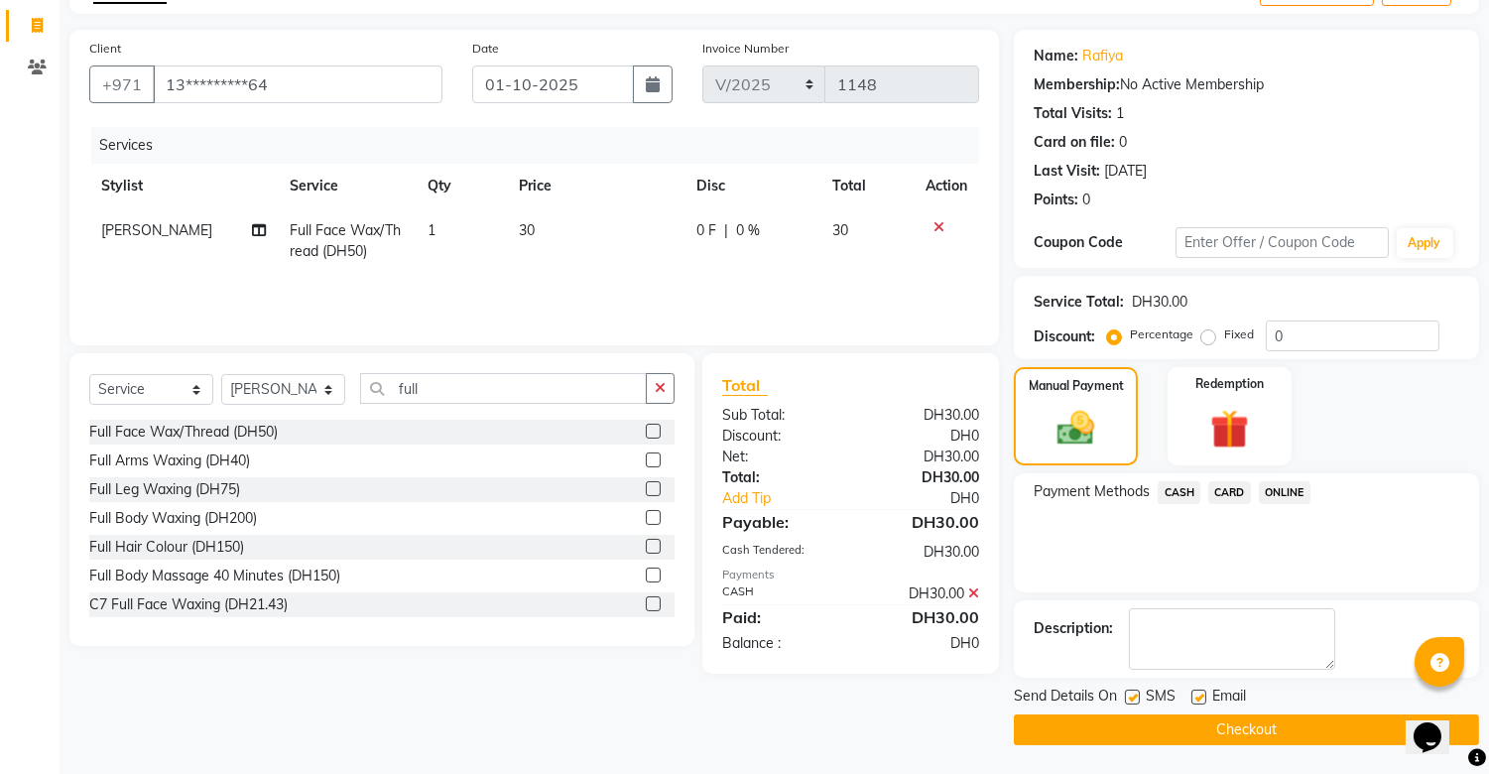
click at [1138, 725] on button "Checkout" at bounding box center [1246, 729] width 465 height 31
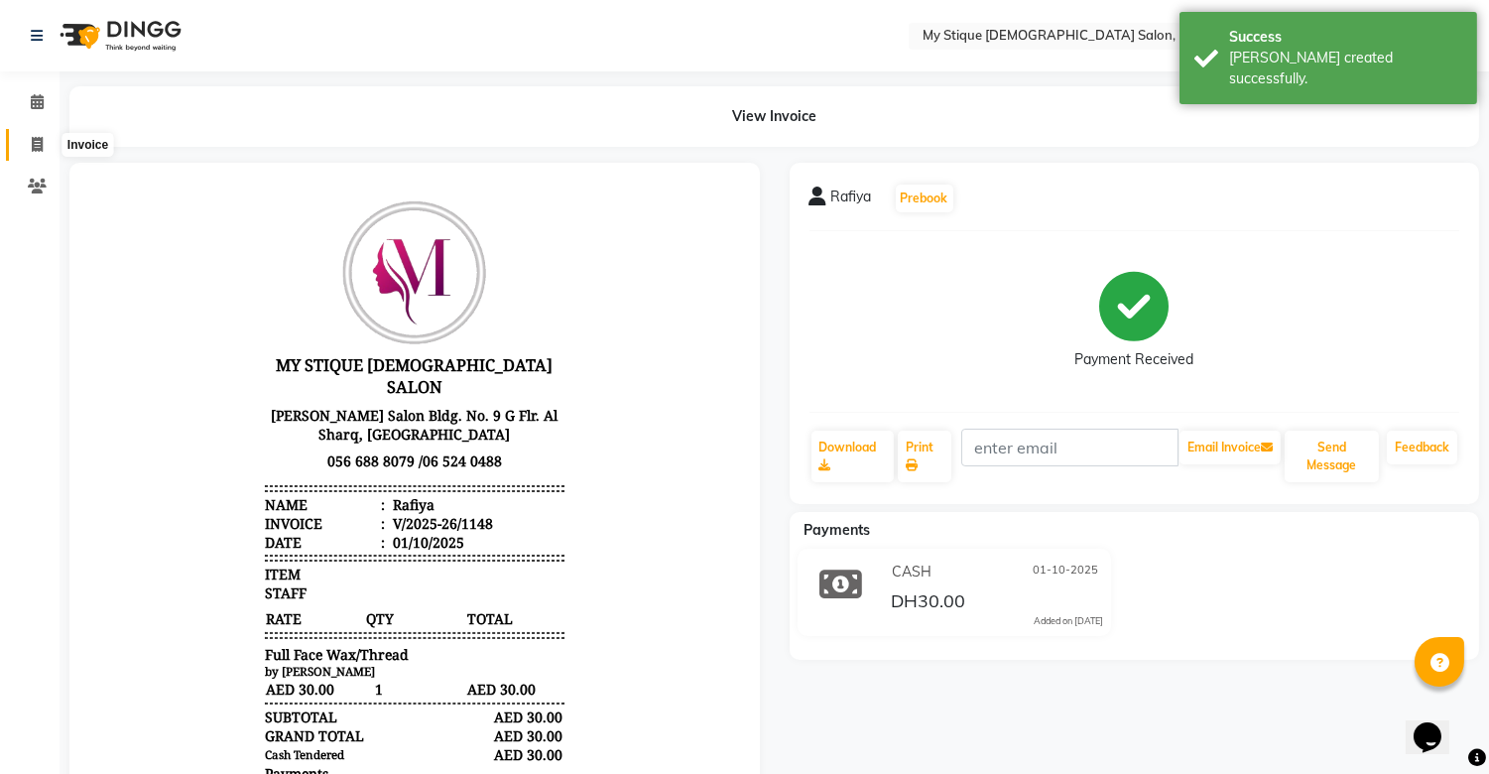
drag, startPoint x: 36, startPoint y: 147, endPoint x: 87, endPoint y: 145, distance: 51.6
click at [36, 146] on icon at bounding box center [37, 144] width 11 height 15
select select "service"
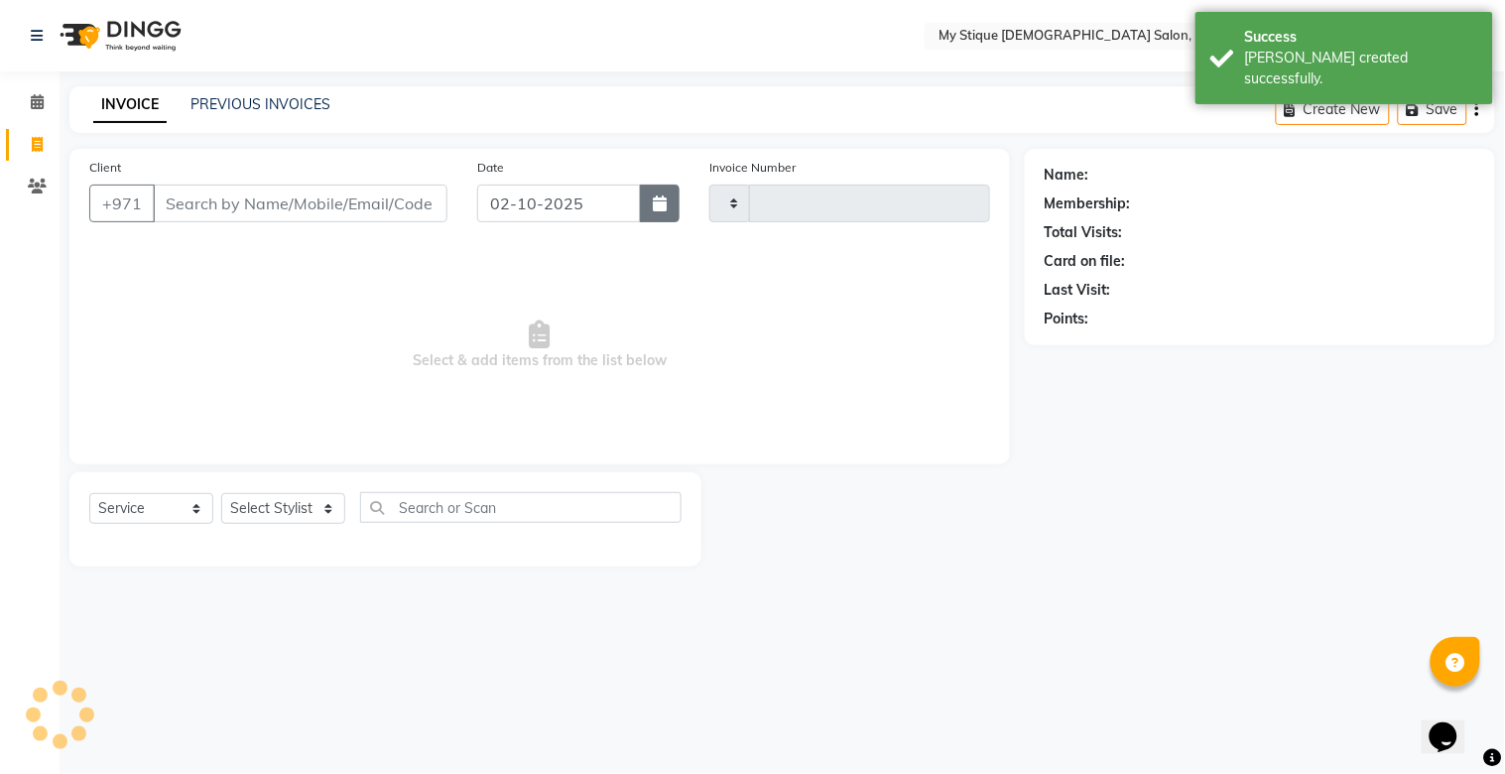
click at [656, 211] on button "button" at bounding box center [660, 204] width 40 height 38
select select "10"
select select "2025"
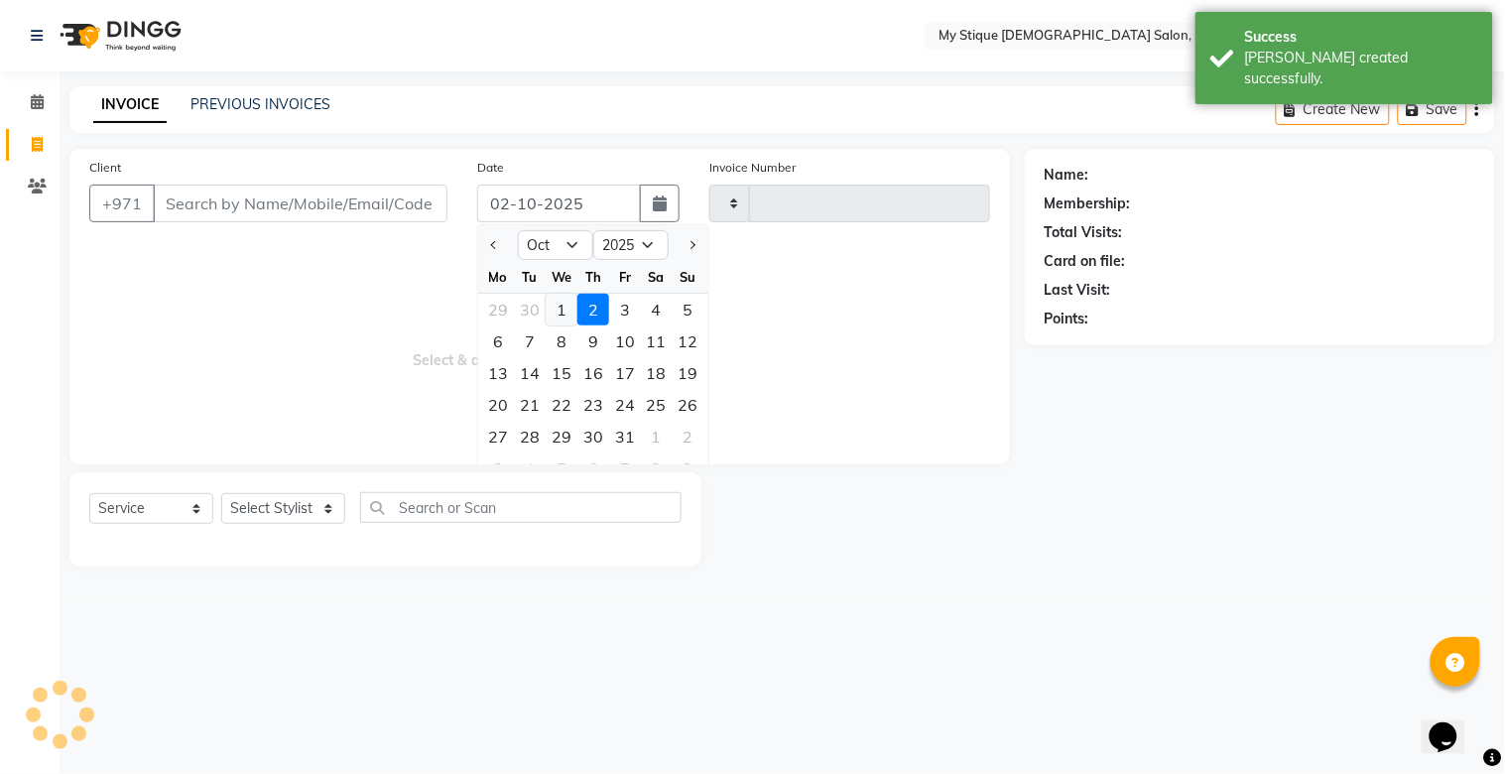
type input "1149"
click at [562, 309] on div "1" at bounding box center [562, 310] width 32 height 32
type input "01-10-2025"
select select "7457"
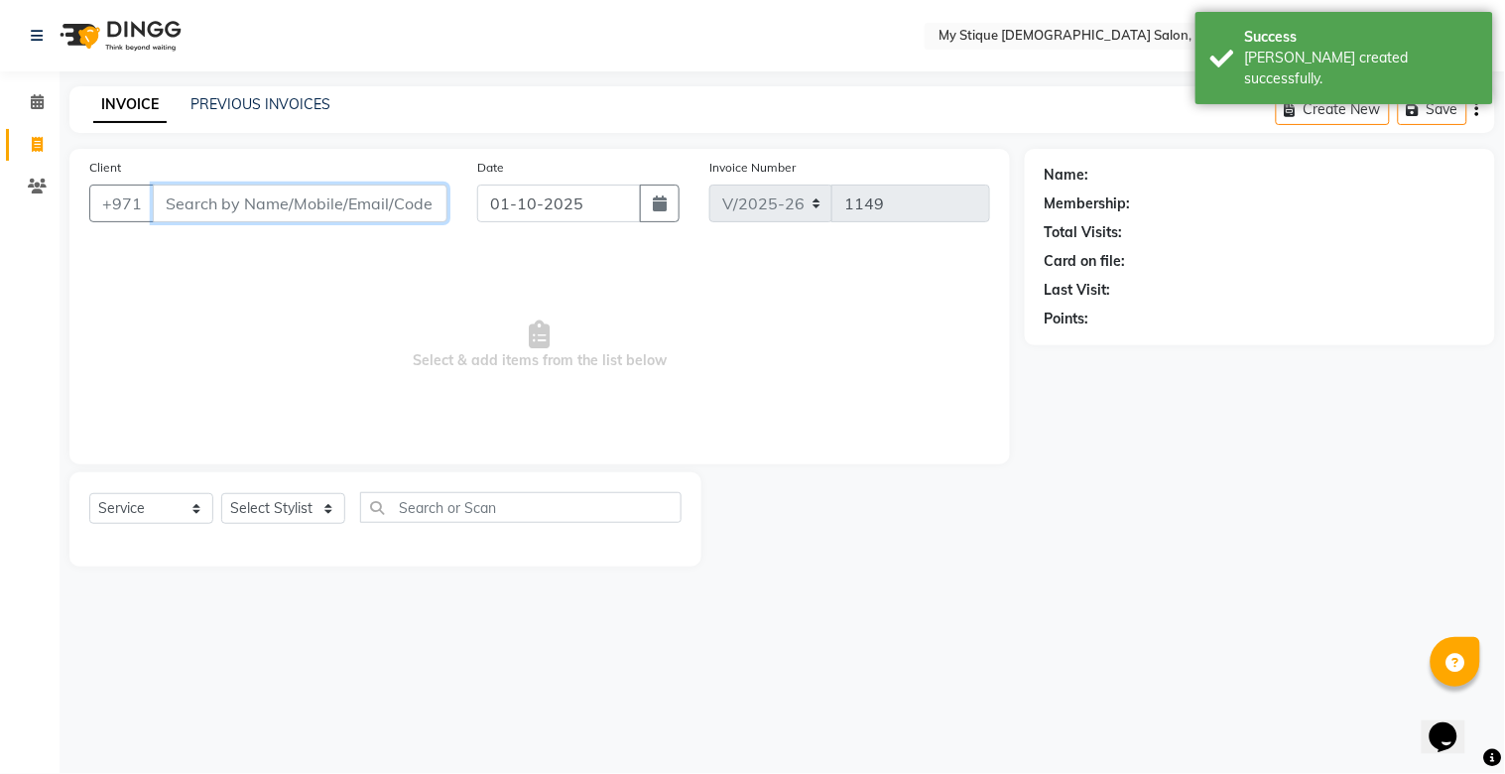
click at [343, 199] on input "Client" at bounding box center [300, 204] width 295 height 38
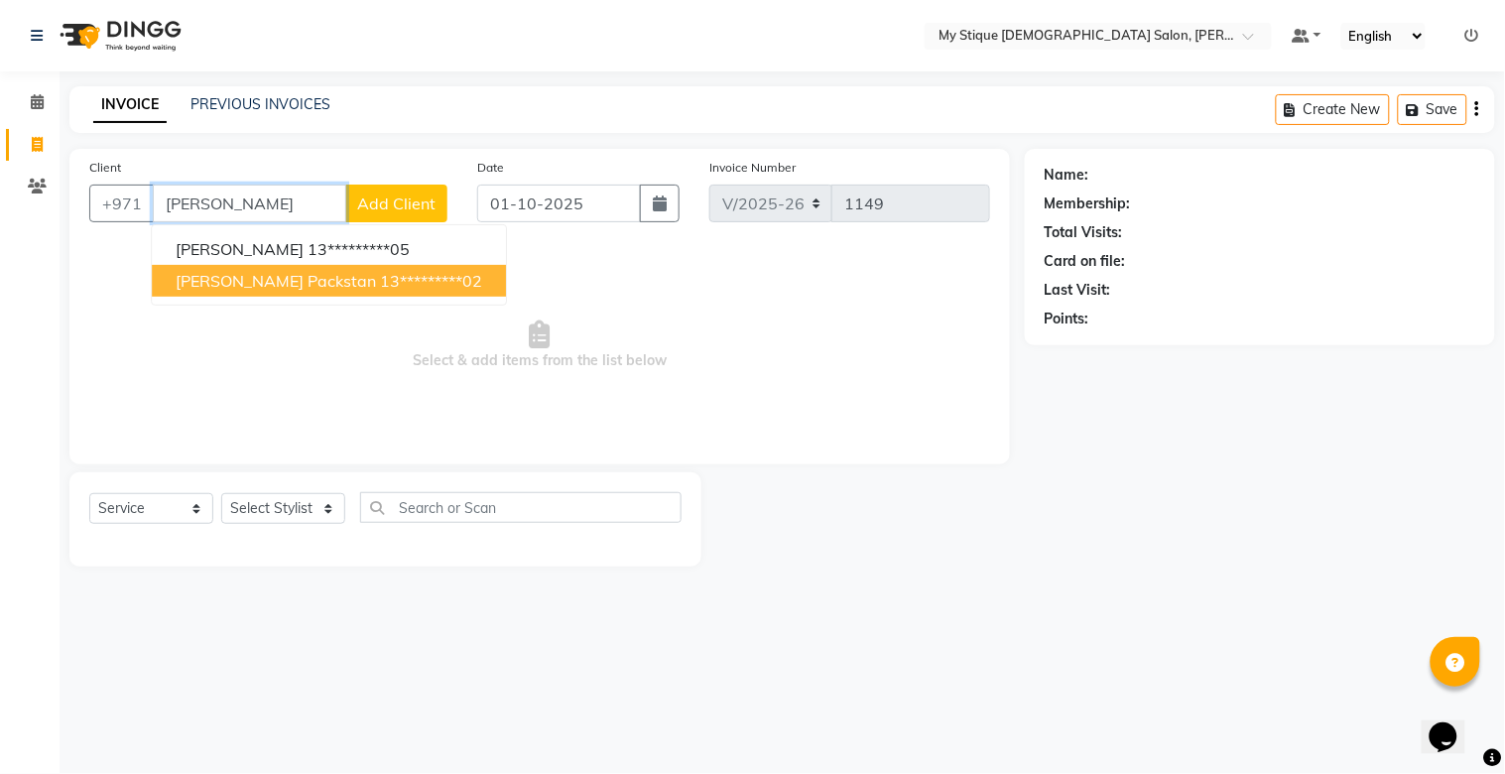
click at [279, 279] on span "[PERSON_NAME] packstan" at bounding box center [276, 281] width 200 height 20
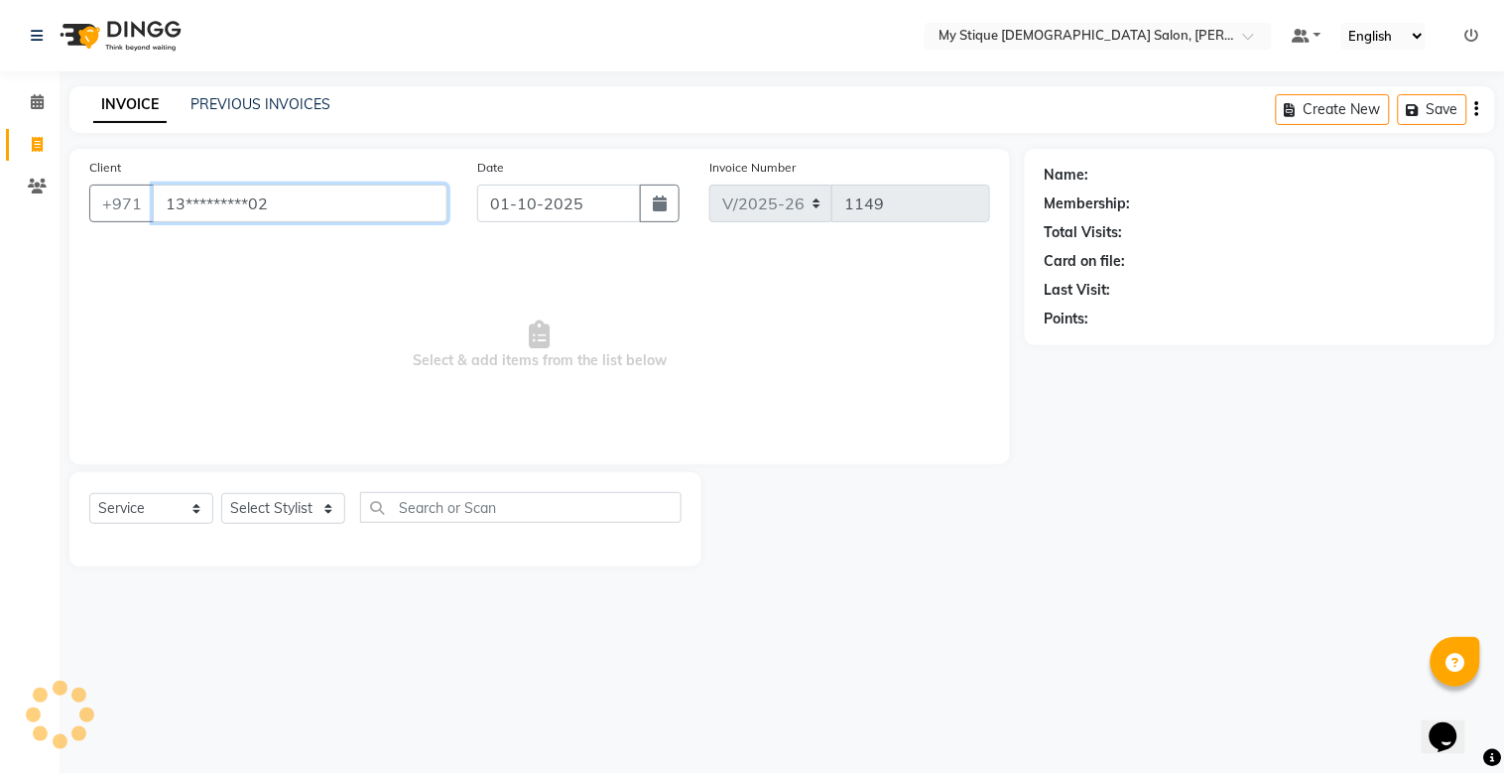
type input "13*********02"
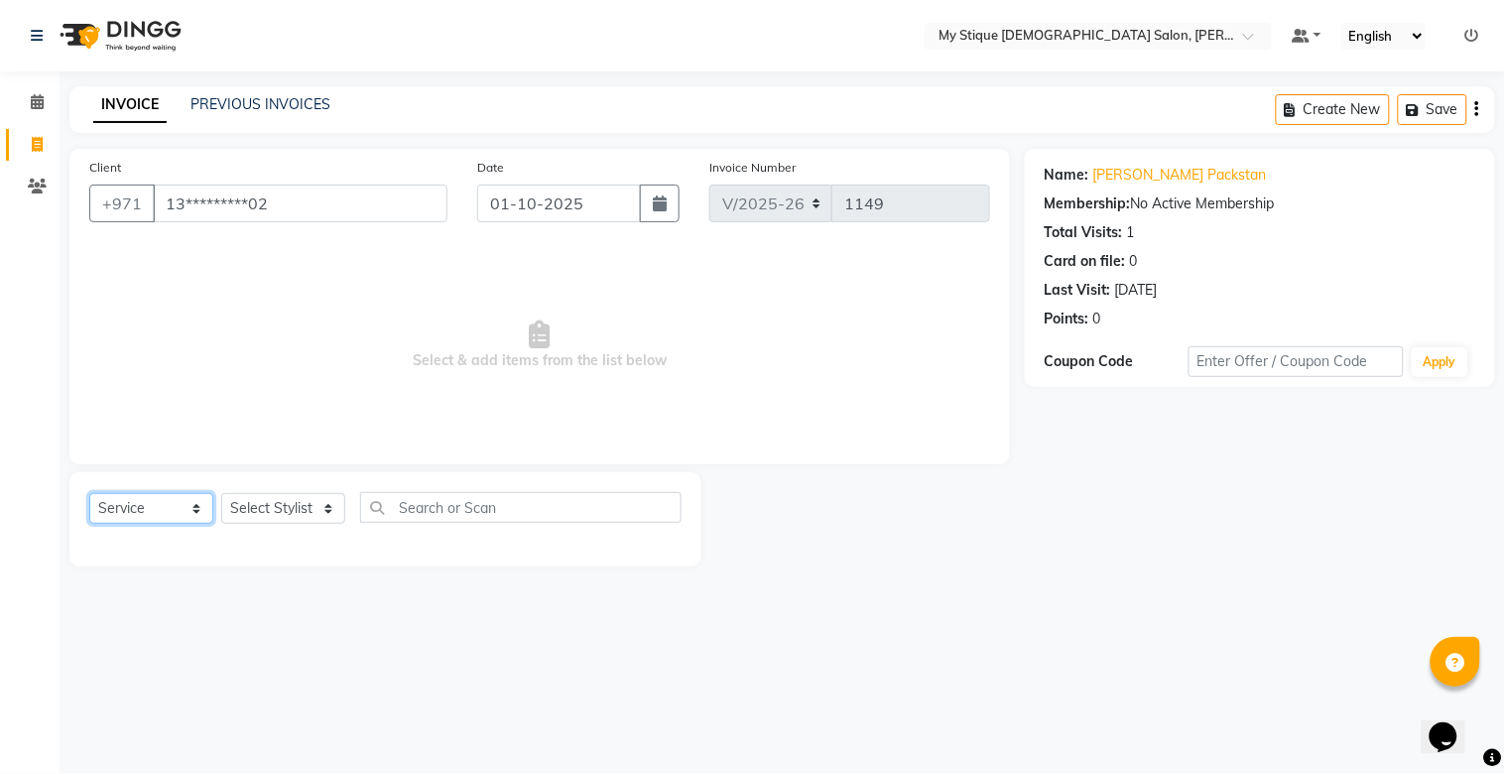
click at [134, 501] on select "Select Service Product Membership Package Voucher Prepaid Gift Card" at bounding box center [151, 508] width 124 height 31
click at [89, 494] on select "Select Service Product Membership Package Voucher Prepaid Gift Card" at bounding box center [151, 508] width 124 height 31
click at [259, 514] on select "Select Stylist [PERSON_NAME] Reshma [PERSON_NAME] Sales [PERSON_NAME] TEMP STAFF" at bounding box center [283, 508] width 124 height 31
select select "65420"
click at [221, 494] on select "Select Stylist [PERSON_NAME] Reshma [PERSON_NAME] Sales [PERSON_NAME] TEMP STAFF" at bounding box center [283, 508] width 124 height 31
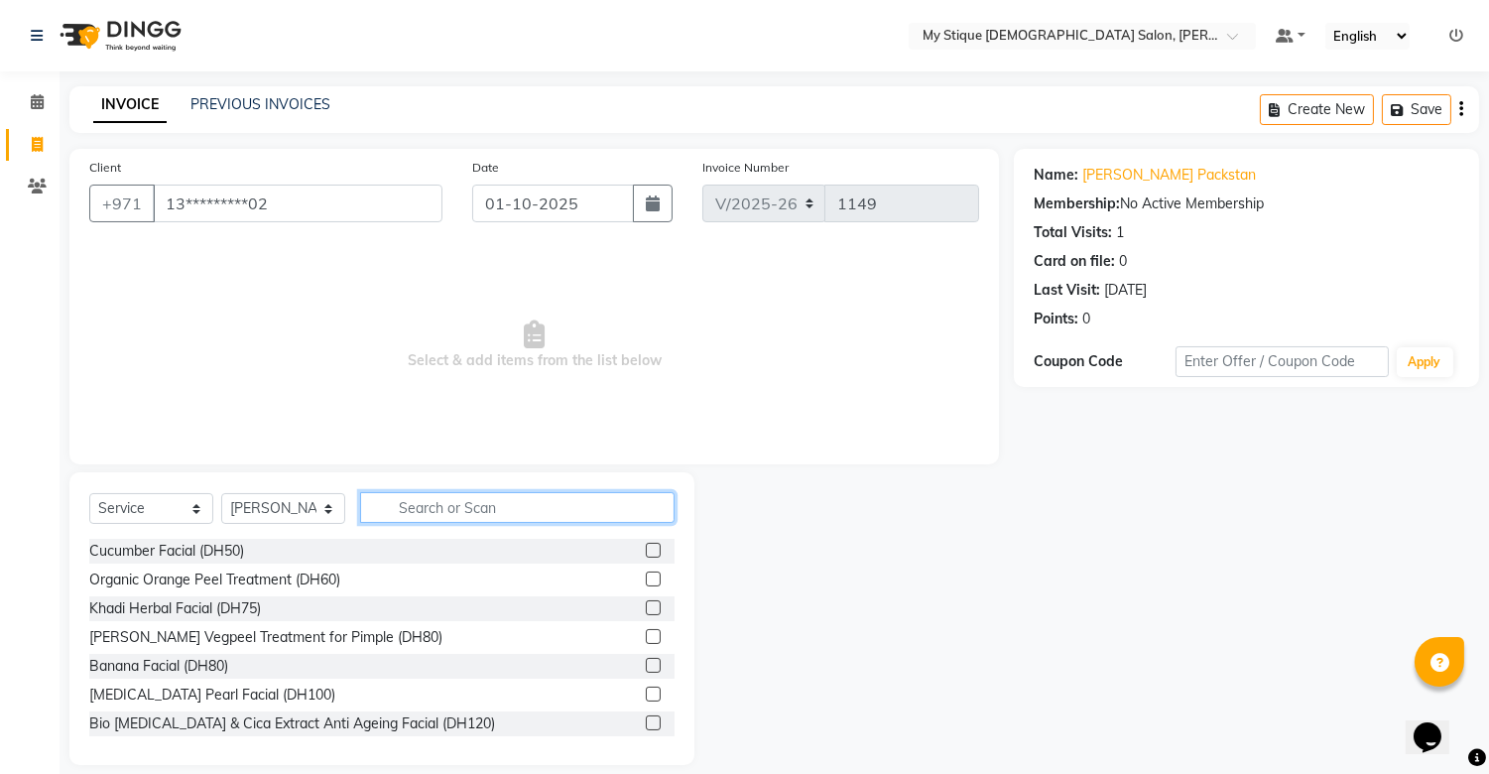
click at [453, 508] on input "text" at bounding box center [517, 507] width 314 height 31
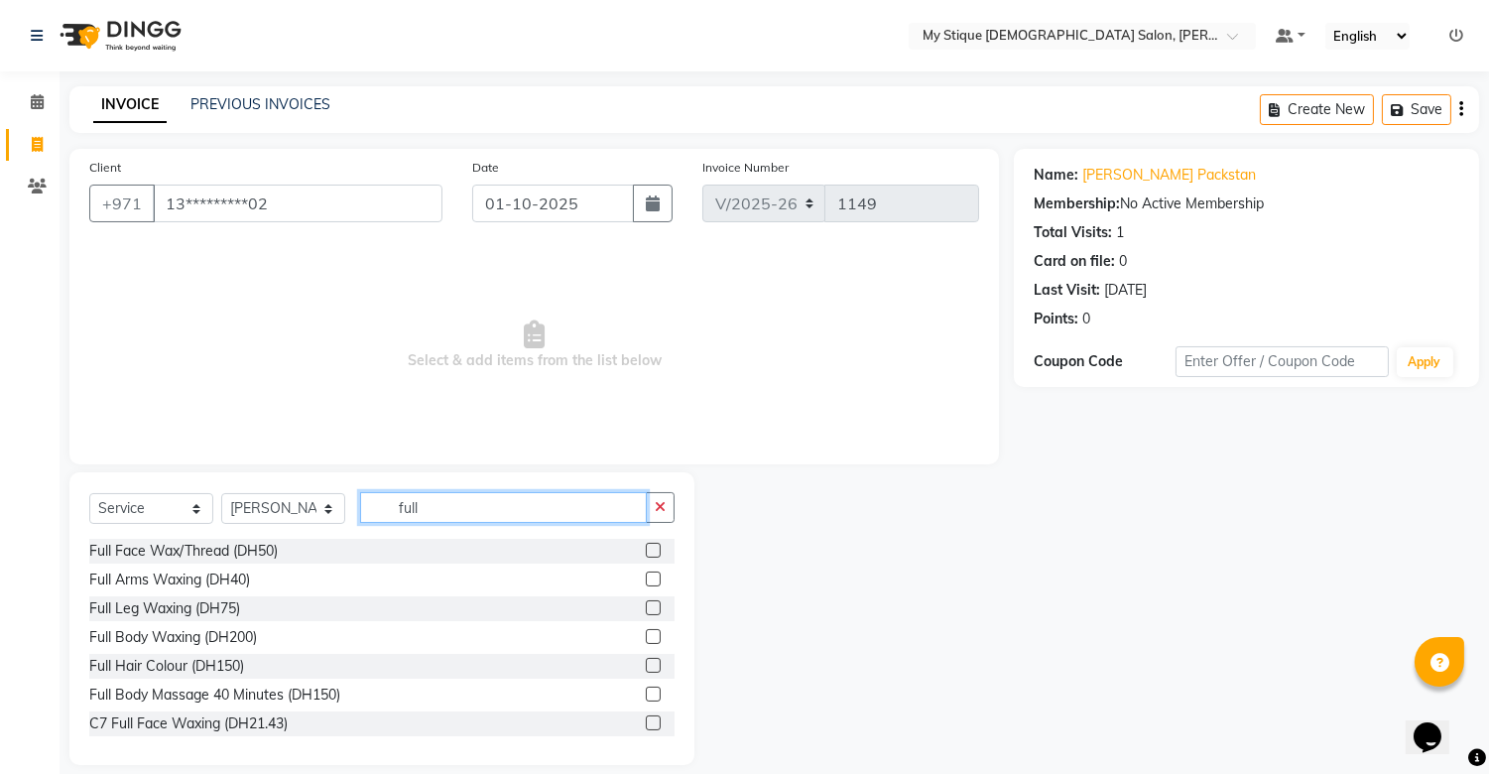
type input "full"
click at [208, 566] on div "Full Face Wax/Thread (DH50) Full Arms Waxing (DH40) Full Leg Waxing (DH75) Full…" at bounding box center [381, 638] width 585 height 198
click at [244, 550] on div "Full Face Wax/Thread (DH50)" at bounding box center [183, 551] width 188 height 21
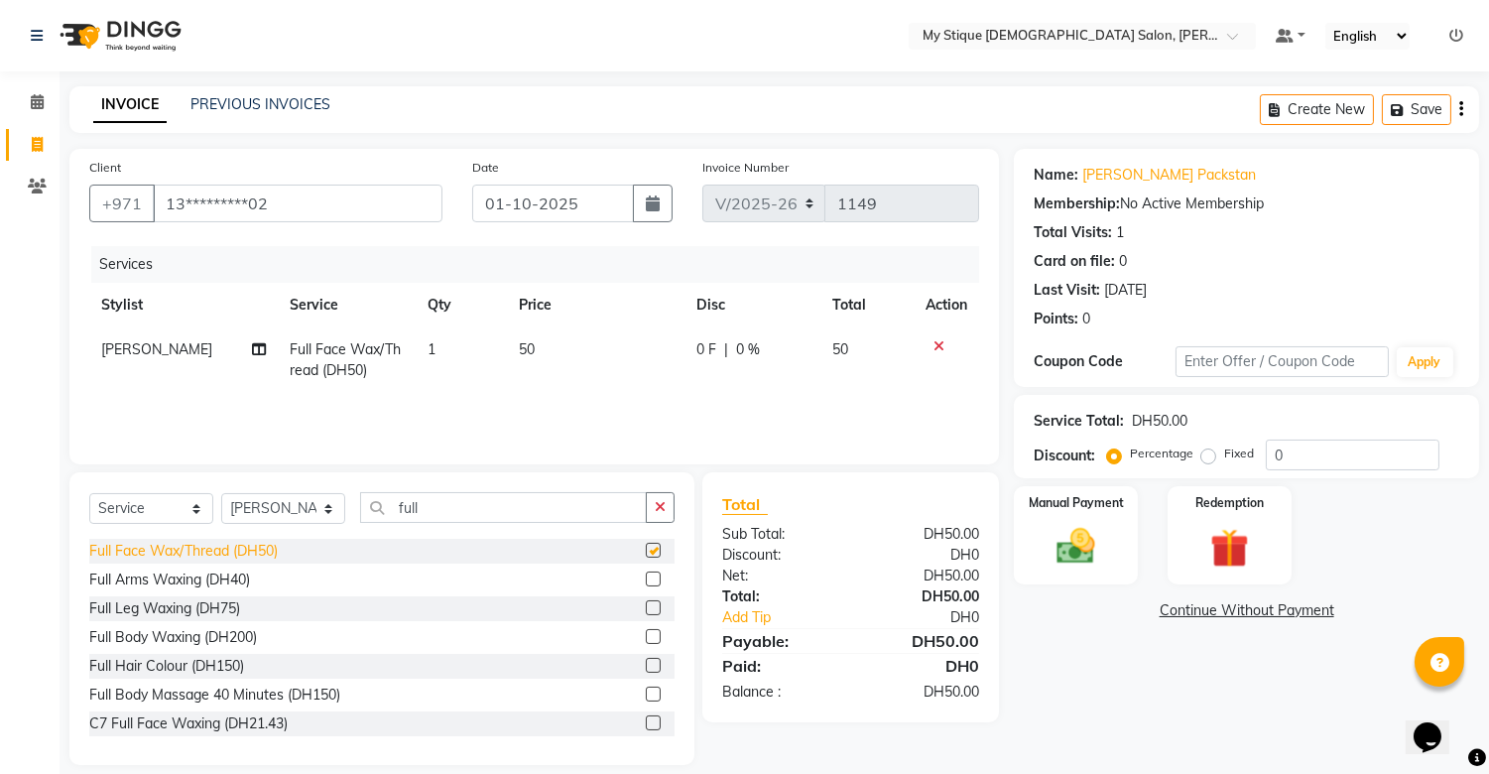
checkbox input "false"
click at [538, 340] on td "50" at bounding box center [596, 359] width 178 height 65
select select "65420"
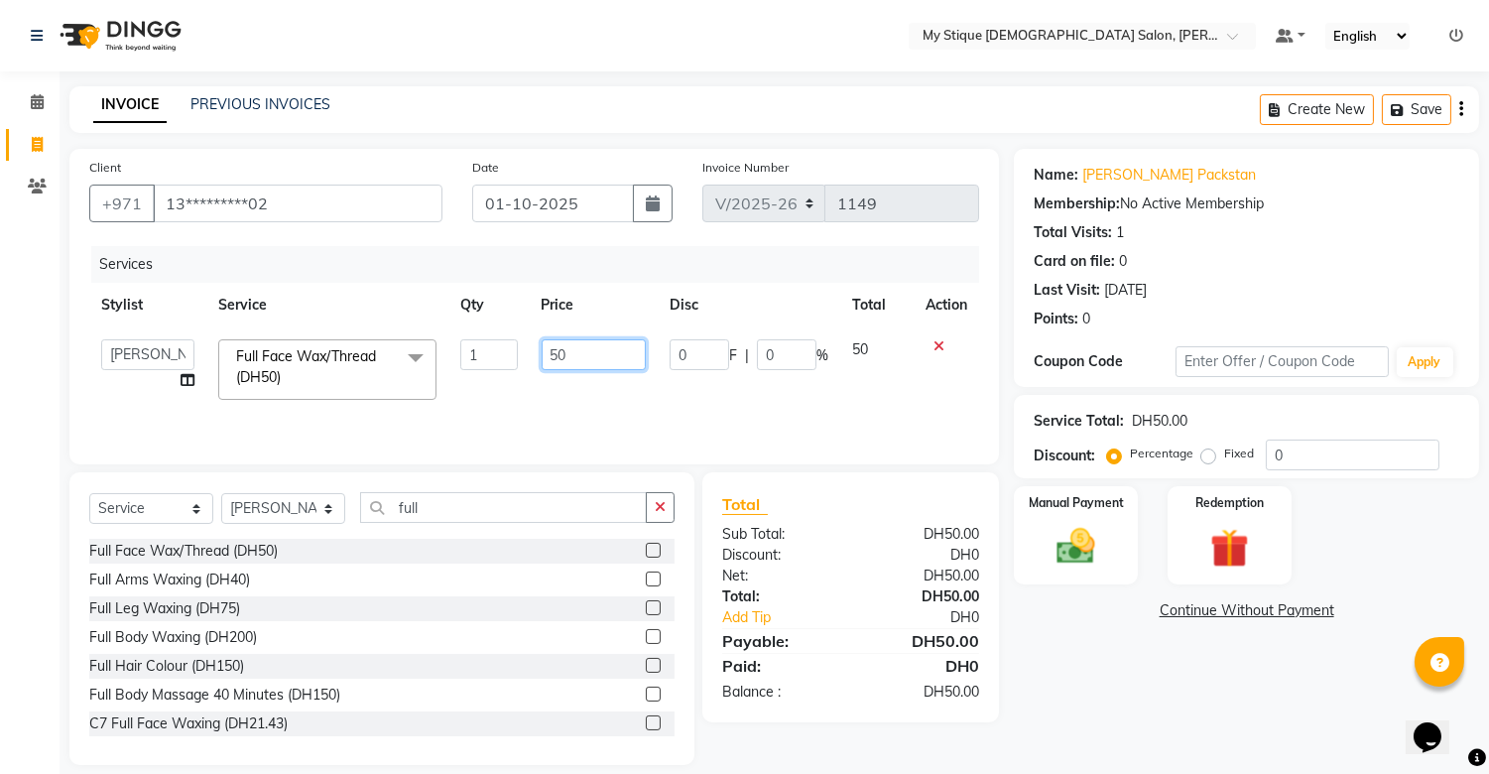
click at [569, 357] on input "50" at bounding box center [594, 354] width 104 height 31
type input "5"
type input "30"
click at [672, 504] on div "Select Service Product Membership Package Voucher Prepaid Gift Card Select Styl…" at bounding box center [381, 618] width 625 height 293
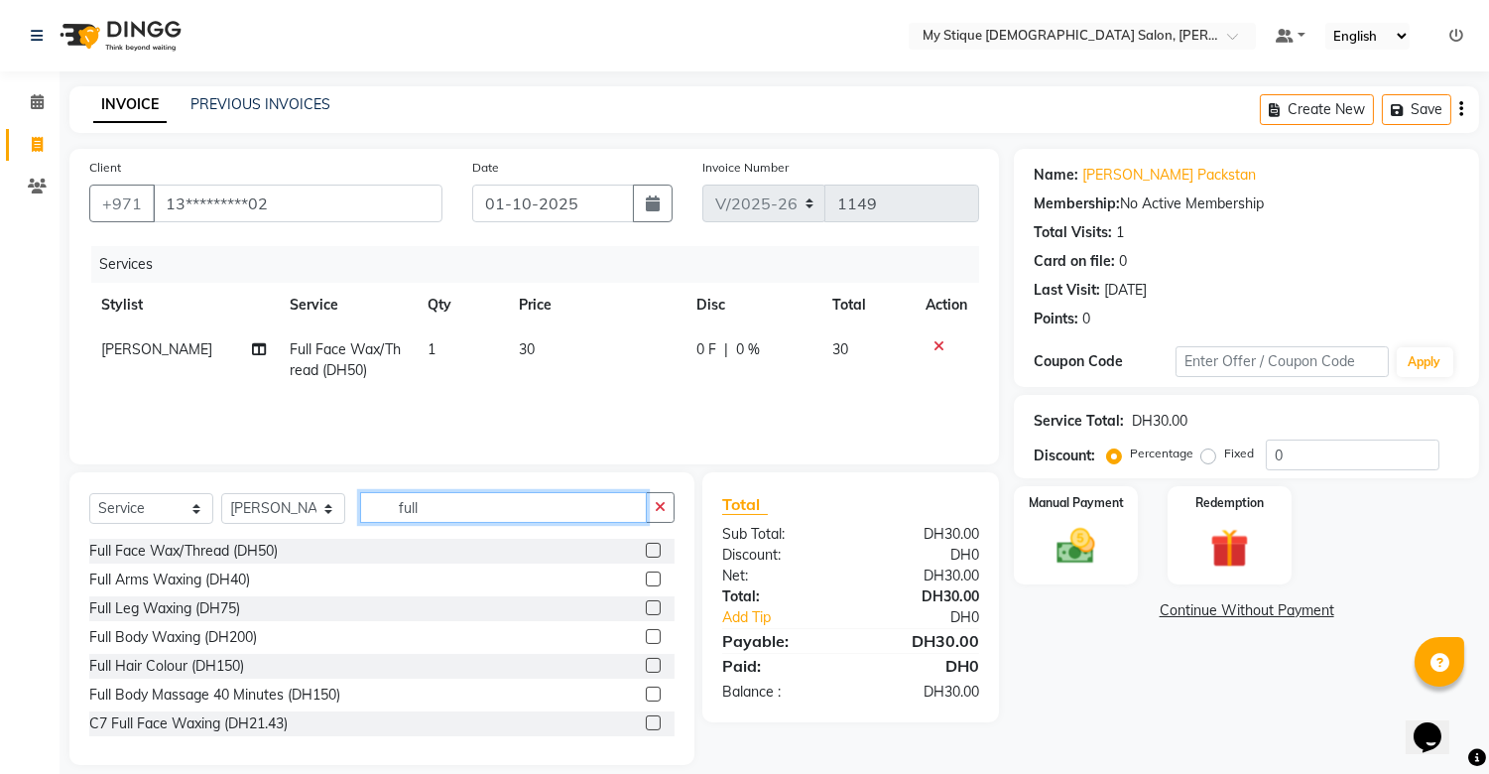
click at [619, 509] on input "full" at bounding box center [503, 507] width 287 height 31
click at [669, 518] on button "button" at bounding box center [660, 507] width 29 height 31
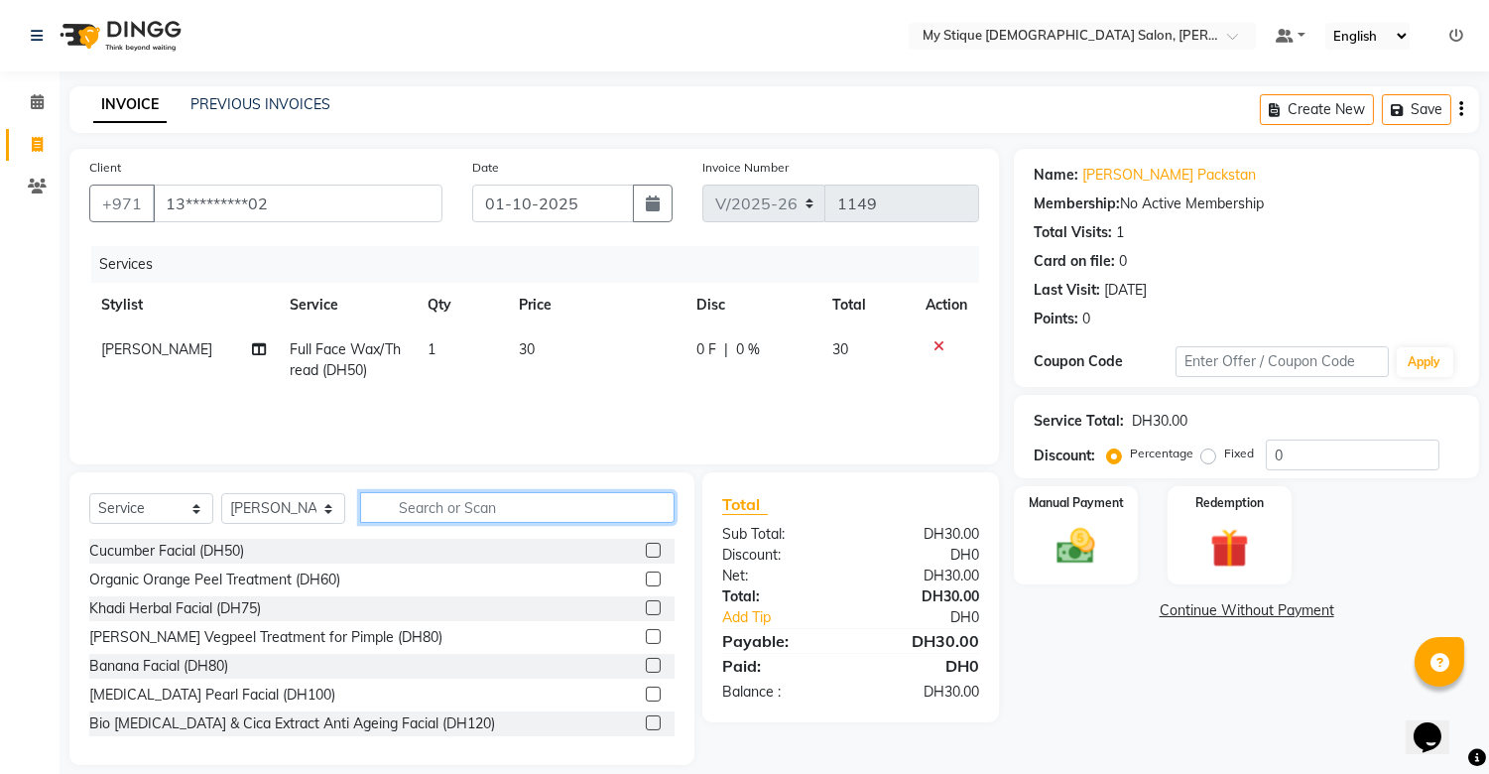
click at [610, 511] on input "text" at bounding box center [517, 507] width 314 height 31
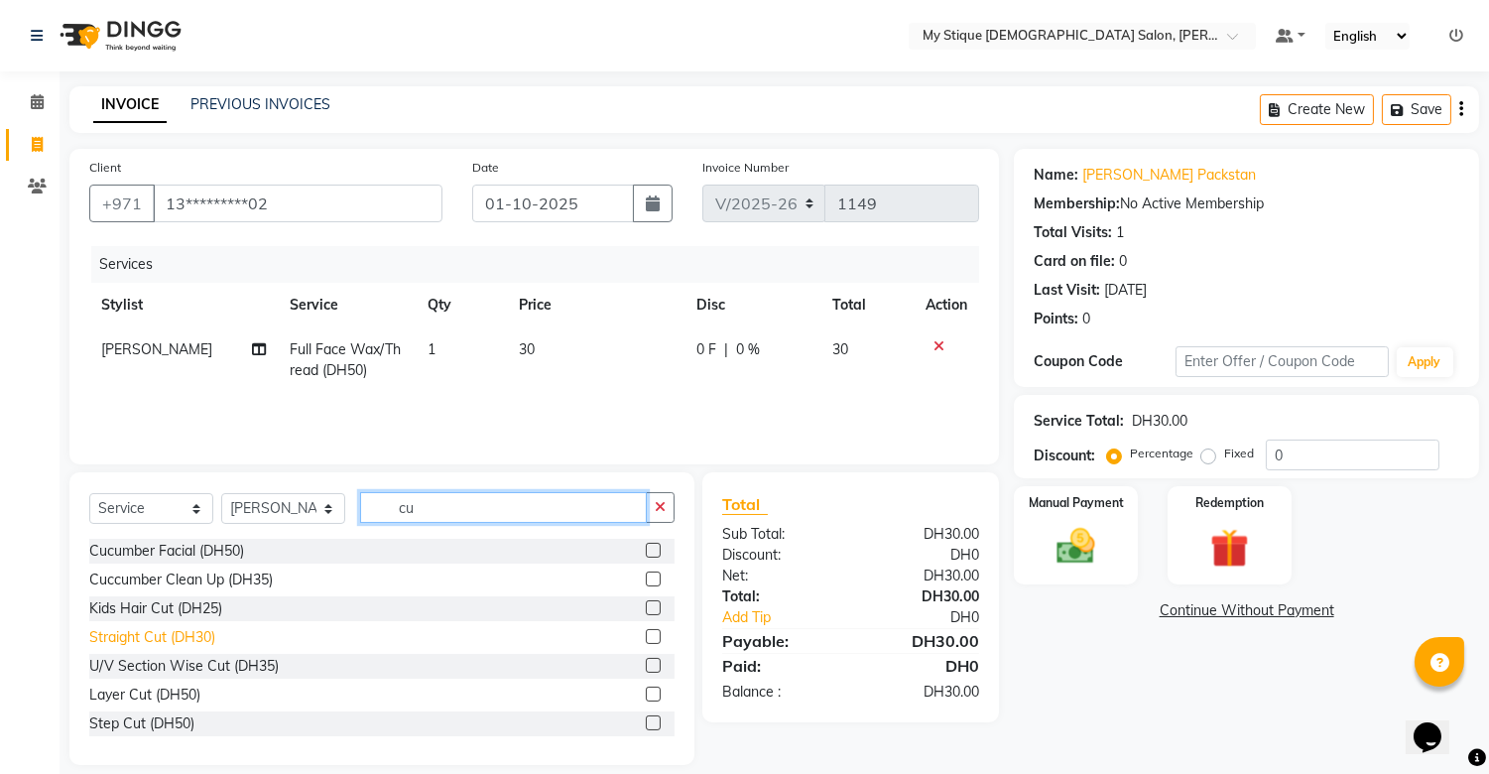
type input "cu"
click at [212, 643] on div "Straight Cut (DH30)" at bounding box center [152, 637] width 126 height 21
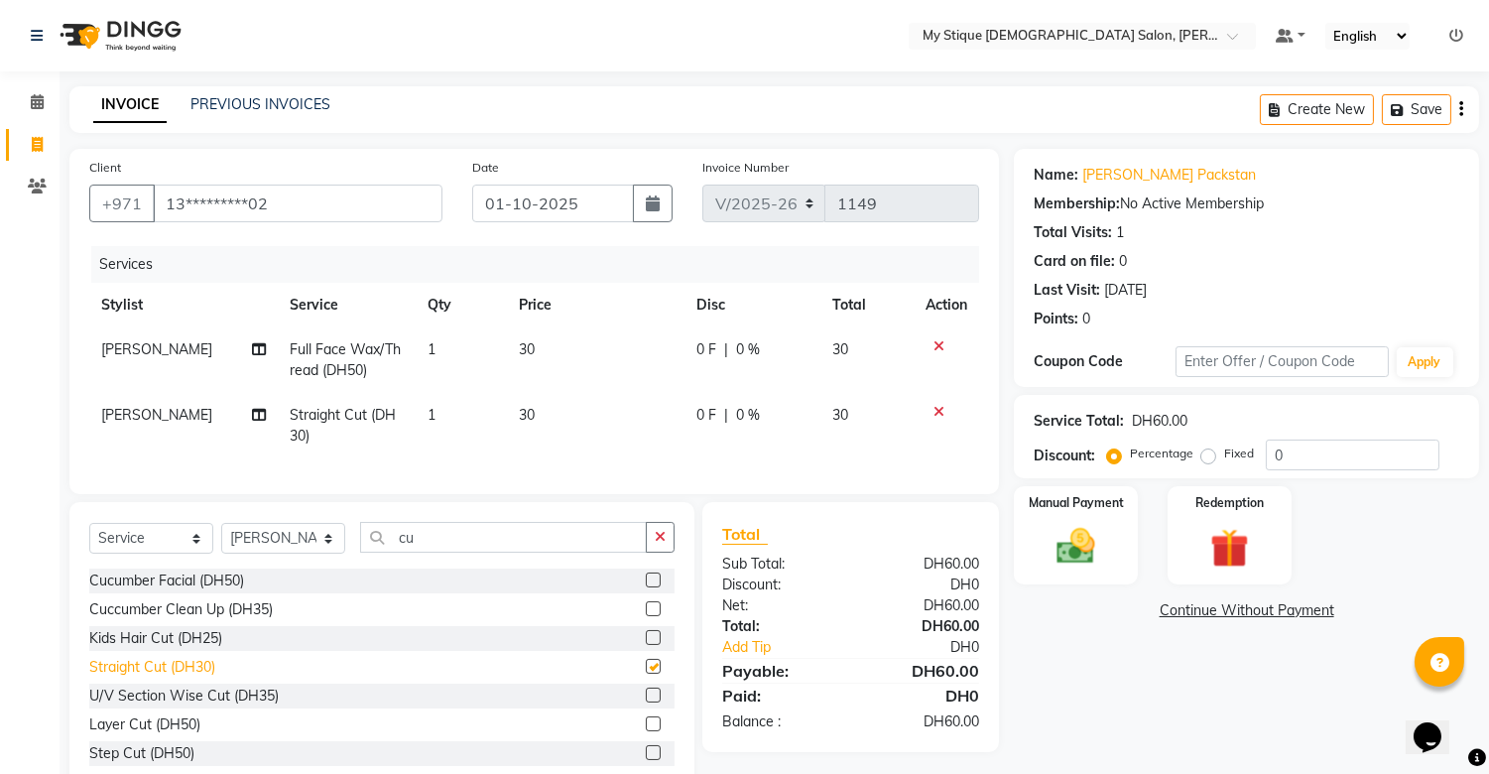
checkbox input "false"
click at [943, 405] on div at bounding box center [947, 412] width 42 height 14
click at [938, 409] on icon at bounding box center [939, 412] width 11 height 14
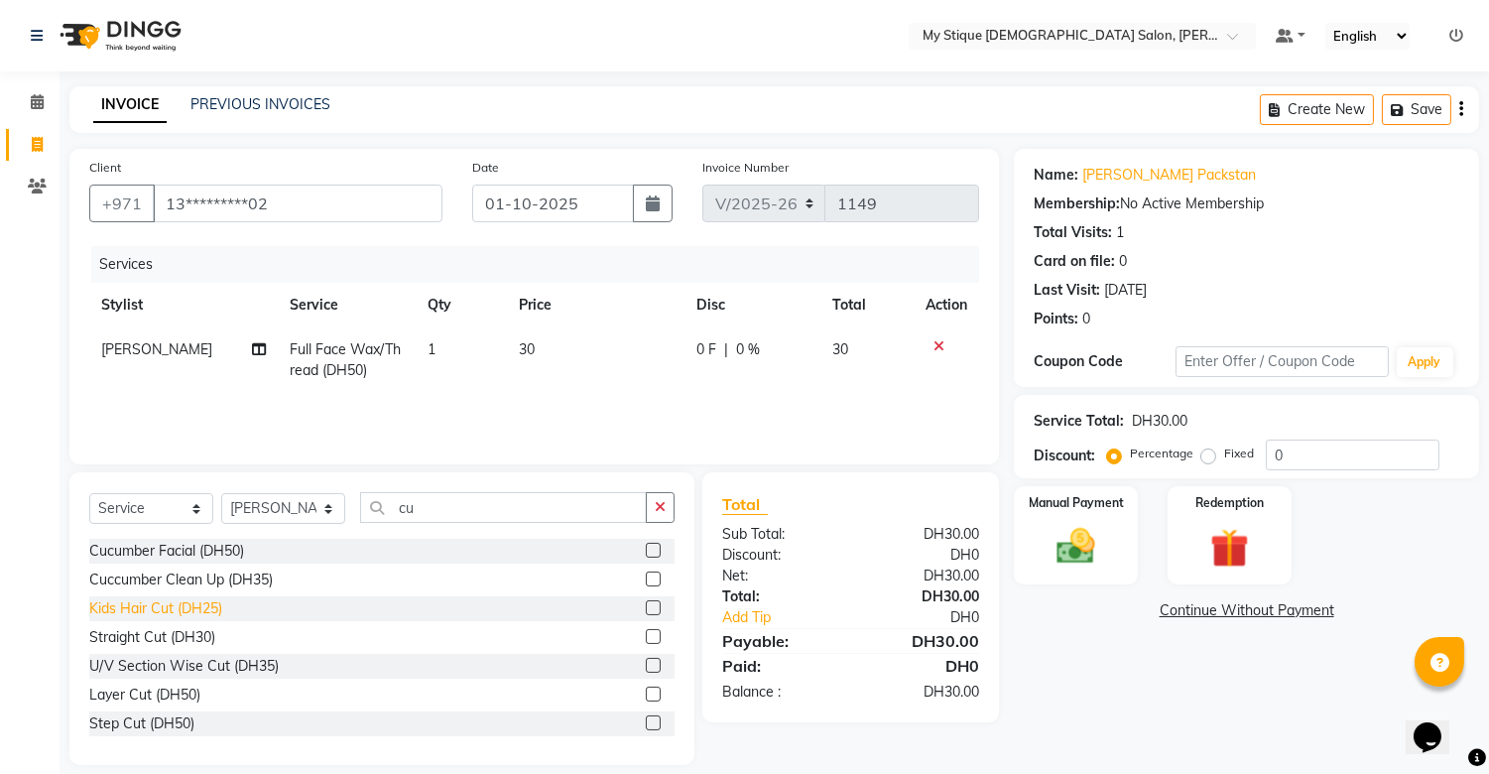
click at [160, 610] on div "Kids Hair Cut (DH25)" at bounding box center [155, 608] width 133 height 21
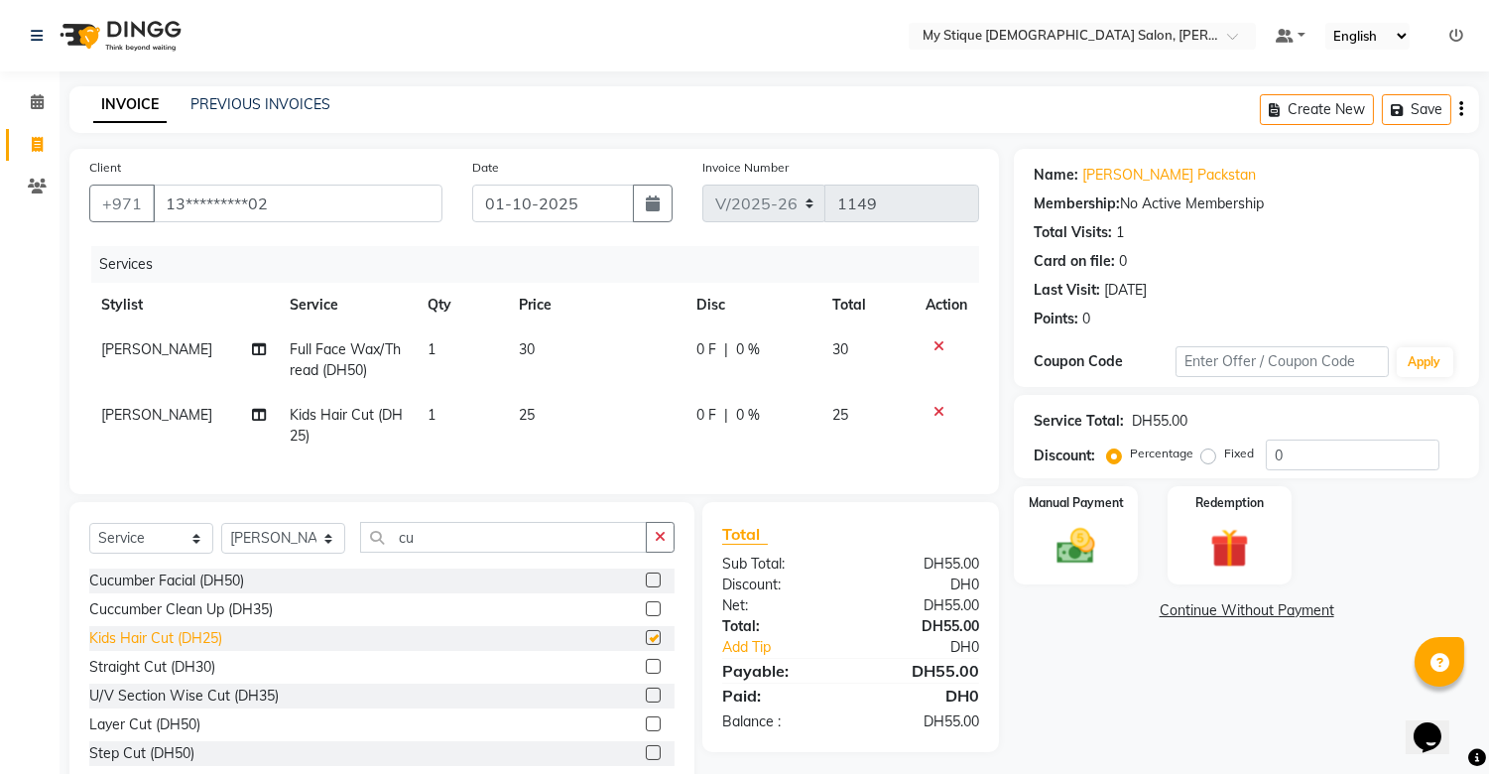
checkbox input "false"
click at [1067, 539] on img at bounding box center [1076, 547] width 65 height 47
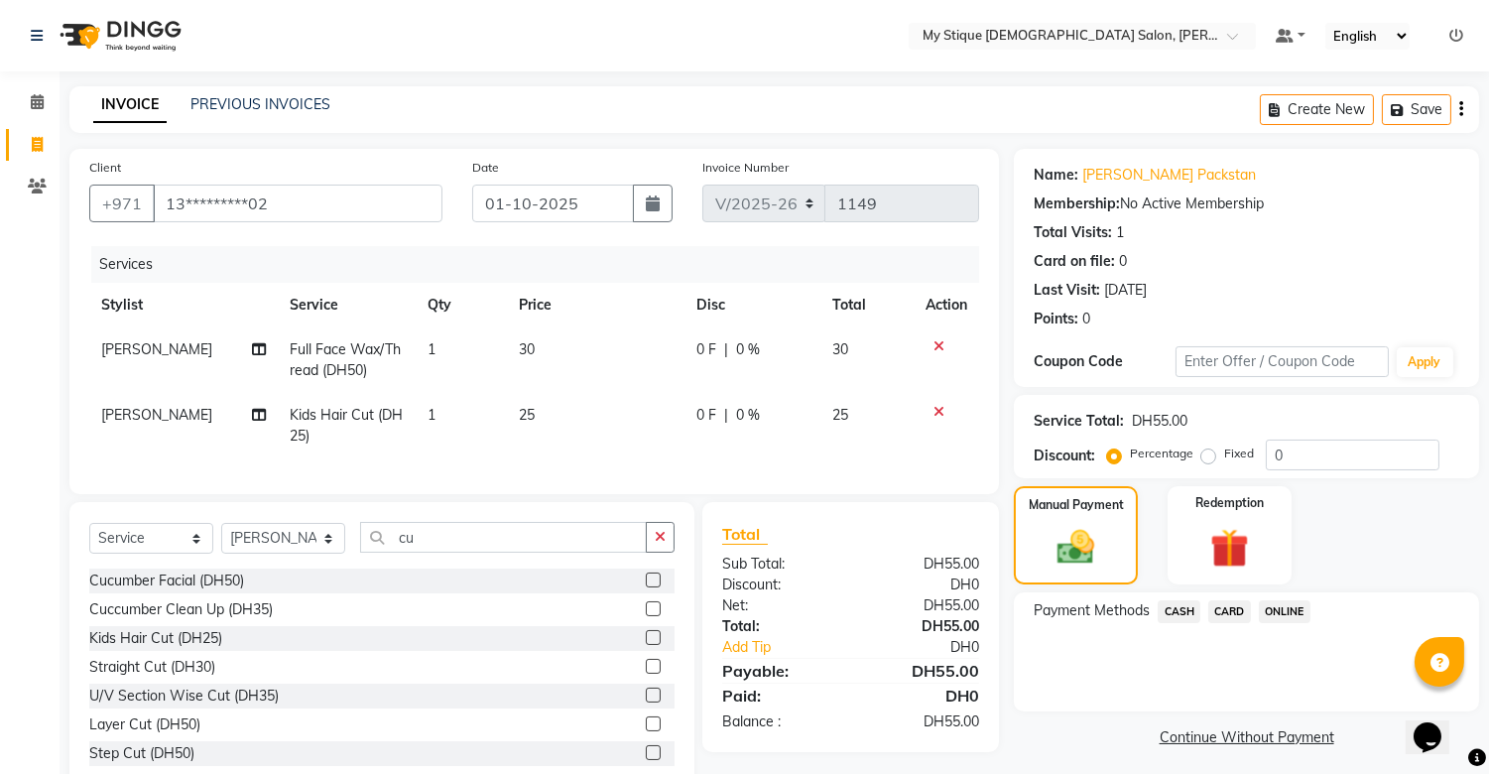
click at [1138, 609] on span "CASH" at bounding box center [1179, 611] width 43 height 23
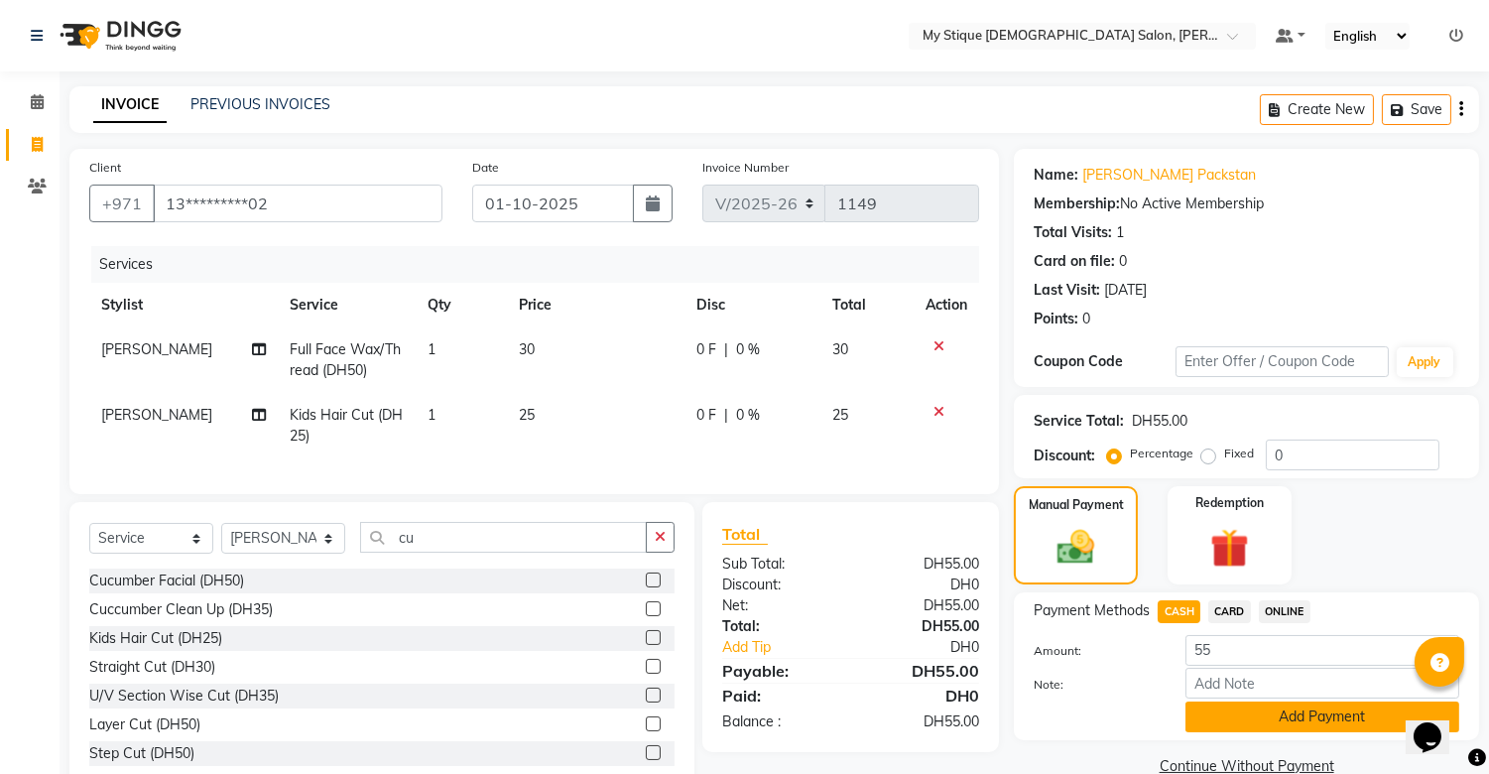
click at [1138, 711] on button "Add Payment" at bounding box center [1323, 716] width 274 height 31
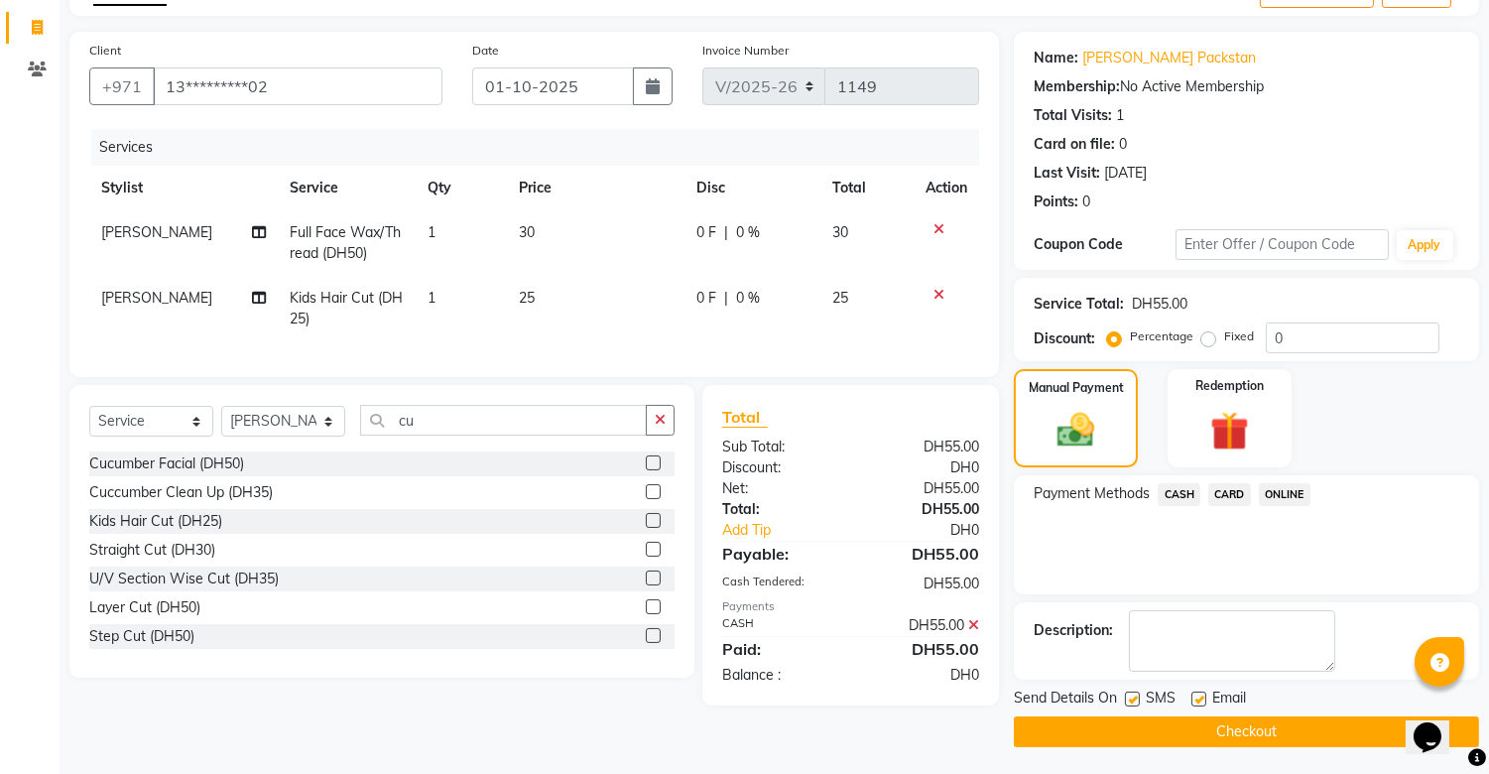
scroll to position [119, 0]
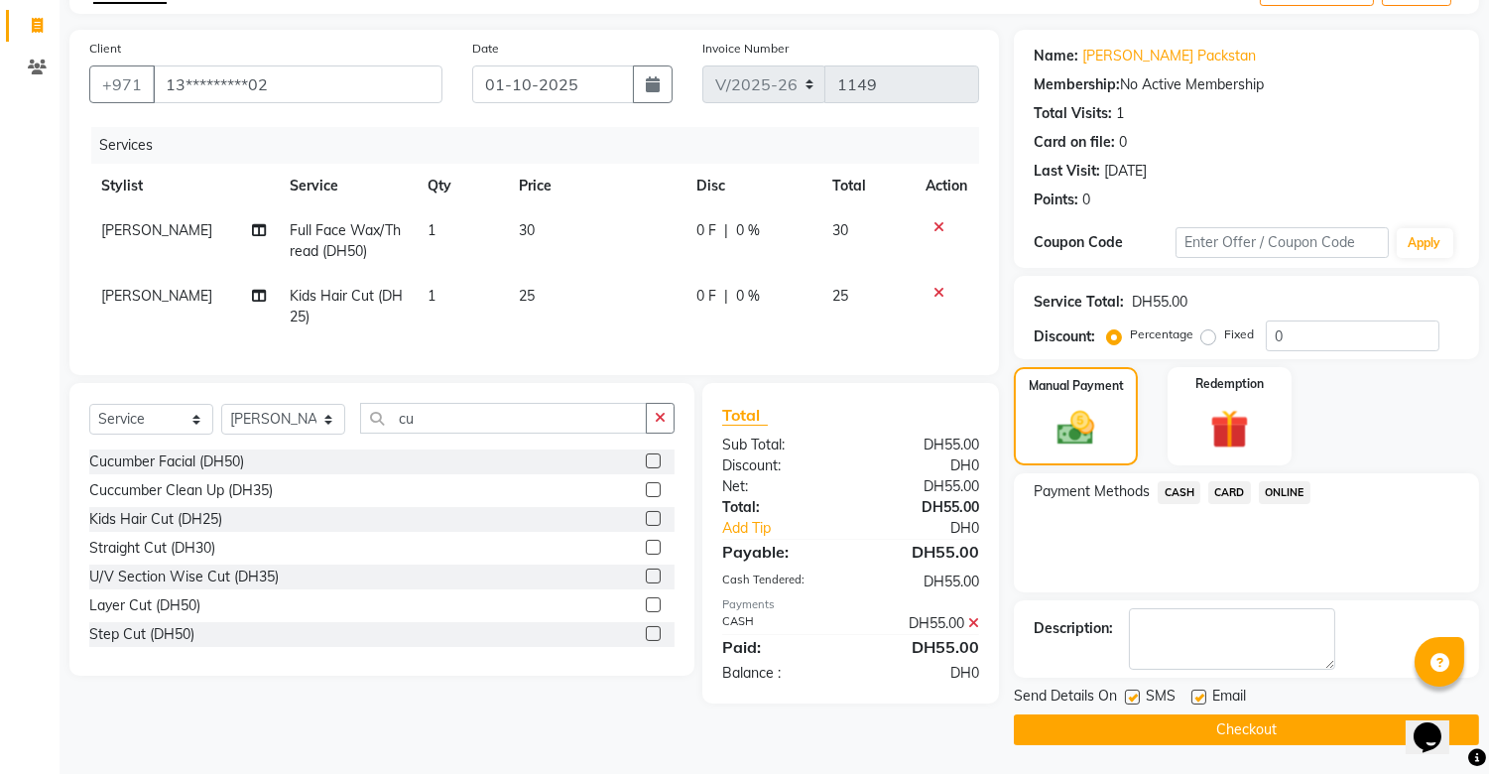
click at [1138, 721] on button "Checkout" at bounding box center [1246, 729] width 465 height 31
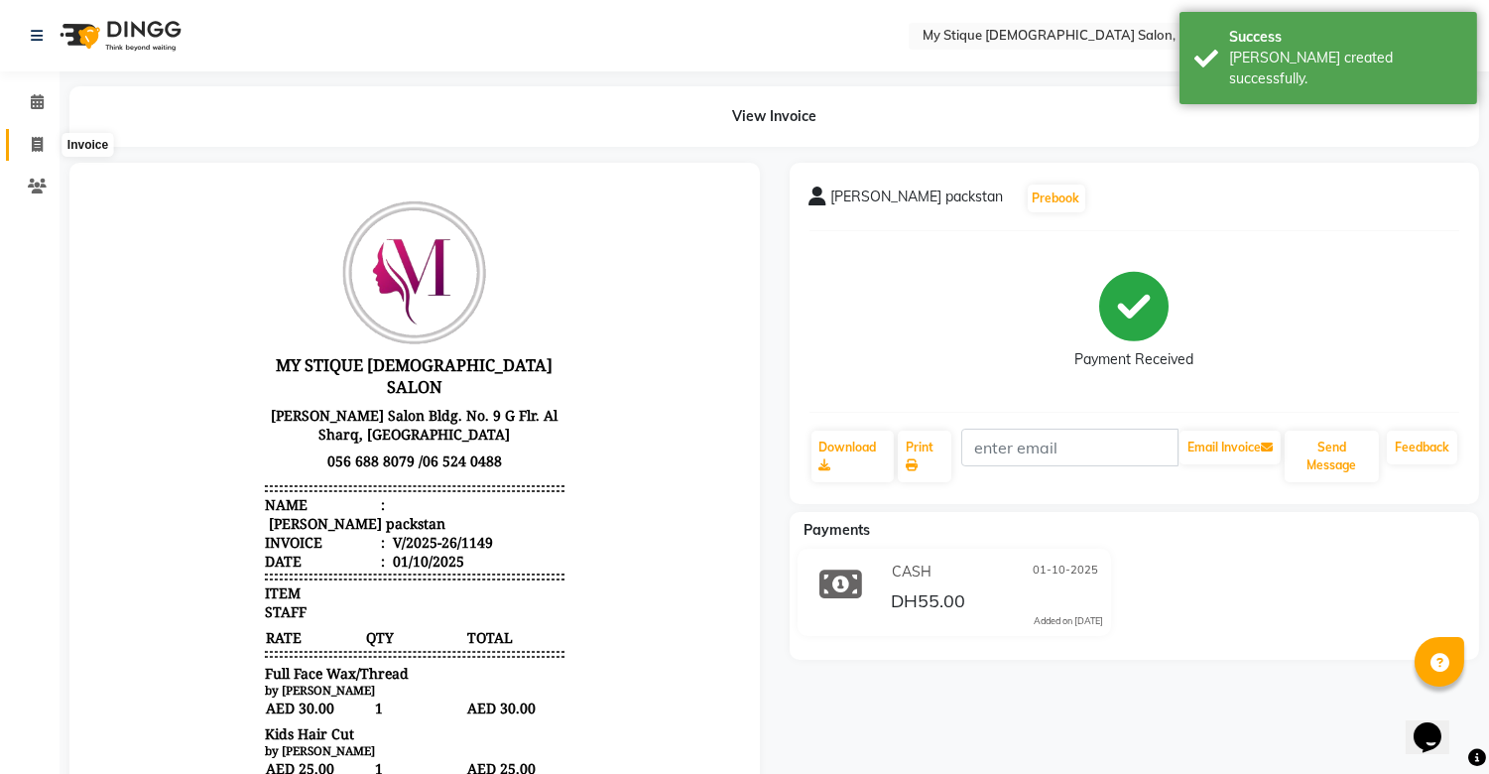
click at [32, 150] on icon at bounding box center [37, 144] width 11 height 15
select select "service"
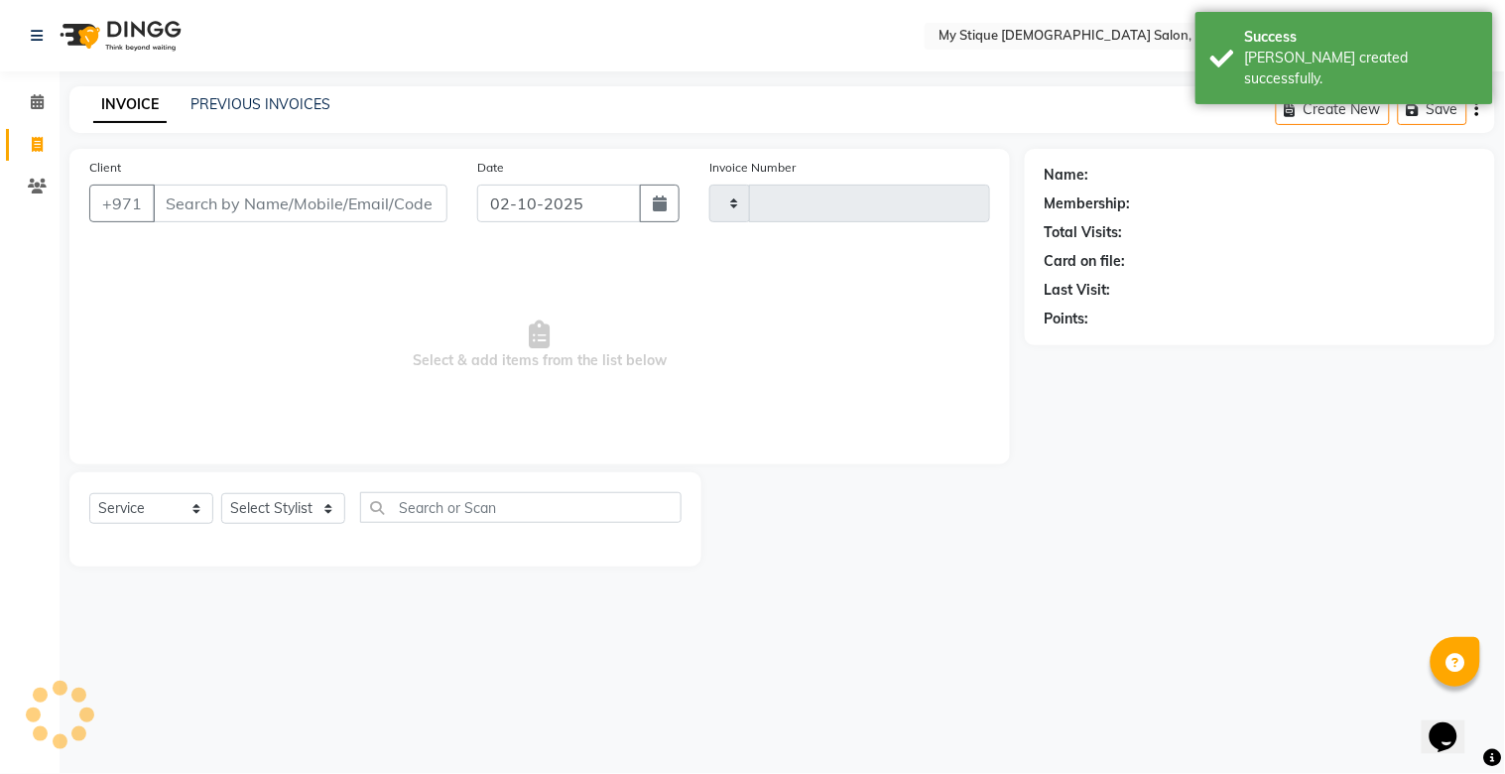
type input "1150"
select select "7457"
click at [649, 200] on button "button" at bounding box center [660, 204] width 40 height 38
select select "10"
select select "2025"
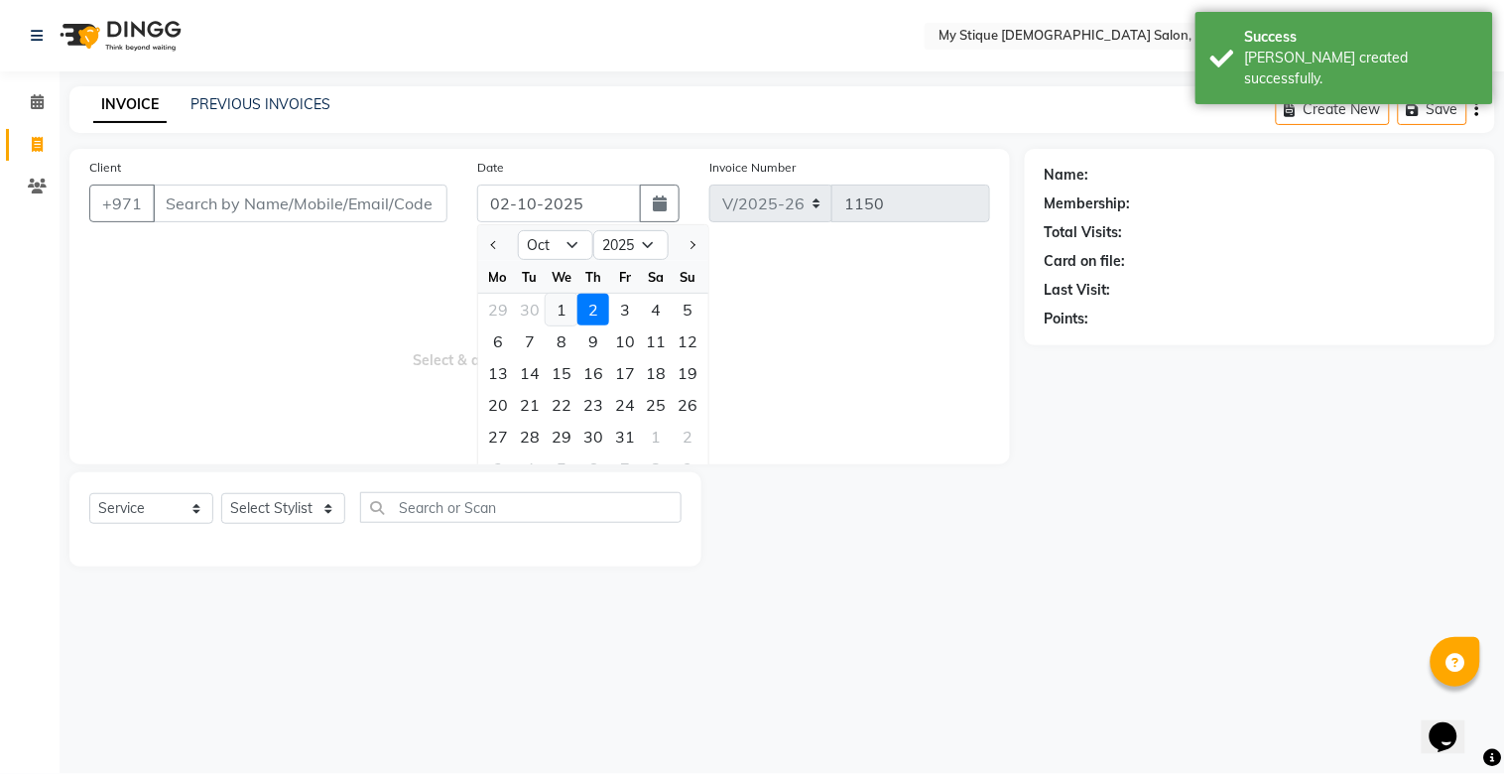
click at [561, 304] on div "1" at bounding box center [562, 310] width 32 height 32
type input "01-10-2025"
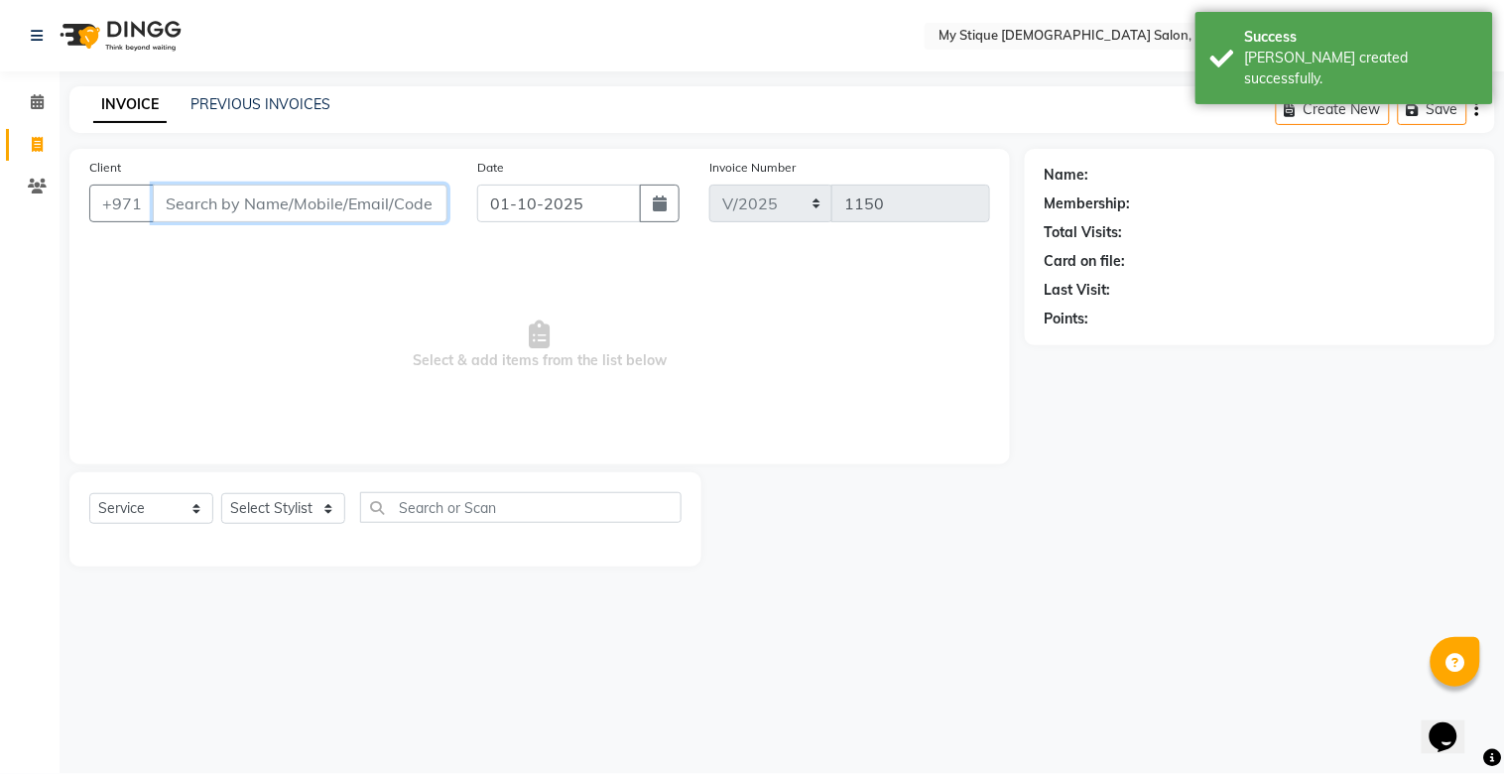
click at [285, 213] on input "Client" at bounding box center [300, 204] width 295 height 38
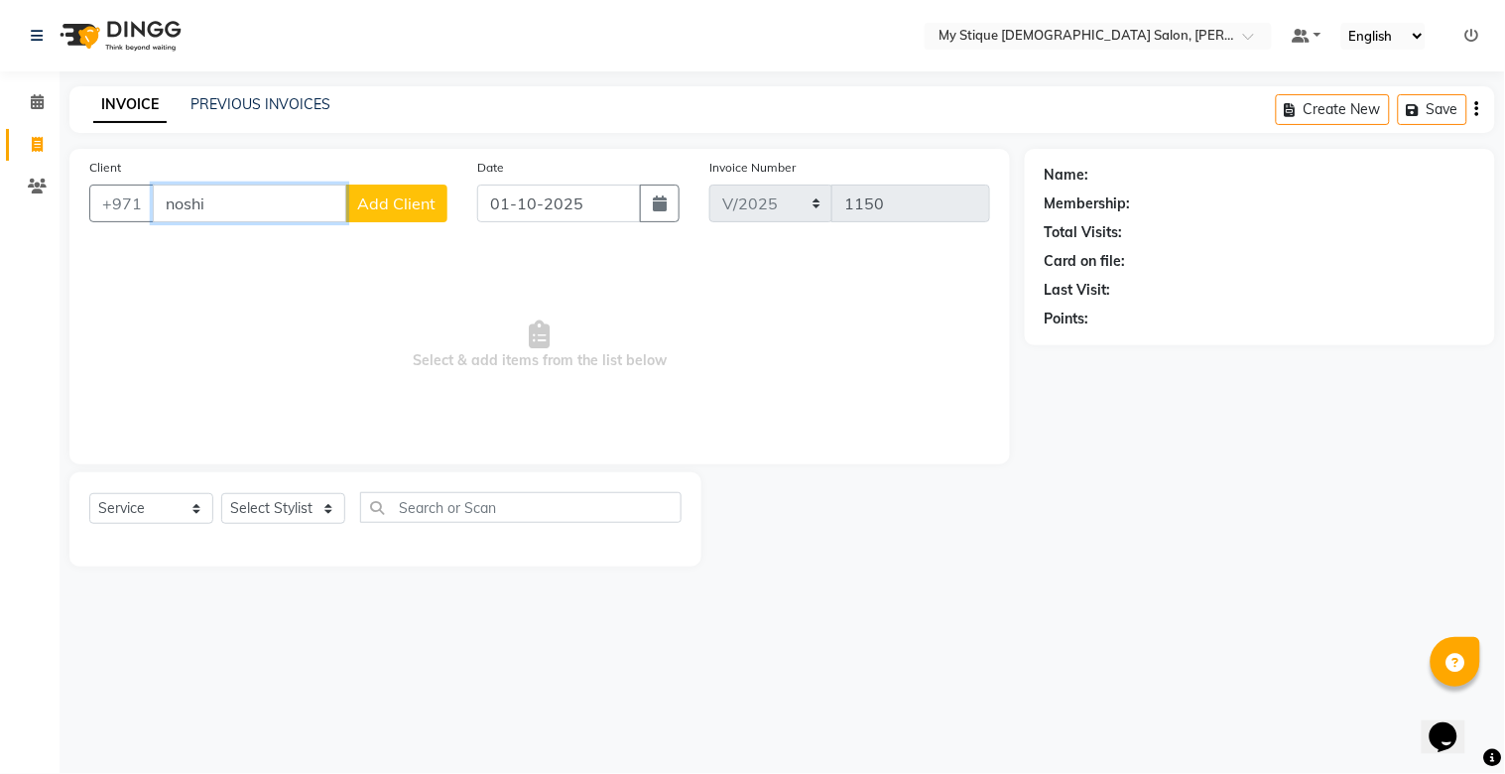
type input "noshi"
click at [385, 198] on span "Add Client" at bounding box center [396, 203] width 78 height 20
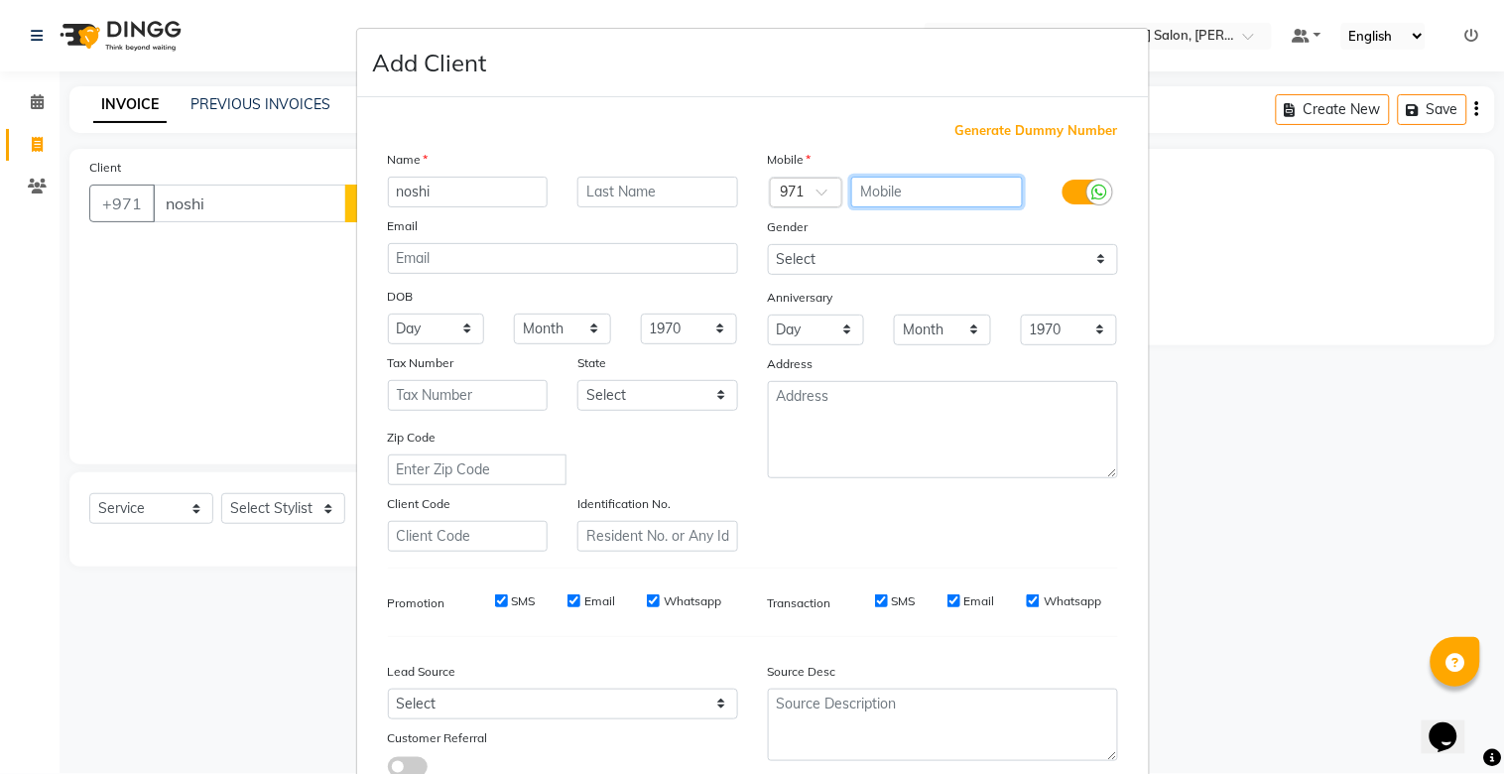
click at [931, 185] on input "text" at bounding box center [937, 192] width 172 height 31
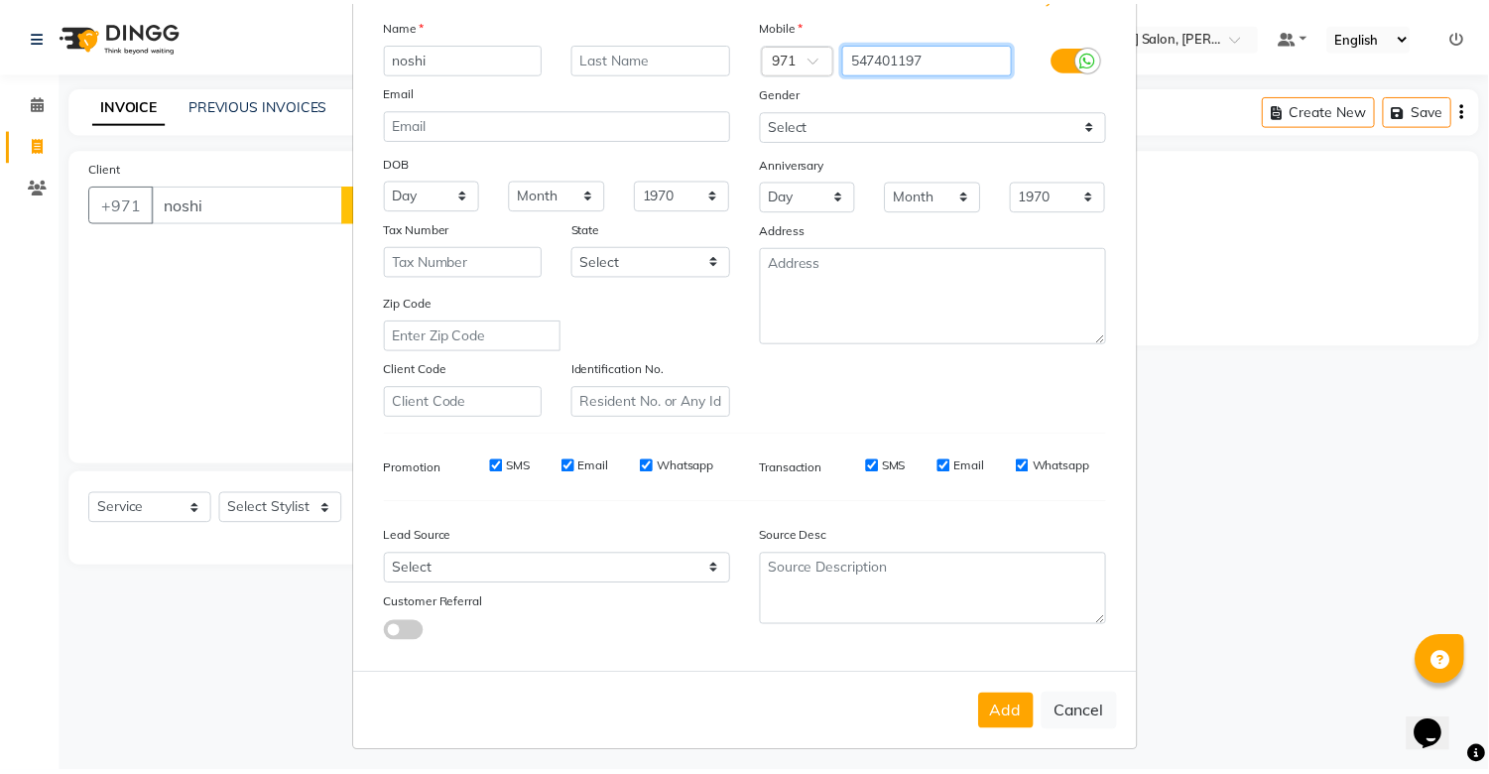
scroll to position [143, 0]
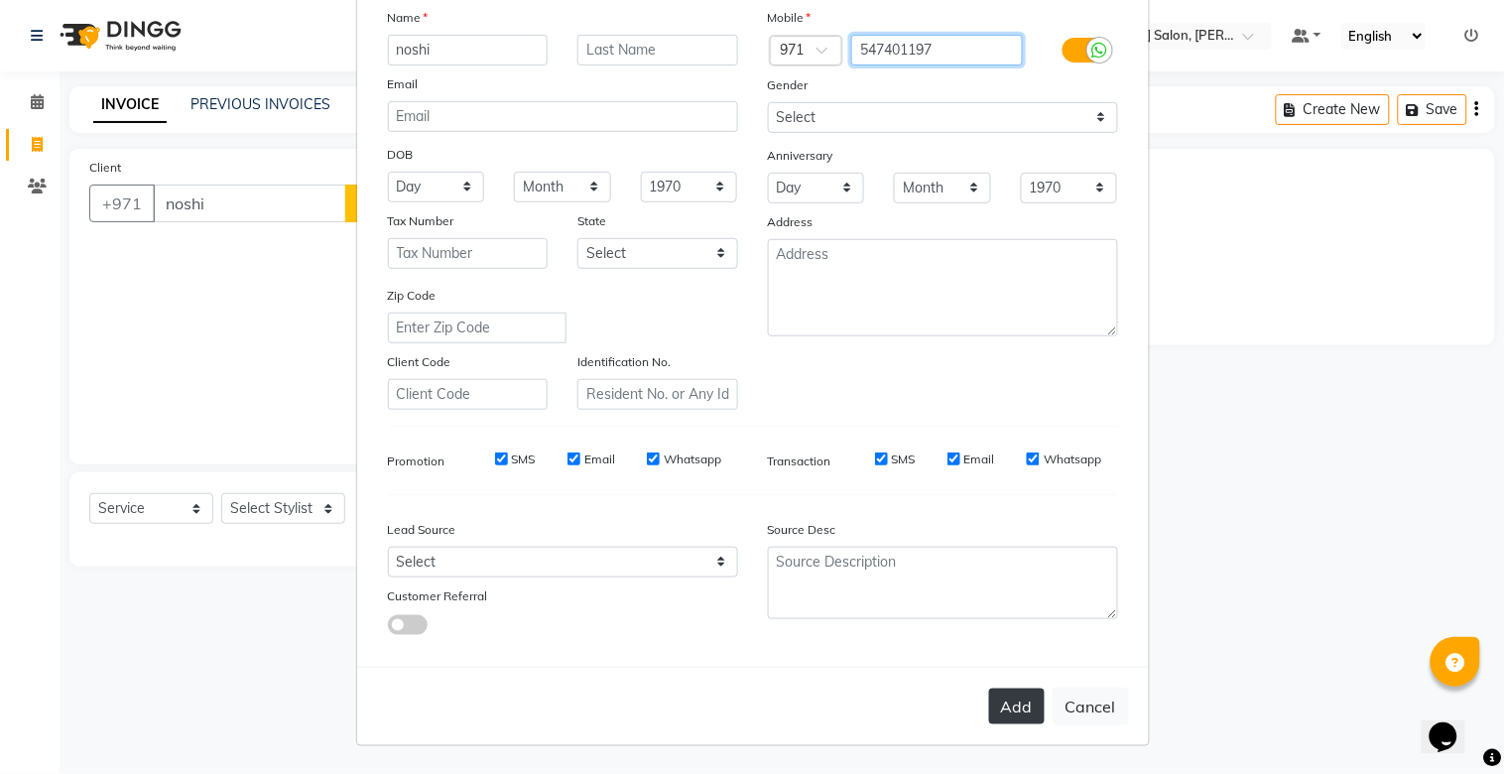
type input "547401197"
click at [1009, 710] on button "Add" at bounding box center [1017, 706] width 56 height 36
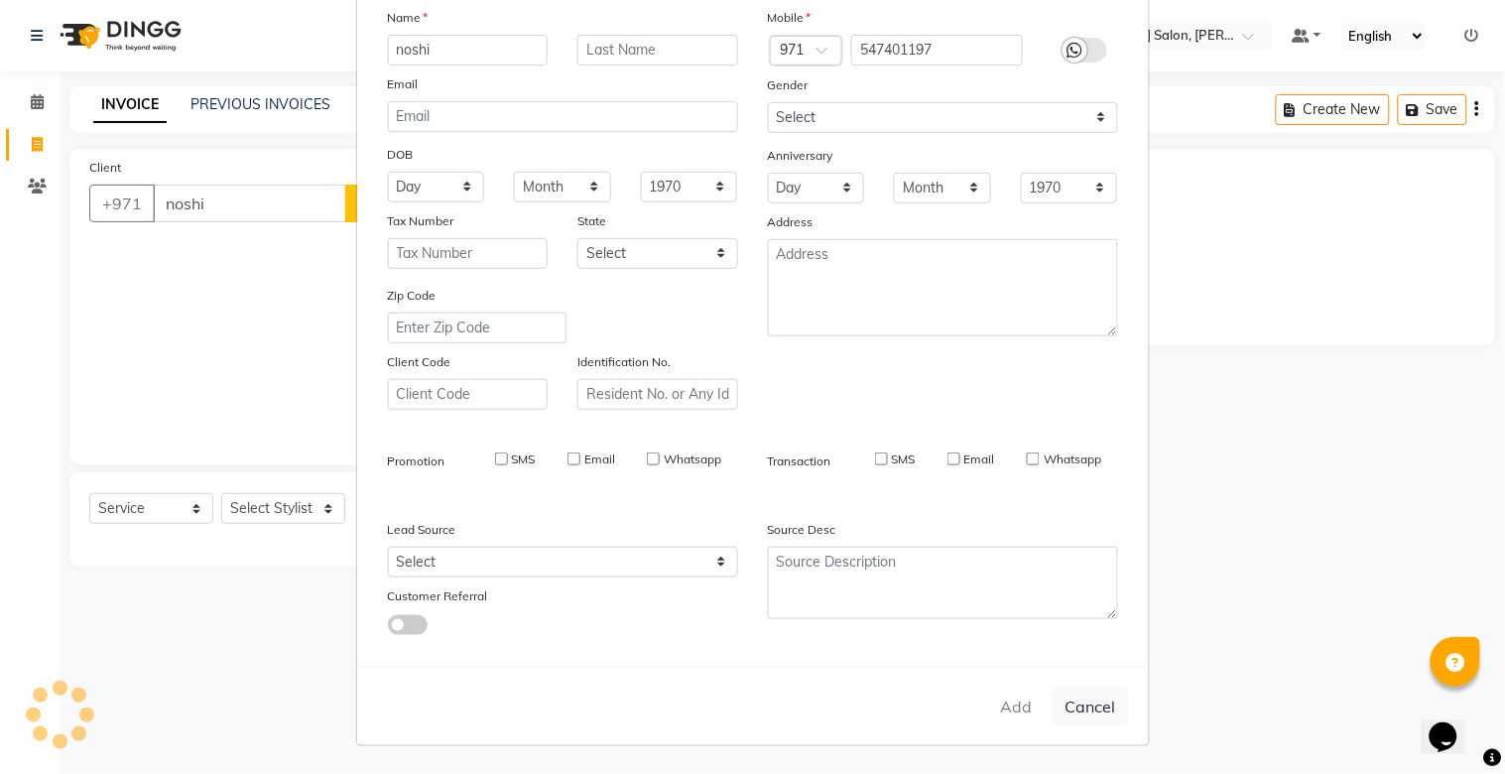
type input "54*****97"
select select
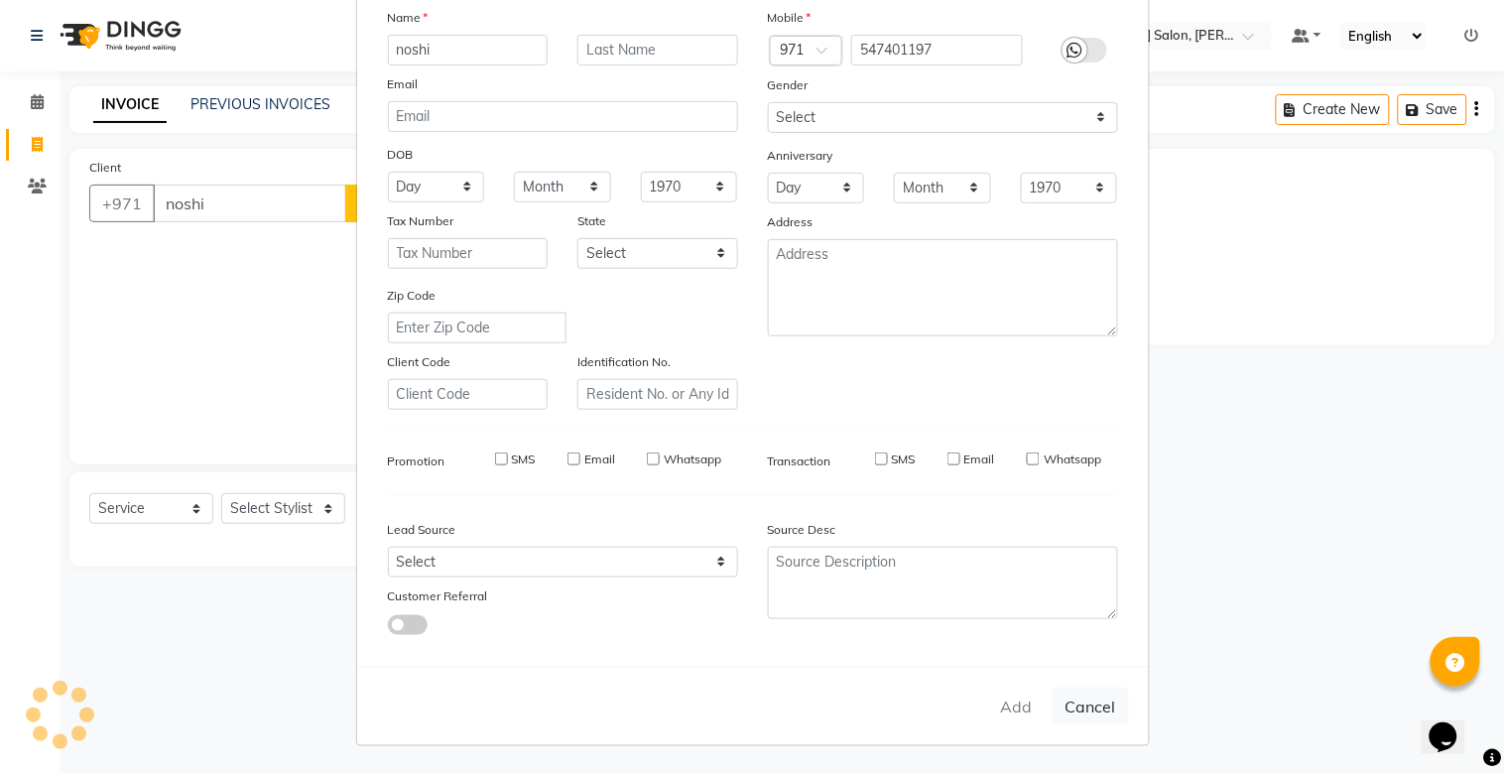
select select
checkbox input "false"
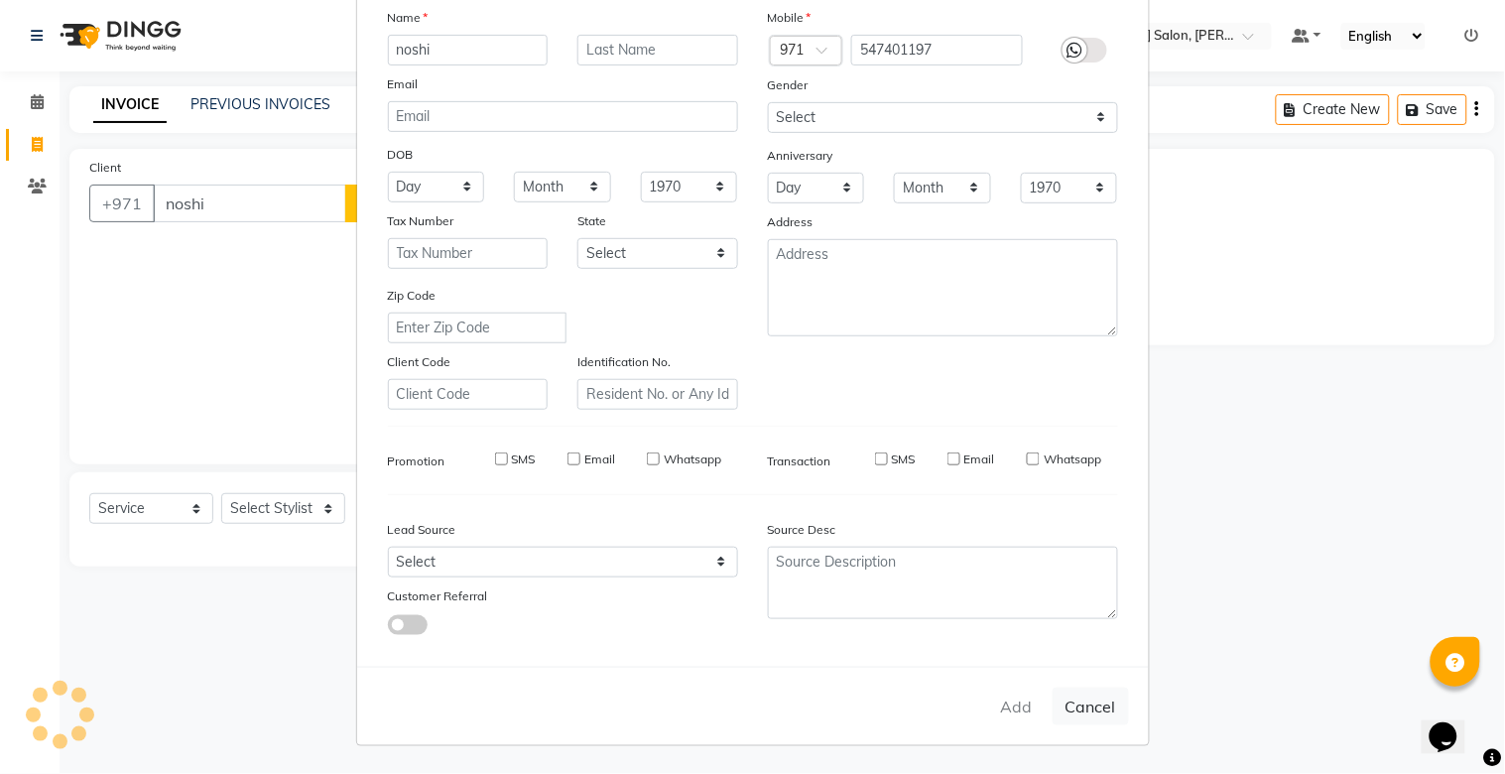
checkbox input "false"
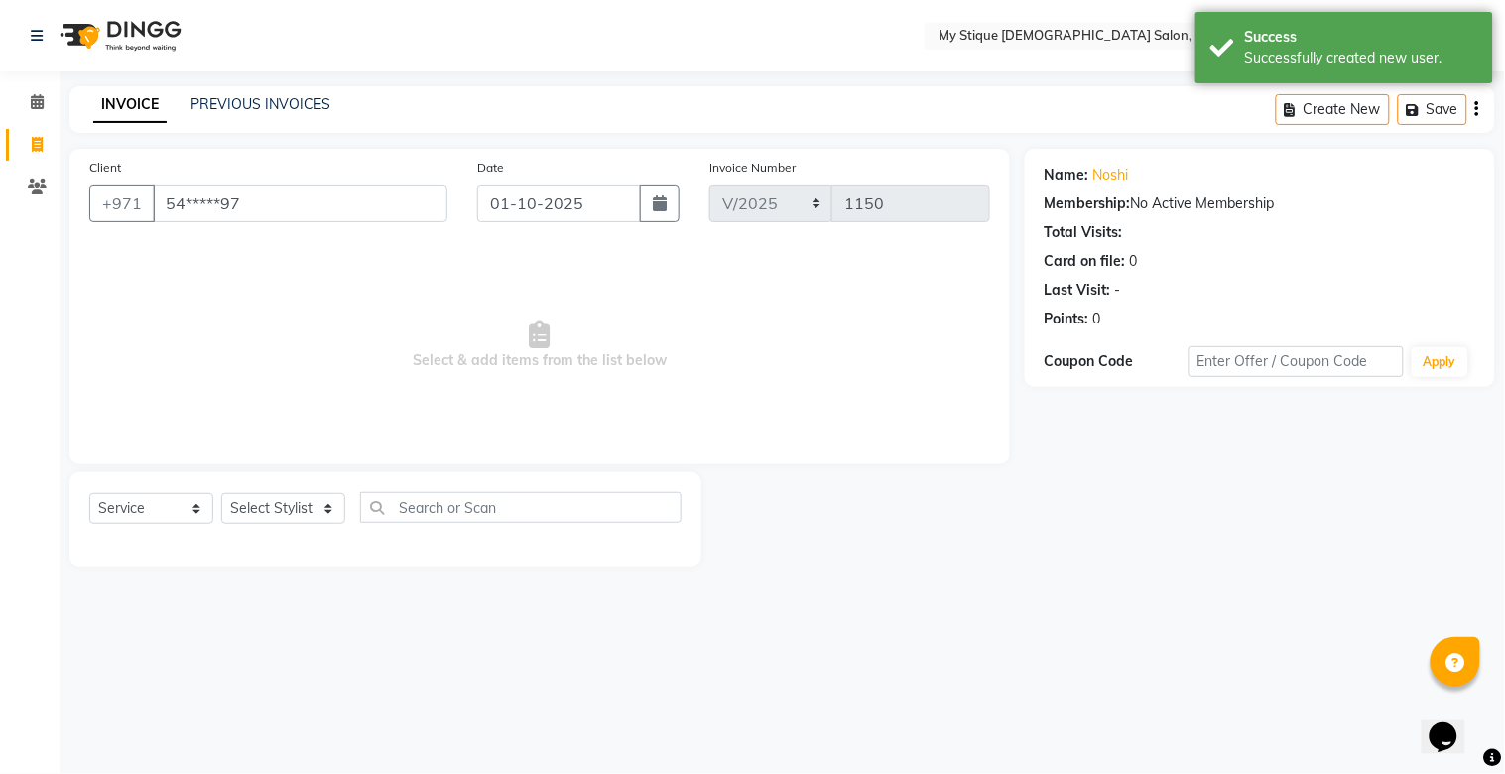
click at [299, 183] on div "Client +971 54*****97" at bounding box center [268, 197] width 388 height 81
click at [145, 509] on select "Select Service Product Membership Package Voucher Prepaid Gift Card" at bounding box center [151, 508] width 124 height 31
click at [89, 494] on select "Select Service Product Membership Package Voucher Prepaid Gift Card" at bounding box center [151, 508] width 124 height 31
click at [292, 499] on select "Select Stylist [PERSON_NAME] Reshma [PERSON_NAME] Sales [PERSON_NAME] TEMP STAFF" at bounding box center [283, 508] width 124 height 31
select select "83492"
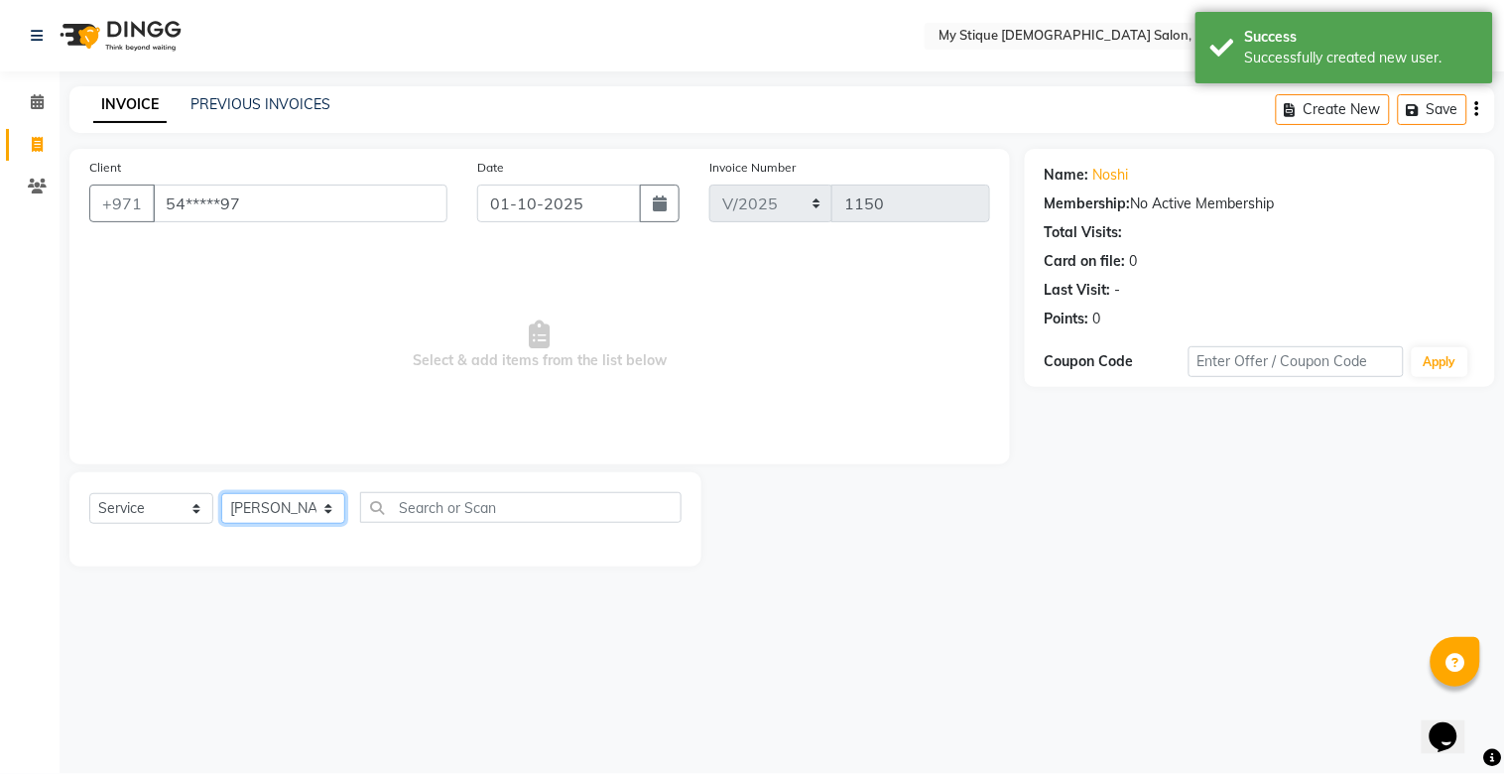
click at [221, 494] on select "Select Stylist [PERSON_NAME] Reshma [PERSON_NAME] Sales [PERSON_NAME] TEMP STAFF" at bounding box center [283, 508] width 124 height 31
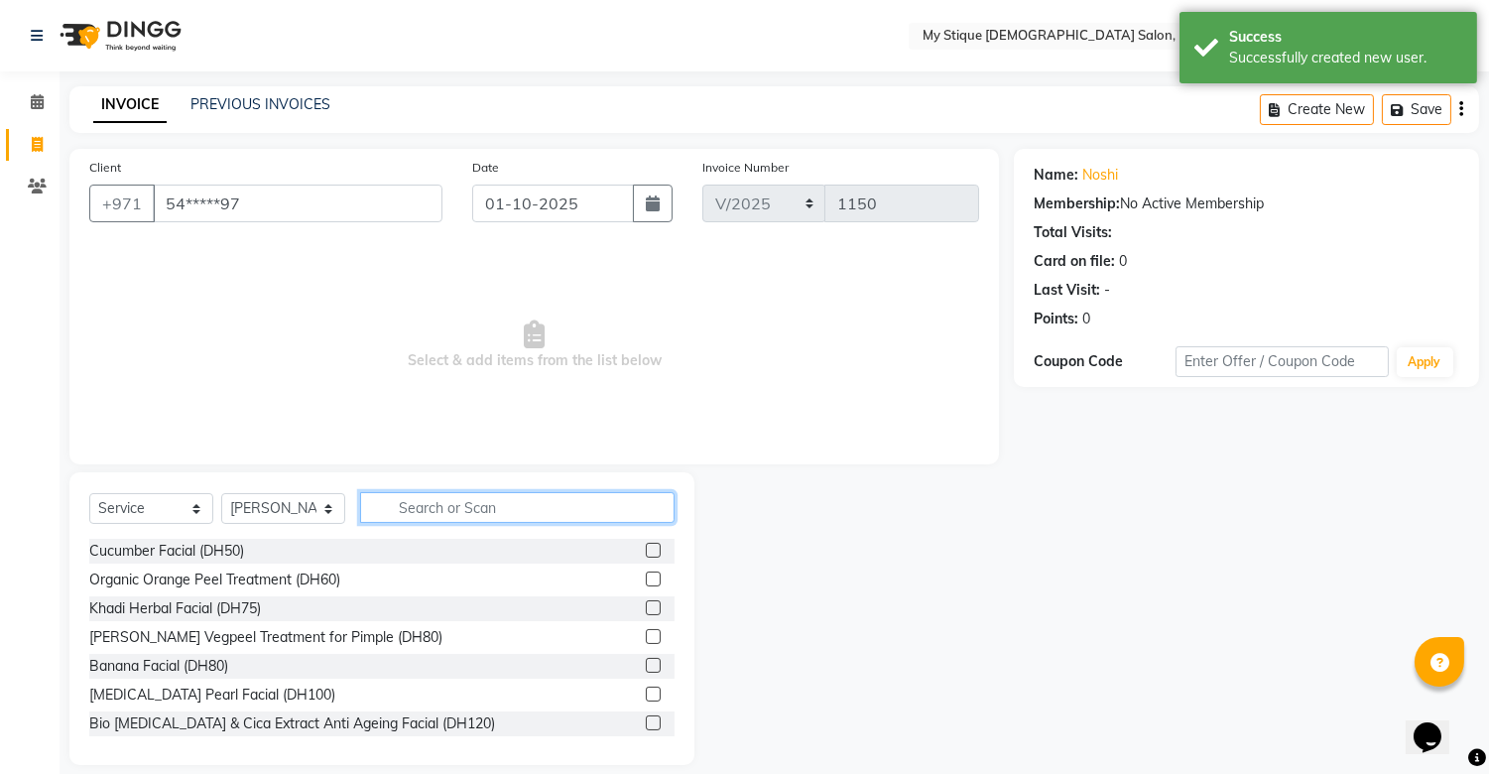
click at [420, 520] on input "text" at bounding box center [517, 507] width 314 height 31
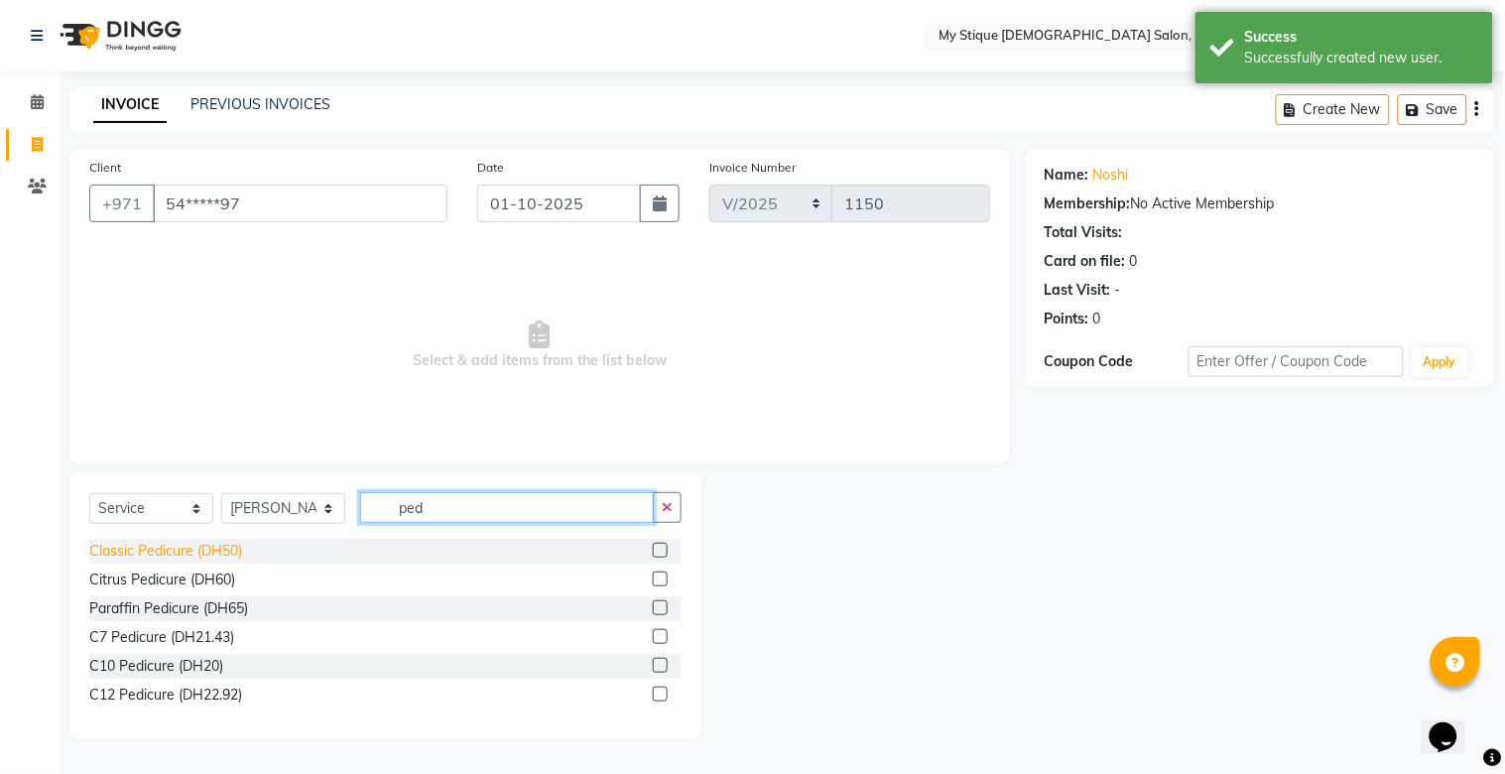
type input "ped"
click at [167, 554] on div "Classic Pedicure (DH50)" at bounding box center [165, 551] width 153 height 21
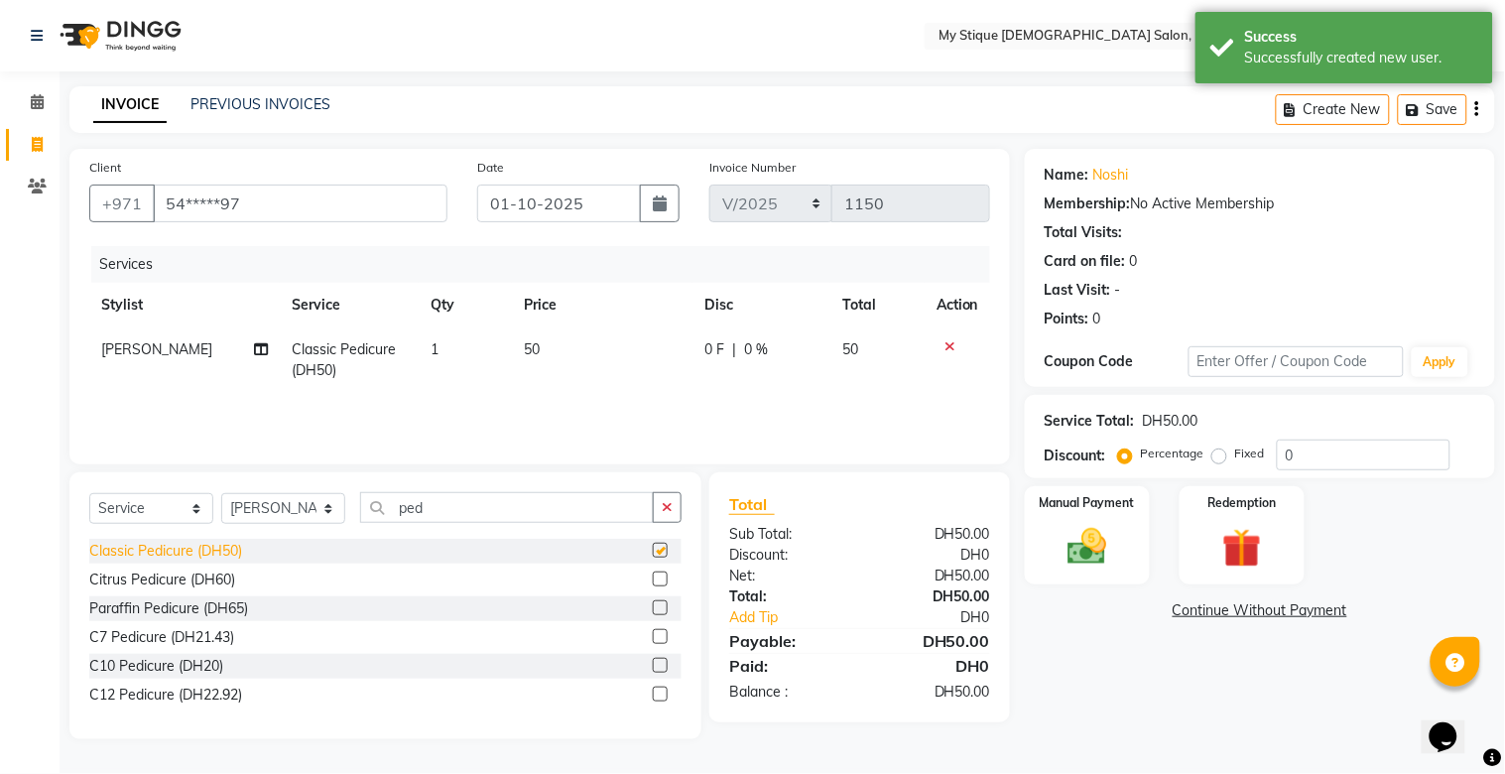
checkbox input "false"
click at [1125, 533] on div "Manual Payment" at bounding box center [1087, 535] width 130 height 102
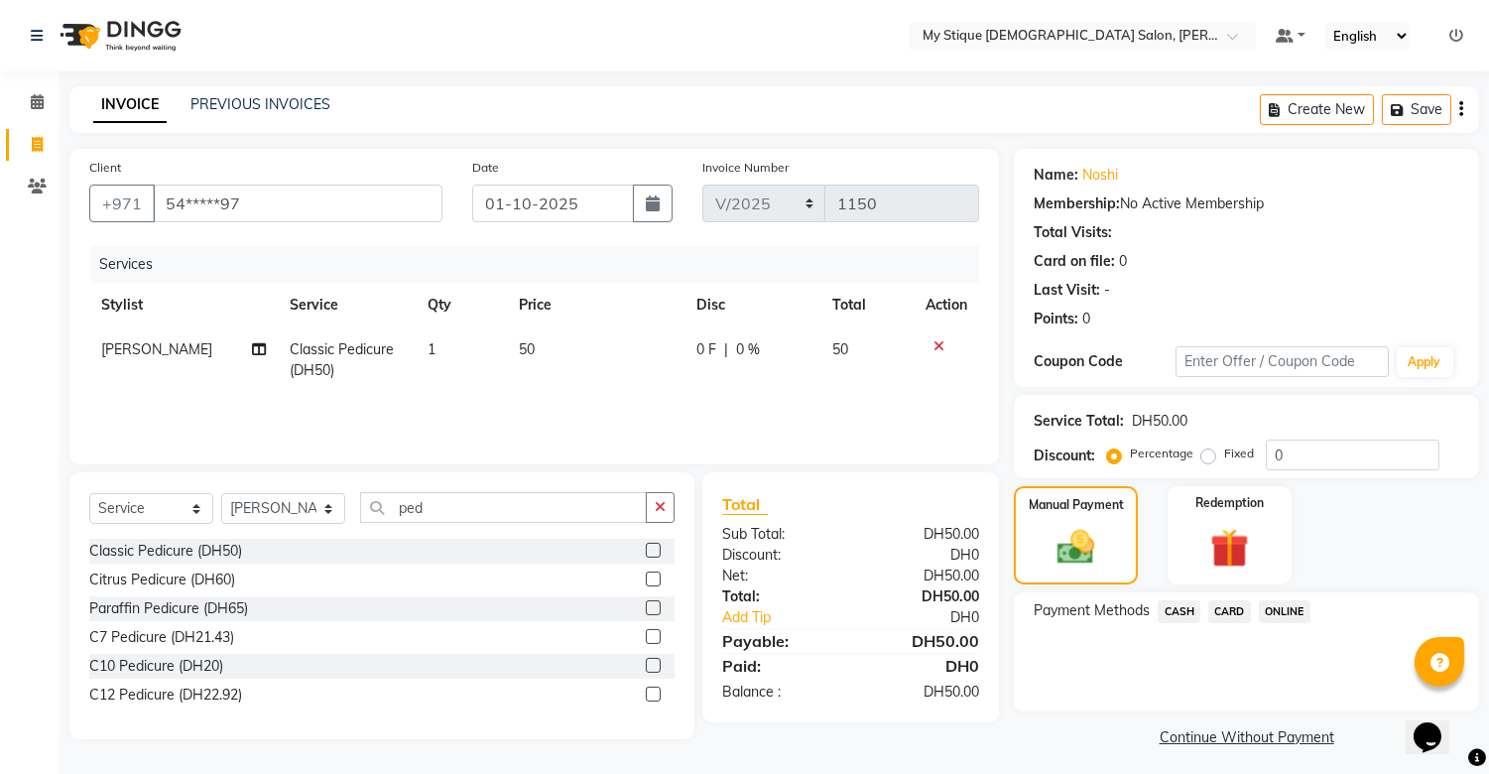
click at [1138, 608] on span "CASH" at bounding box center [1179, 611] width 43 height 23
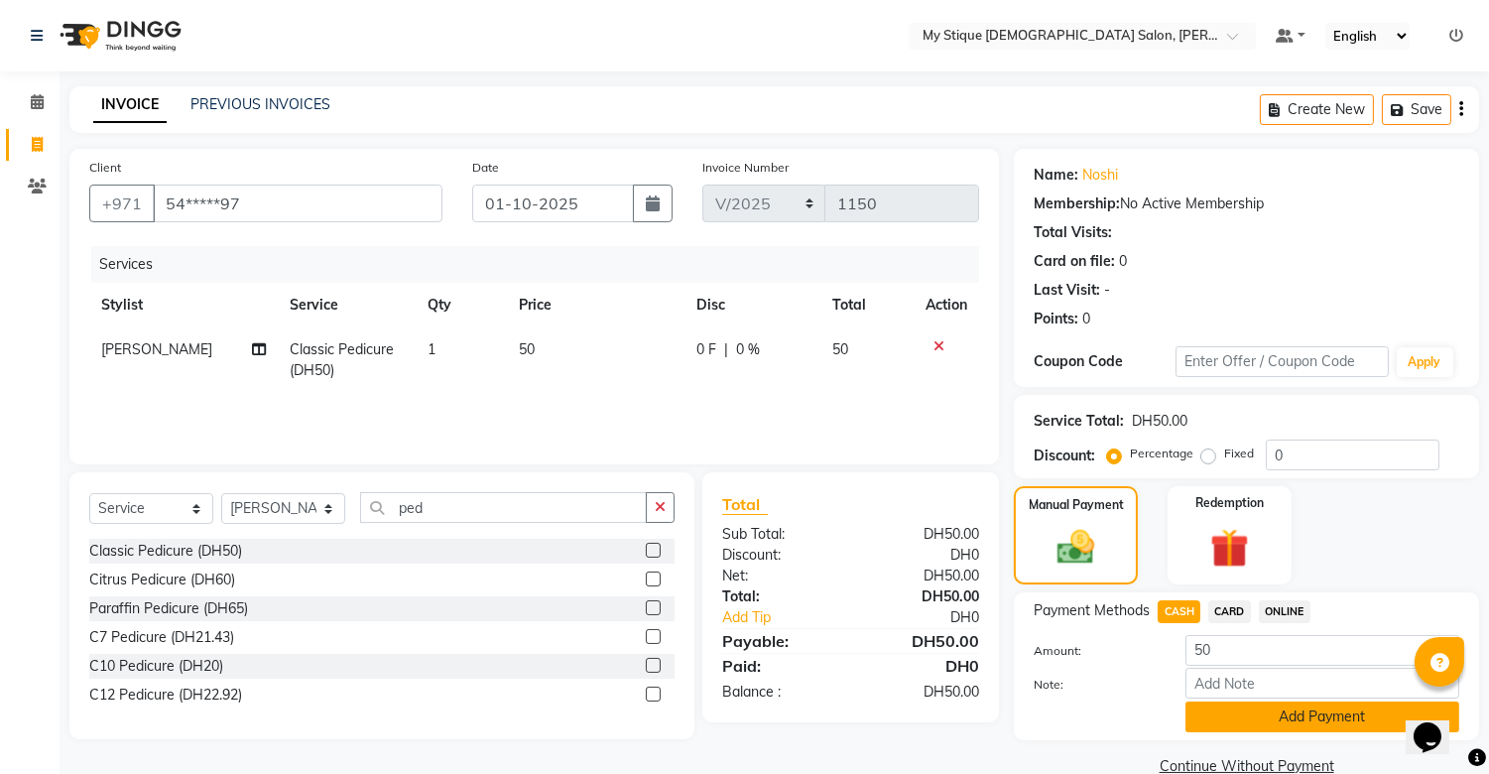
click at [1138, 722] on button "Add Payment" at bounding box center [1323, 716] width 274 height 31
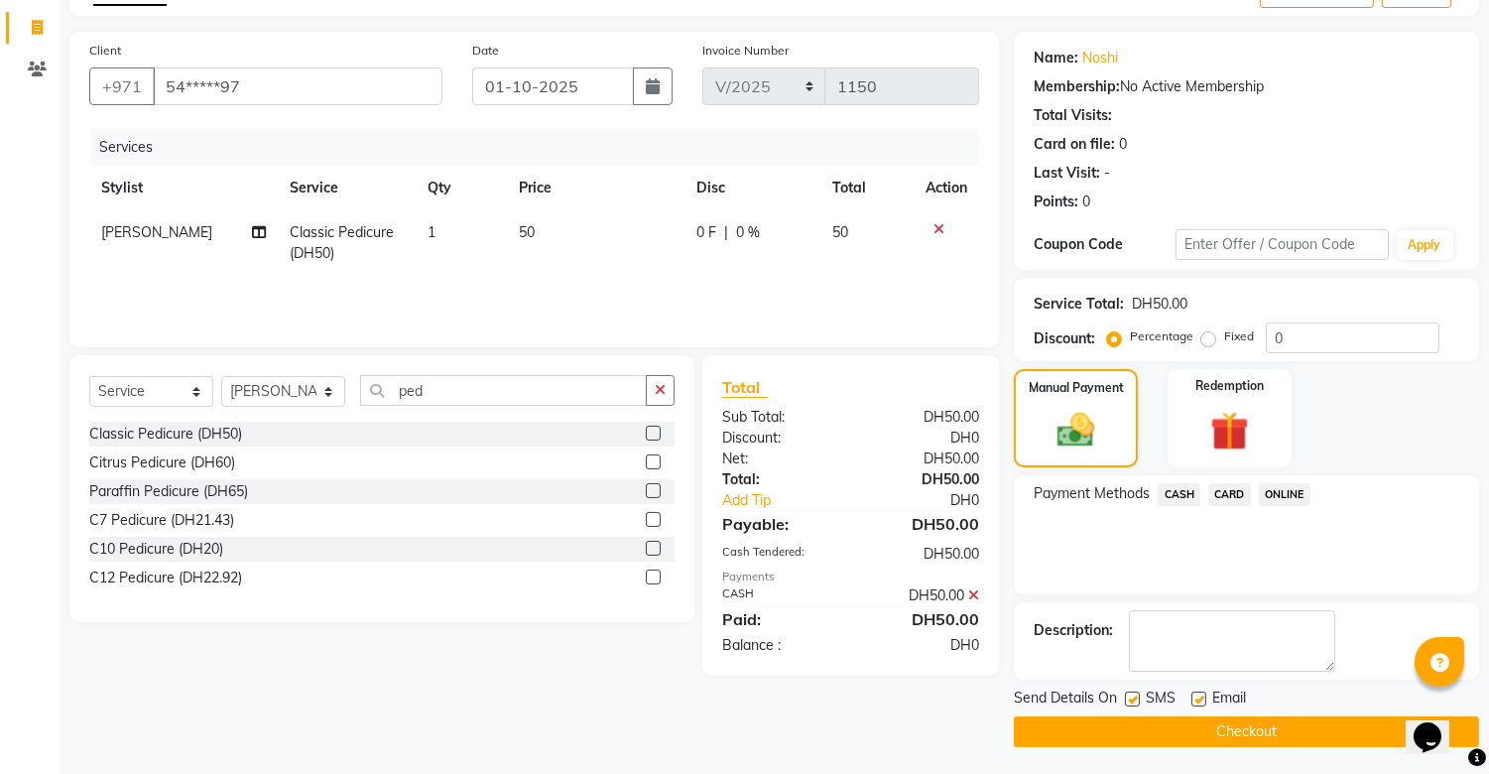
scroll to position [119, 0]
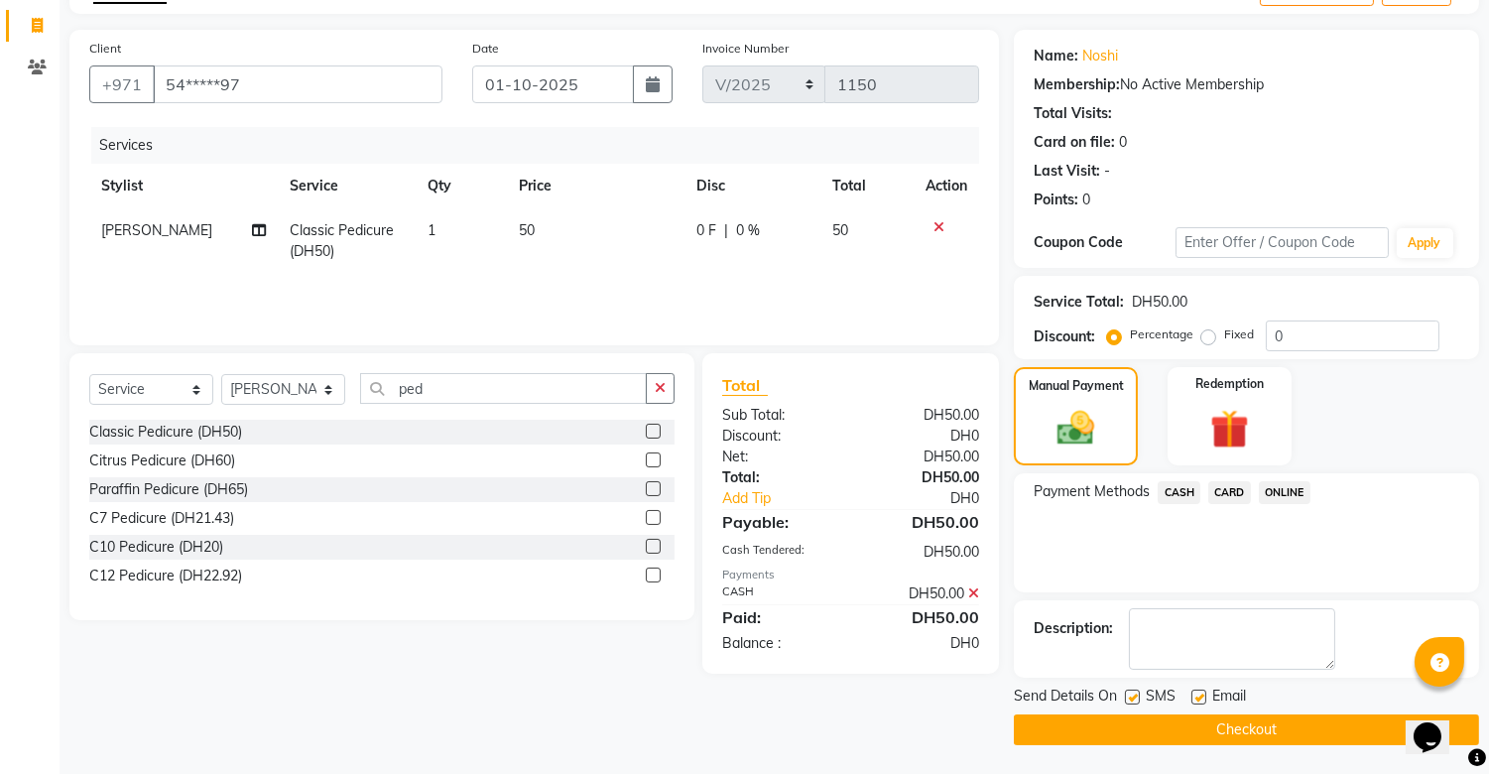
click at [1138, 722] on button "Checkout" at bounding box center [1246, 729] width 465 height 31
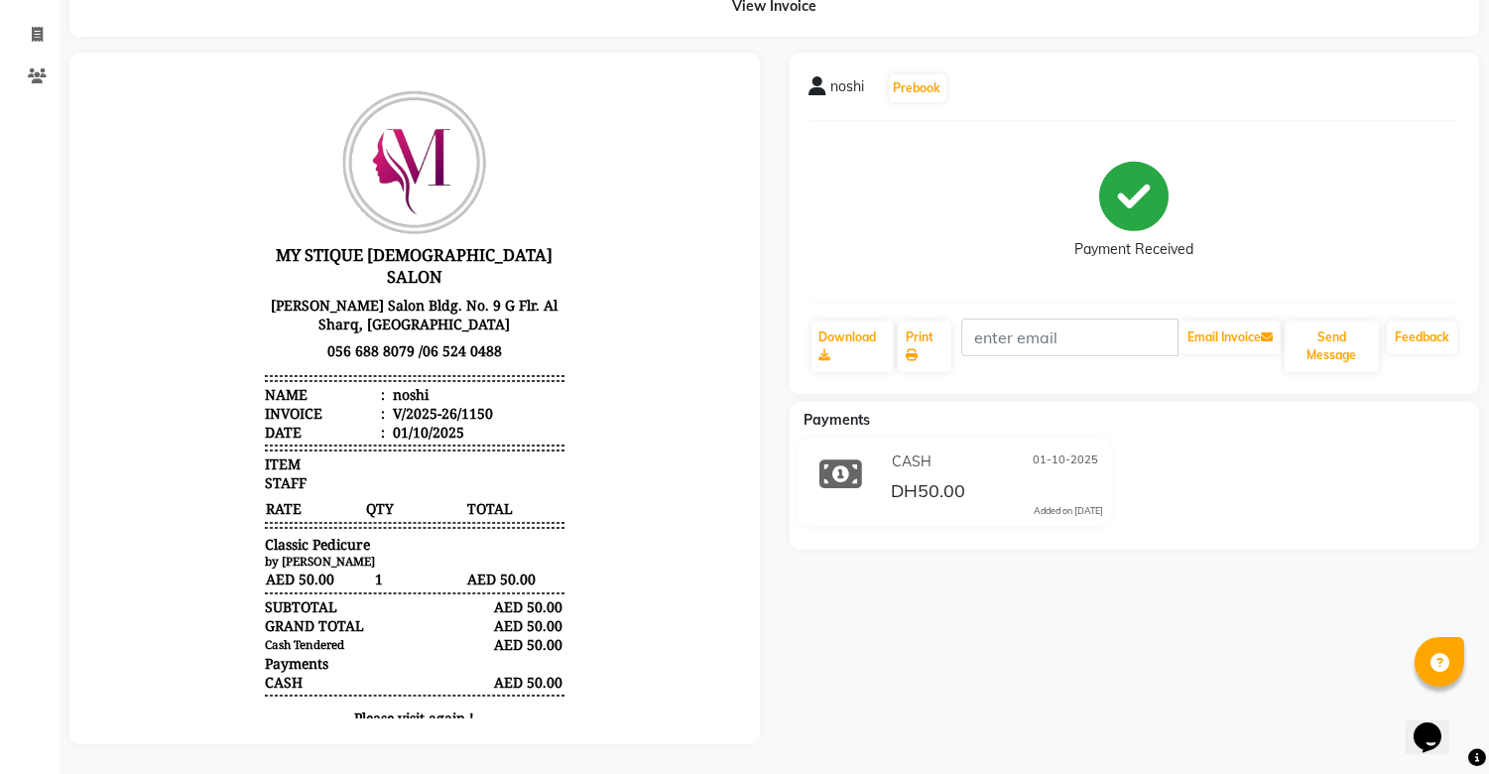
scroll to position [125, 0]
click at [32, 27] on icon at bounding box center [37, 34] width 11 height 15
select select "service"
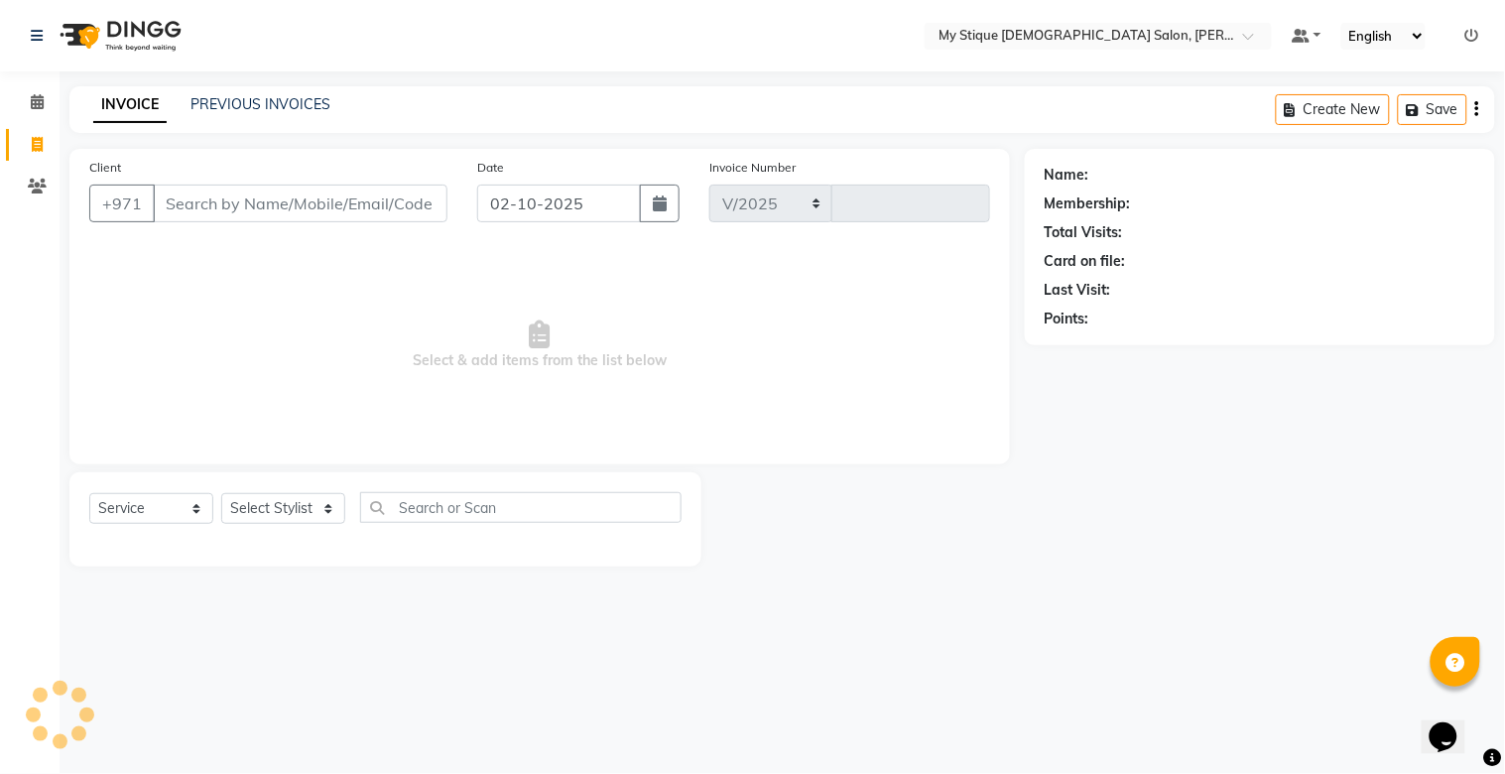
select select "7457"
type input "1151"
click at [283, 100] on link "PREVIOUS INVOICES" at bounding box center [260, 104] width 140 height 18
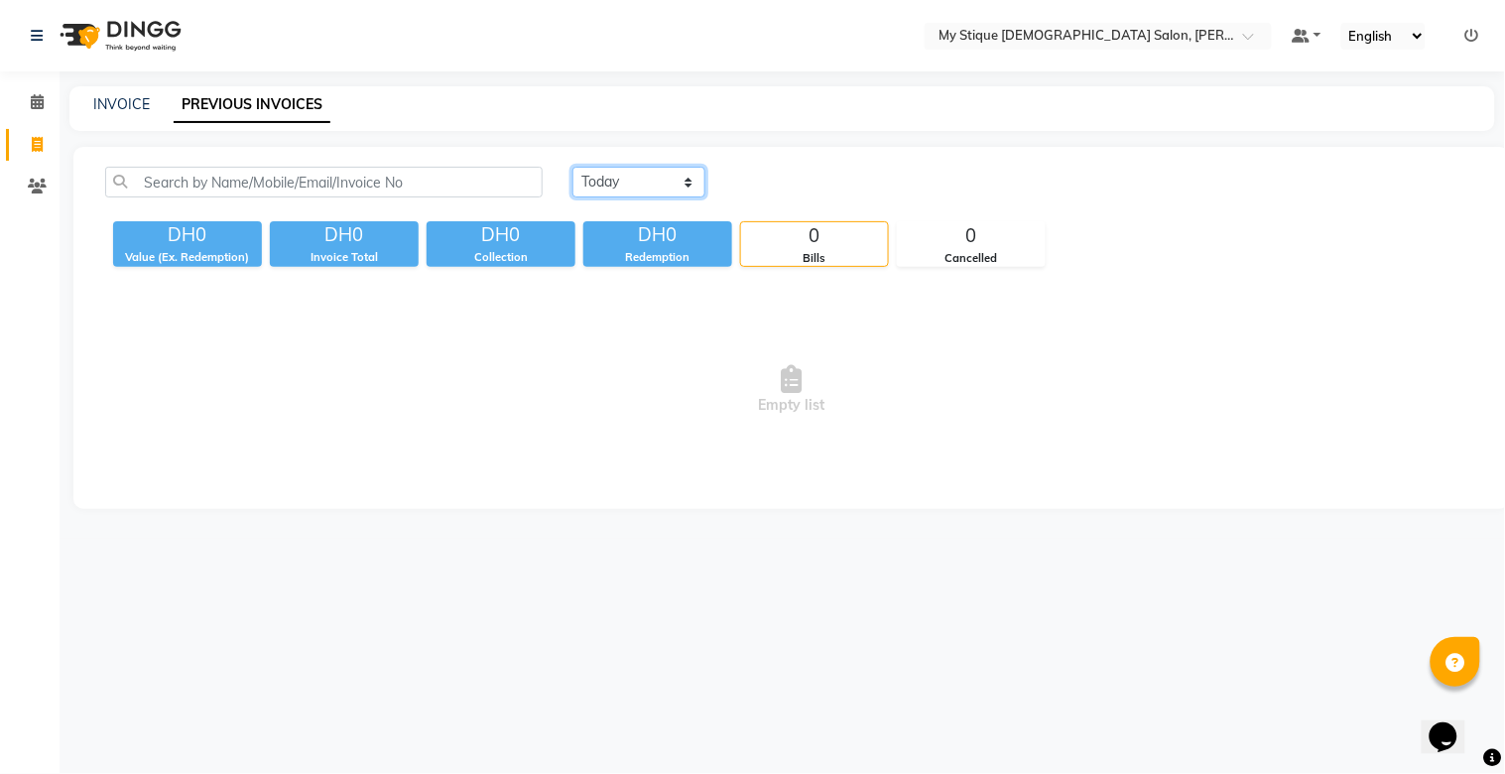
click at [590, 188] on select "[DATE] [DATE] Custom Range" at bounding box center [638, 182] width 133 height 31
select select "[DATE]"
click at [572, 167] on select "[DATE] [DATE] Custom Range" at bounding box center [638, 182] width 133 height 31
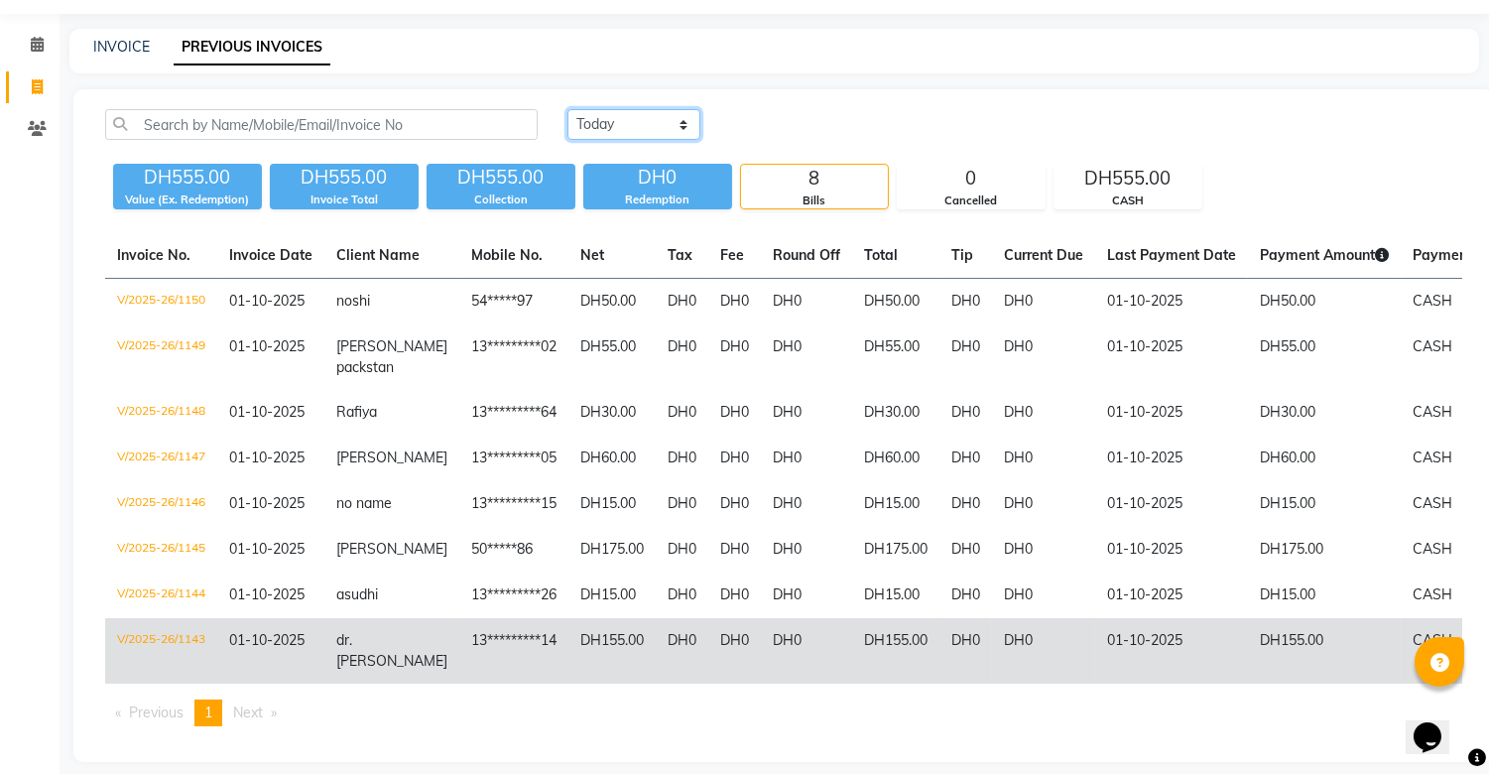
scroll to position [90, 0]
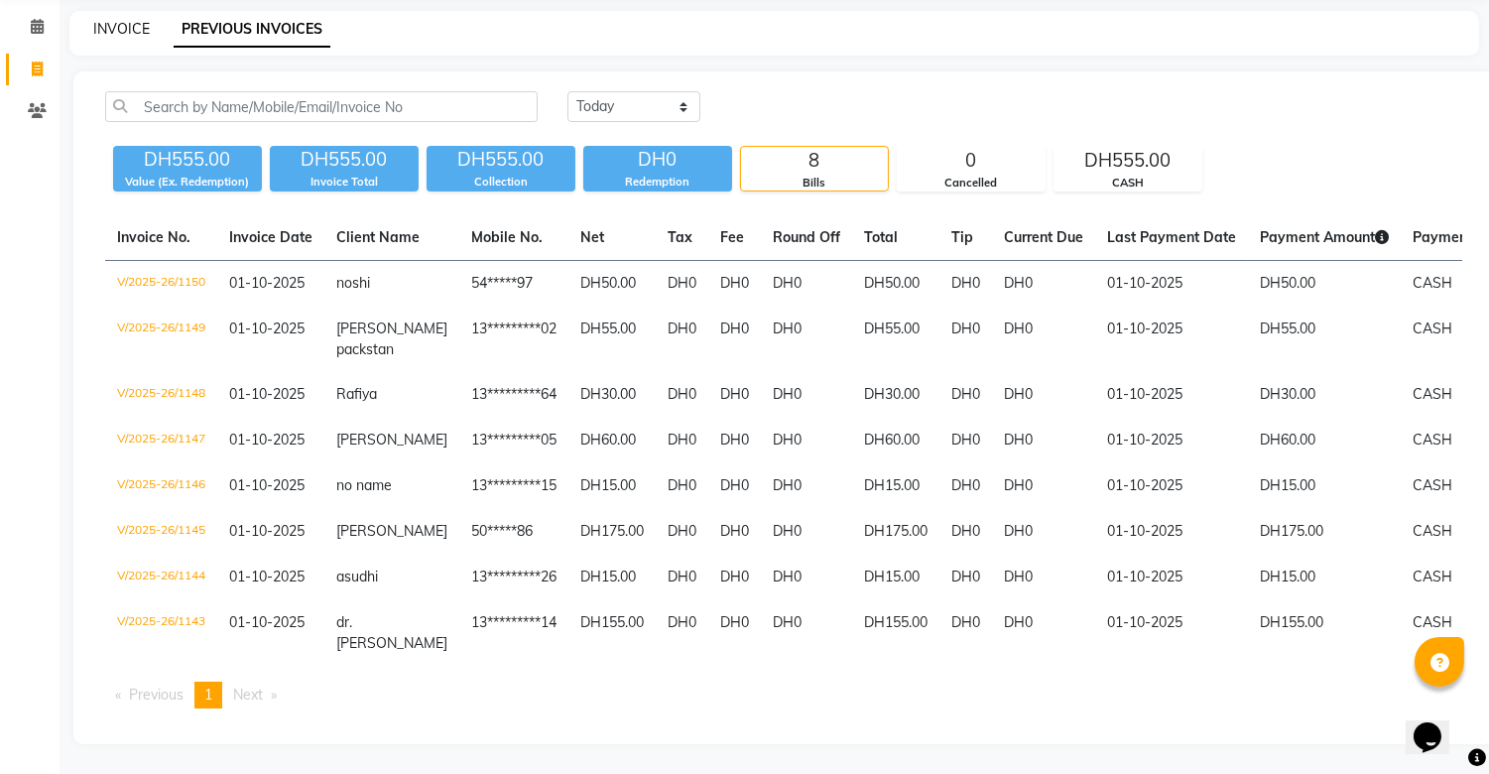
click at [122, 20] on link "INVOICE" at bounding box center [121, 29] width 57 height 18
select select "service"
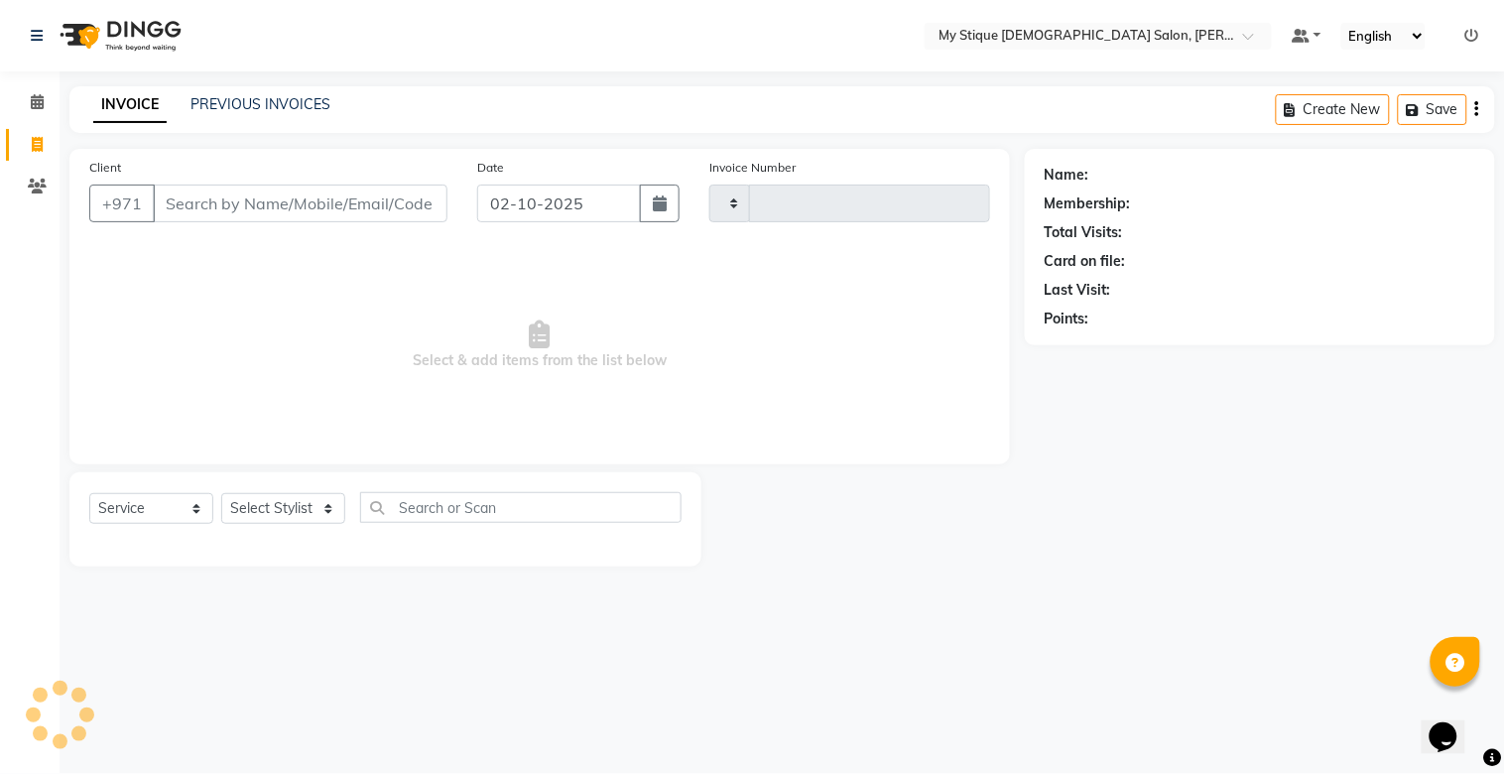
type input "1151"
select select "7457"
